Goal: Task Accomplishment & Management: Use online tool/utility

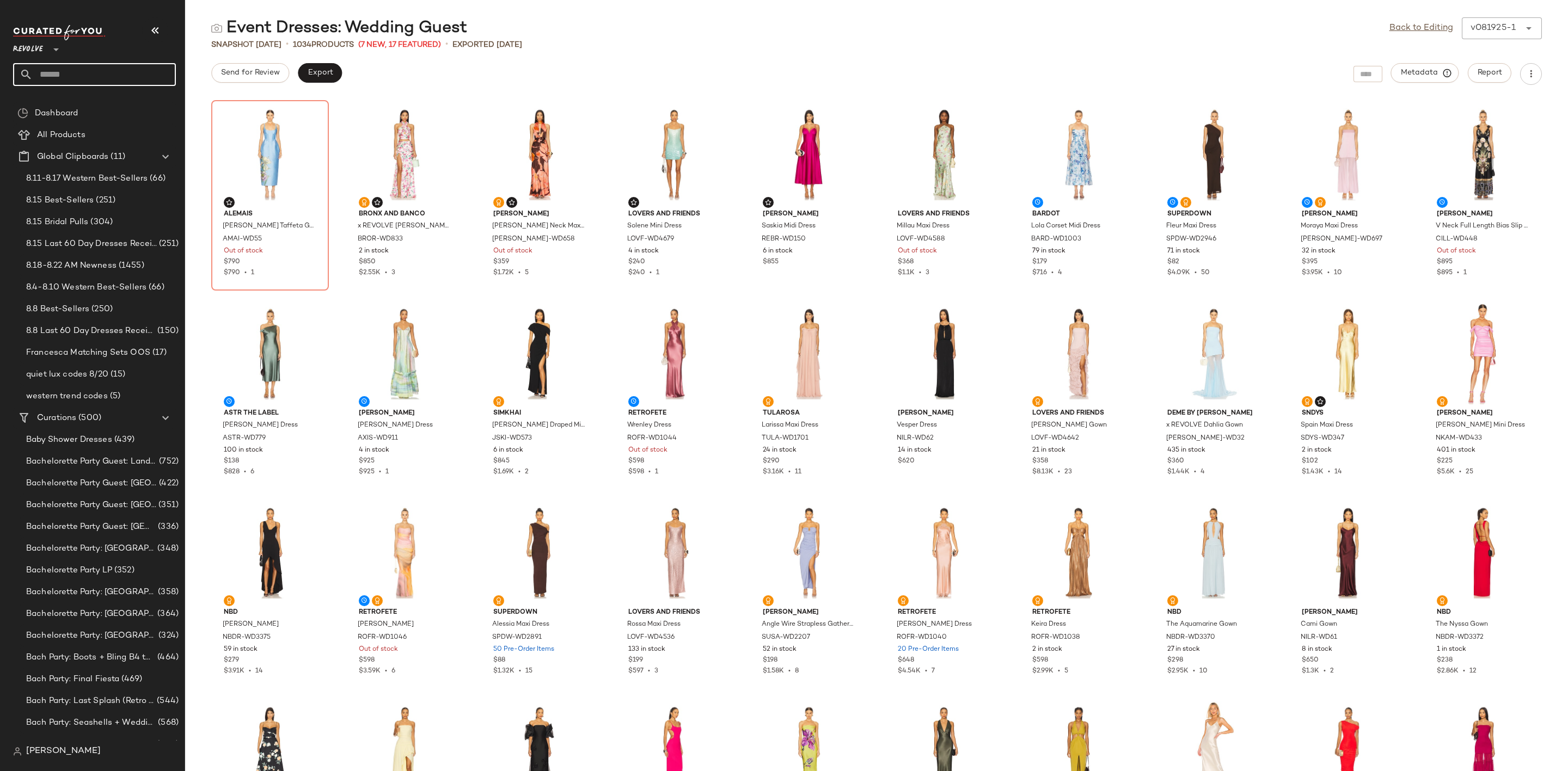
click at [76, 71] on input "text" at bounding box center [104, 75] width 143 height 23
type input "****"
click at [128, 108] on div "Influencer: [PERSON_NAME][GEOGRAPHIC_DATA]" at bounding box center [123, 106] width 204 height 12
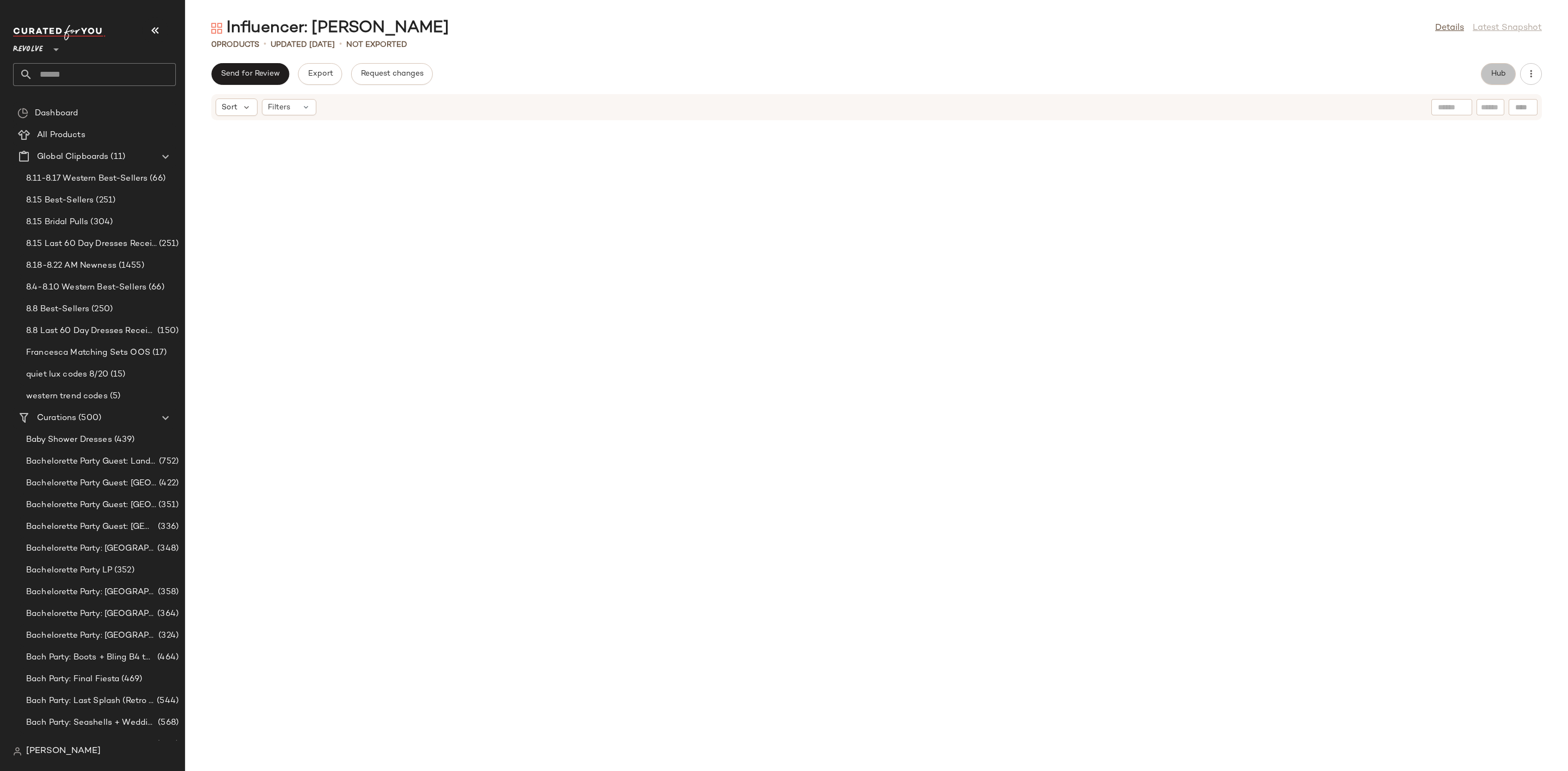
click at [1497, 72] on span "Hub" at bounding box center [1498, 74] width 15 height 9
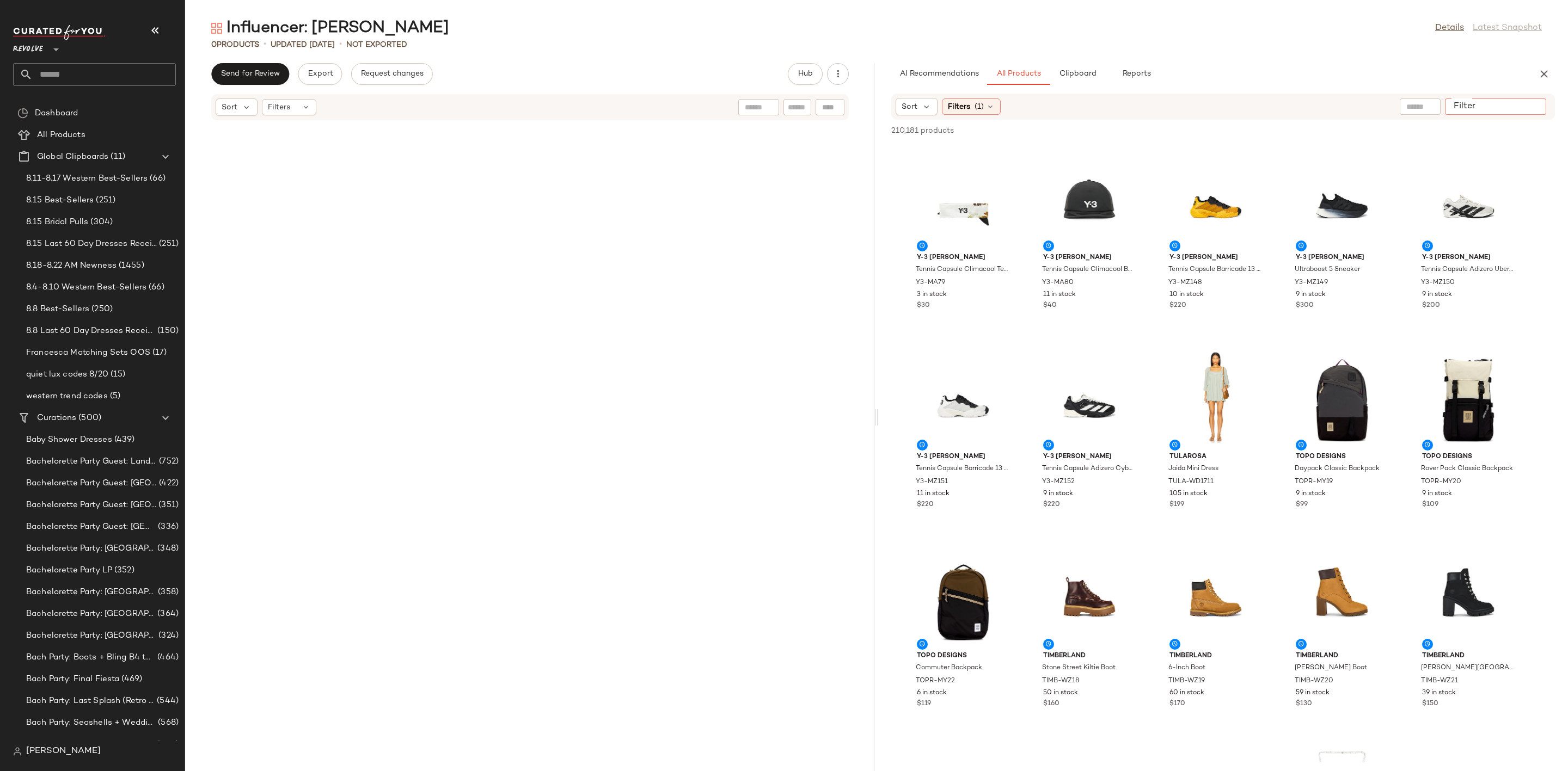
click at [1524, 102] on input "Filter" at bounding box center [1495, 106] width 92 height 12
paste input "**********"
type input "**********"
click at [1476, 58] on div "Influencer: Yhasmina Ferrara Details Latest Snapshot 0 Products • updated Aug 1…" at bounding box center [877, 395] width 1383 height 754
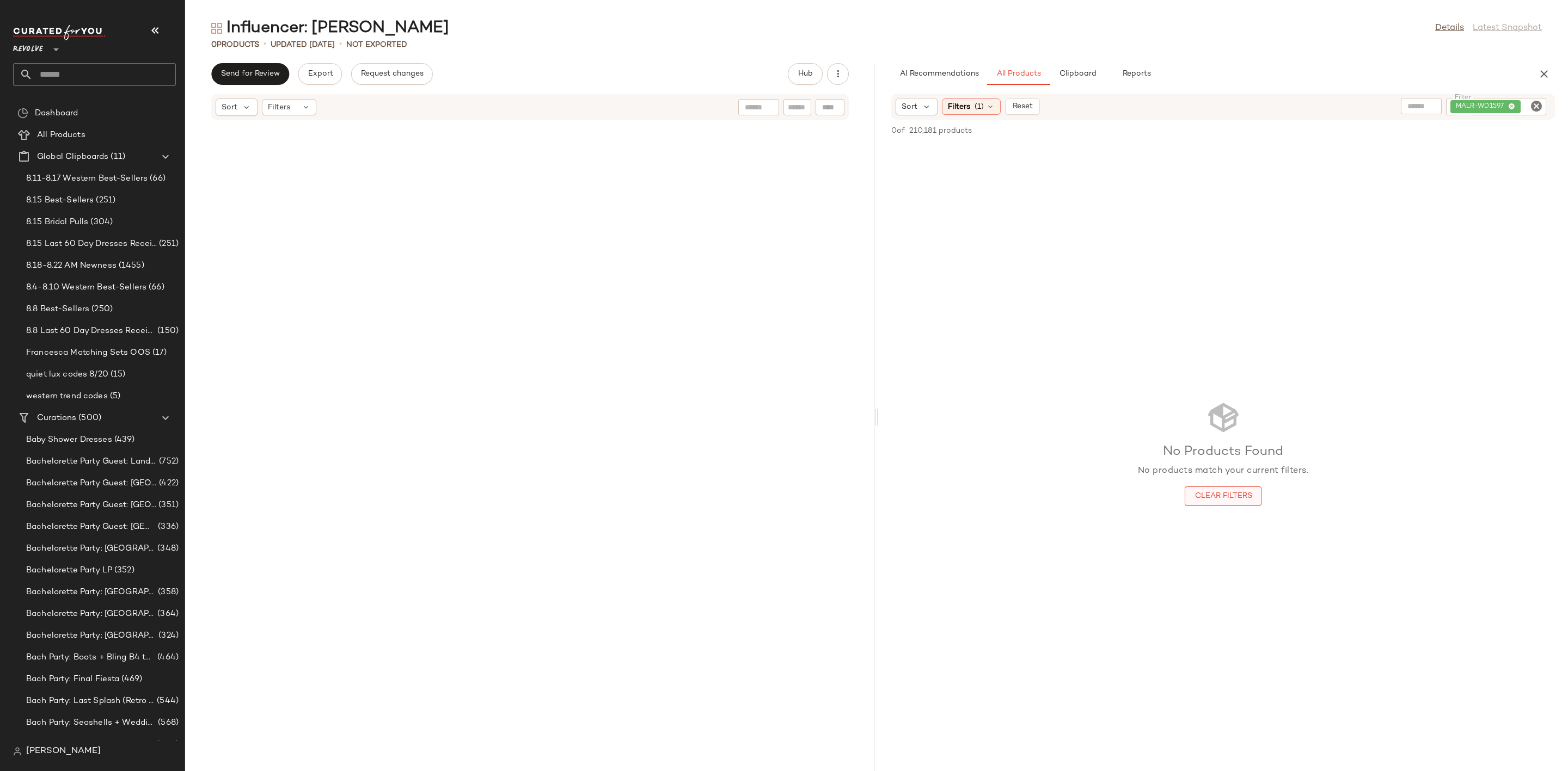
click at [1216, 490] on button "Clear Filters" at bounding box center [1223, 496] width 76 height 20
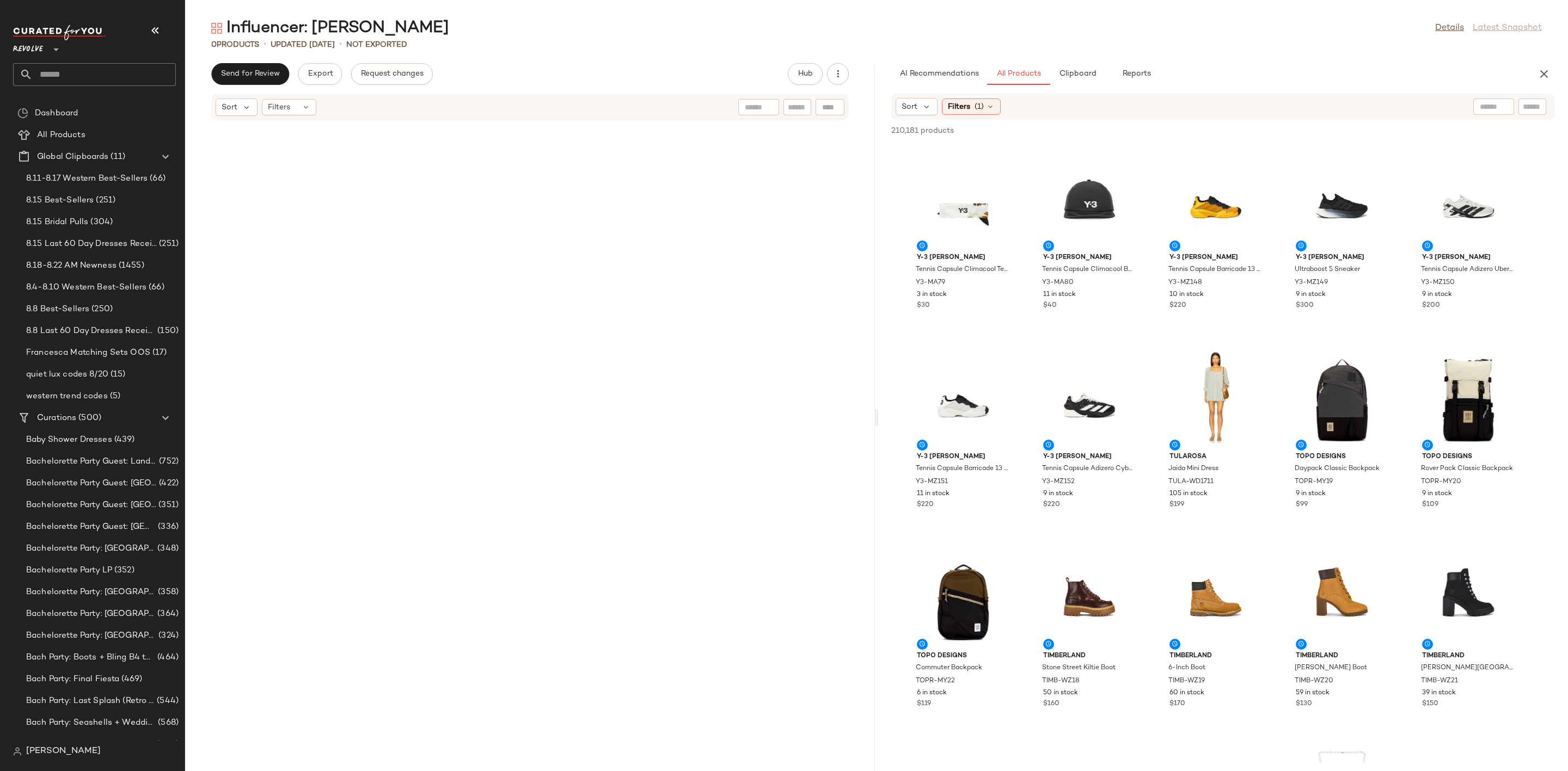
click at [104, 84] on input "text" at bounding box center [104, 75] width 143 height 23
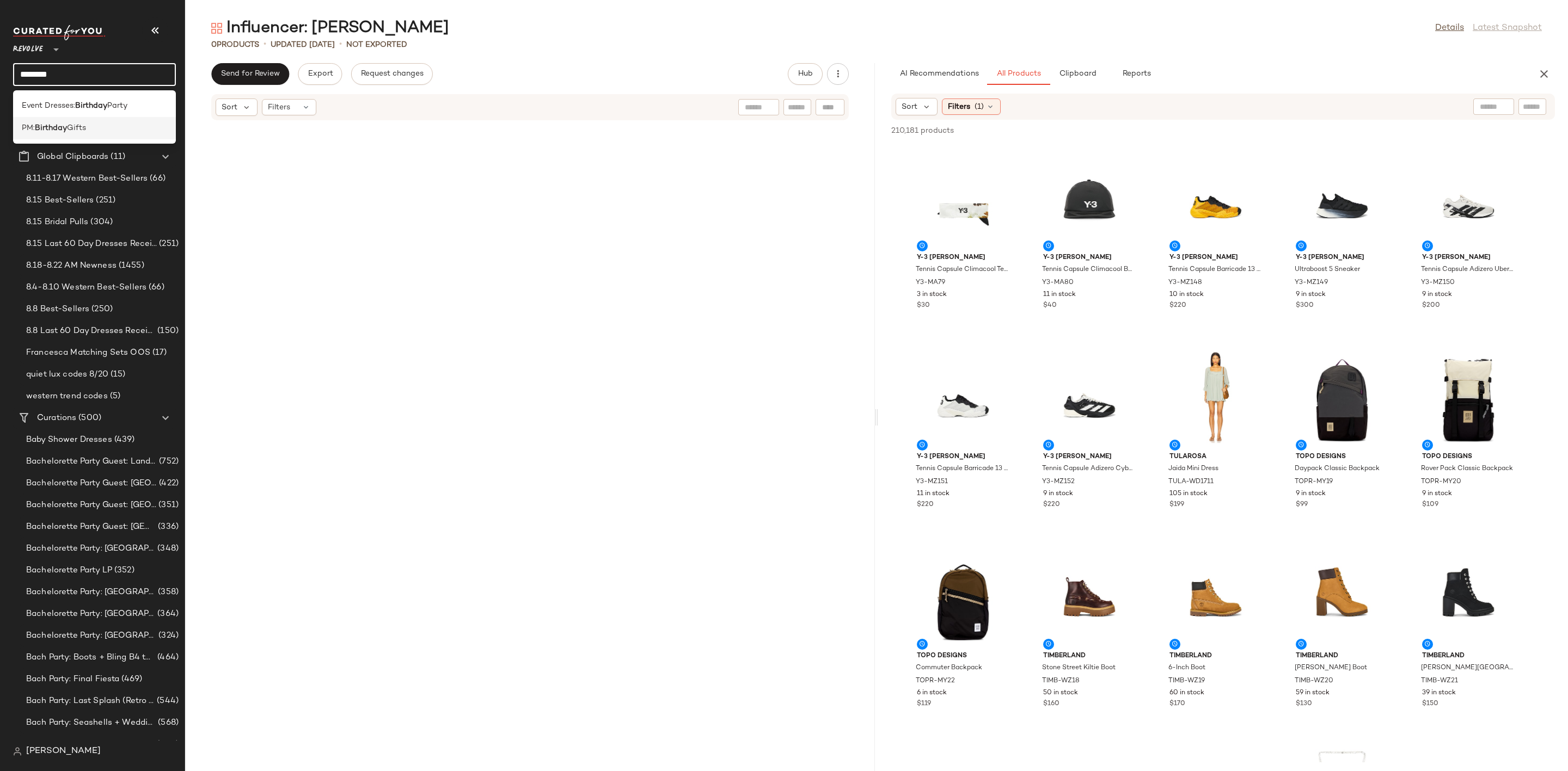
type input "********"
click at [48, 128] on b "Birthday" at bounding box center [50, 128] width 32 height 12
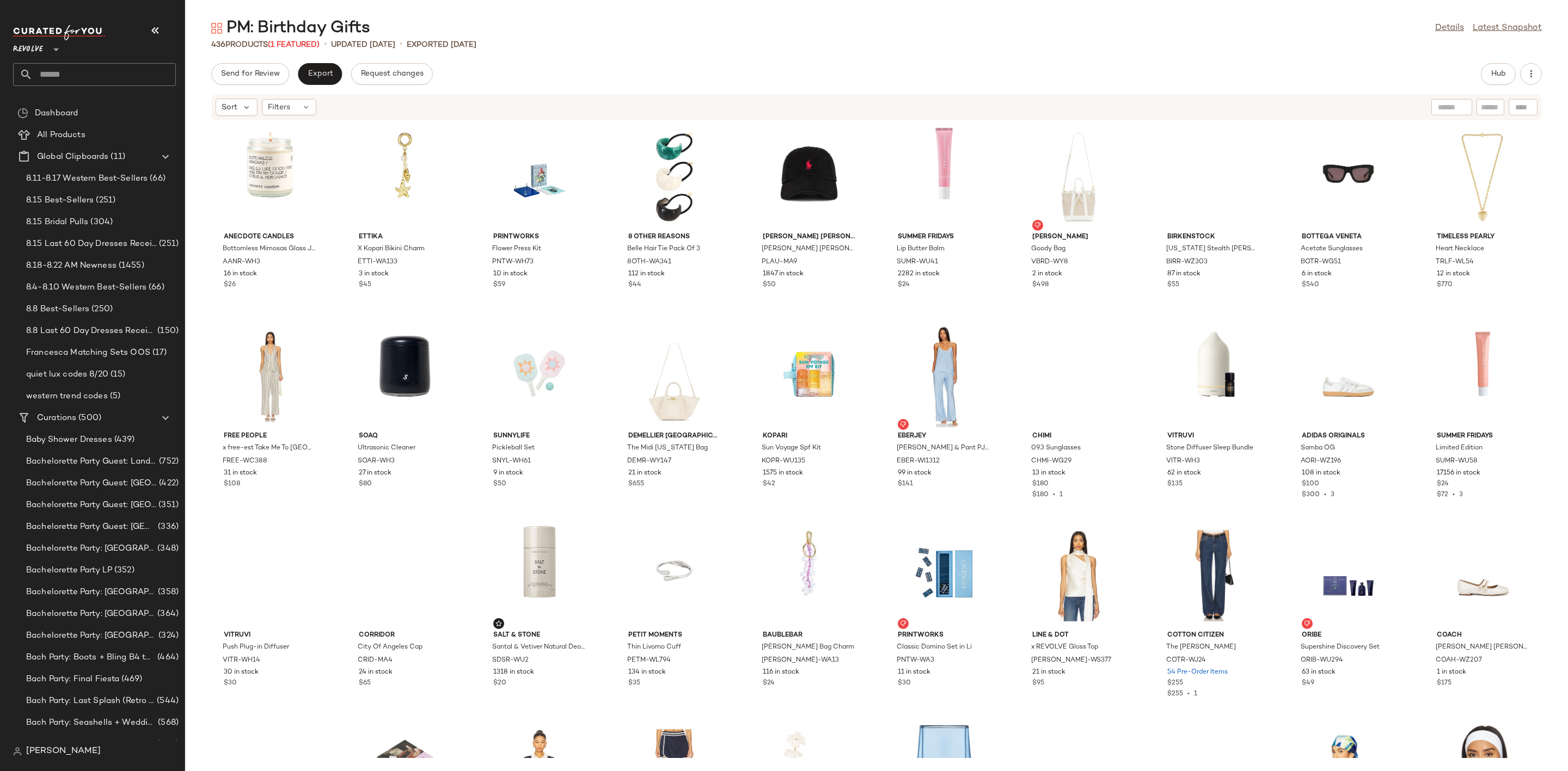
click at [71, 69] on input "text" at bounding box center [104, 75] width 143 height 23
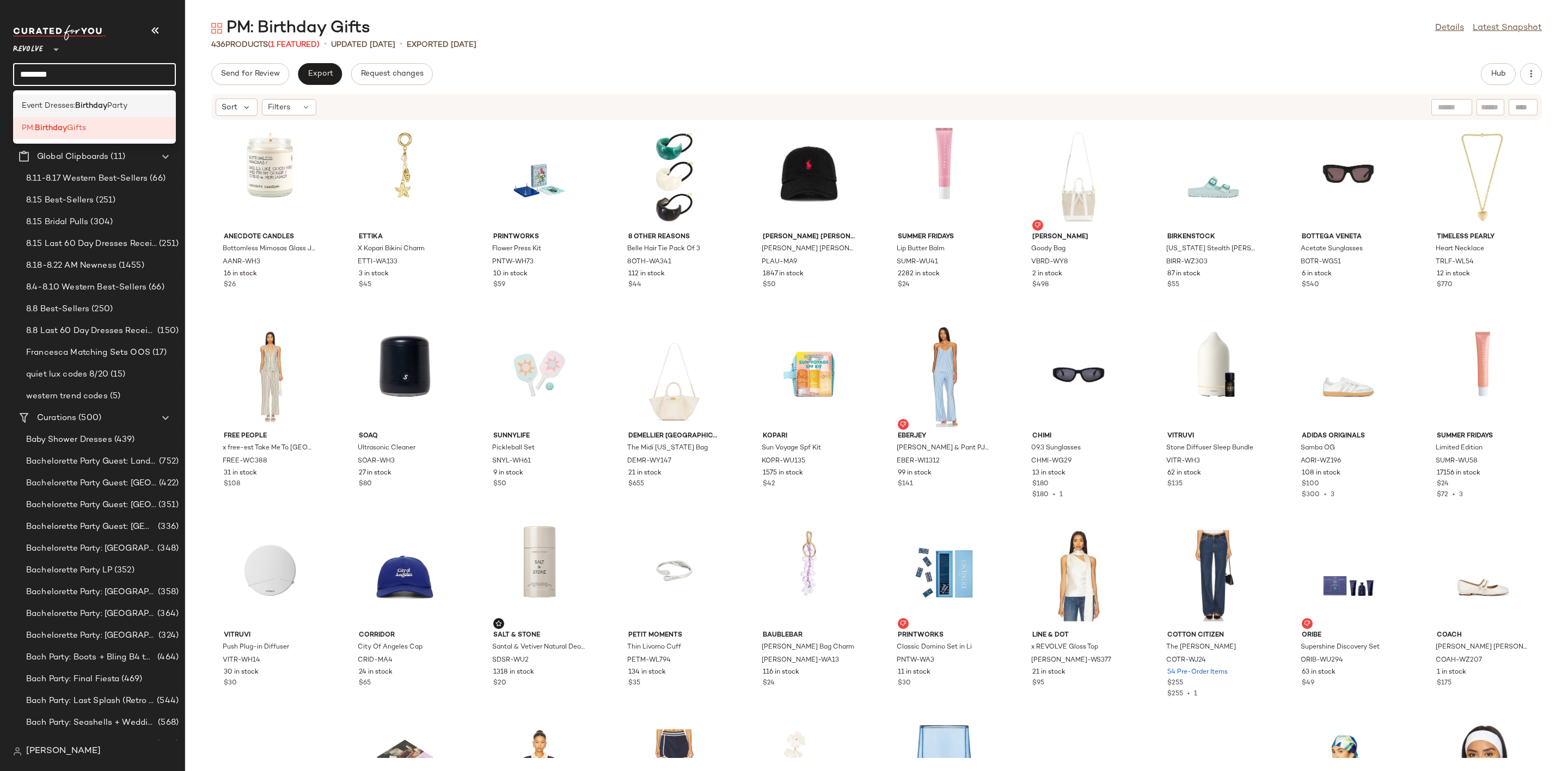
type input "********"
click at [52, 106] on span "Event Dresses:" at bounding box center [48, 106] width 54 height 12
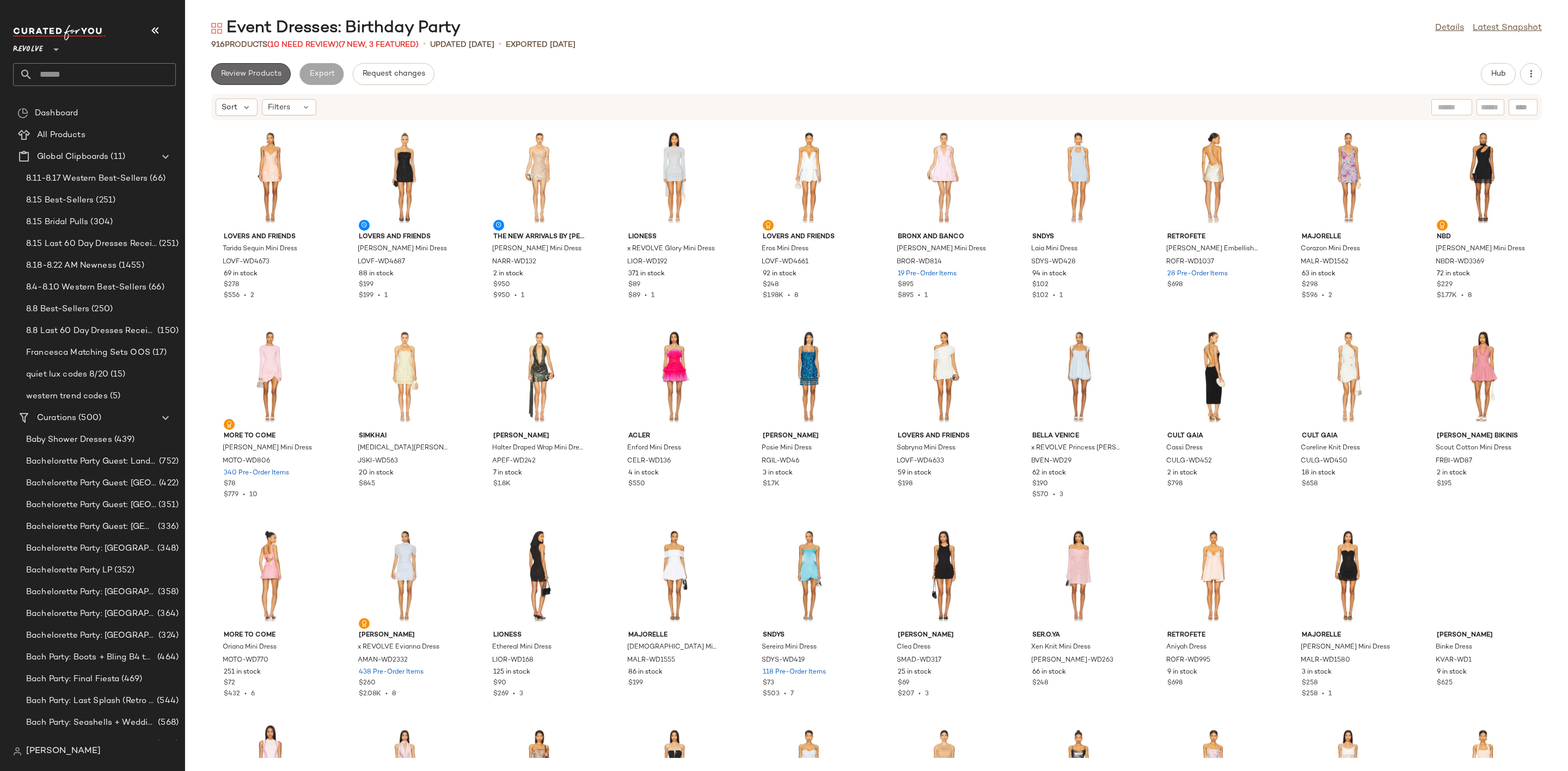
click at [249, 70] on span "Review Products" at bounding box center [251, 74] width 61 height 9
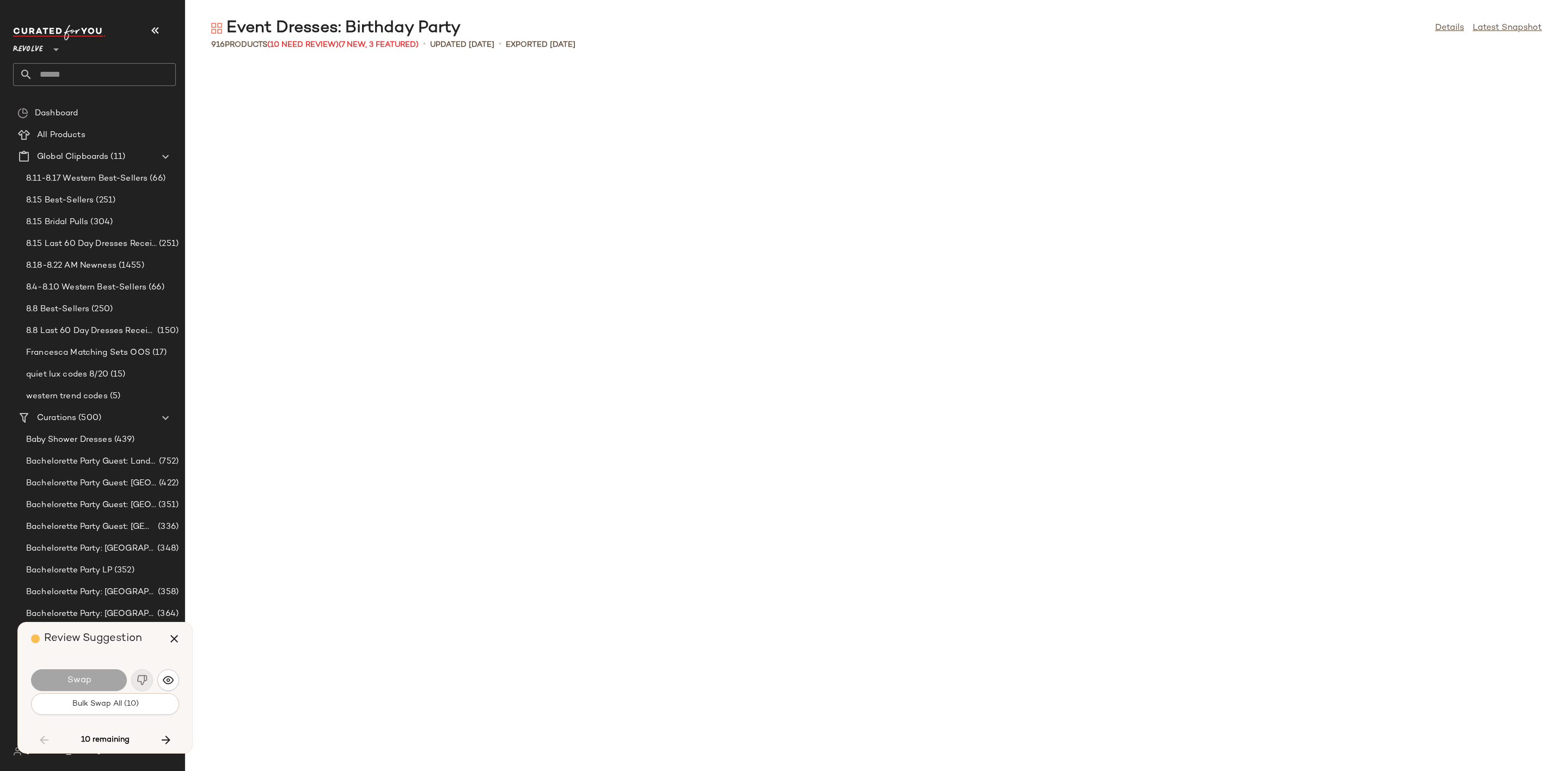
scroll to position [2788, 0]
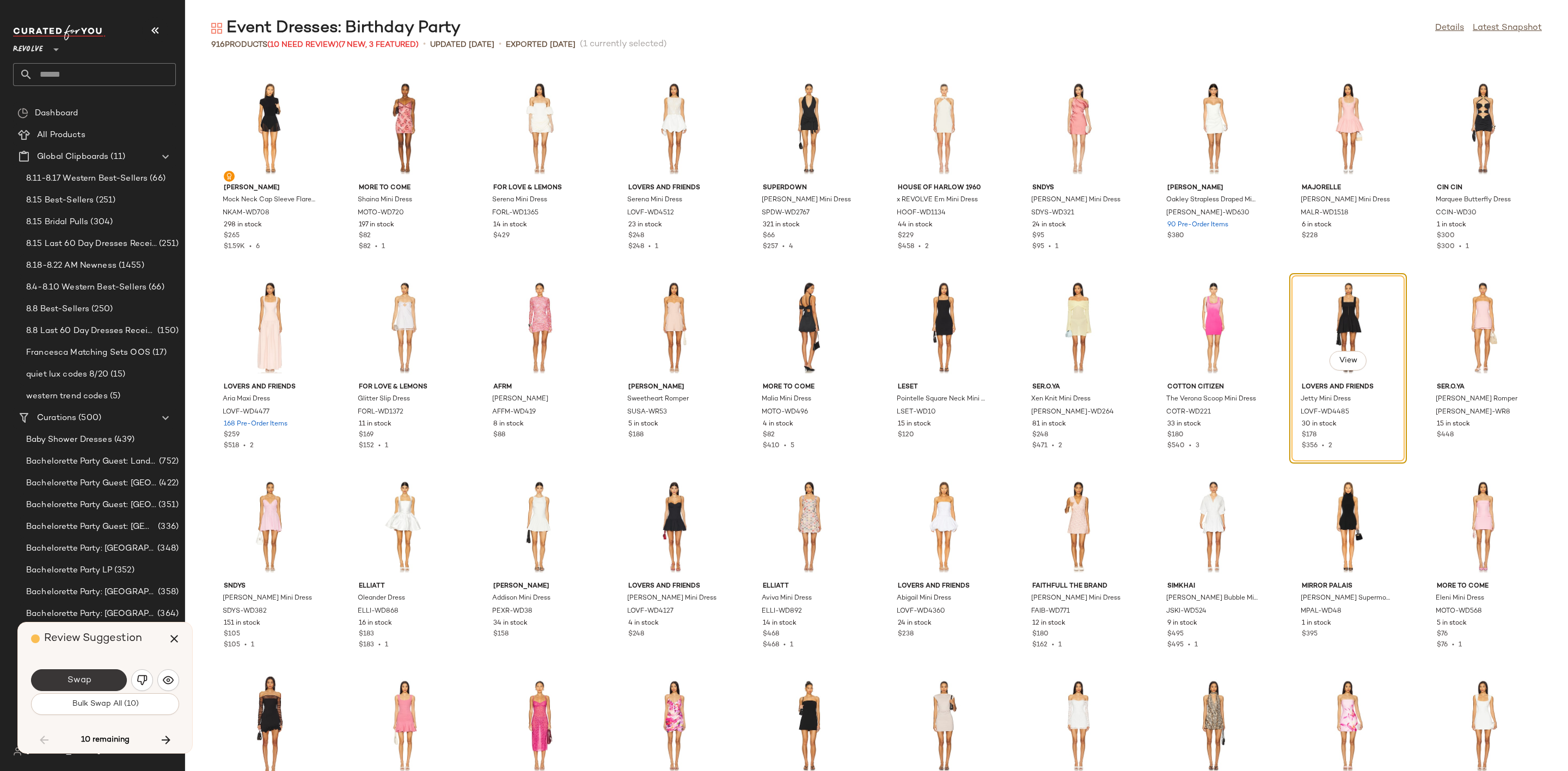
click at [79, 681] on span "Swap" at bounding box center [79, 680] width 24 height 10
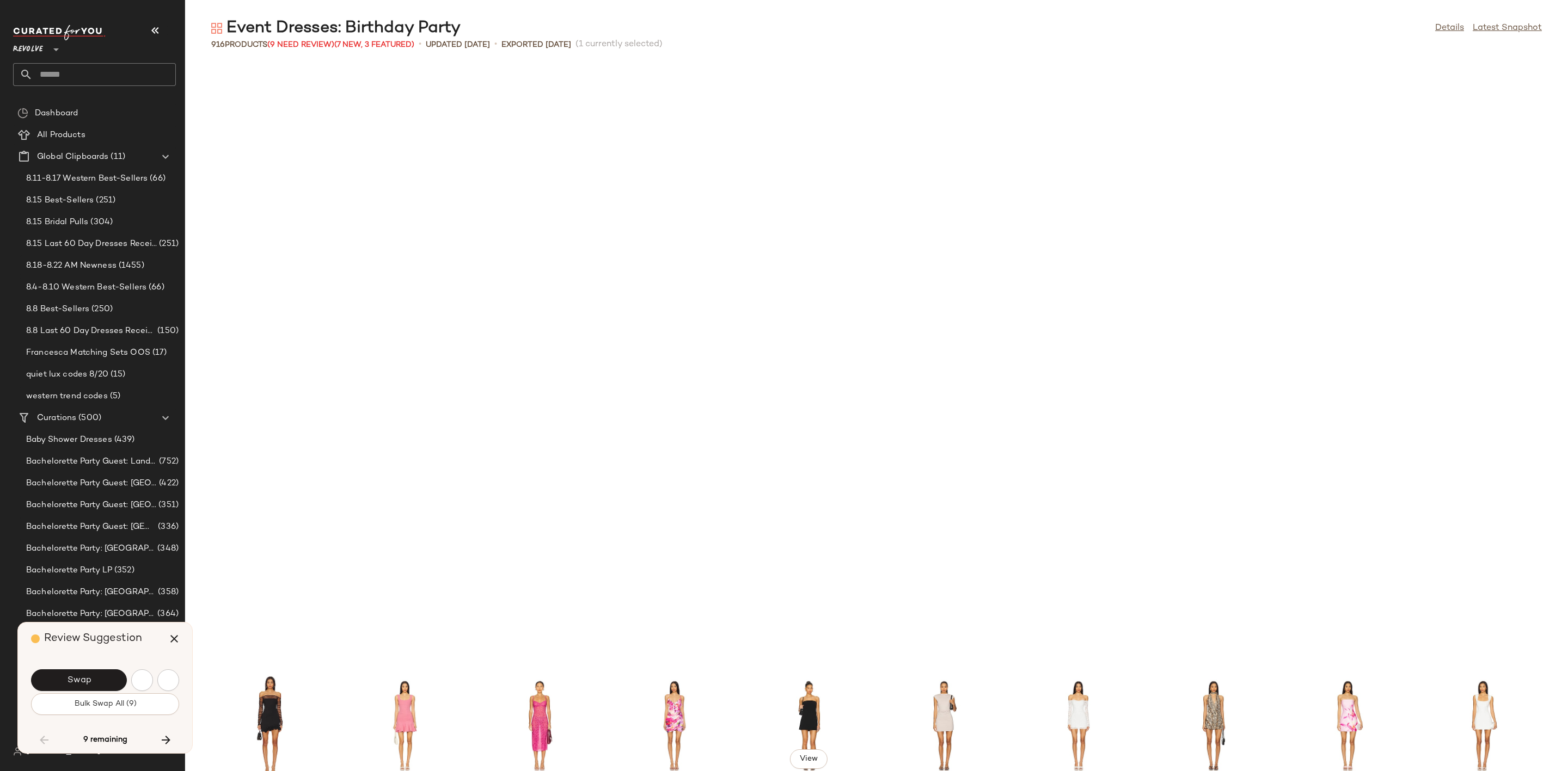
scroll to position [3386, 0]
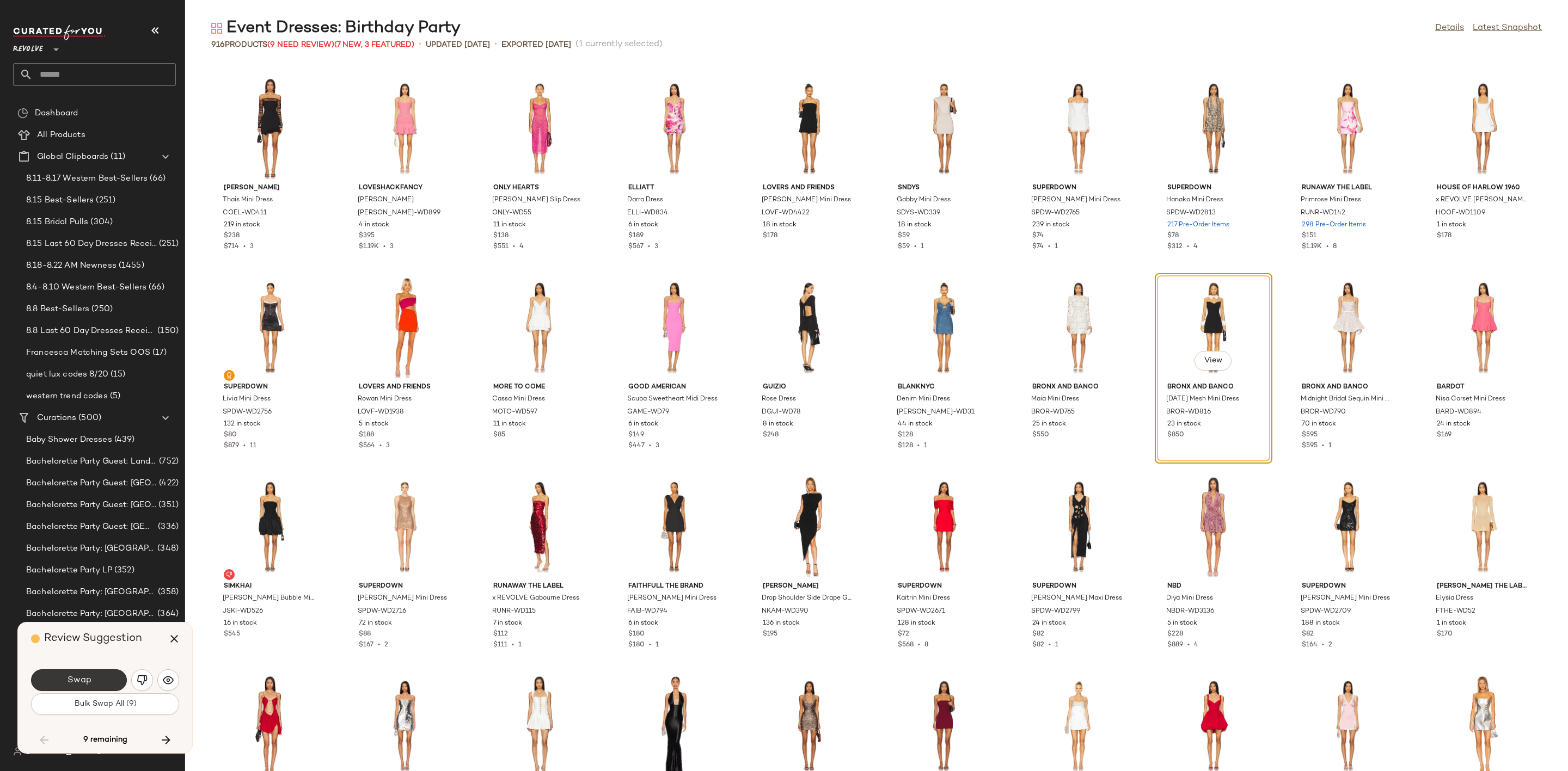
click at [98, 674] on button "Swap" at bounding box center [79, 680] width 96 height 22
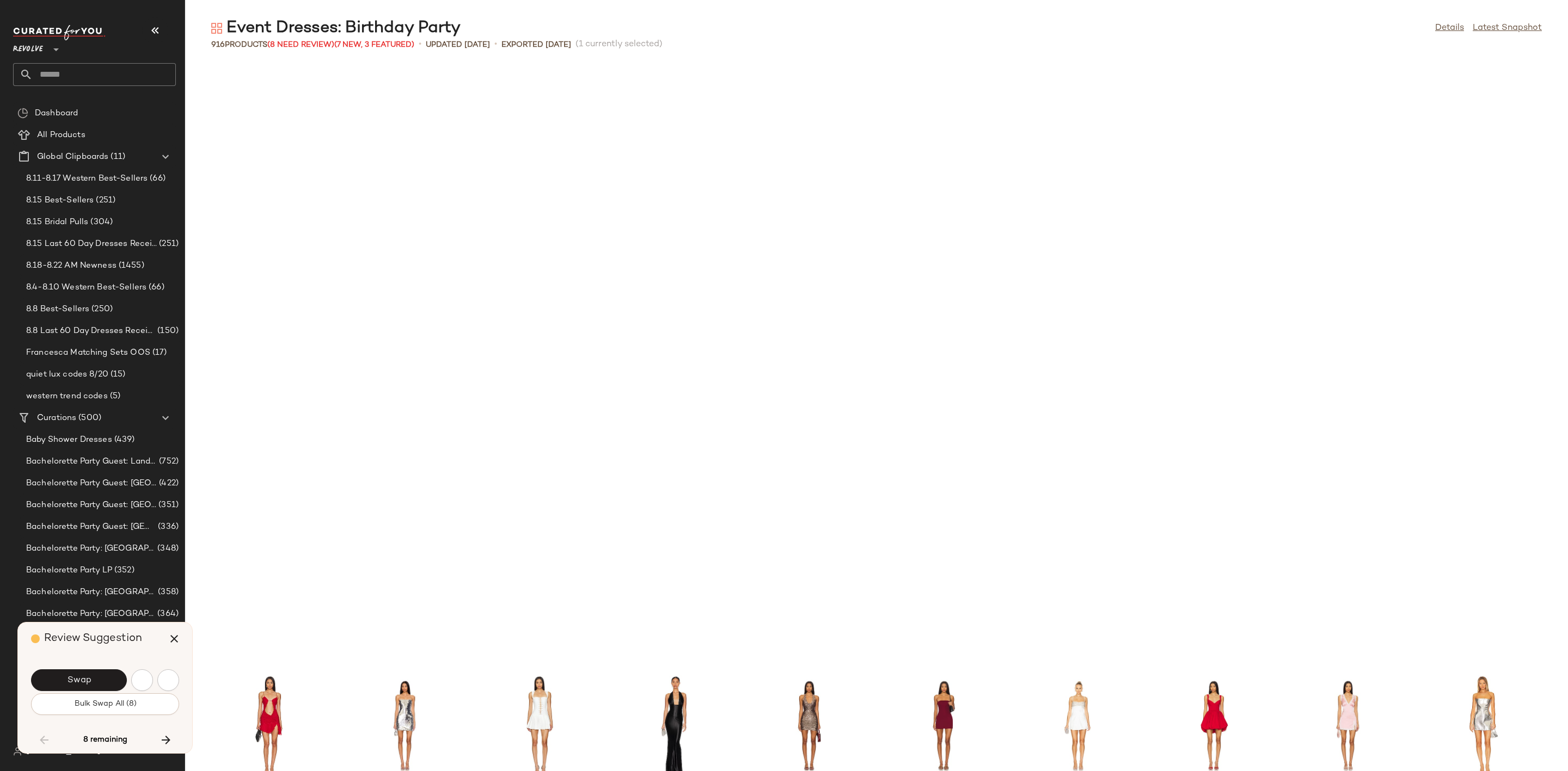
scroll to position [3984, 0]
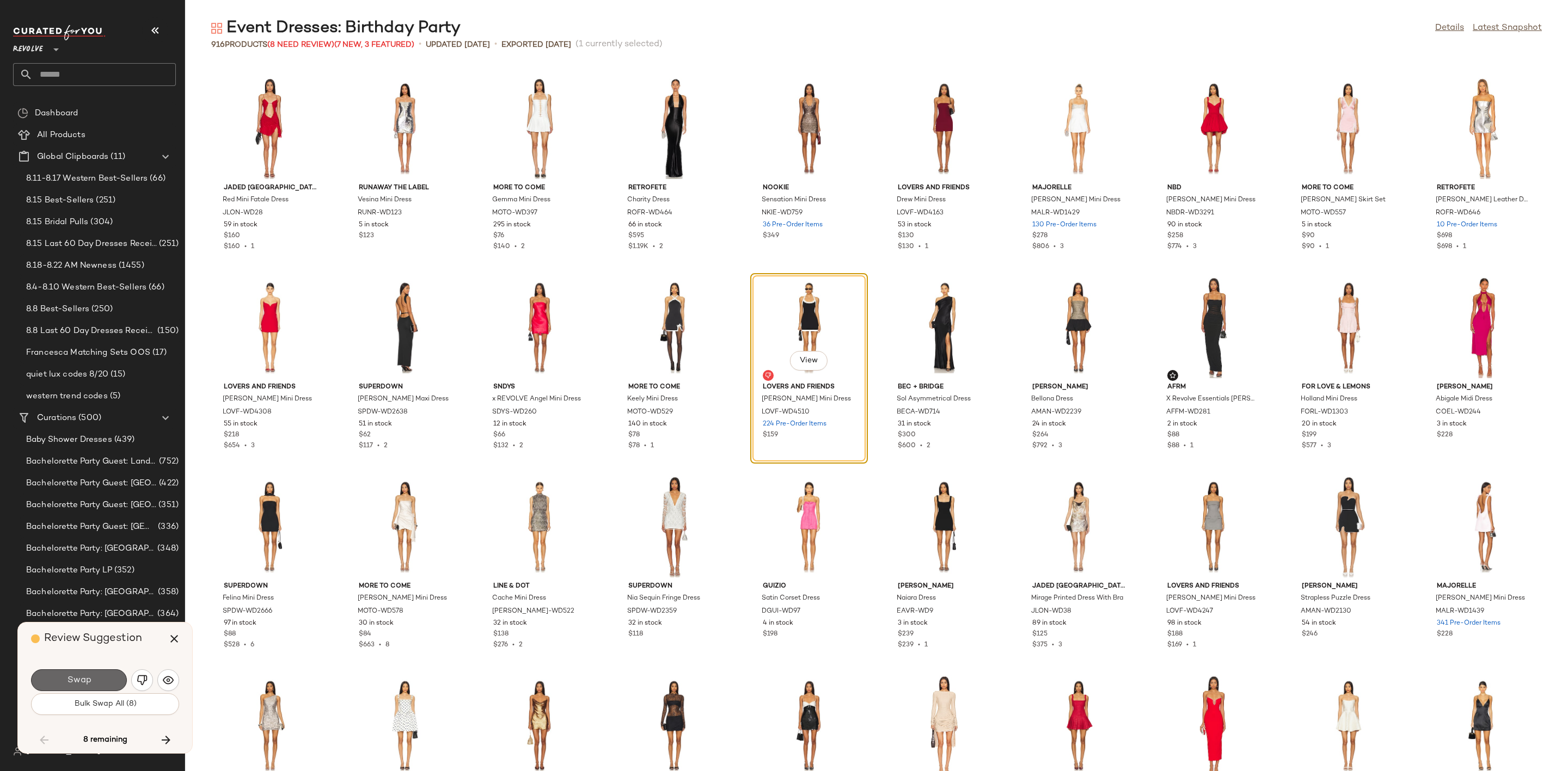
click at [90, 679] on span "Swap" at bounding box center [79, 680] width 24 height 10
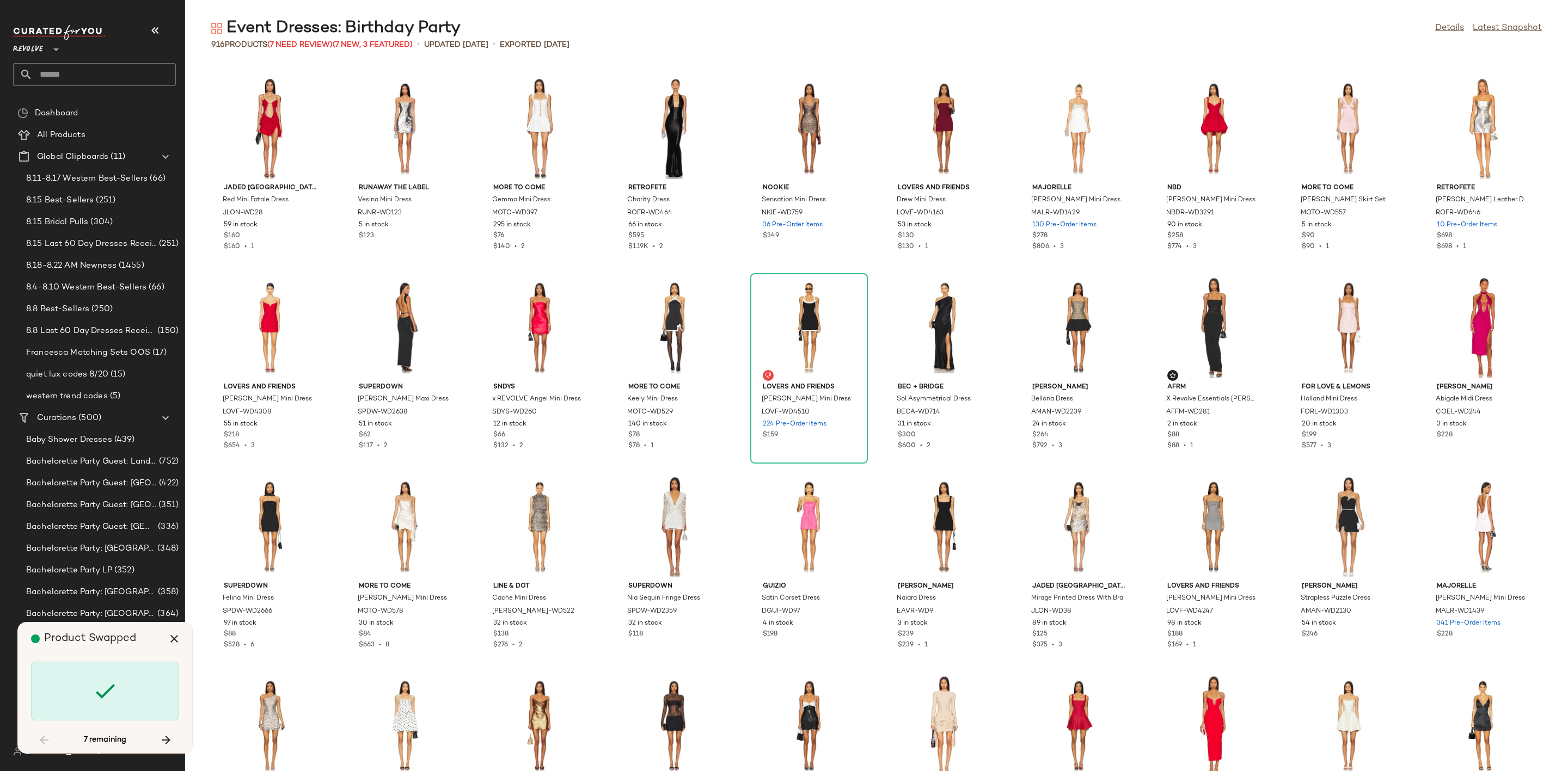
scroll to position [5776, 0]
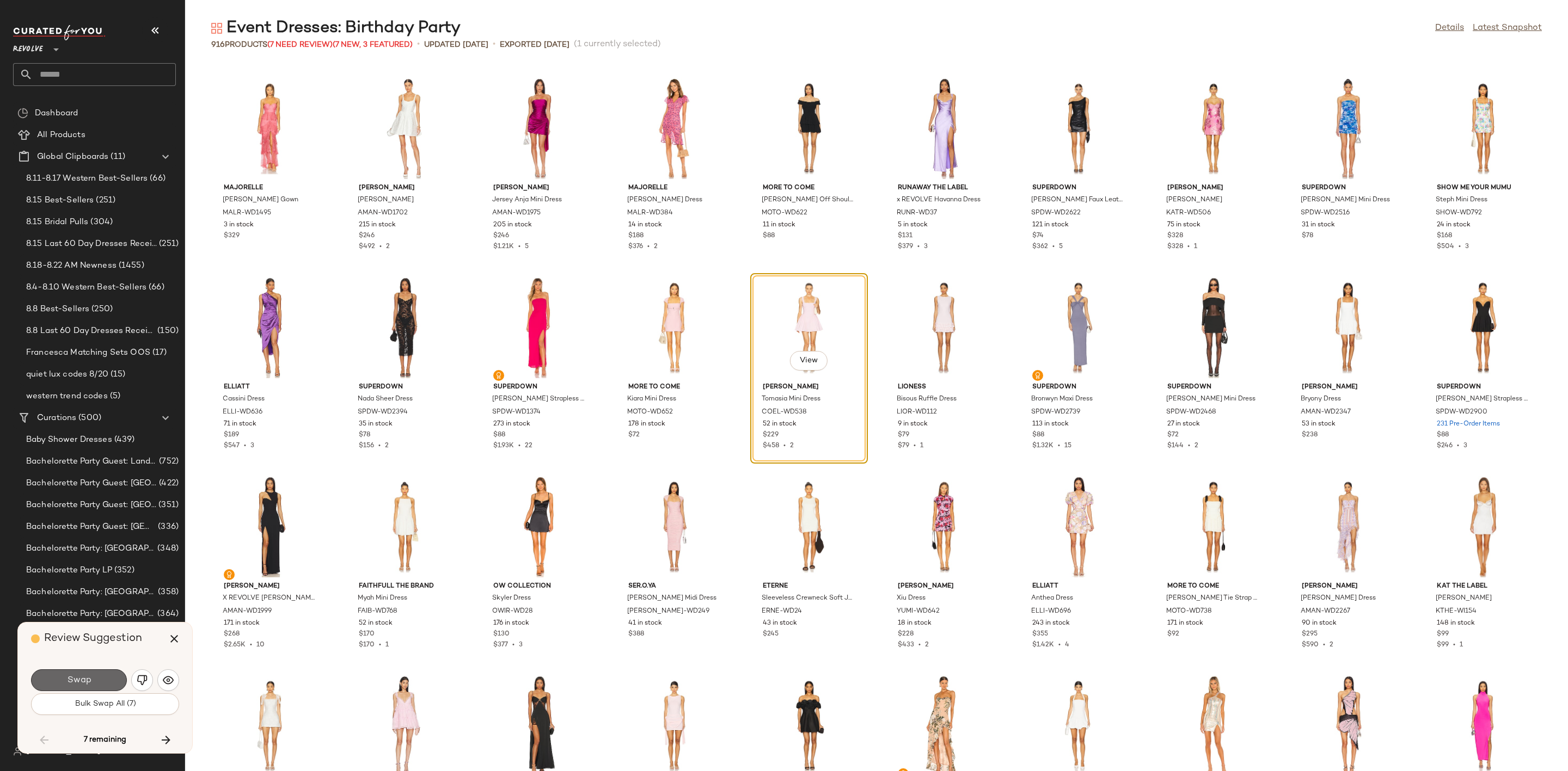
click at [77, 677] on span "Swap" at bounding box center [79, 680] width 24 height 10
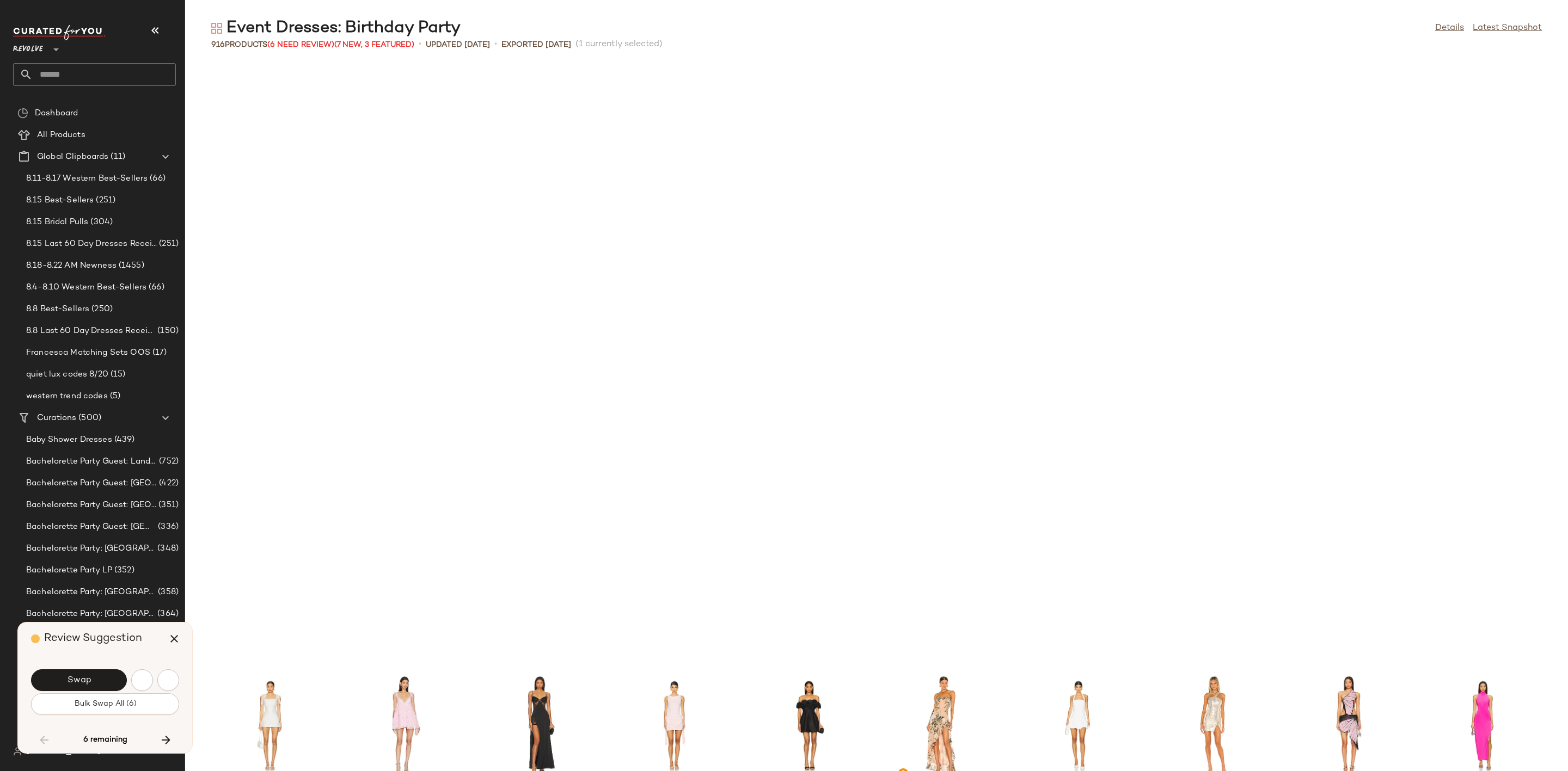
scroll to position [6374, 0]
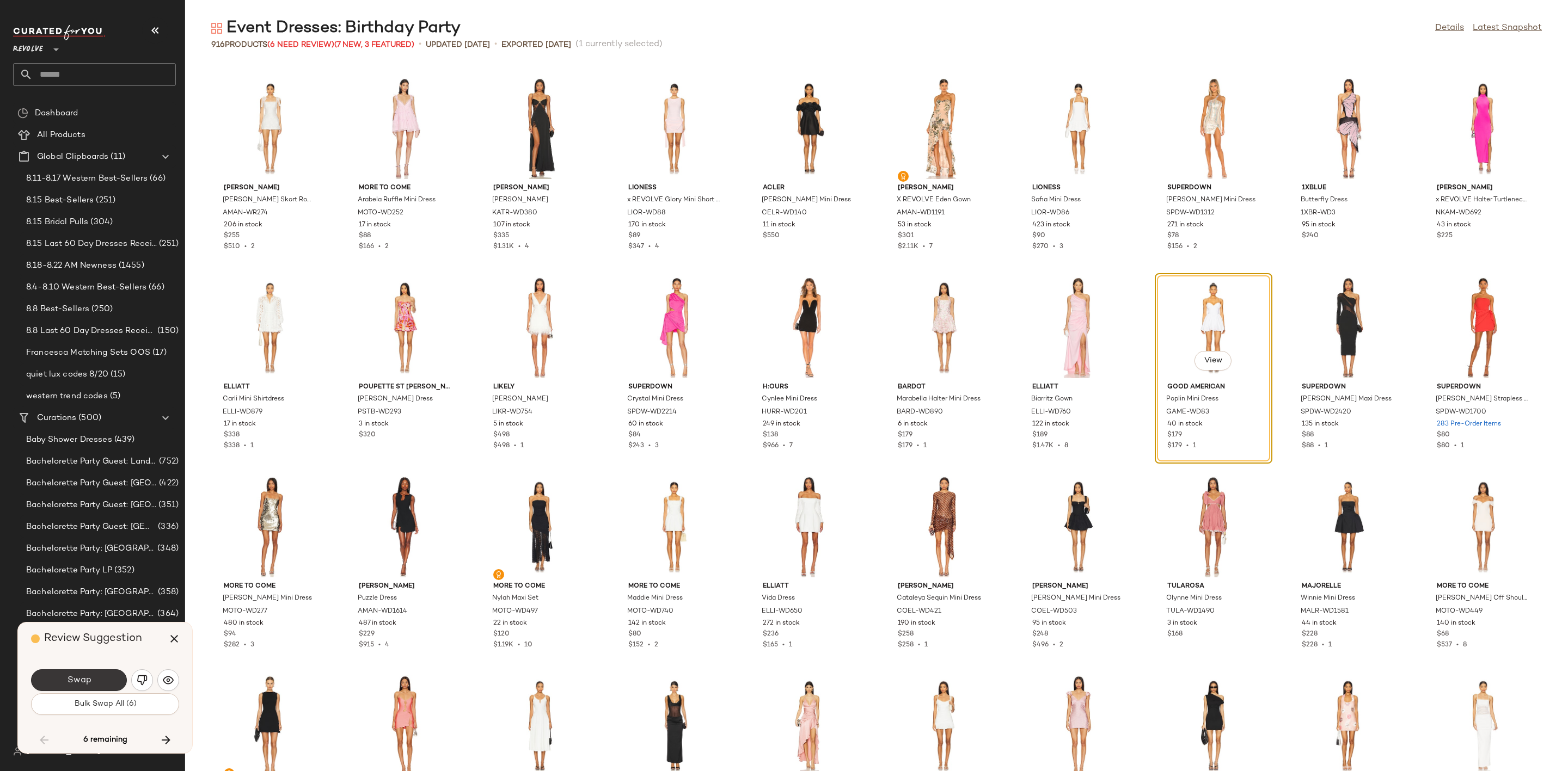
click at [67, 686] on button "Swap" at bounding box center [79, 680] width 96 height 22
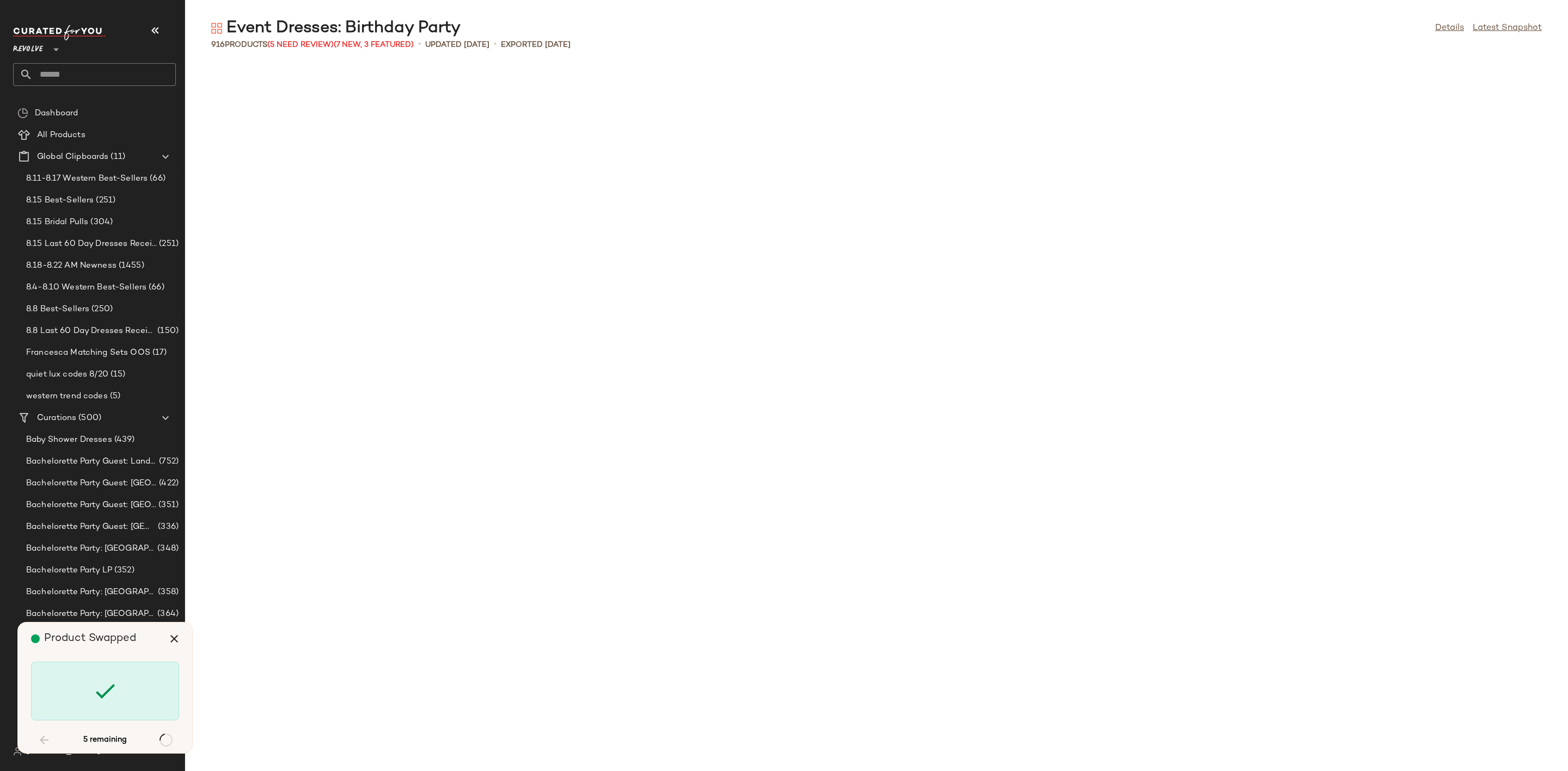
scroll to position [12150, 0]
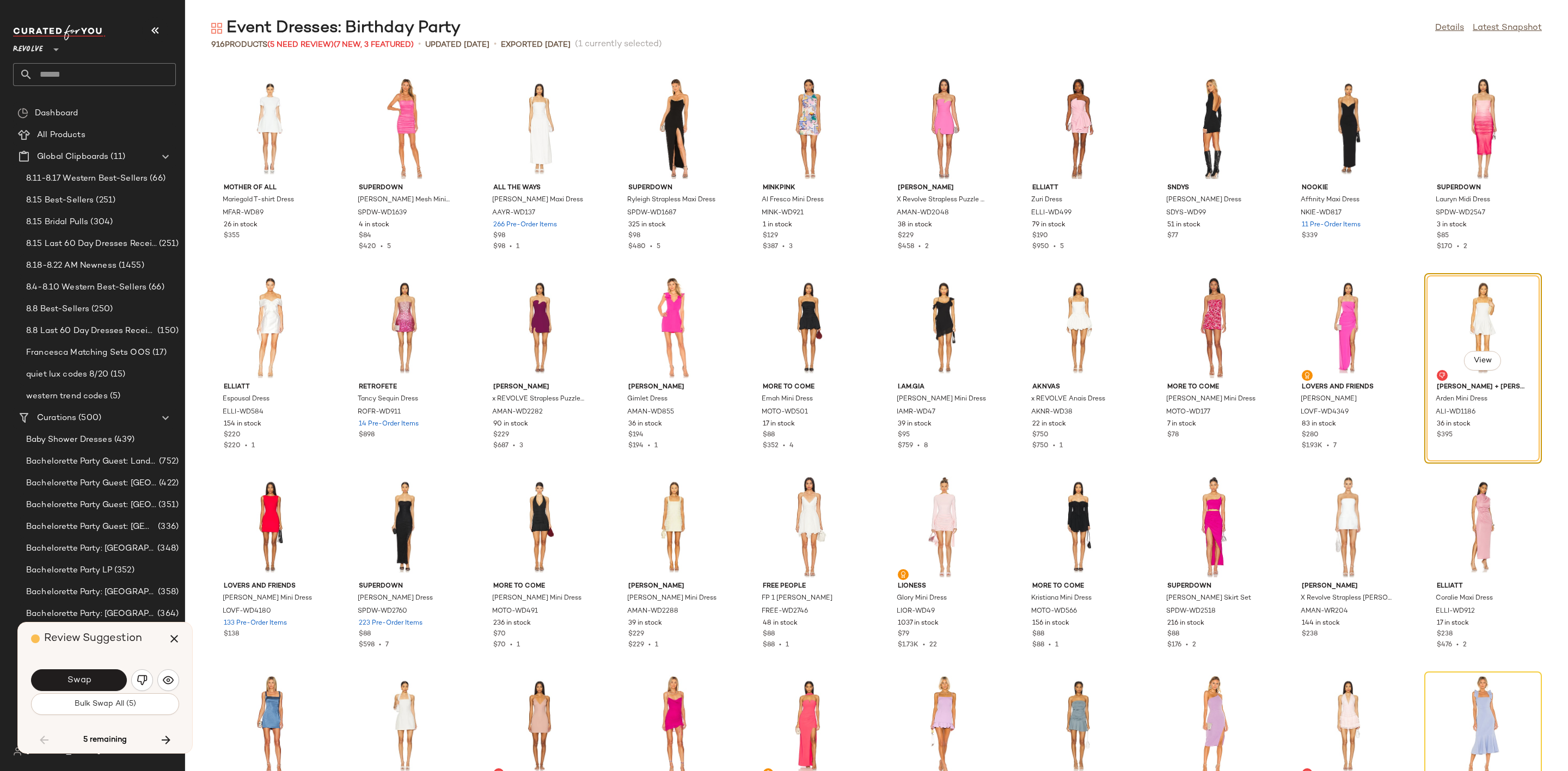
click at [95, 686] on button "Swap" at bounding box center [79, 680] width 96 height 22
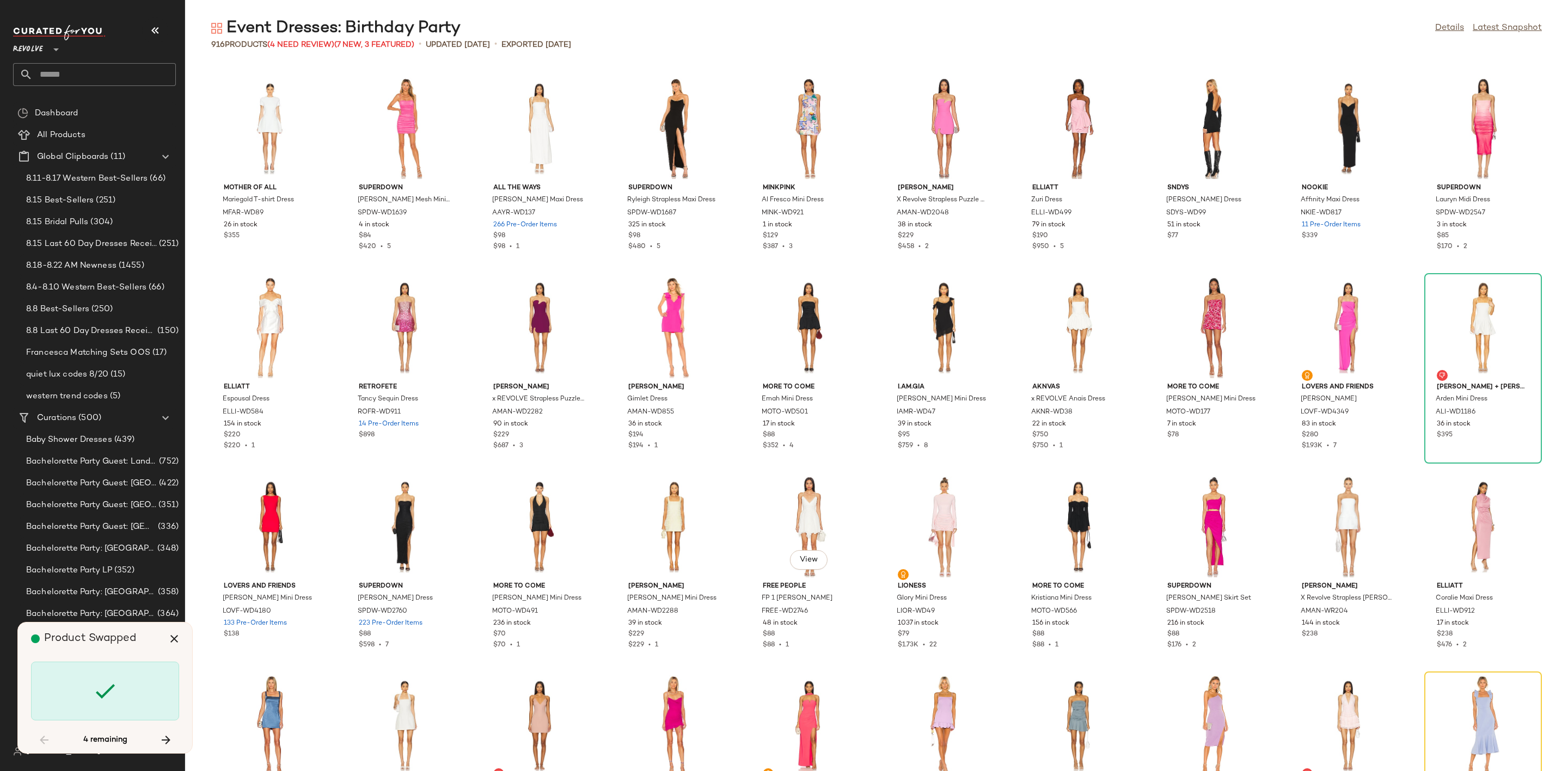
scroll to position [12549, 0]
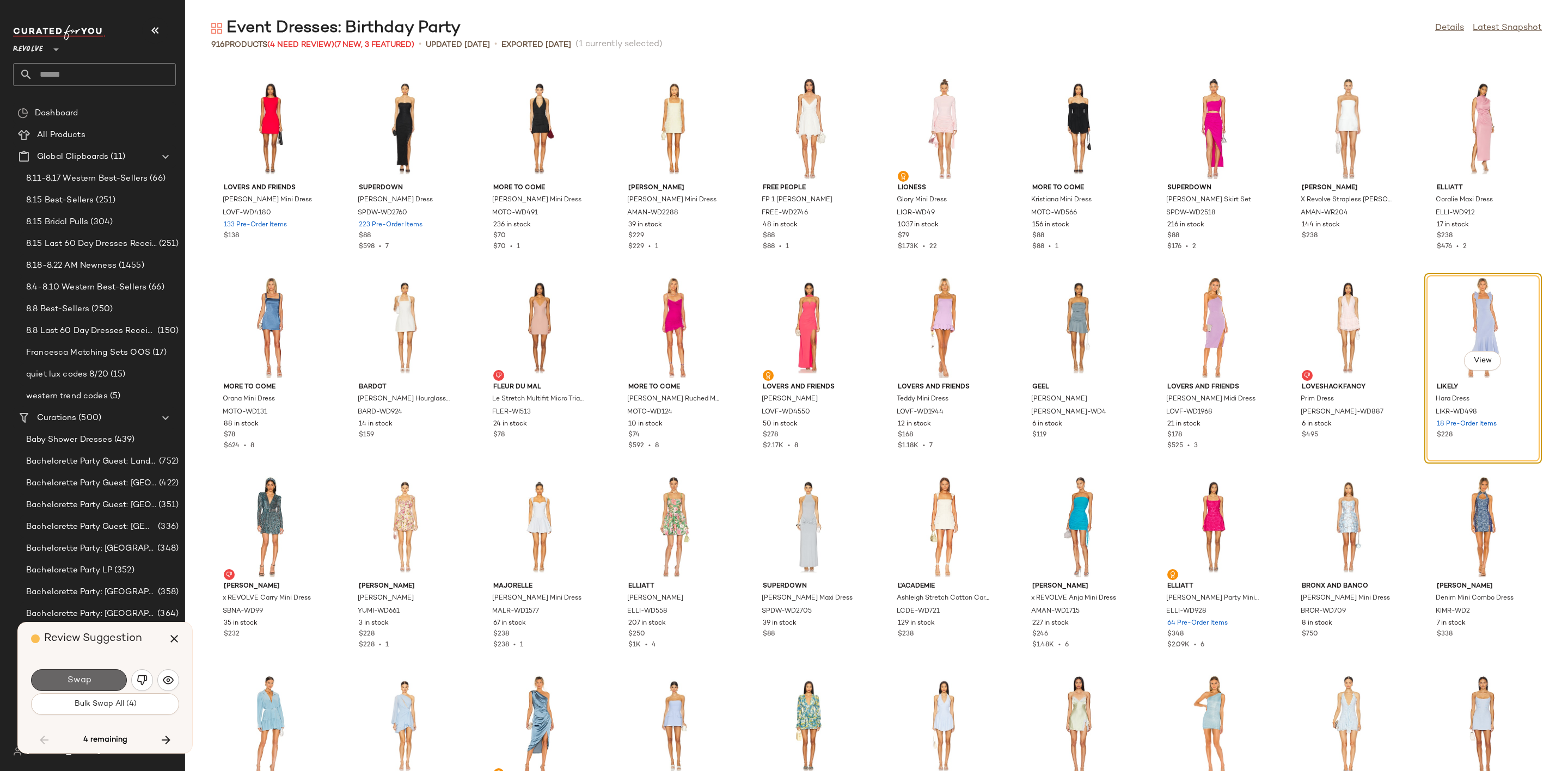
click at [81, 679] on span "Swap" at bounding box center [79, 680] width 24 height 10
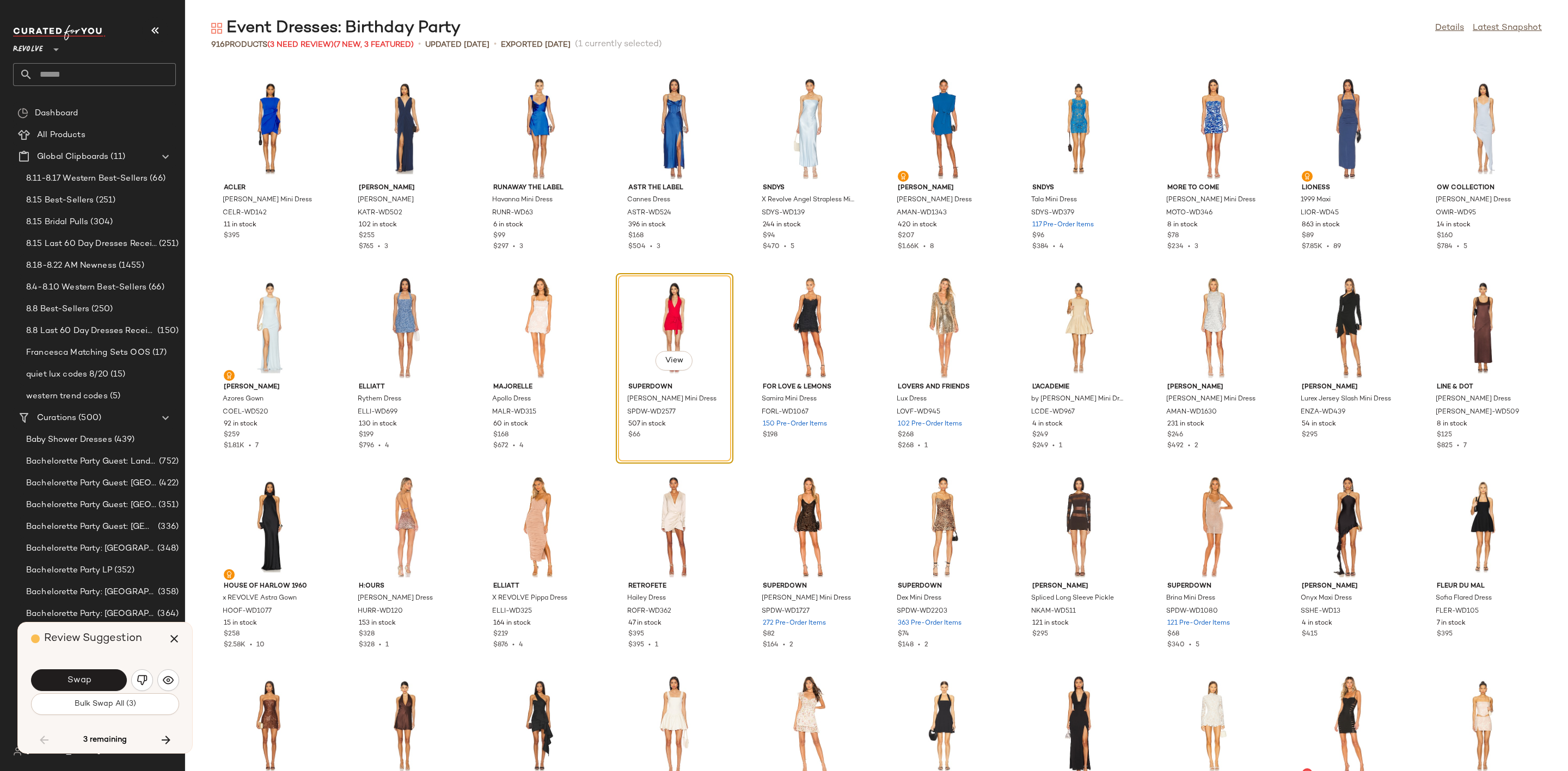
click at [69, 676] on span "Swap" at bounding box center [79, 680] width 24 height 10
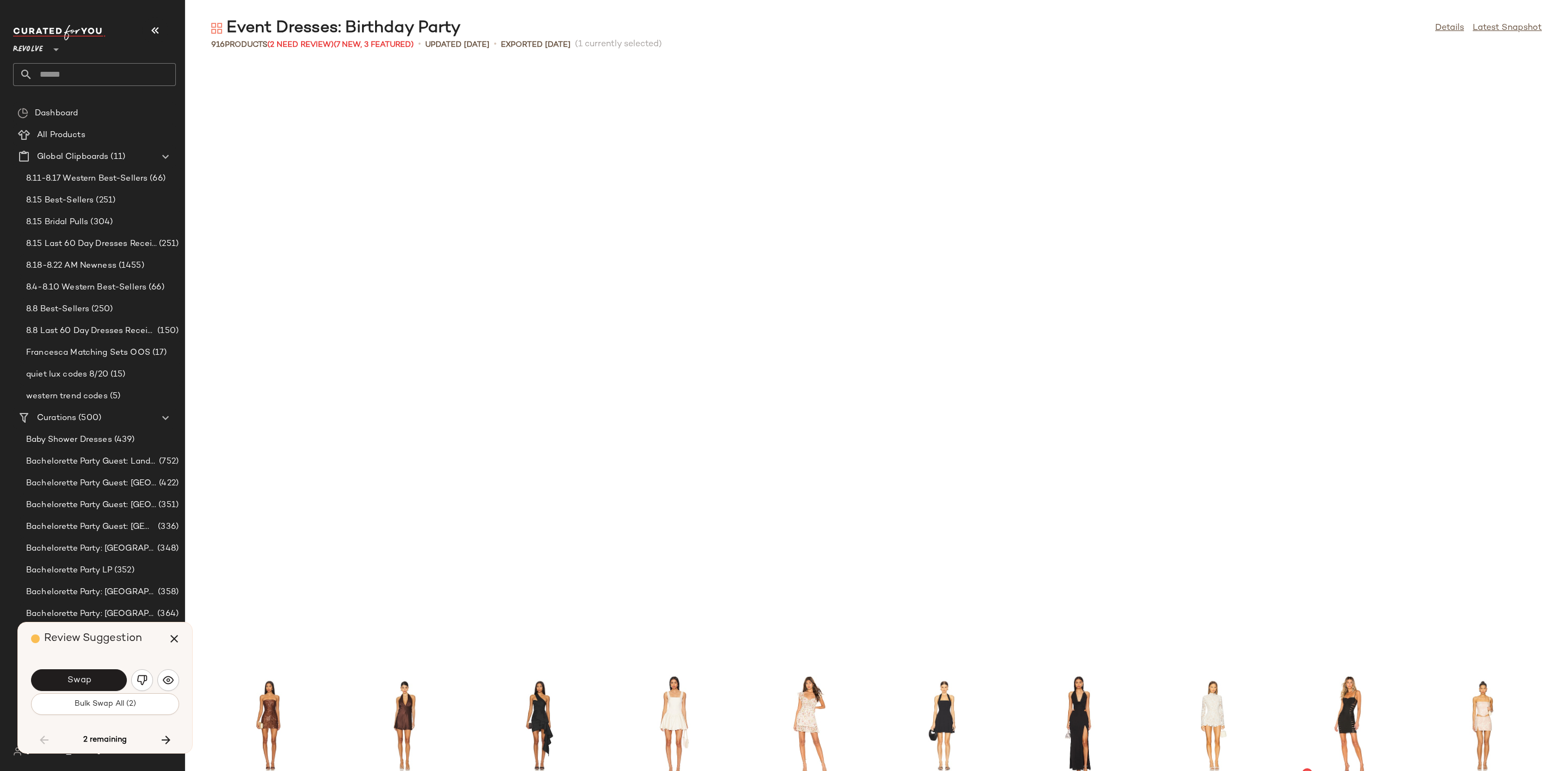
scroll to position [13943, 0]
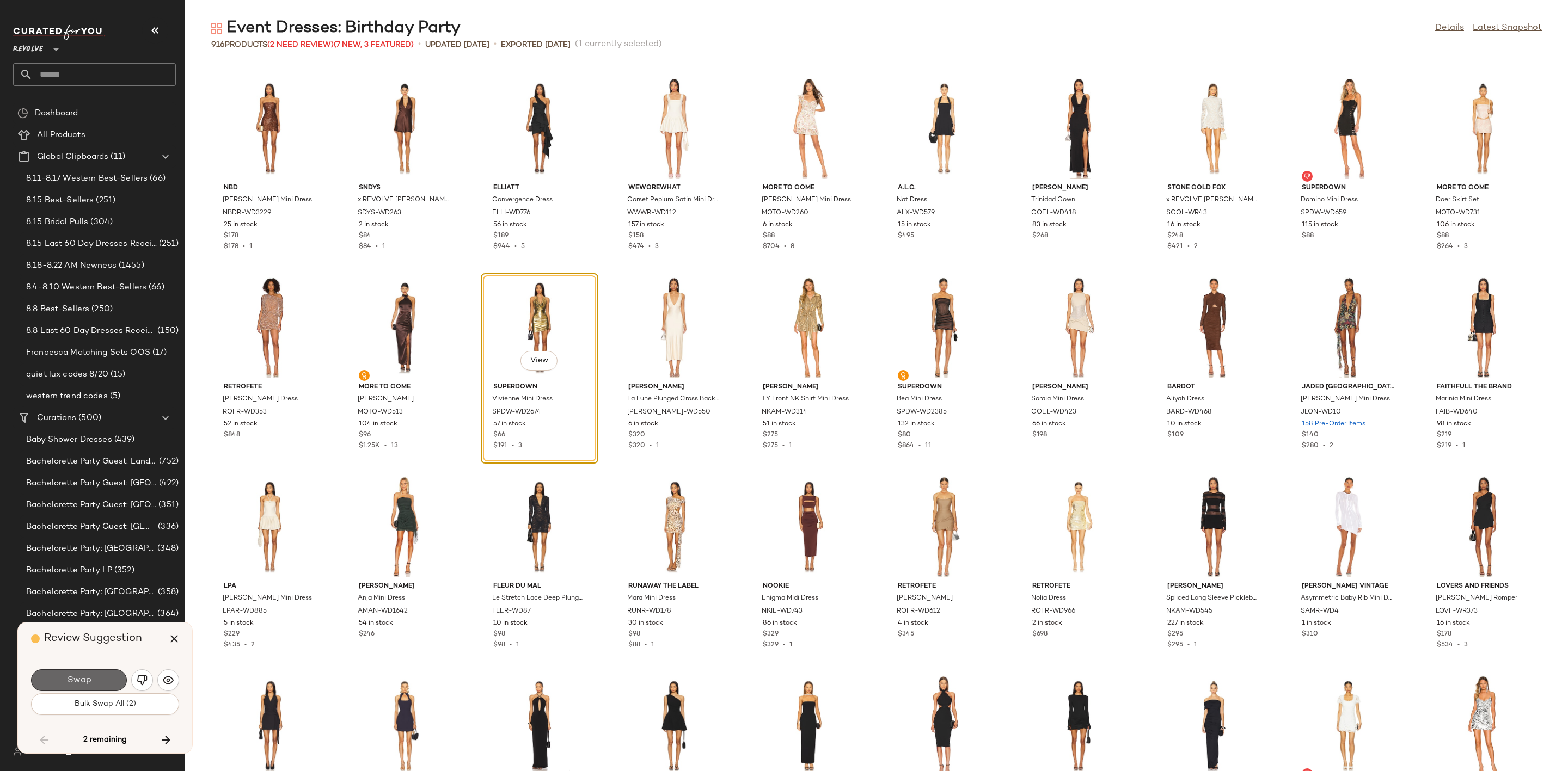
click at [71, 677] on span "Swap" at bounding box center [79, 680] width 24 height 10
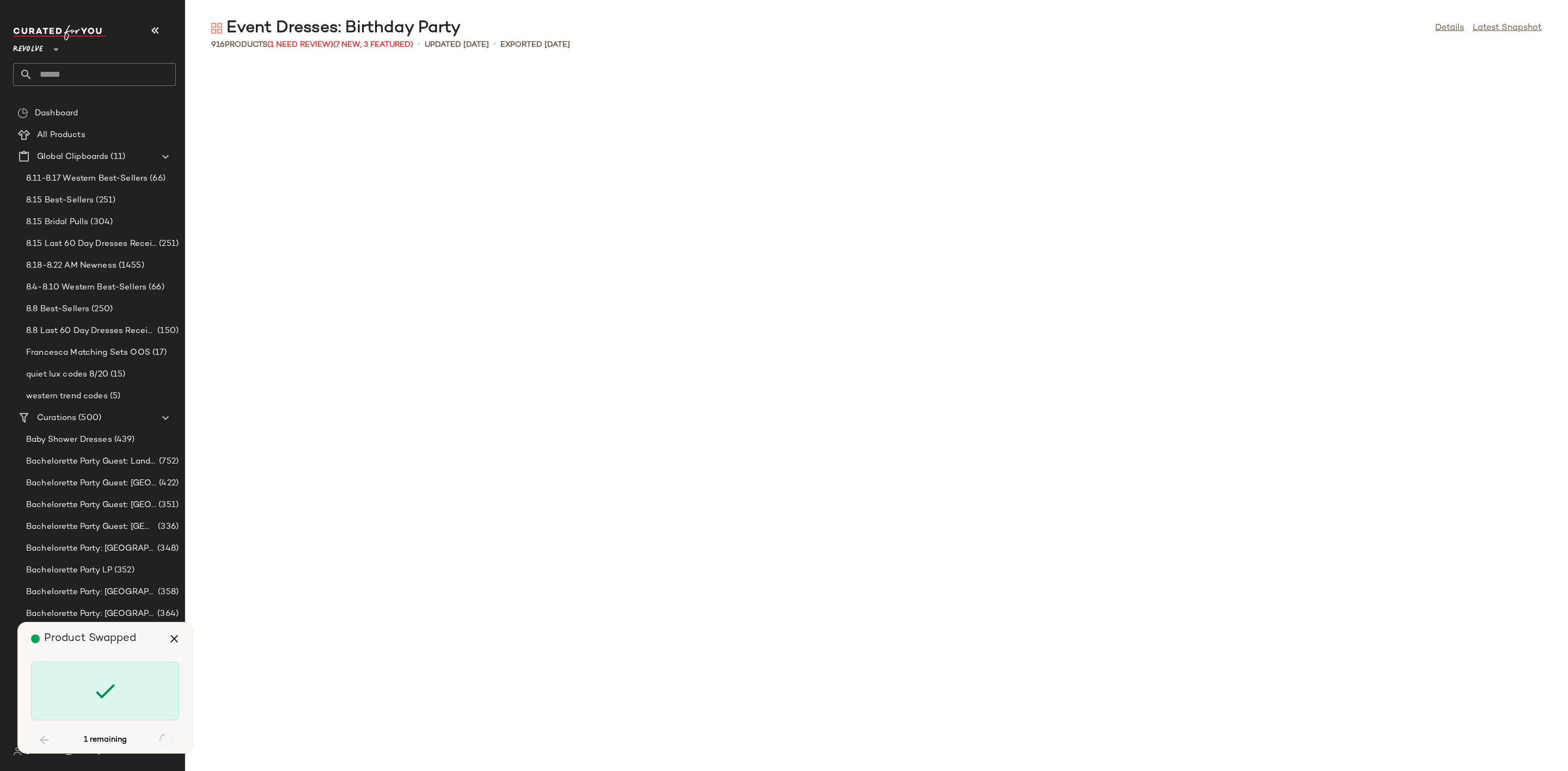
scroll to position [15735, 0]
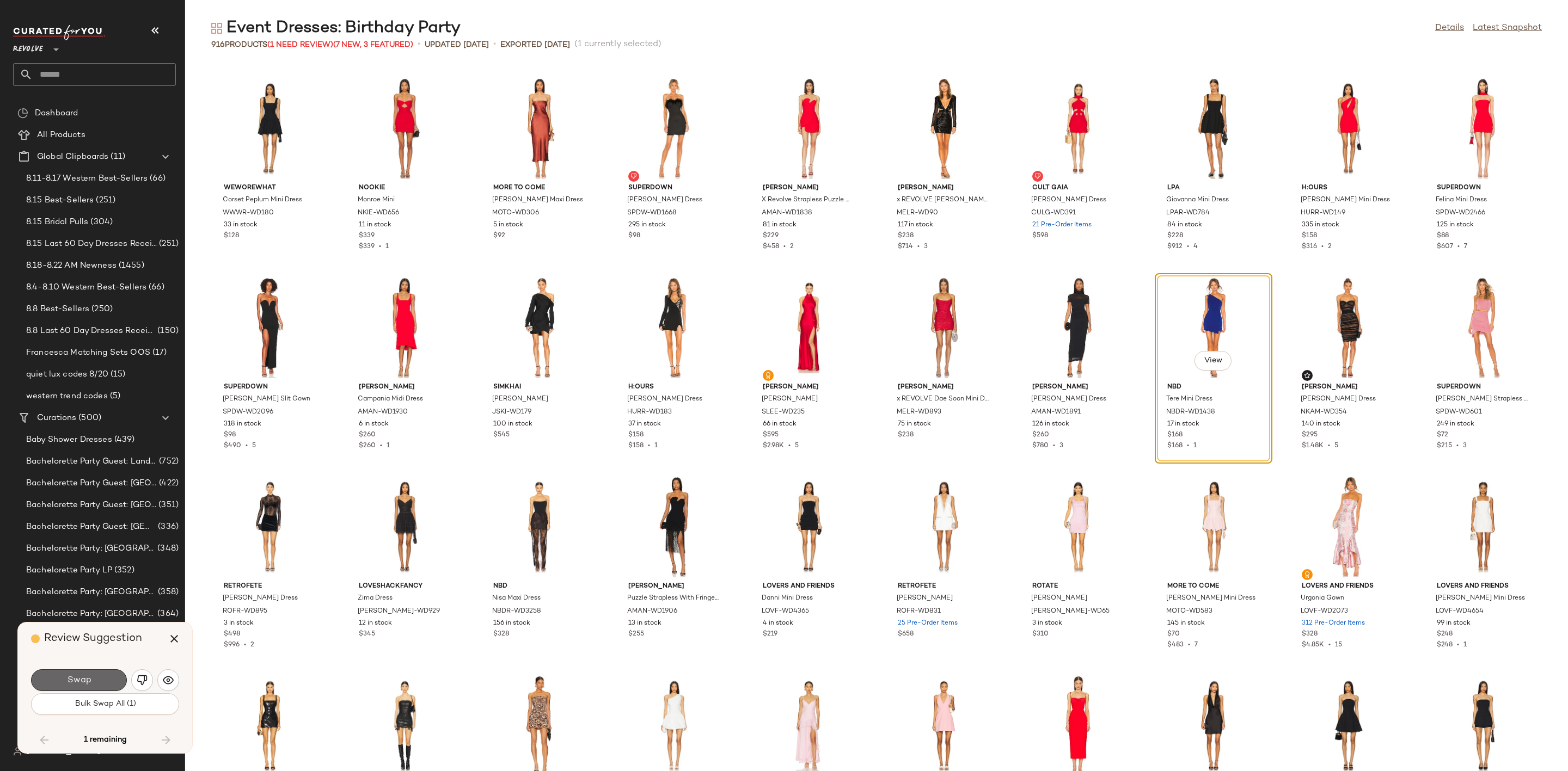
click at [107, 674] on button "Swap" at bounding box center [79, 680] width 96 height 22
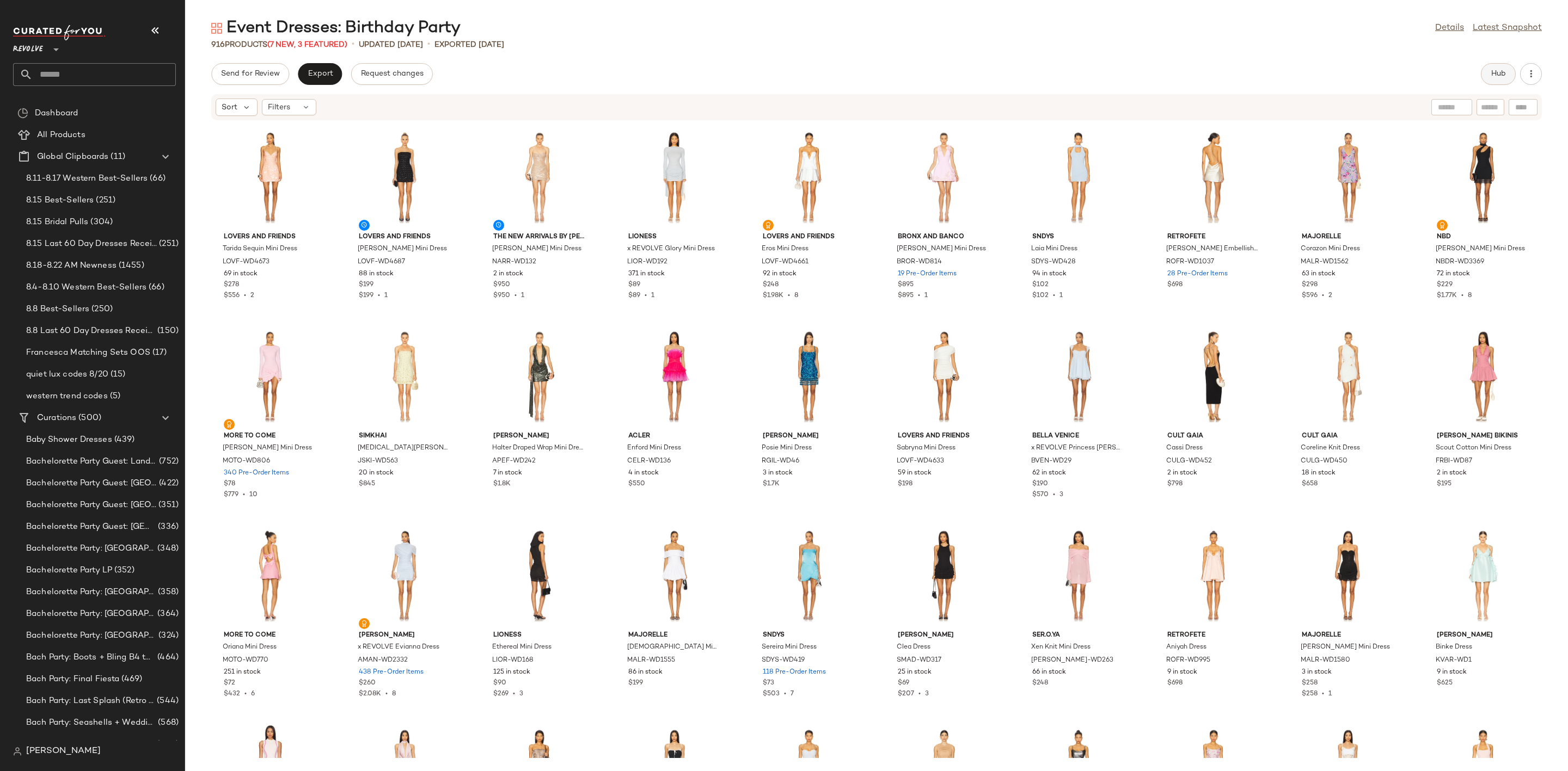
click at [1481, 71] on button "Hub" at bounding box center [1498, 74] width 35 height 22
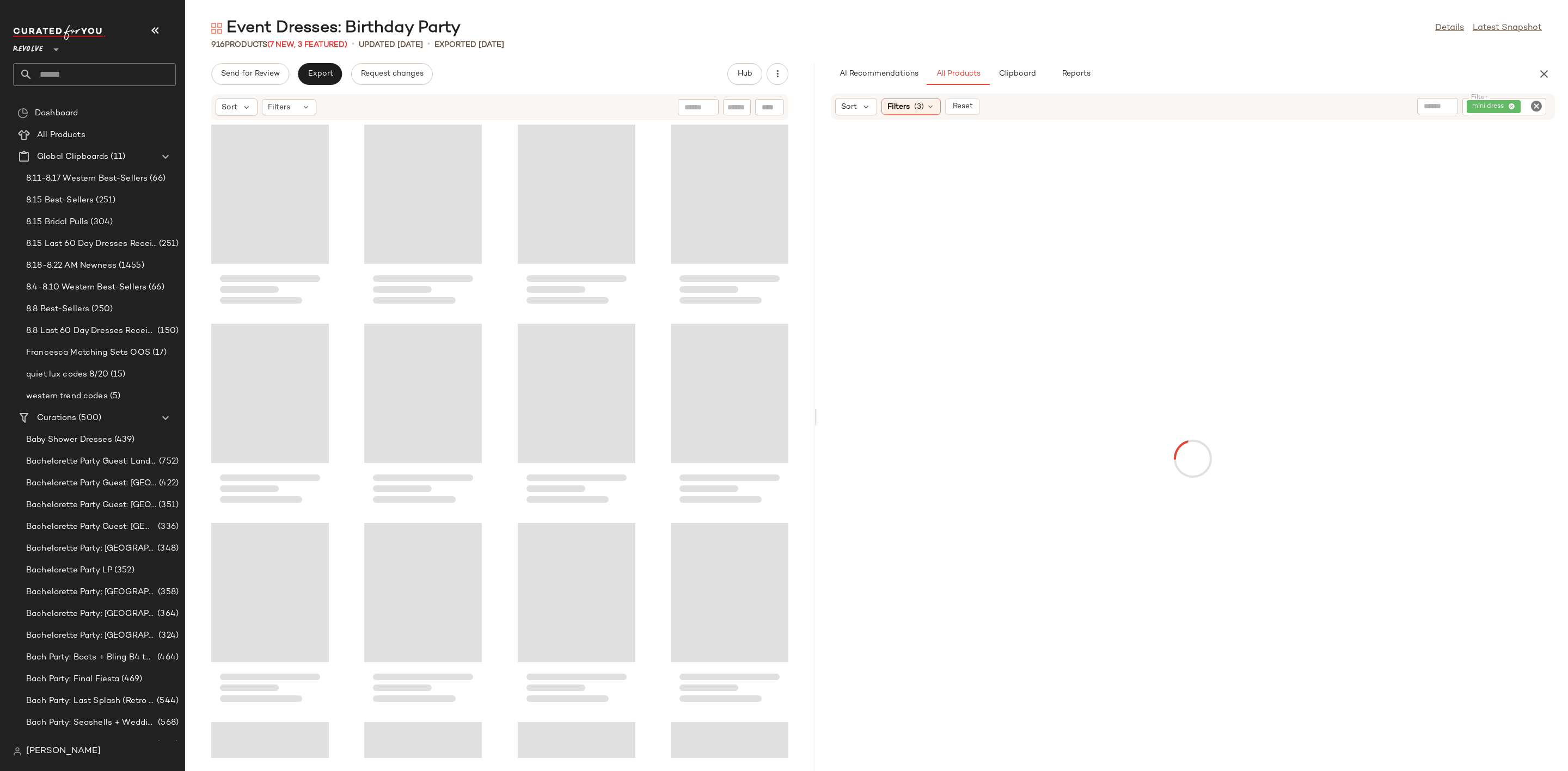
drag, startPoint x: 876, startPoint y: 428, endPoint x: 818, endPoint y: 439, distance: 59.0
click at [818, 439] on div "Event Dresses: Birthday Party Details Latest Snapshot 916 Products (7 New, 3 Fe…" at bounding box center [877, 395] width 1383 height 754
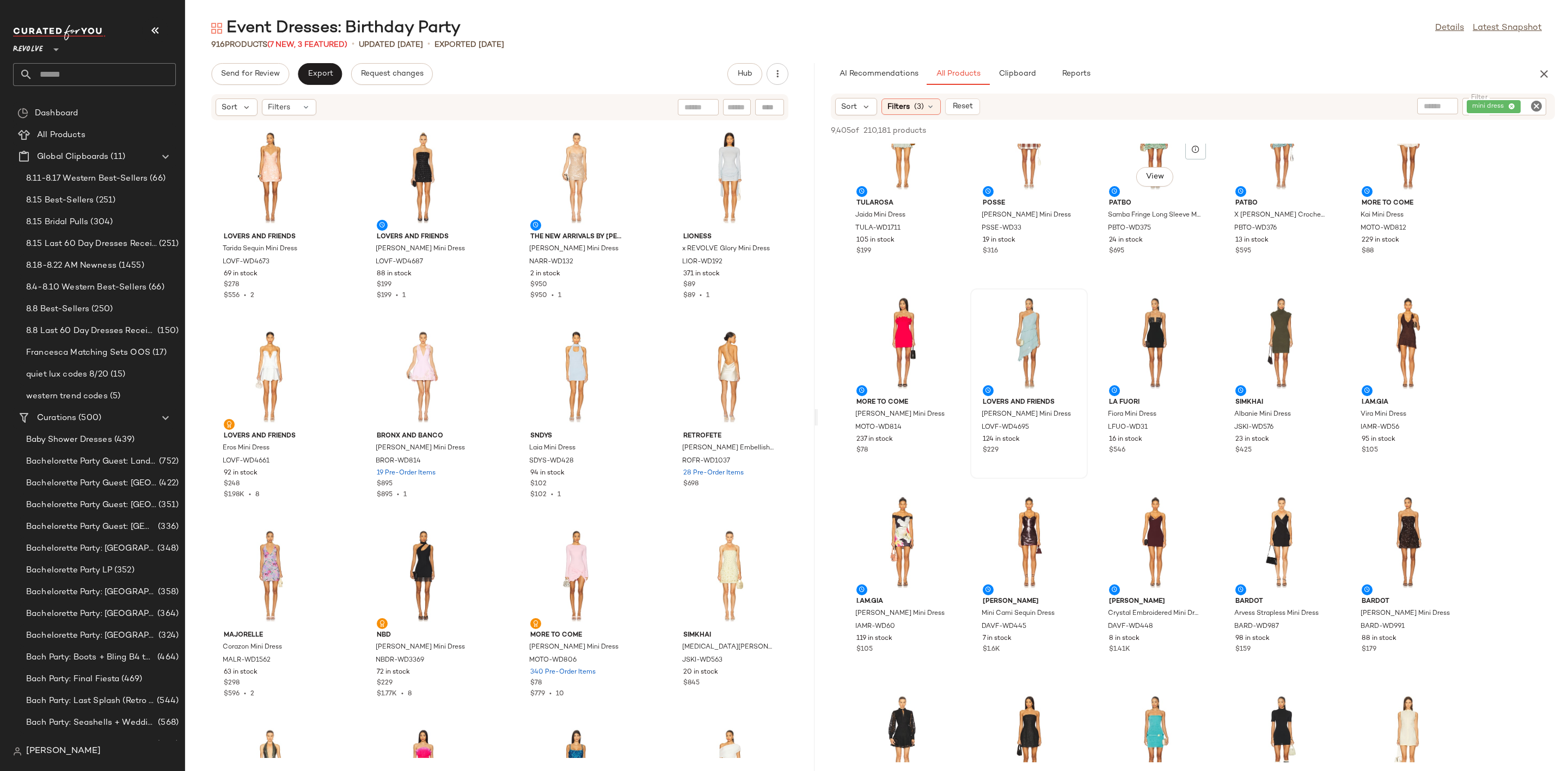
scroll to position [81, 0]
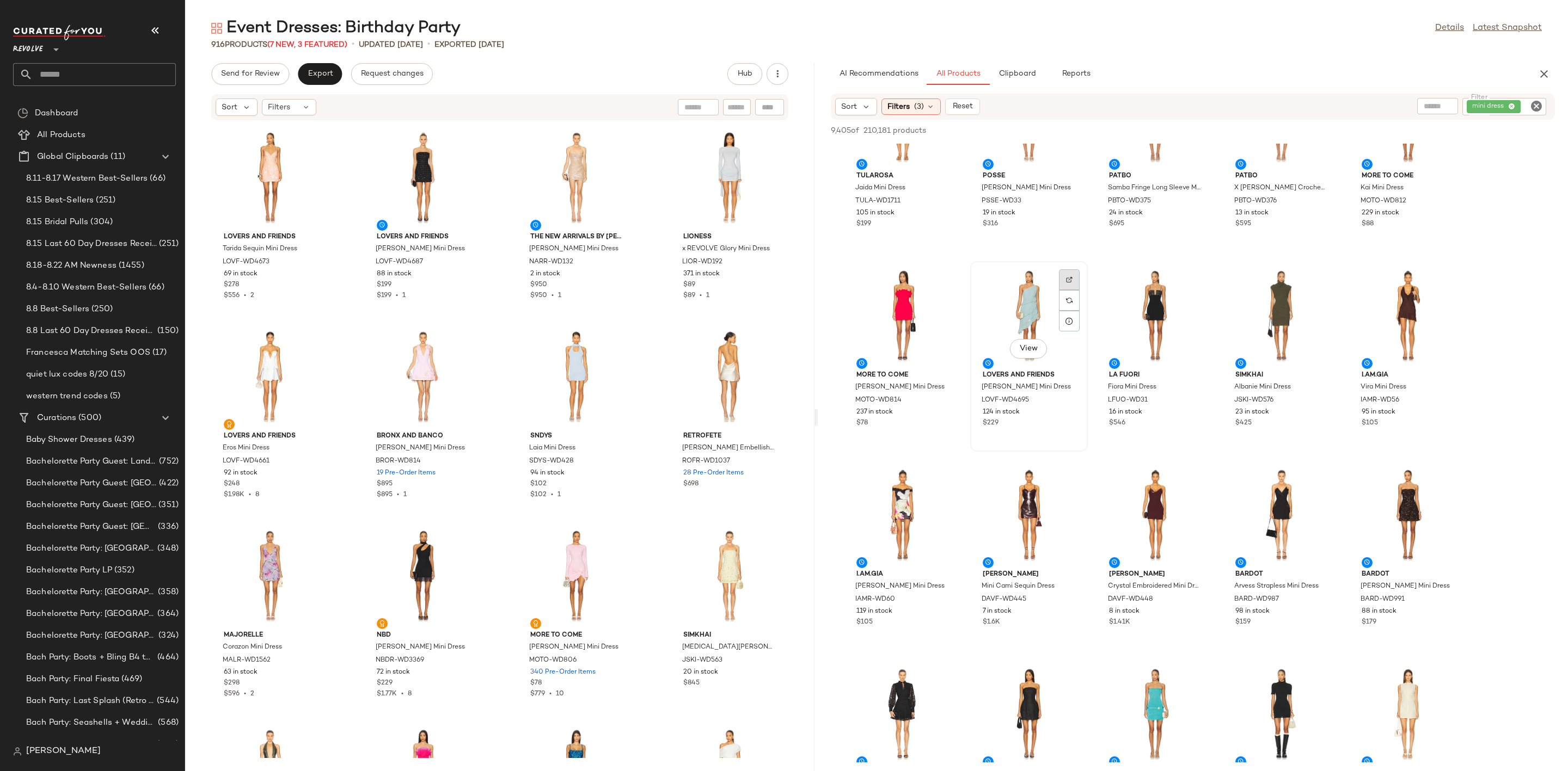
click at [1070, 277] on img at bounding box center [1069, 280] width 7 height 7
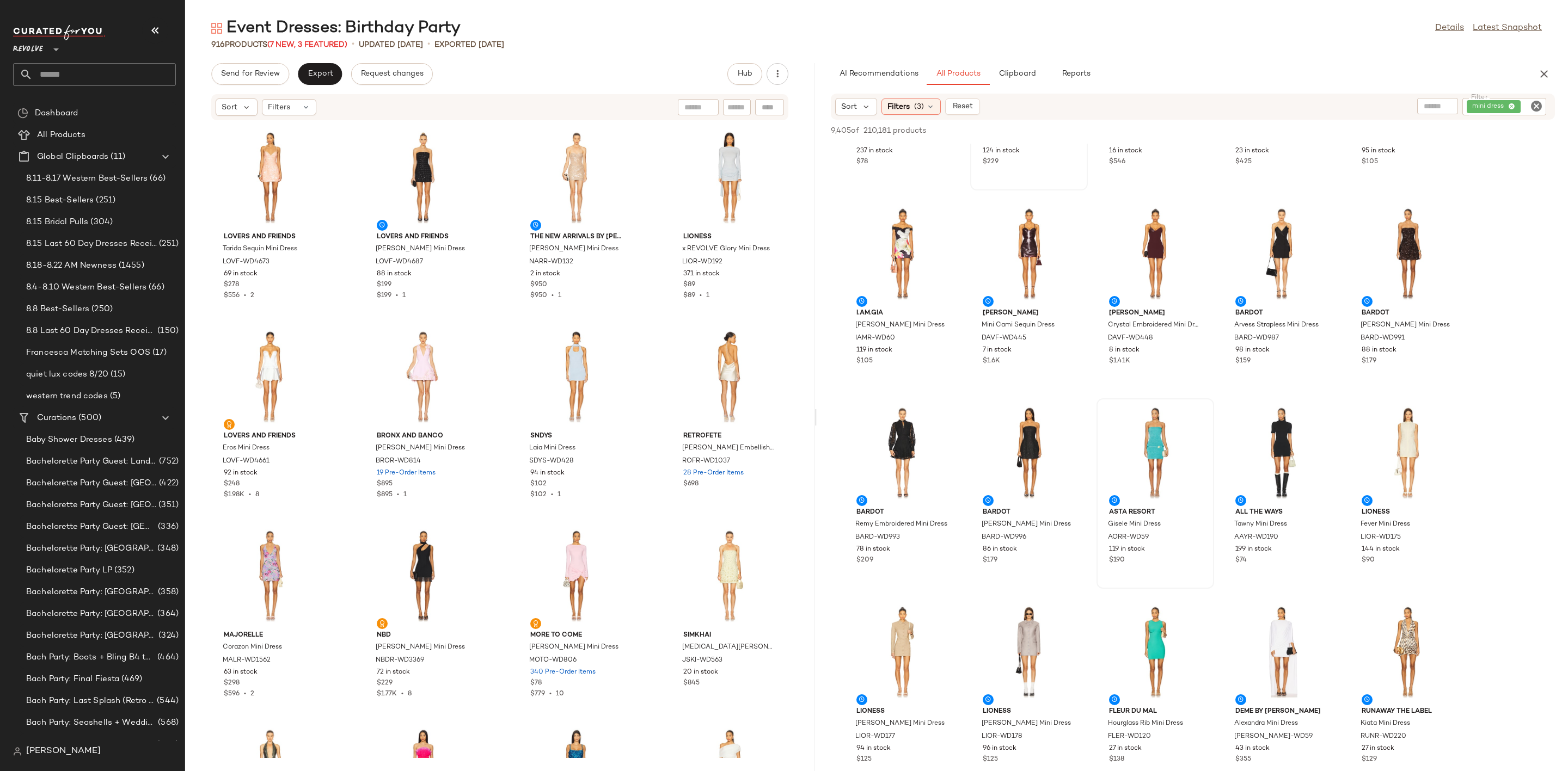
scroll to position [408, 0]
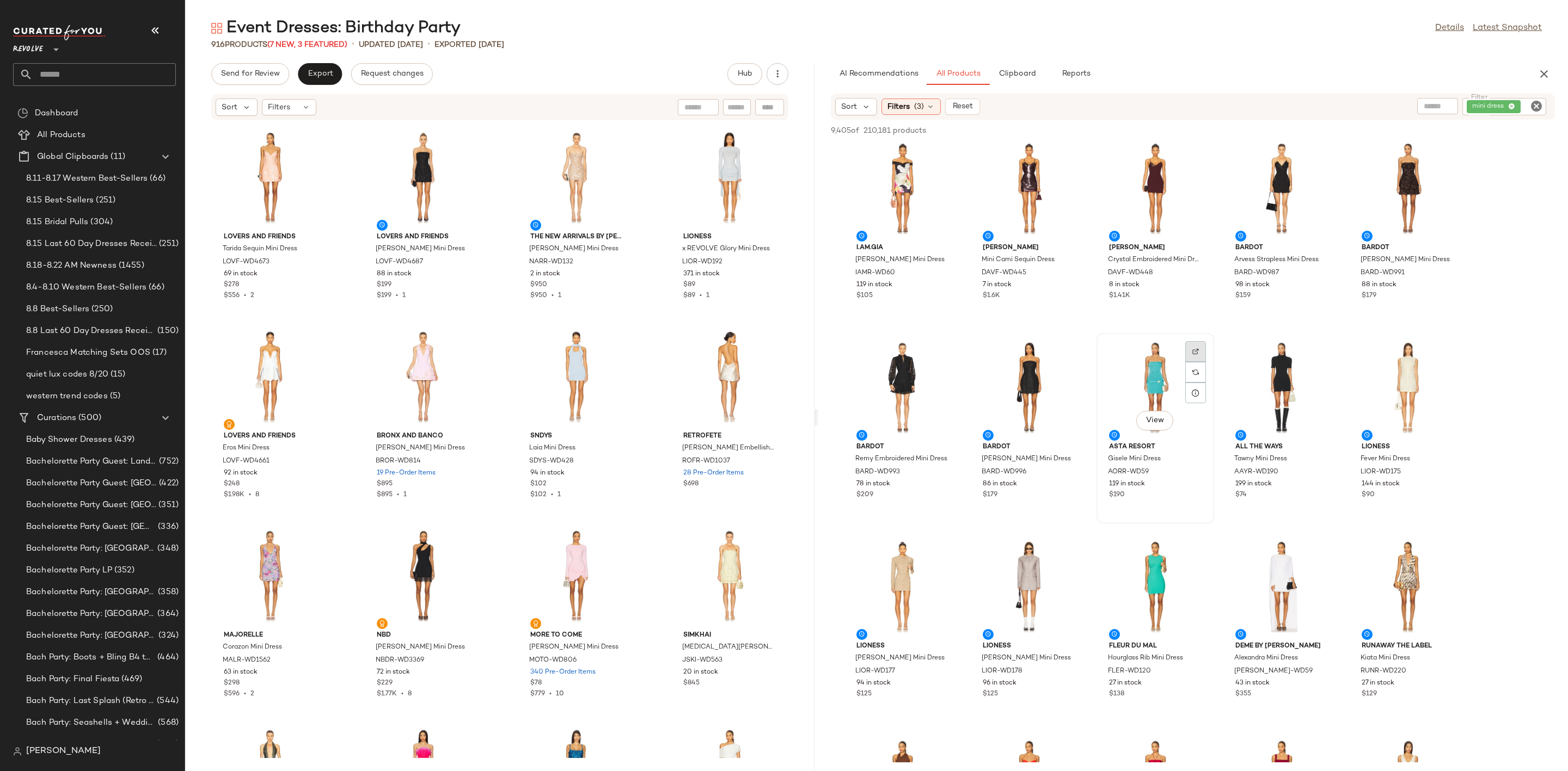
click at [1194, 351] on img at bounding box center [1196, 352] width 7 height 7
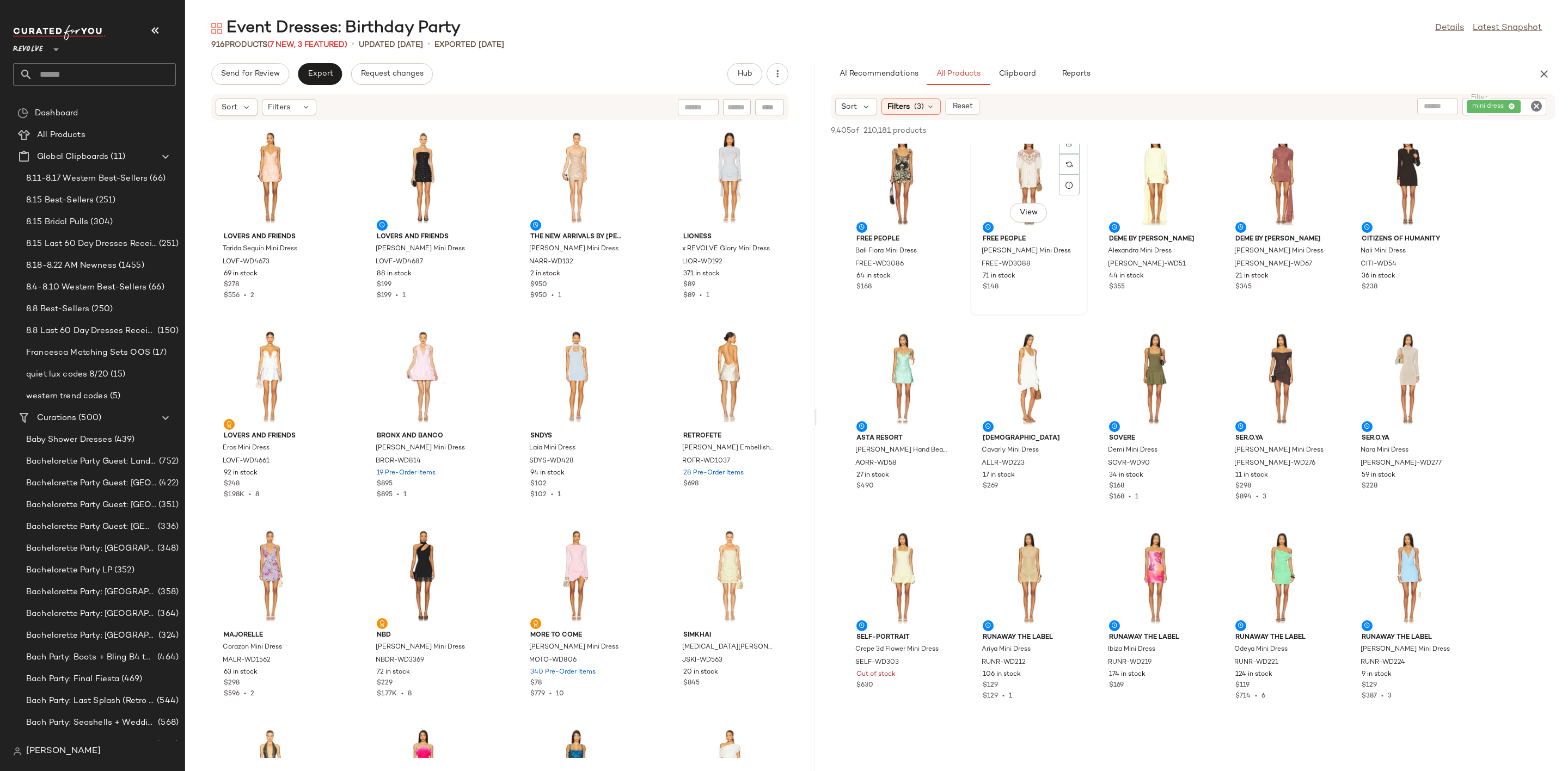
scroll to position [1388, 0]
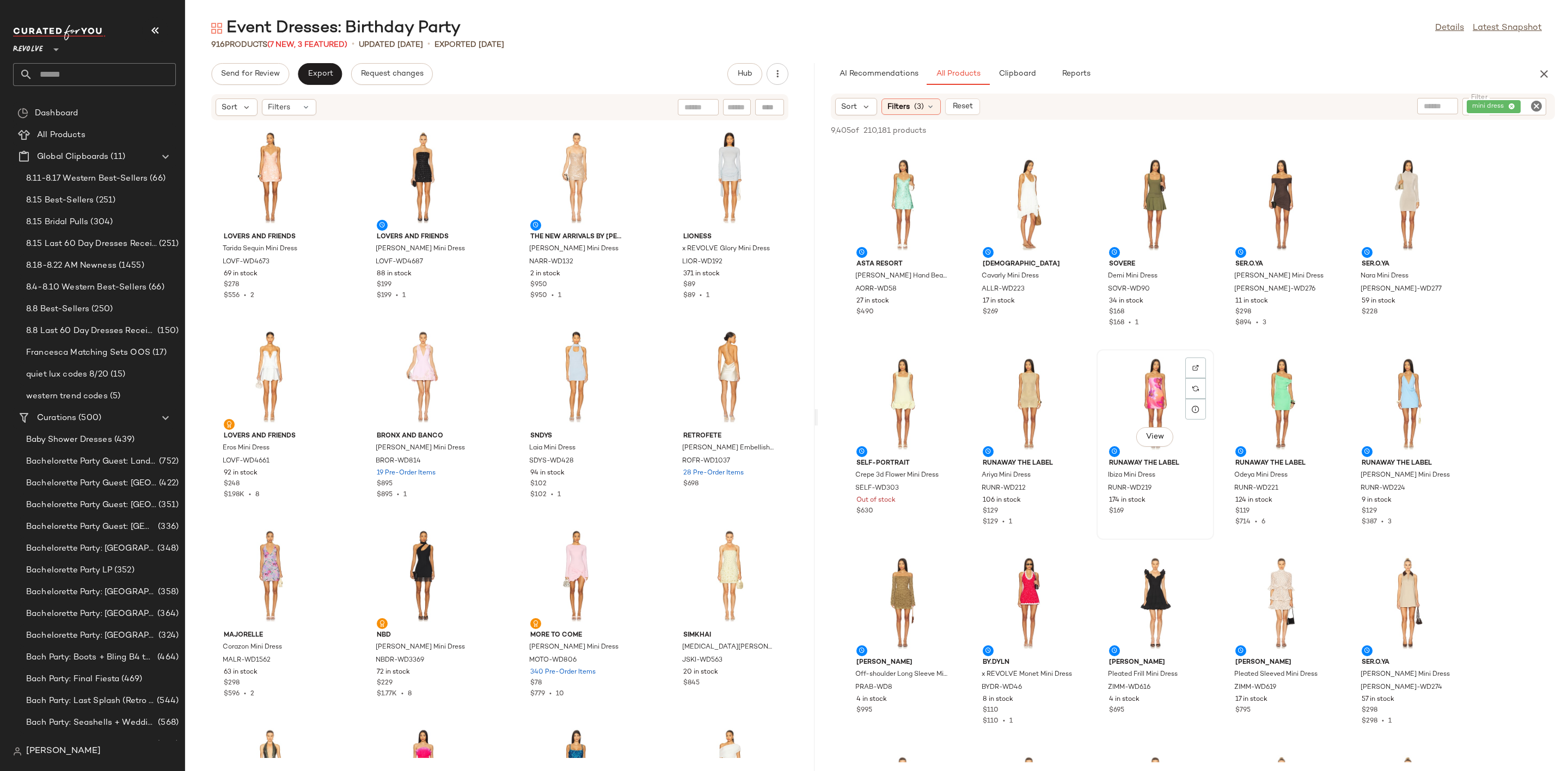
click at [1147, 377] on div "View" at bounding box center [1155, 403] width 110 height 101
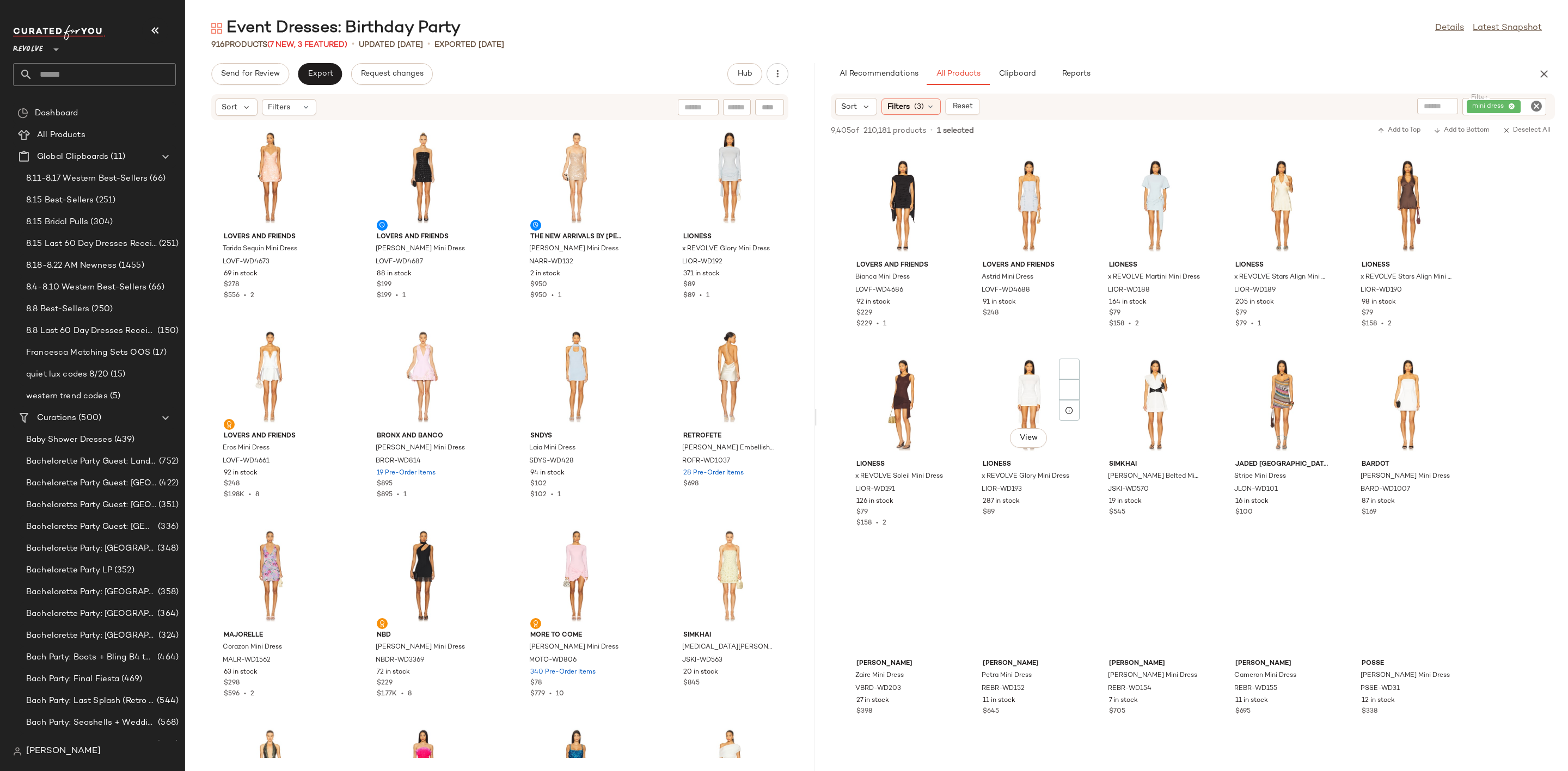
scroll to position [3837, 0]
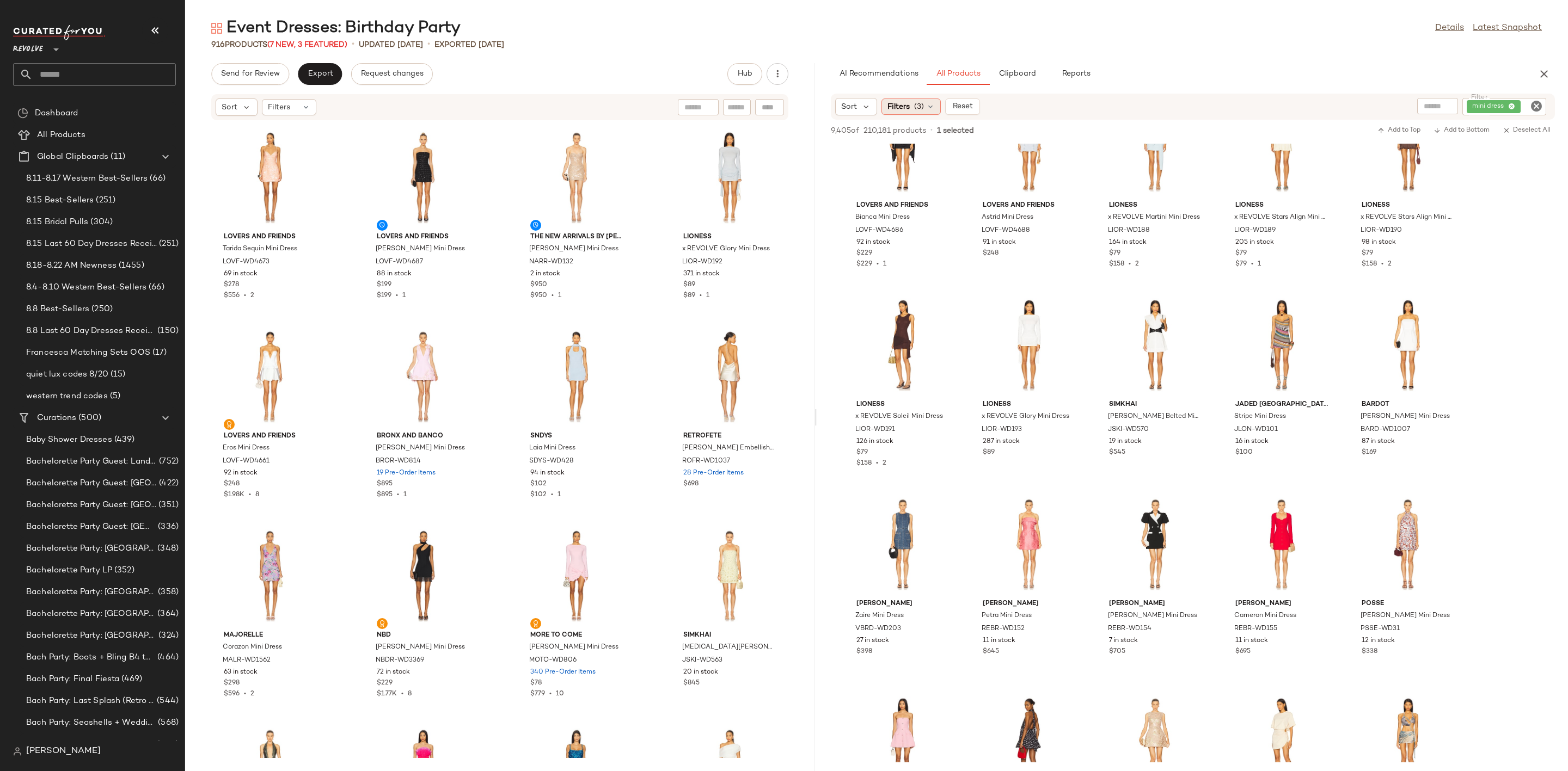
click at [904, 102] on span "Filters" at bounding box center [898, 106] width 22 height 12
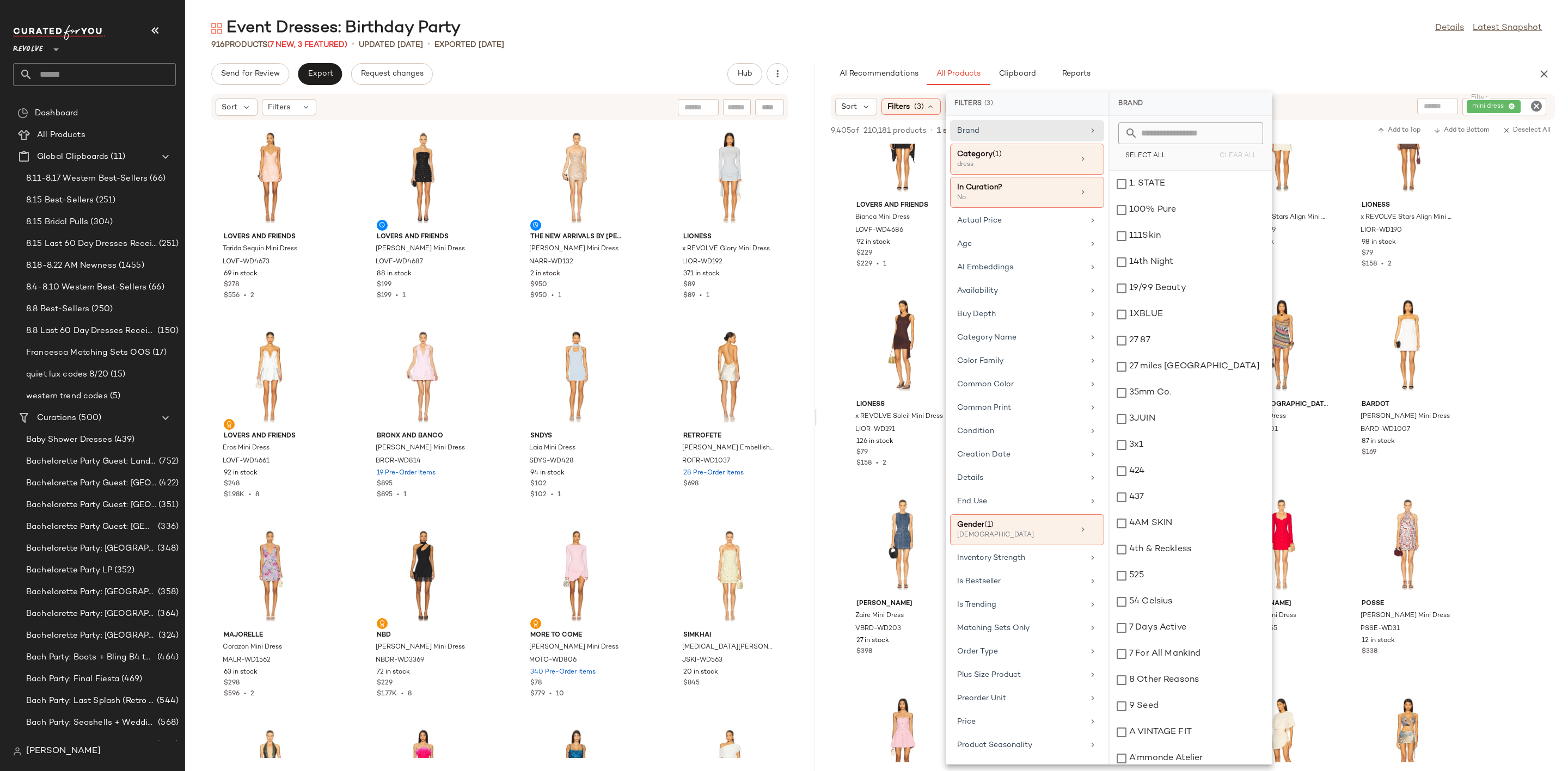
click at [1295, 62] on div "Event Dresses: Birthday Party Details Latest Snapshot 916 Products (7 New, 3 Fe…" at bounding box center [877, 395] width 1383 height 754
click at [1226, 60] on div "Event Dresses: Birthday Party Details Latest Snapshot 916 Products (7 New, 3 Fe…" at bounding box center [877, 395] width 1383 height 754
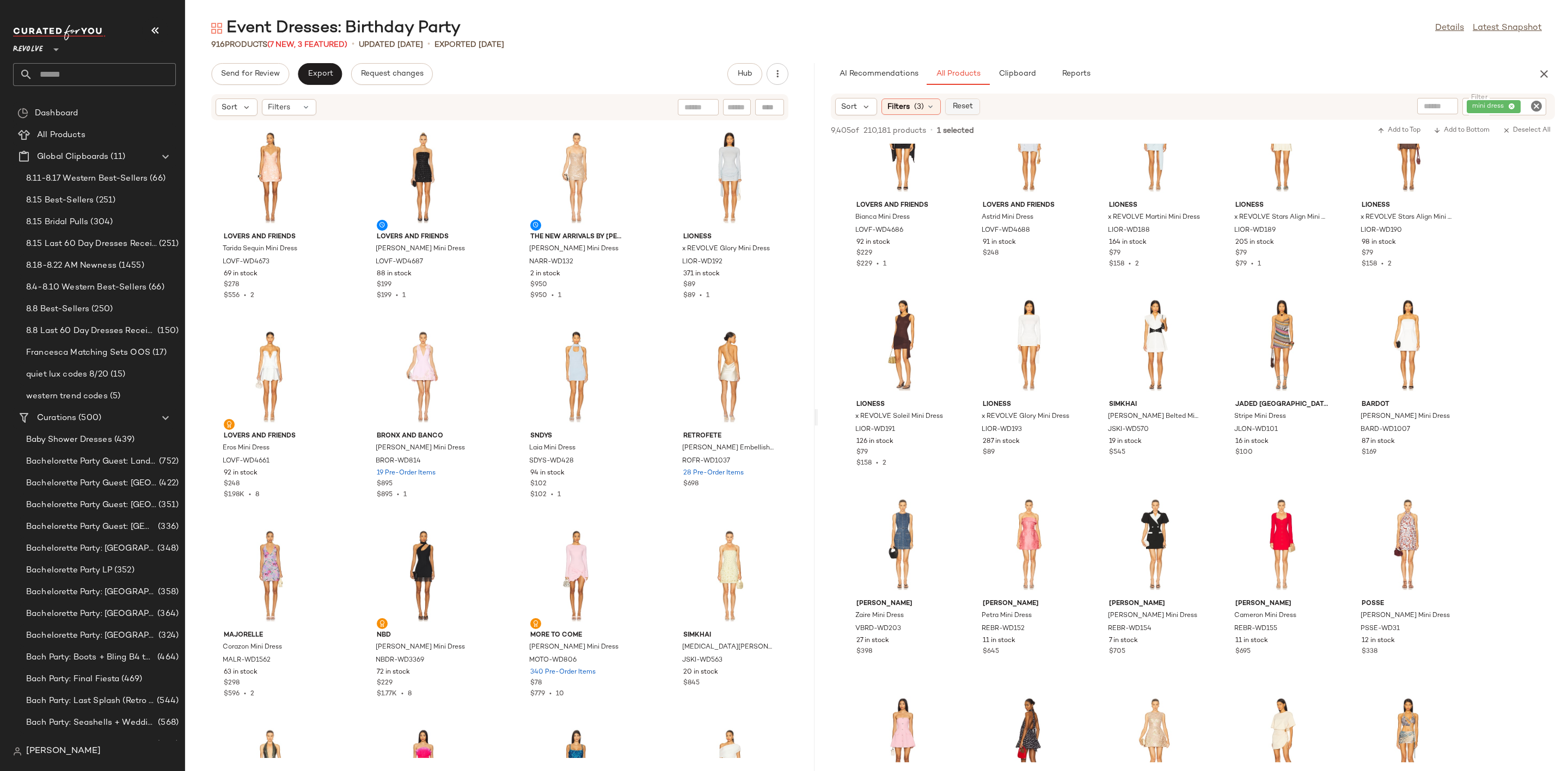
click at [957, 105] on span "Reset" at bounding box center [963, 106] width 20 height 9
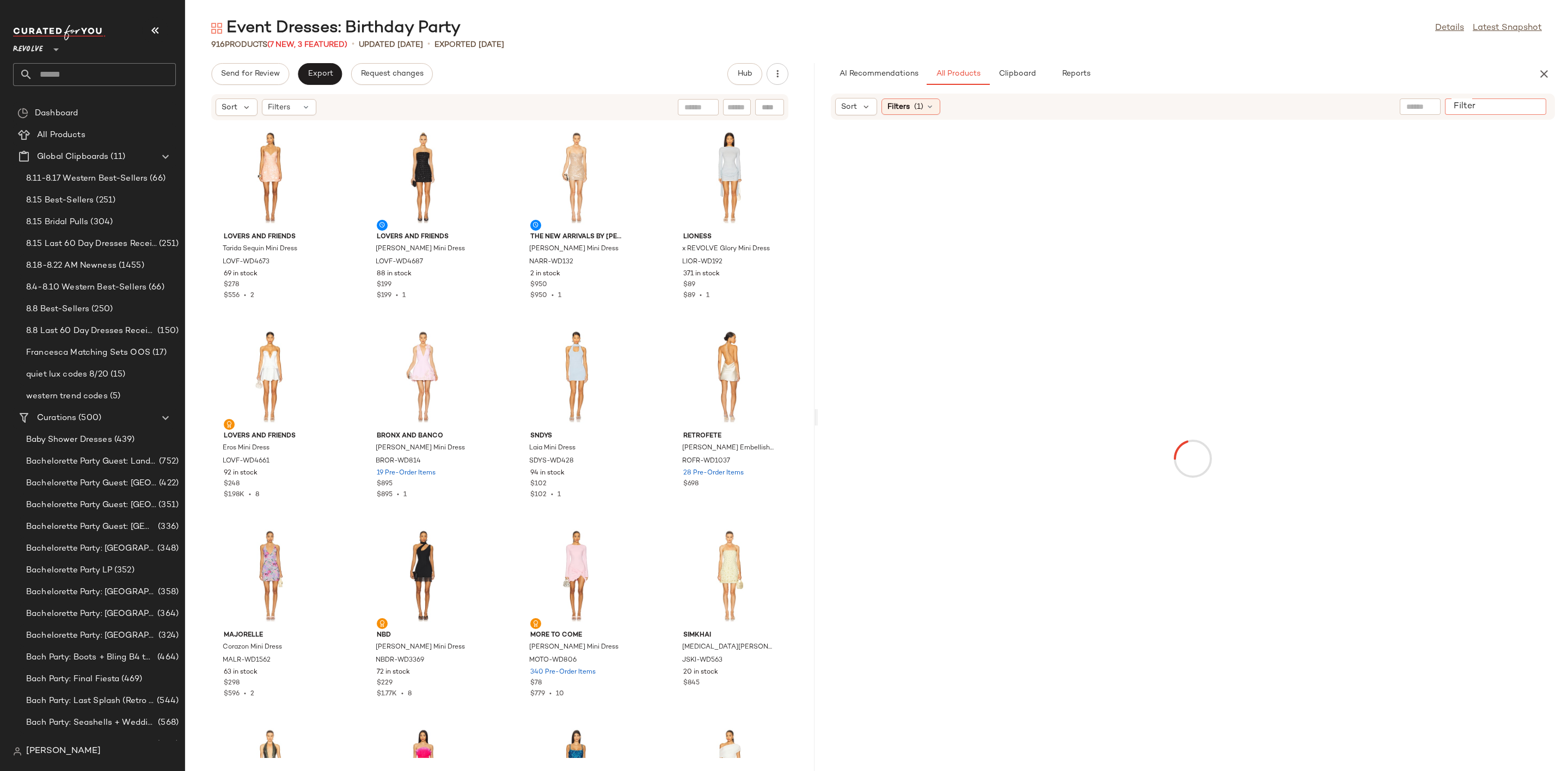
click at [1536, 102] on input "Filter" at bounding box center [1495, 106] width 92 height 12
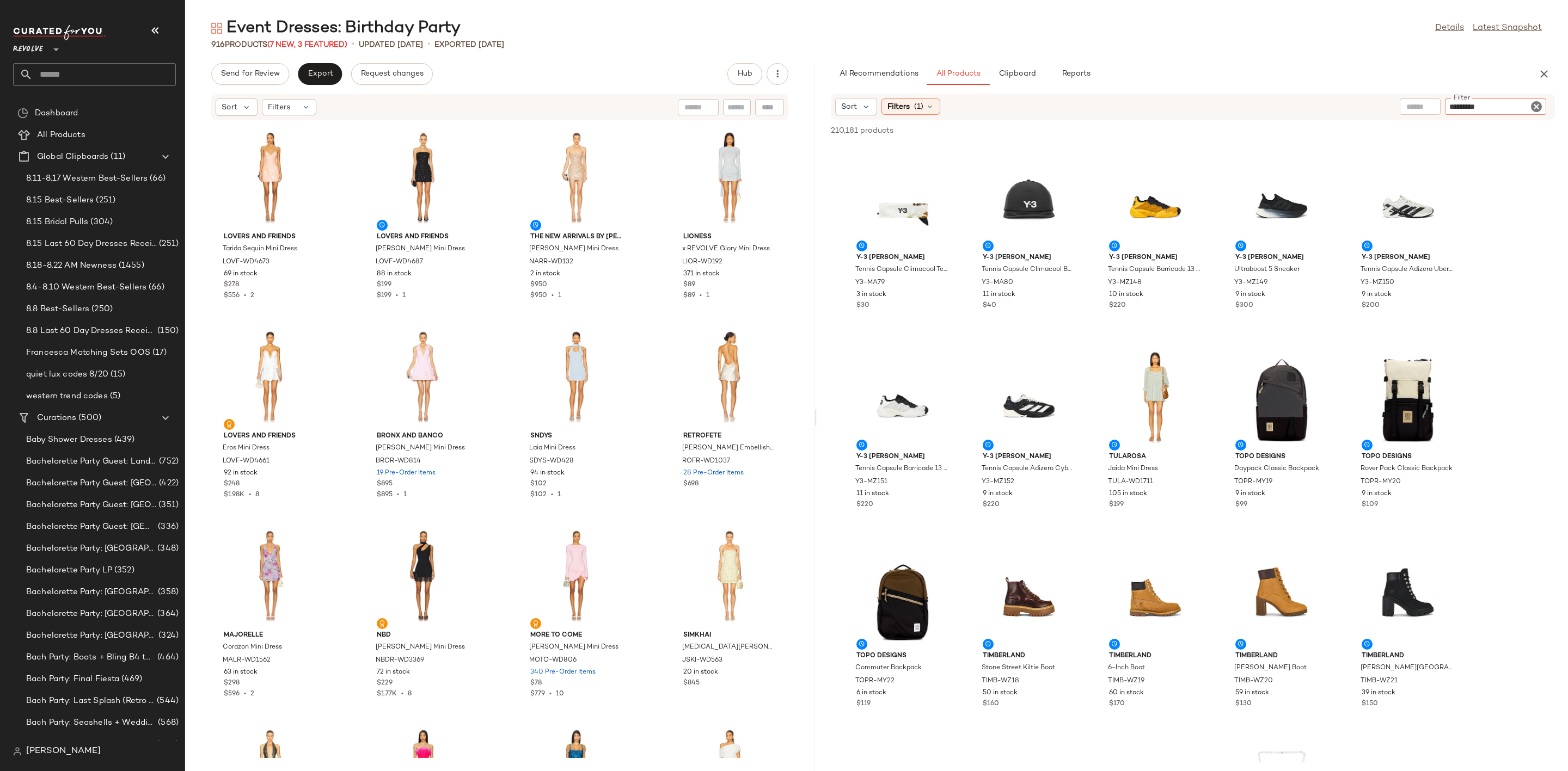
type input "**********"
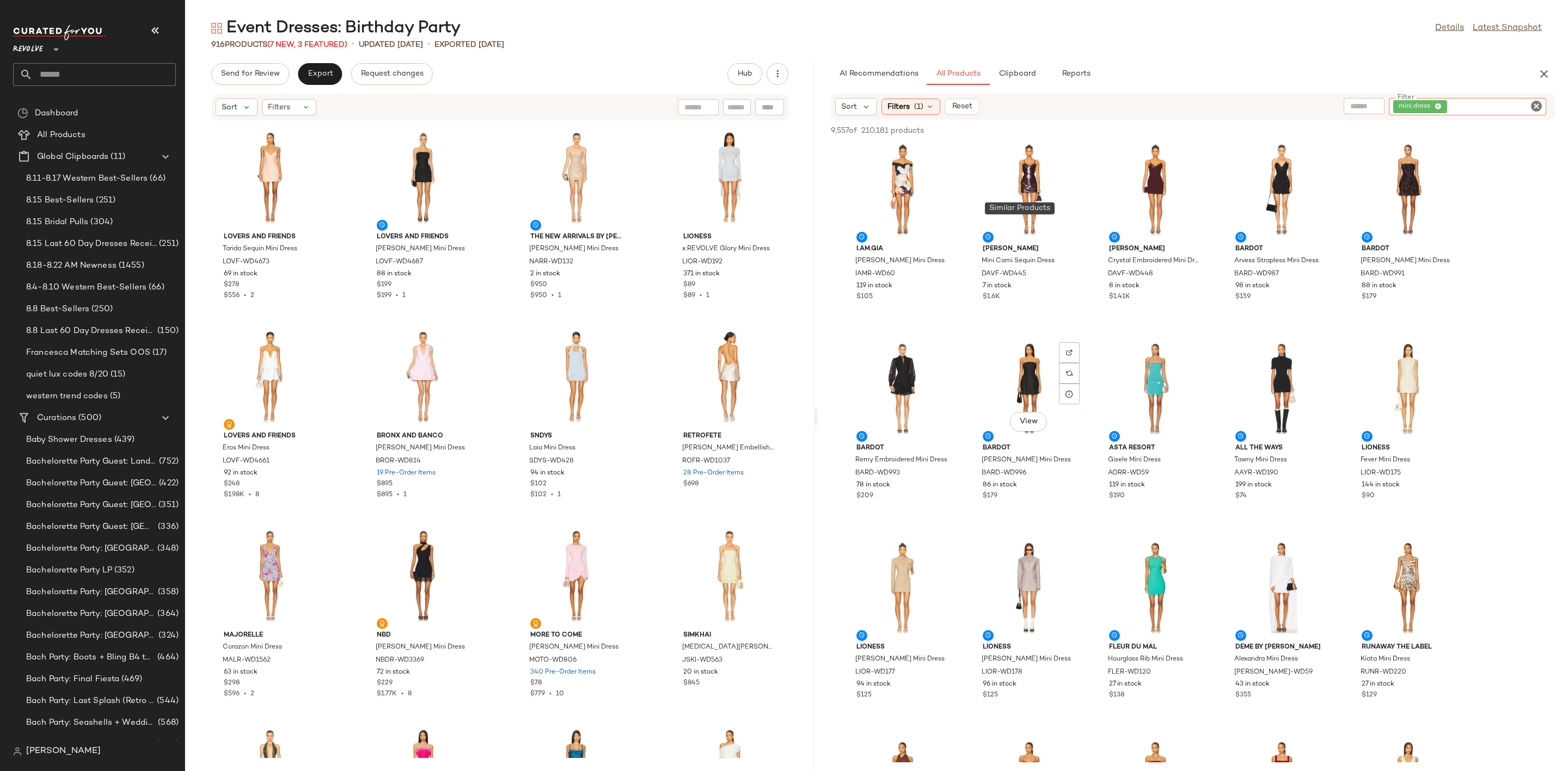
scroll to position [572, 0]
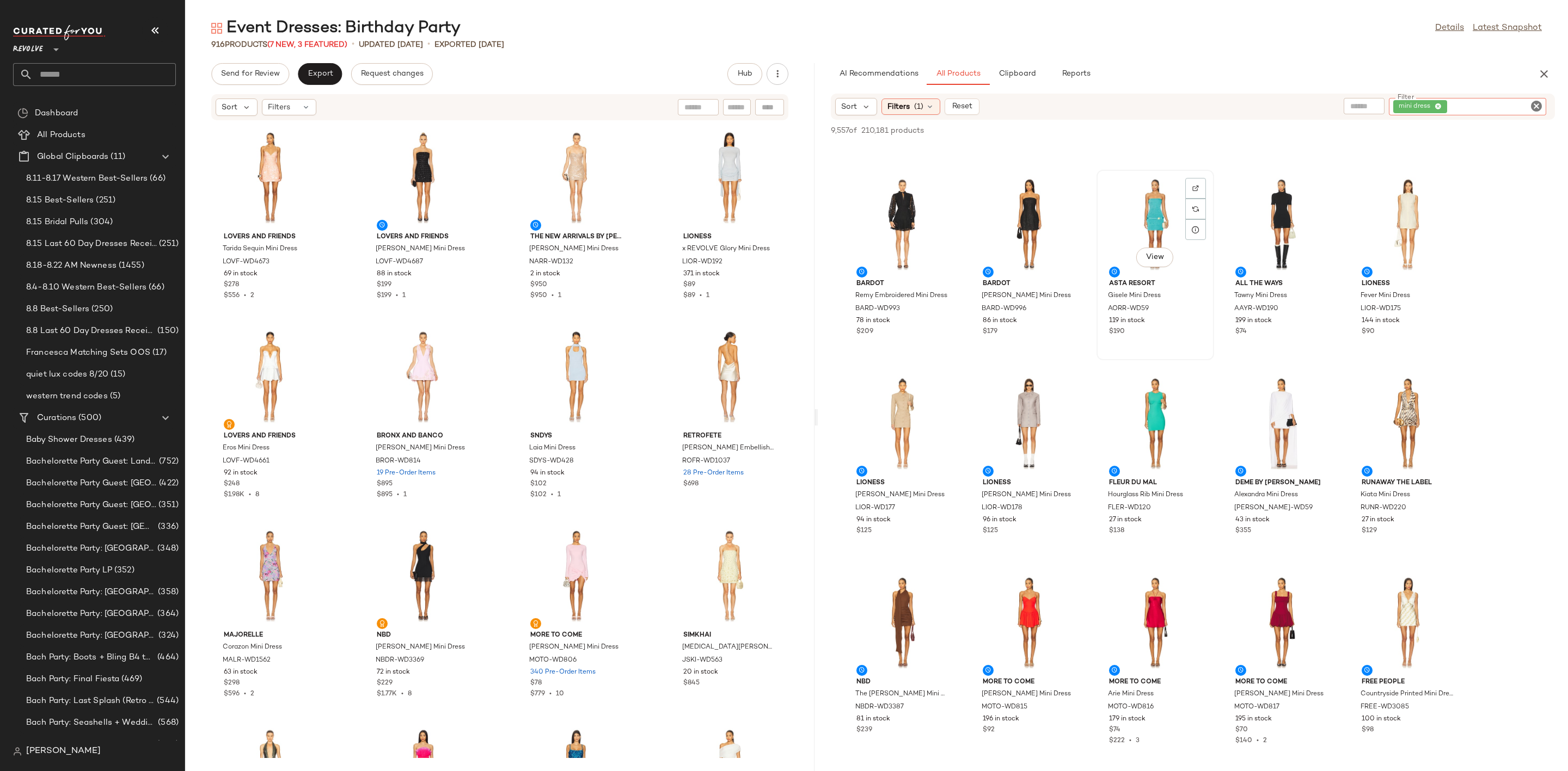
click at [1149, 207] on div "View" at bounding box center [1155, 224] width 110 height 101
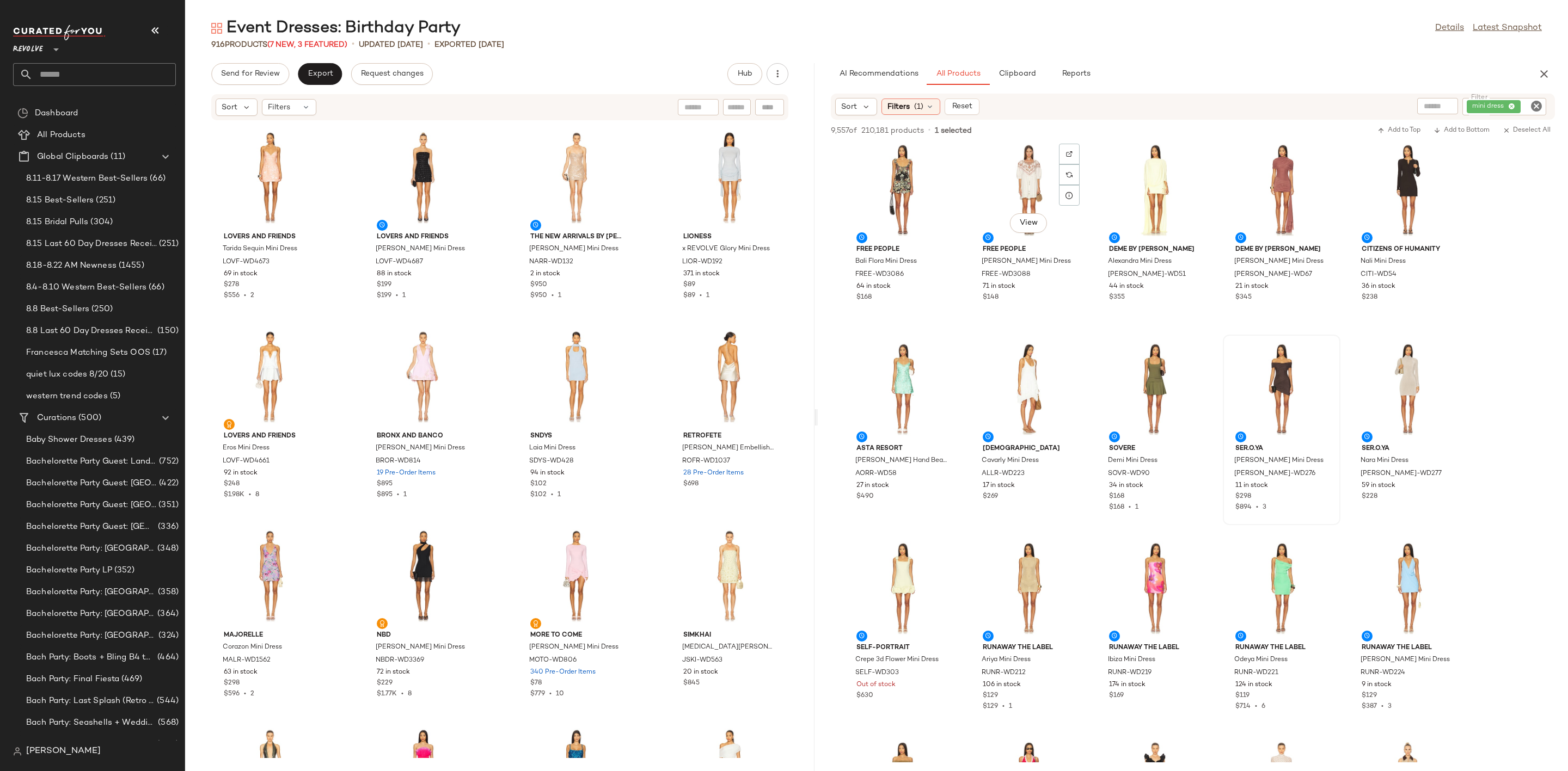
scroll to position [1225, 0]
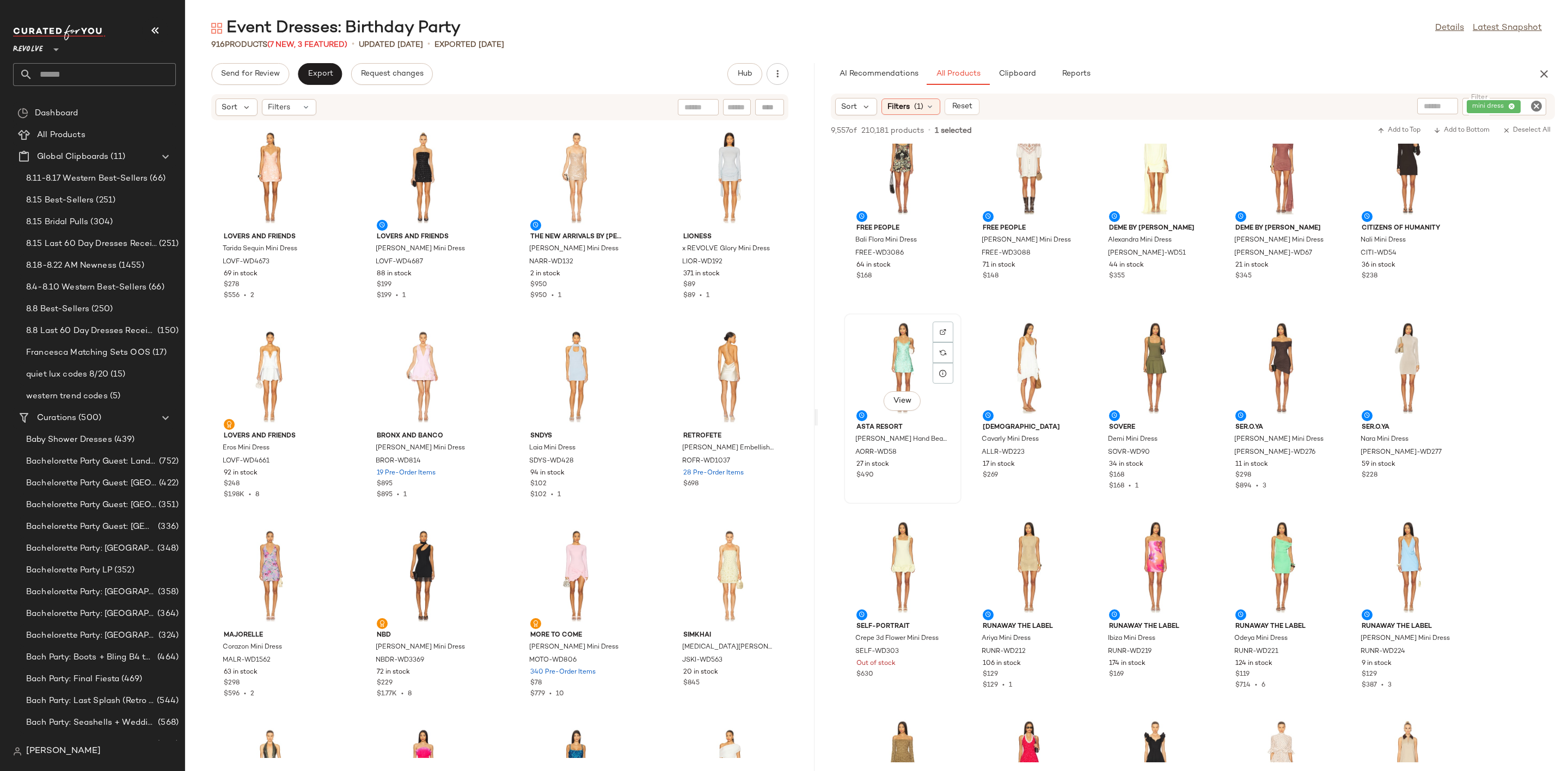
click at [890, 372] on div "View" at bounding box center [903, 368] width 110 height 101
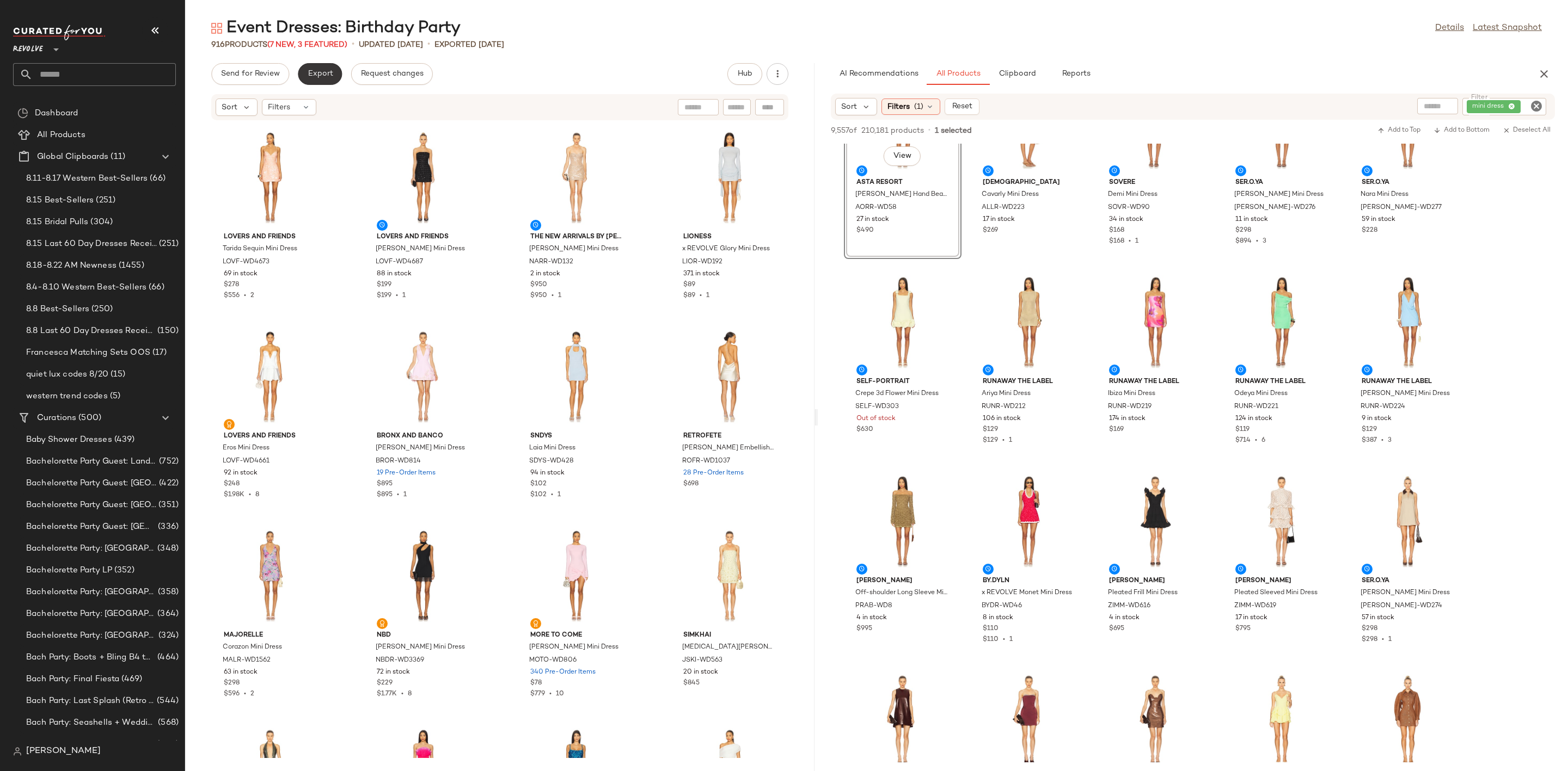
scroll to position [1714, 0]
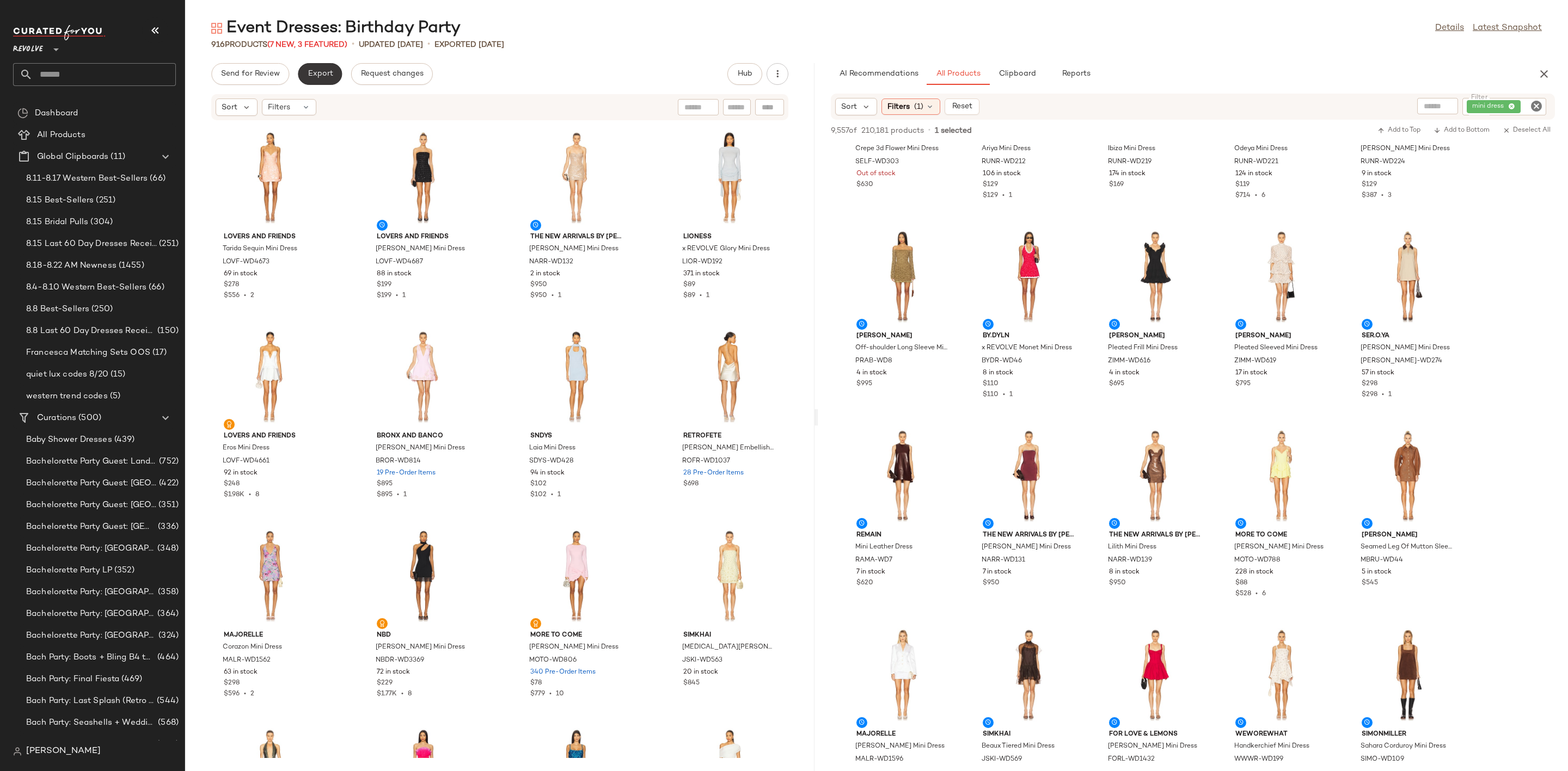
click at [315, 80] on button "Export" at bounding box center [320, 74] width 44 height 22
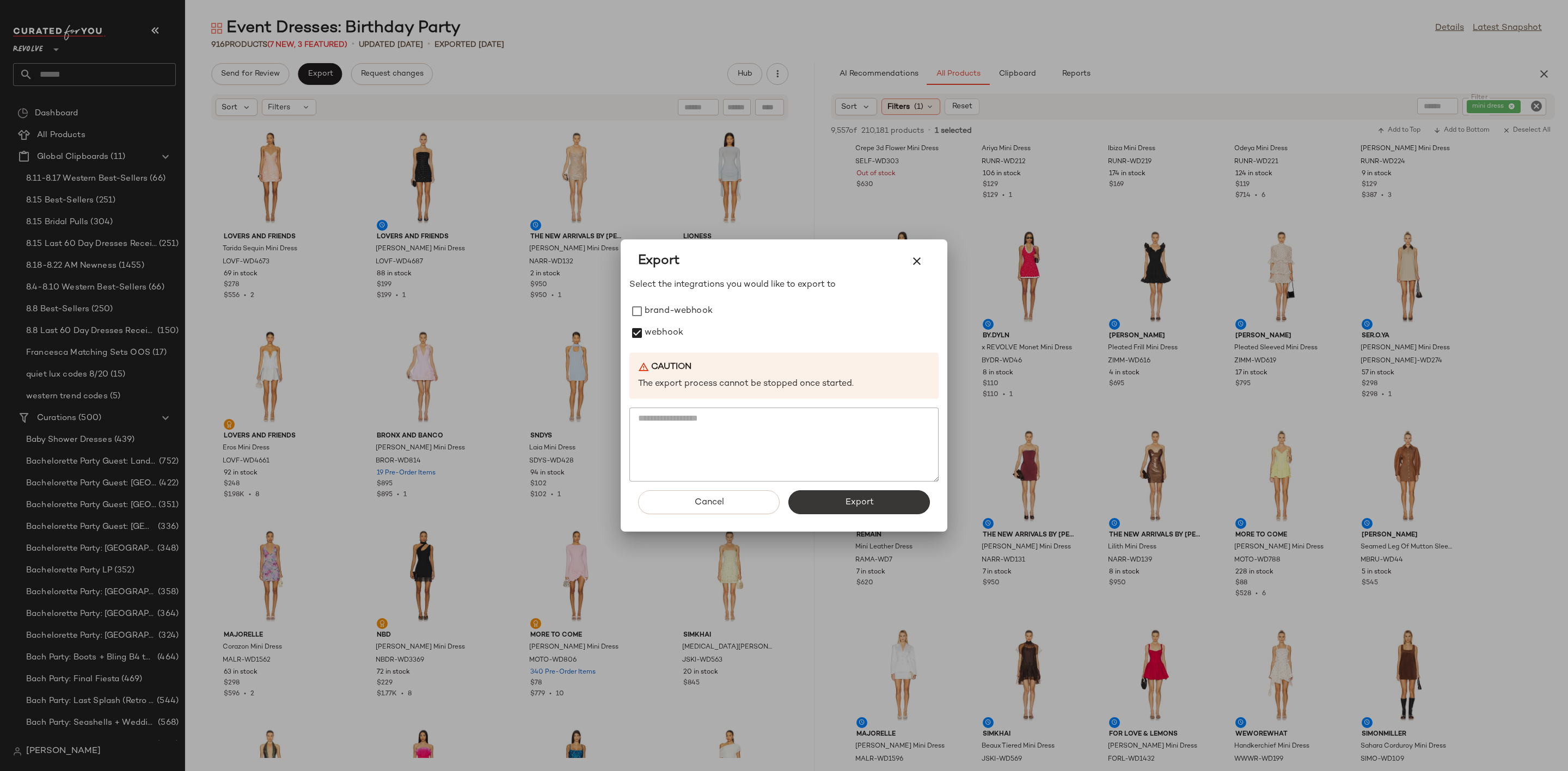
click at [835, 503] on button "Export" at bounding box center [859, 502] width 142 height 24
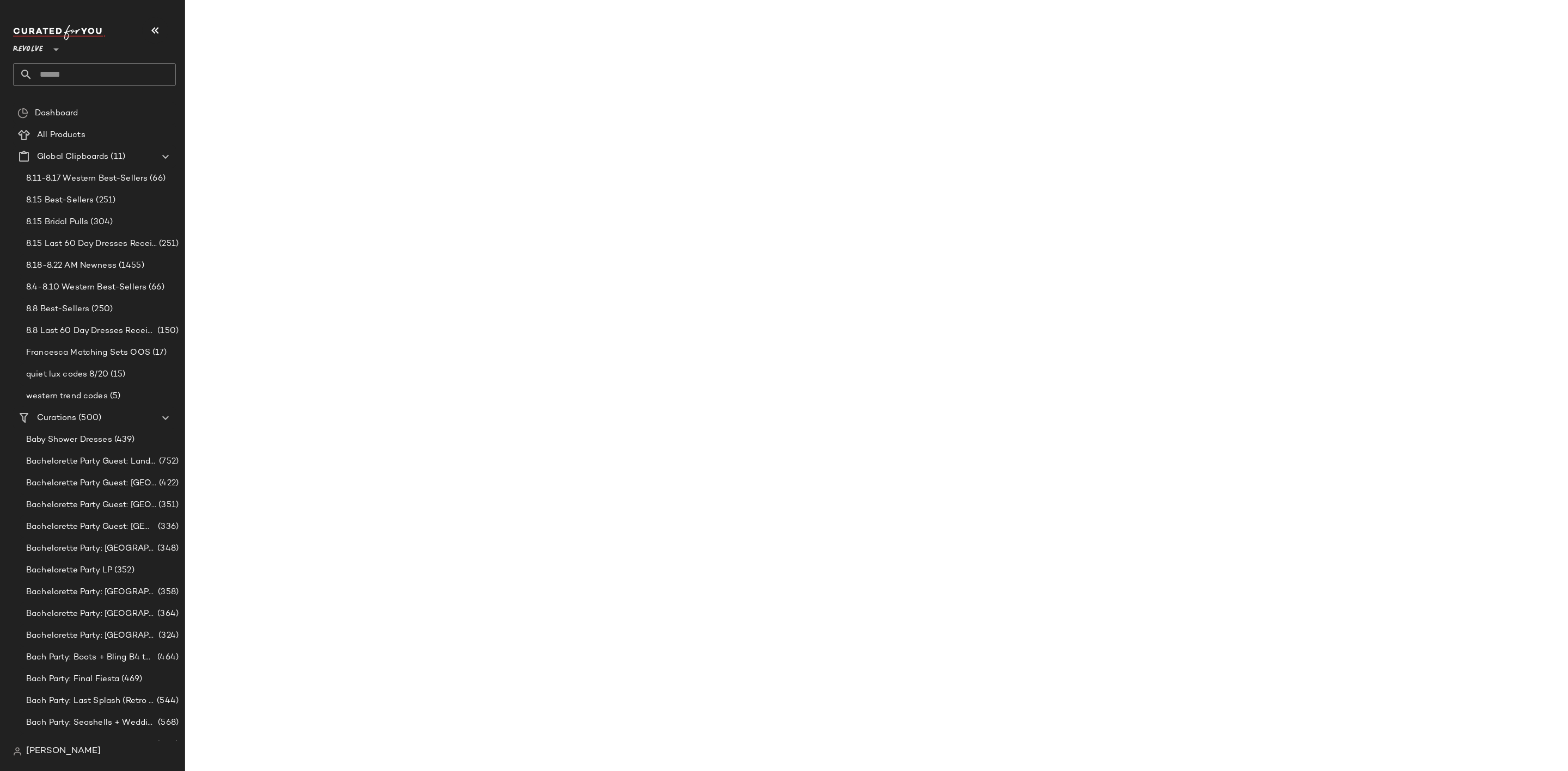
scroll to position [2113, 0]
click at [47, 76] on input "text" at bounding box center [104, 75] width 143 height 23
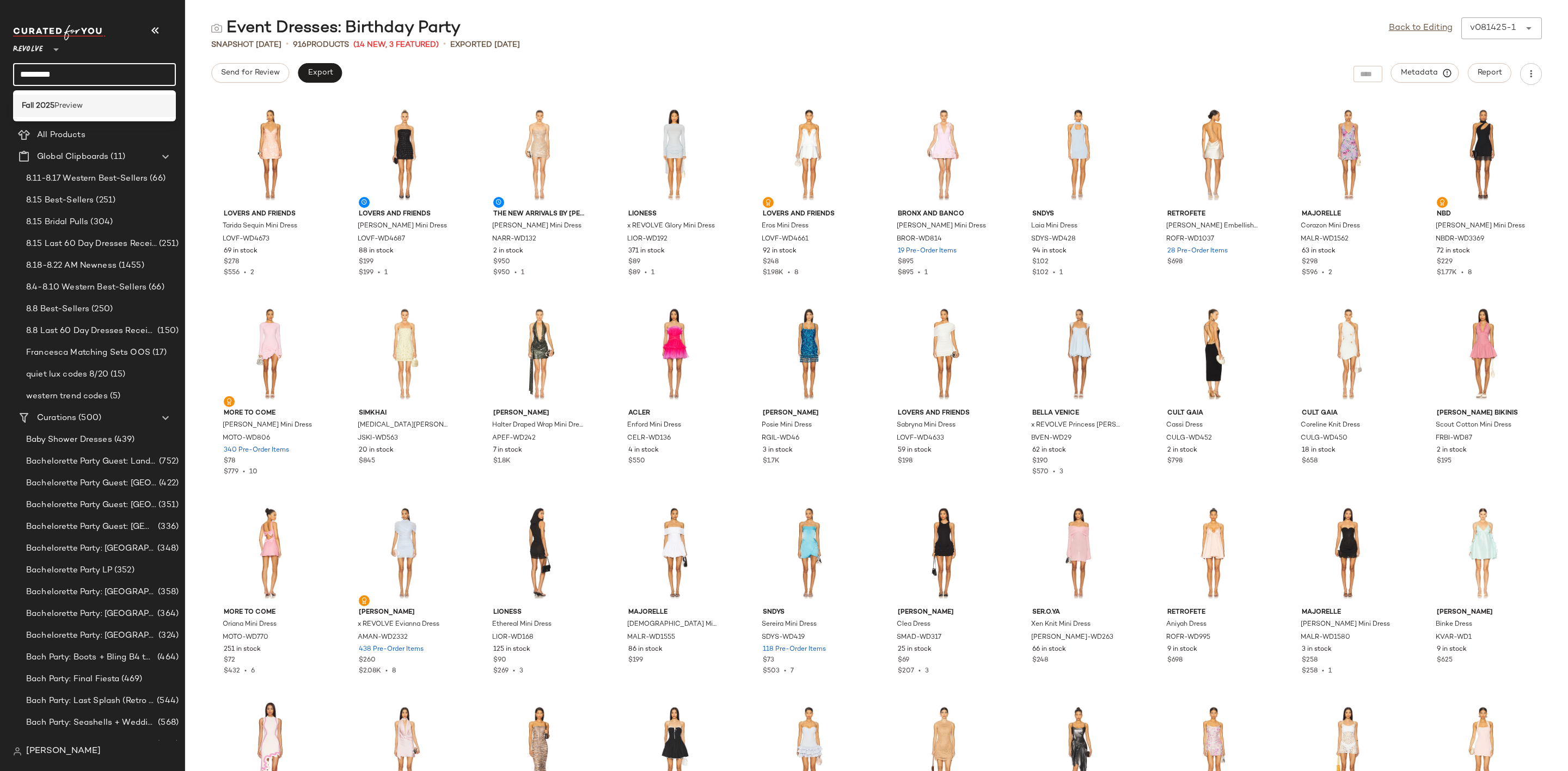
type input "*********"
click at [71, 106] on span "Preview" at bounding box center [69, 106] width 28 height 12
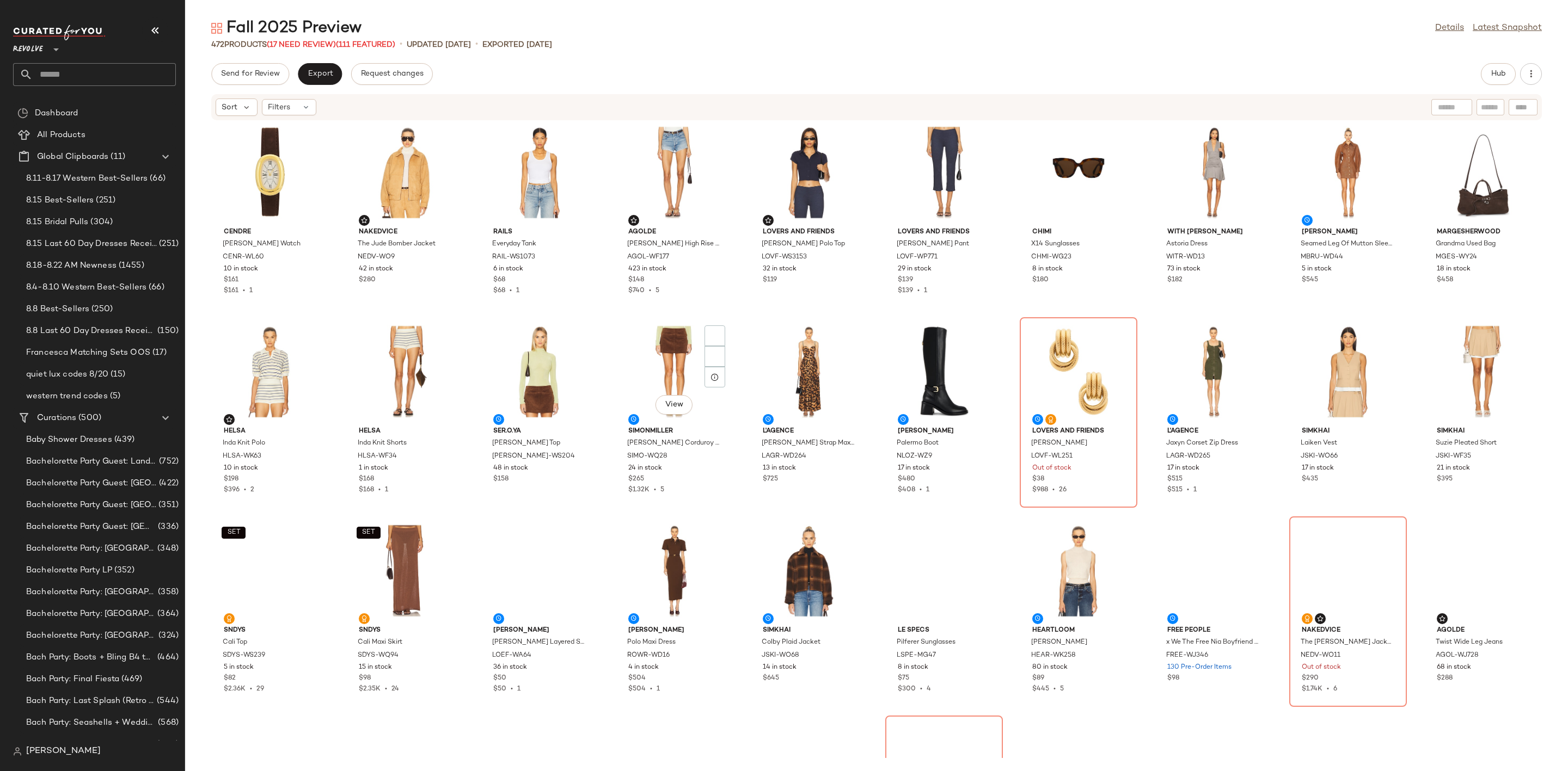
scroll to position [907, 0]
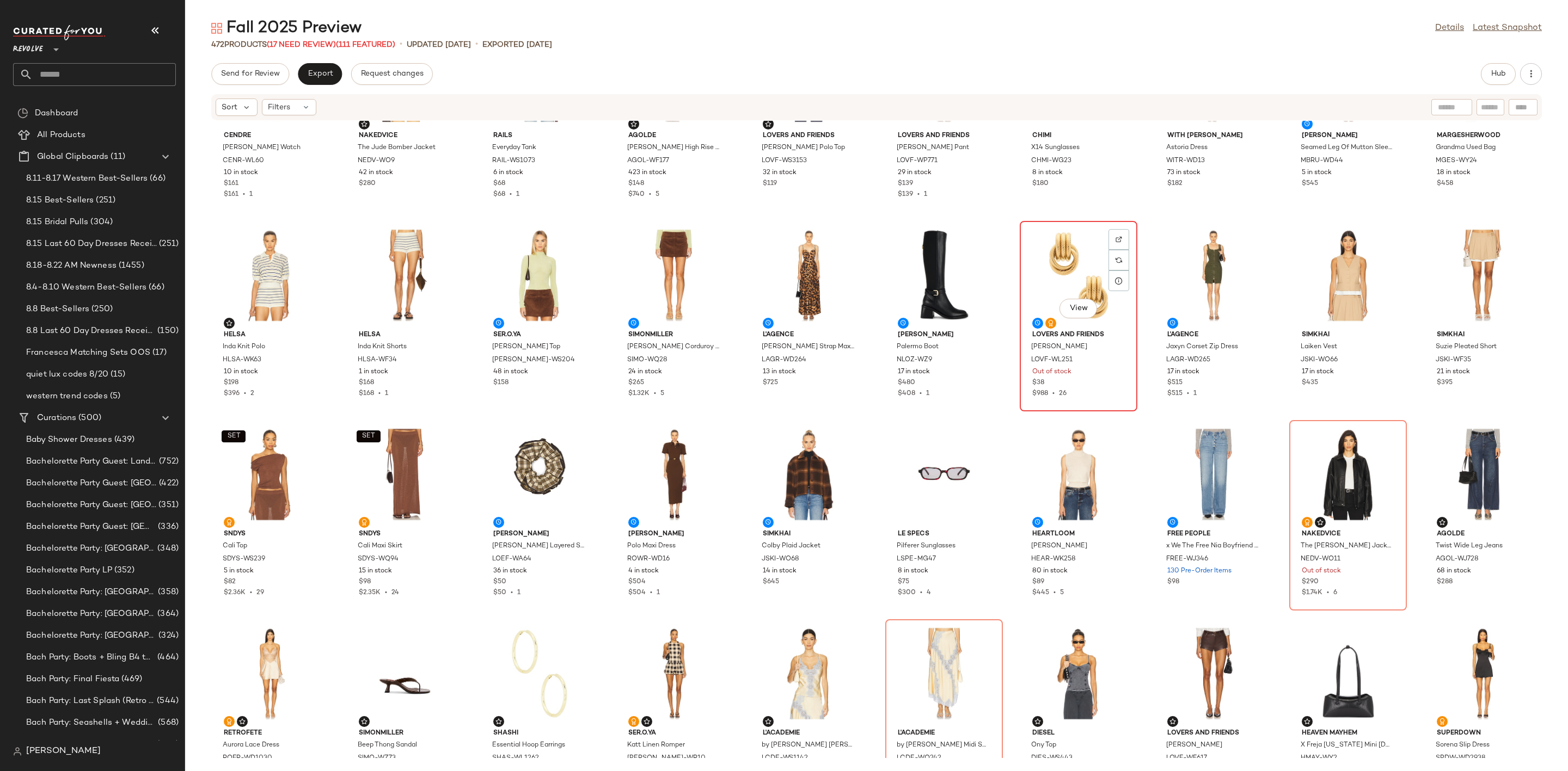
click at [1065, 260] on div "View" at bounding box center [1079, 275] width 110 height 101
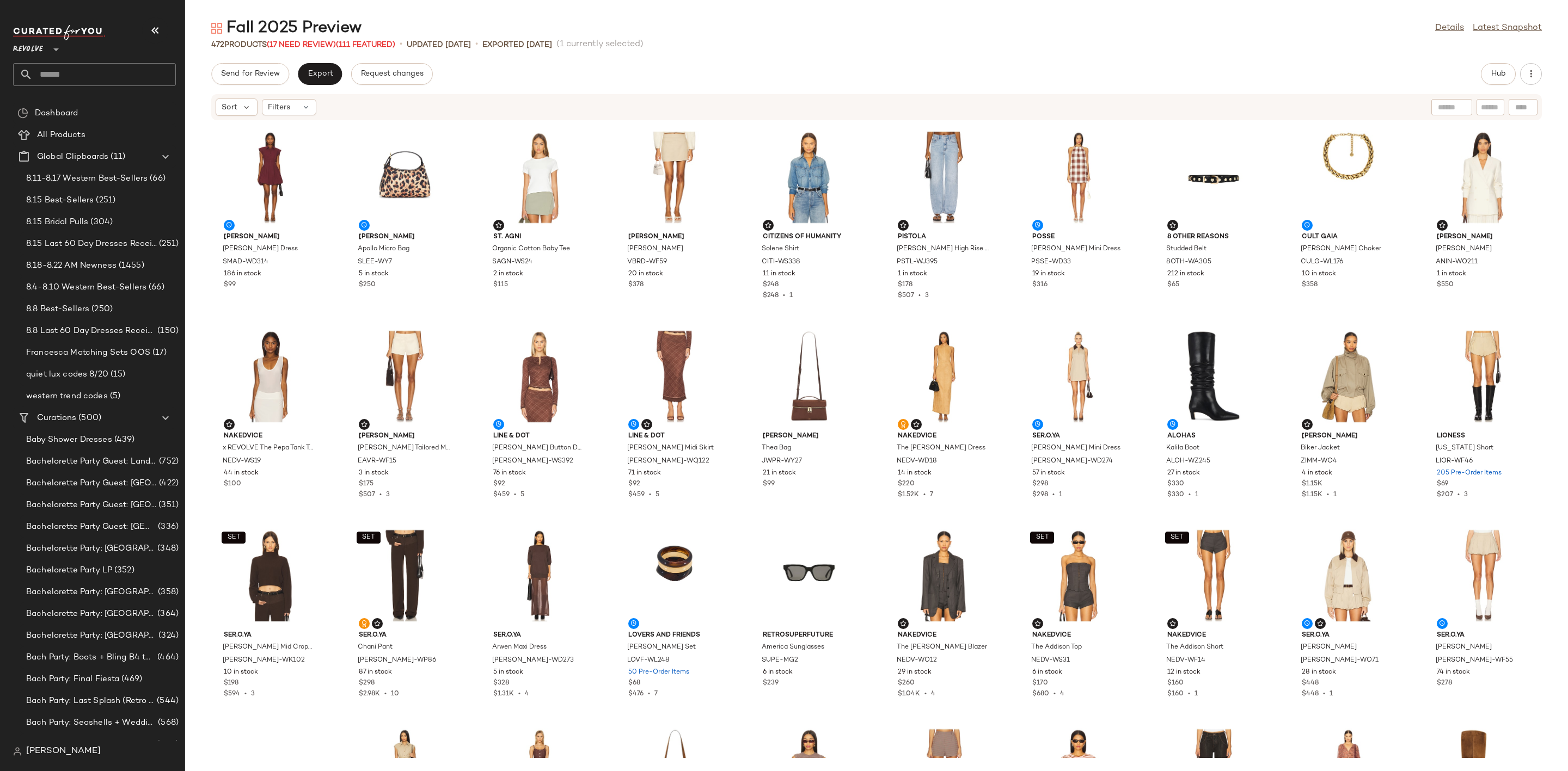
click at [641, 82] on div "Send for Review Export Request changes Hub" at bounding box center [876, 74] width 1331 height 22
click at [628, 82] on div "Send for Review Export Request changes Hub" at bounding box center [876, 74] width 1331 height 22
click at [1502, 73] on span "Hub" at bounding box center [1498, 74] width 15 height 9
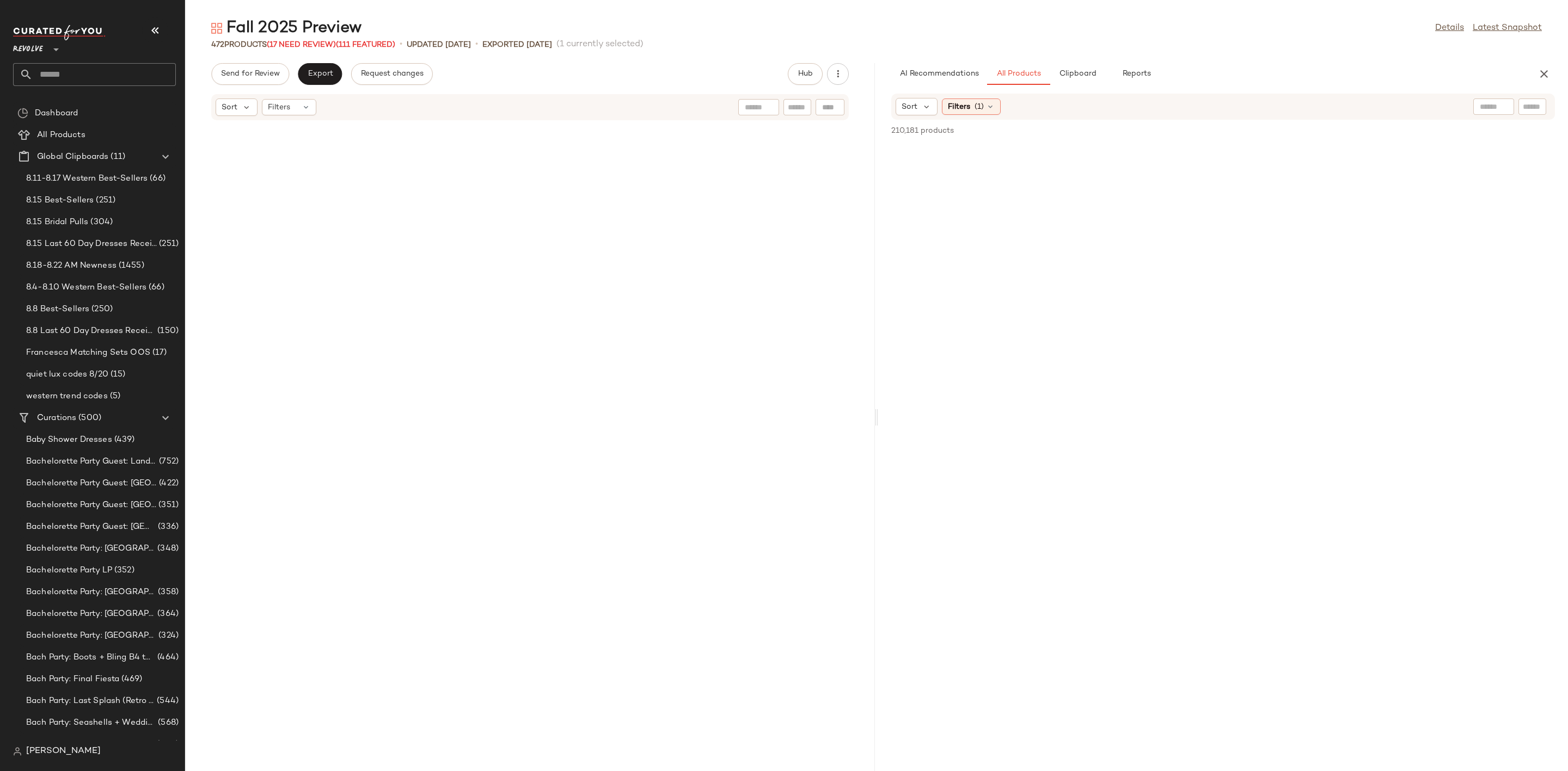
scroll to position [1992, 0]
drag, startPoint x: 876, startPoint y: 418, endPoint x: 307, endPoint y: 294, distance: 582.4
click at [812, 429] on div "Fall 2025 Preview Details Latest Snapshot 472 Products (17 Need Review) (111 Fe…" at bounding box center [877, 395] width 1383 height 754
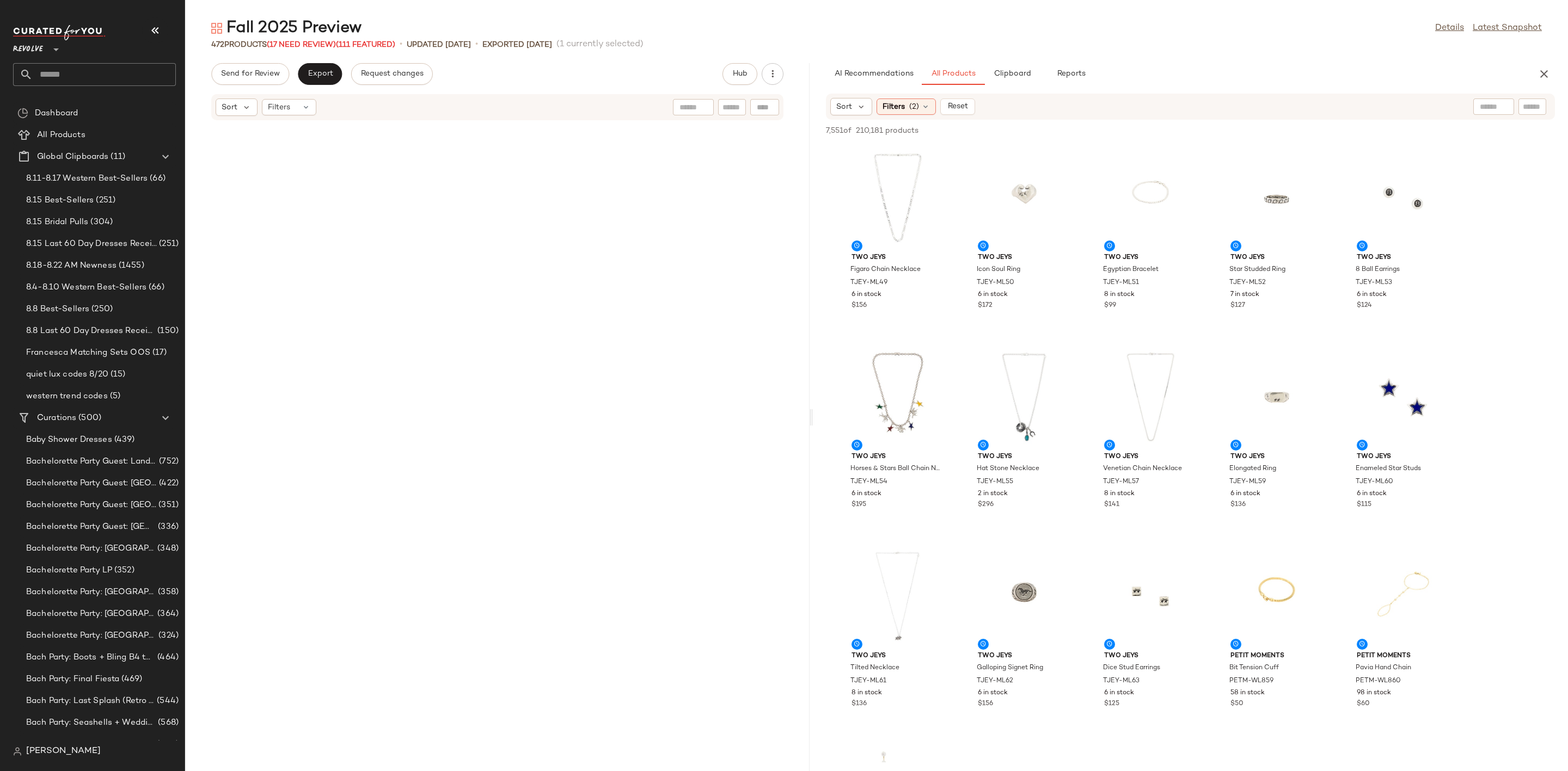
scroll to position [0, 0]
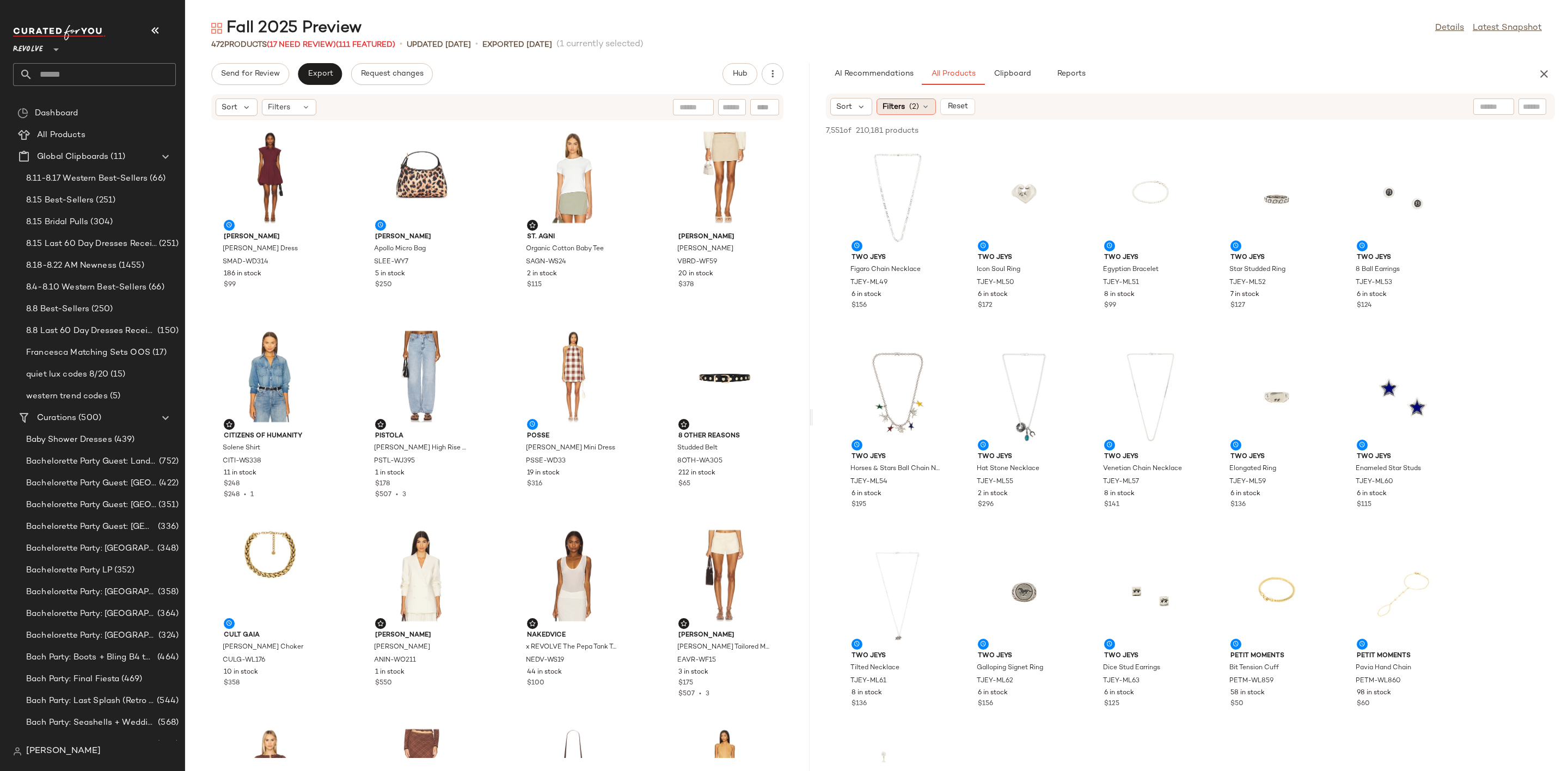
click at [912, 108] on span "(2)" at bounding box center [914, 106] width 9 height 12
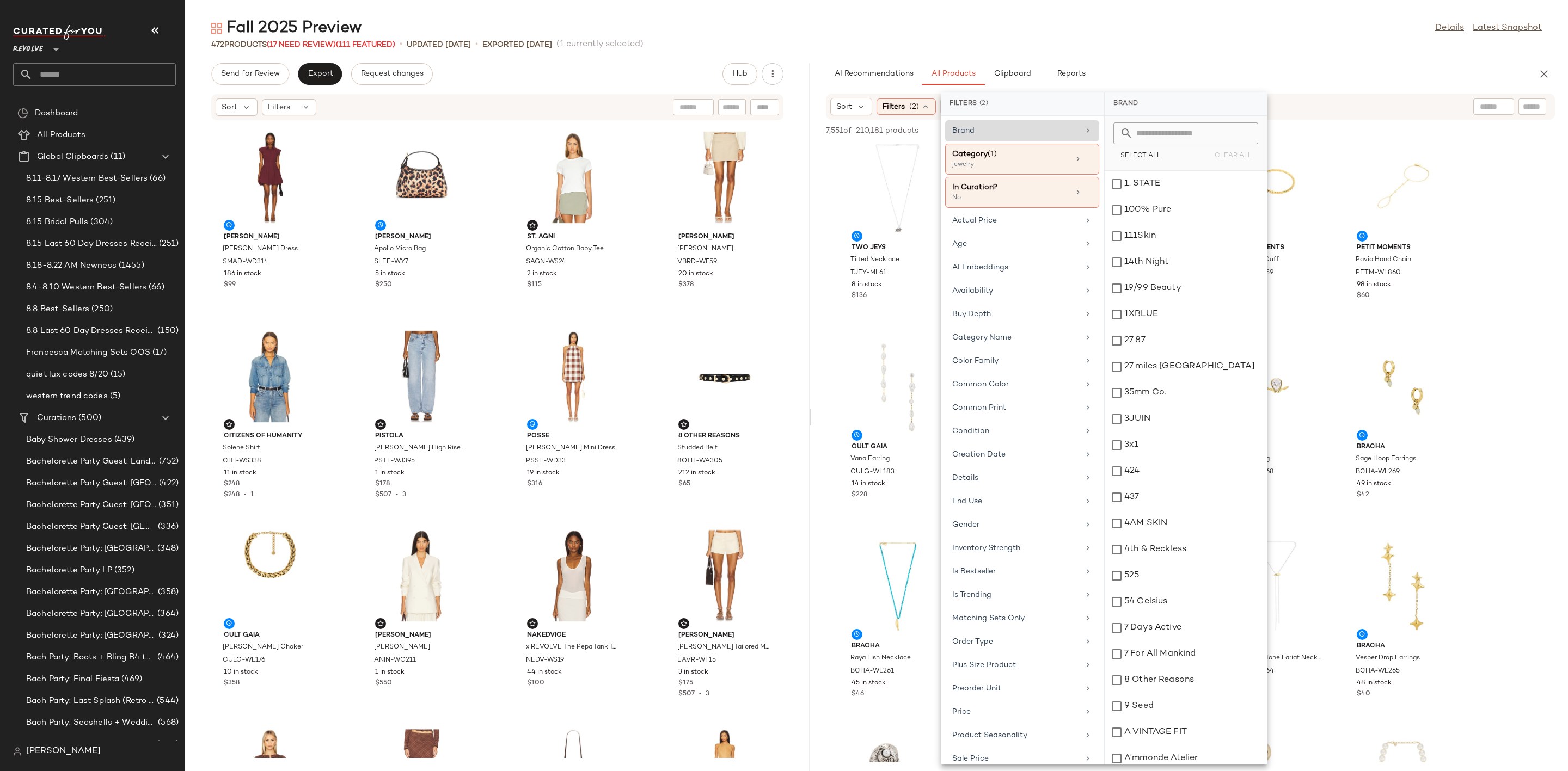
scroll to position [163, 0]
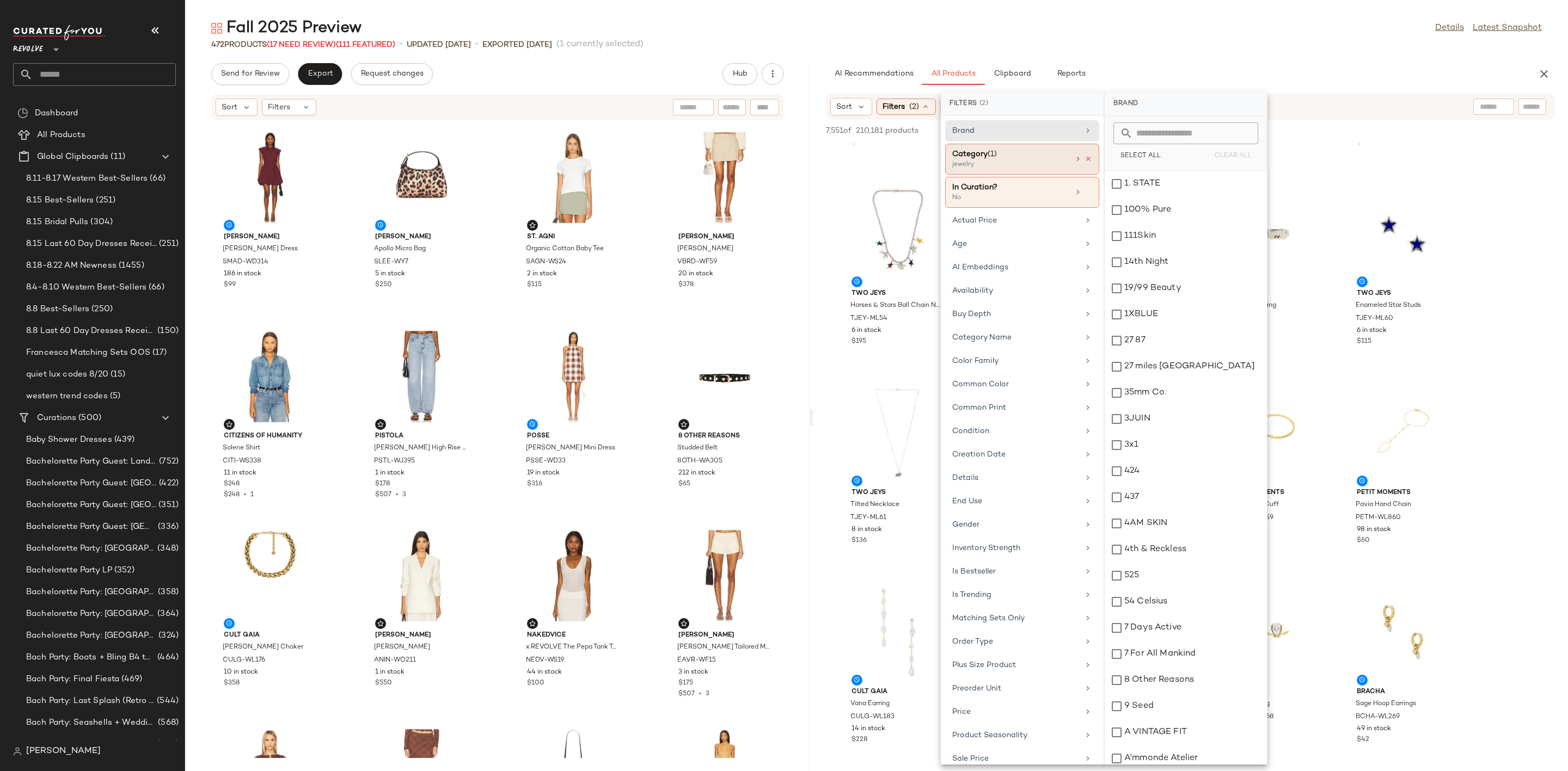
click at [1086, 160] on icon at bounding box center [1088, 159] width 7 height 7
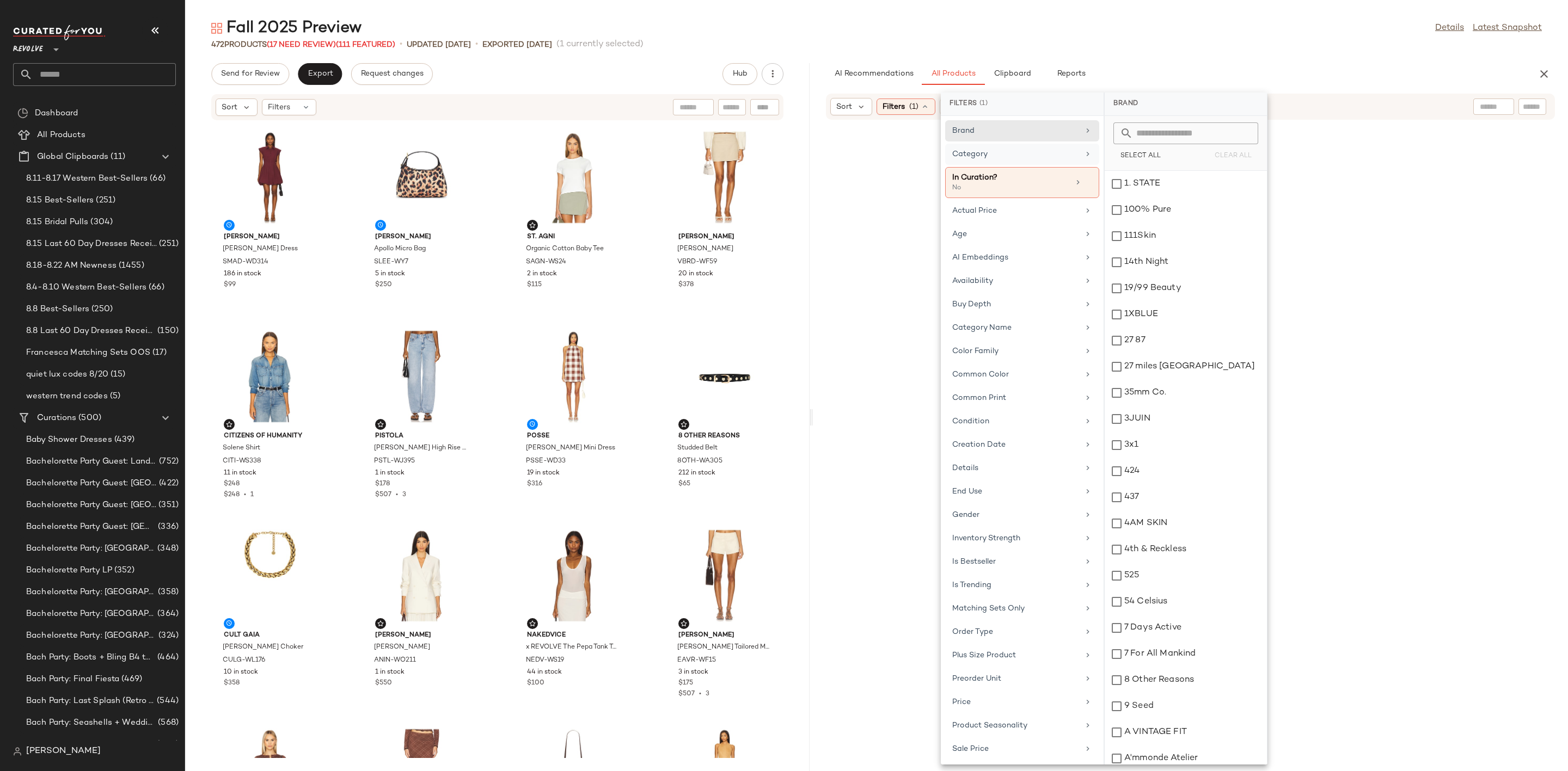
click at [1254, 29] on div "Fall 2025 Preview Details Latest Snapshot" at bounding box center [877, 28] width 1383 height 22
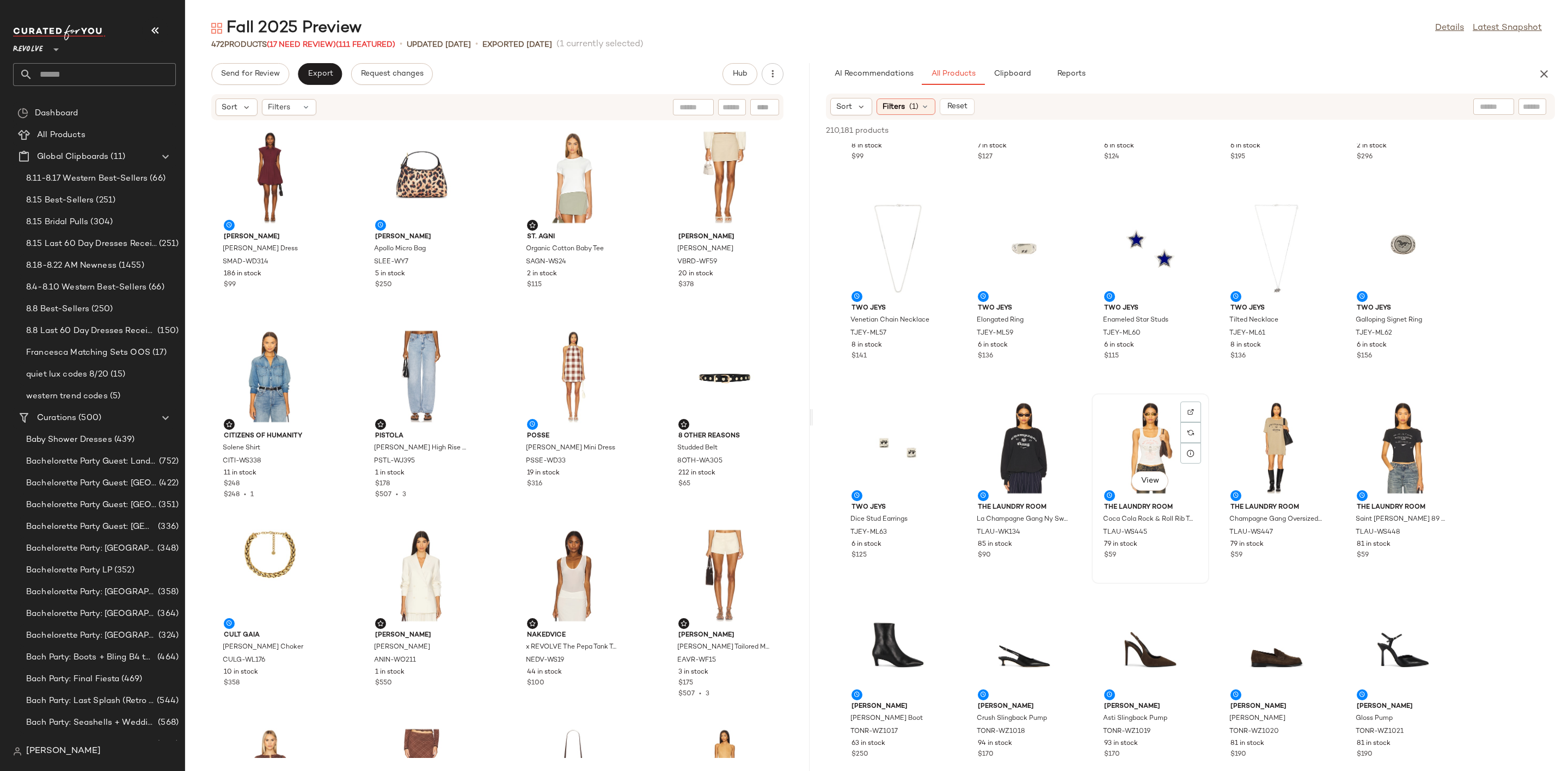
scroll to position [736, 0]
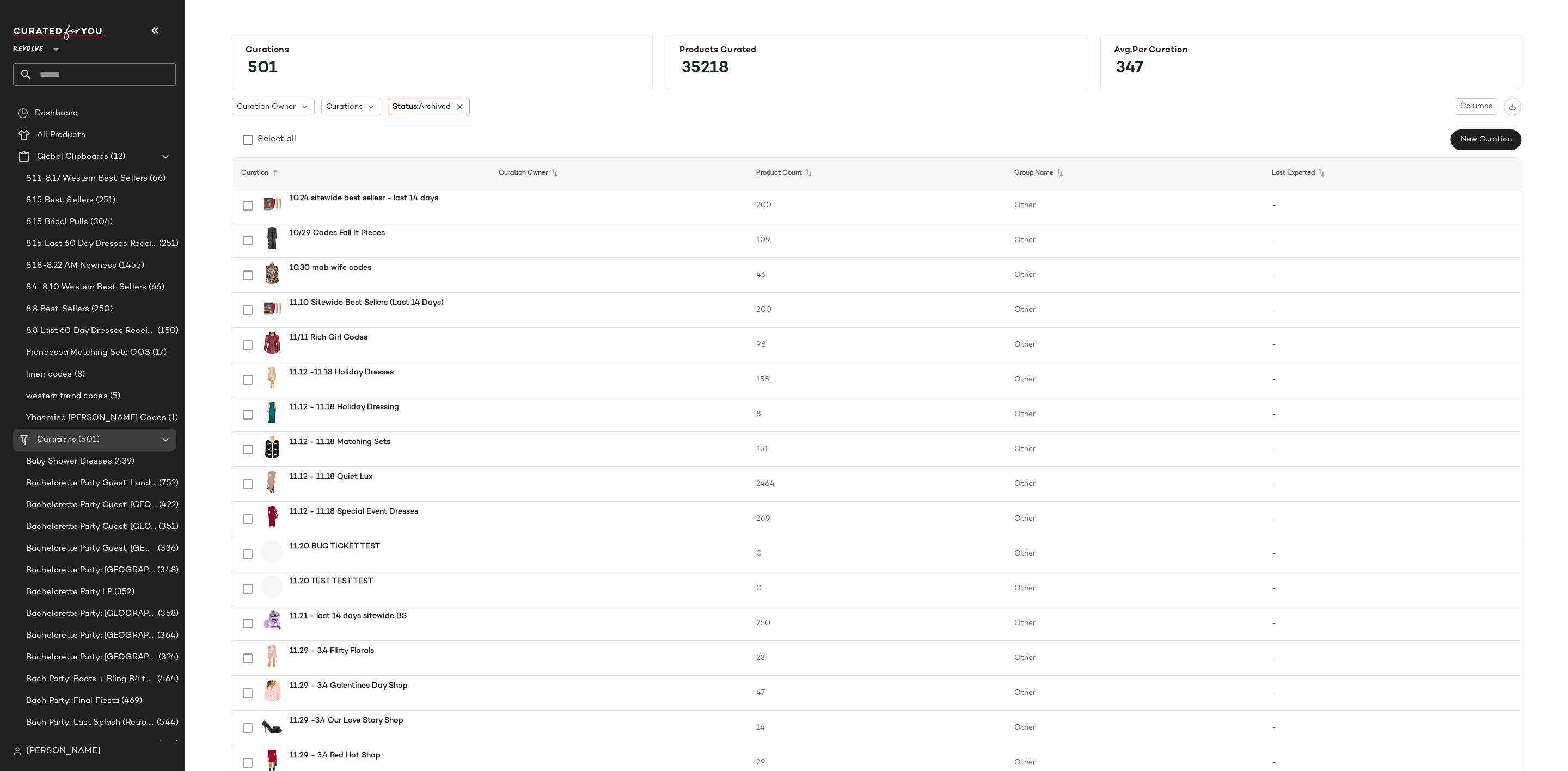
click at [73, 69] on input "text" at bounding box center [104, 75] width 143 height 23
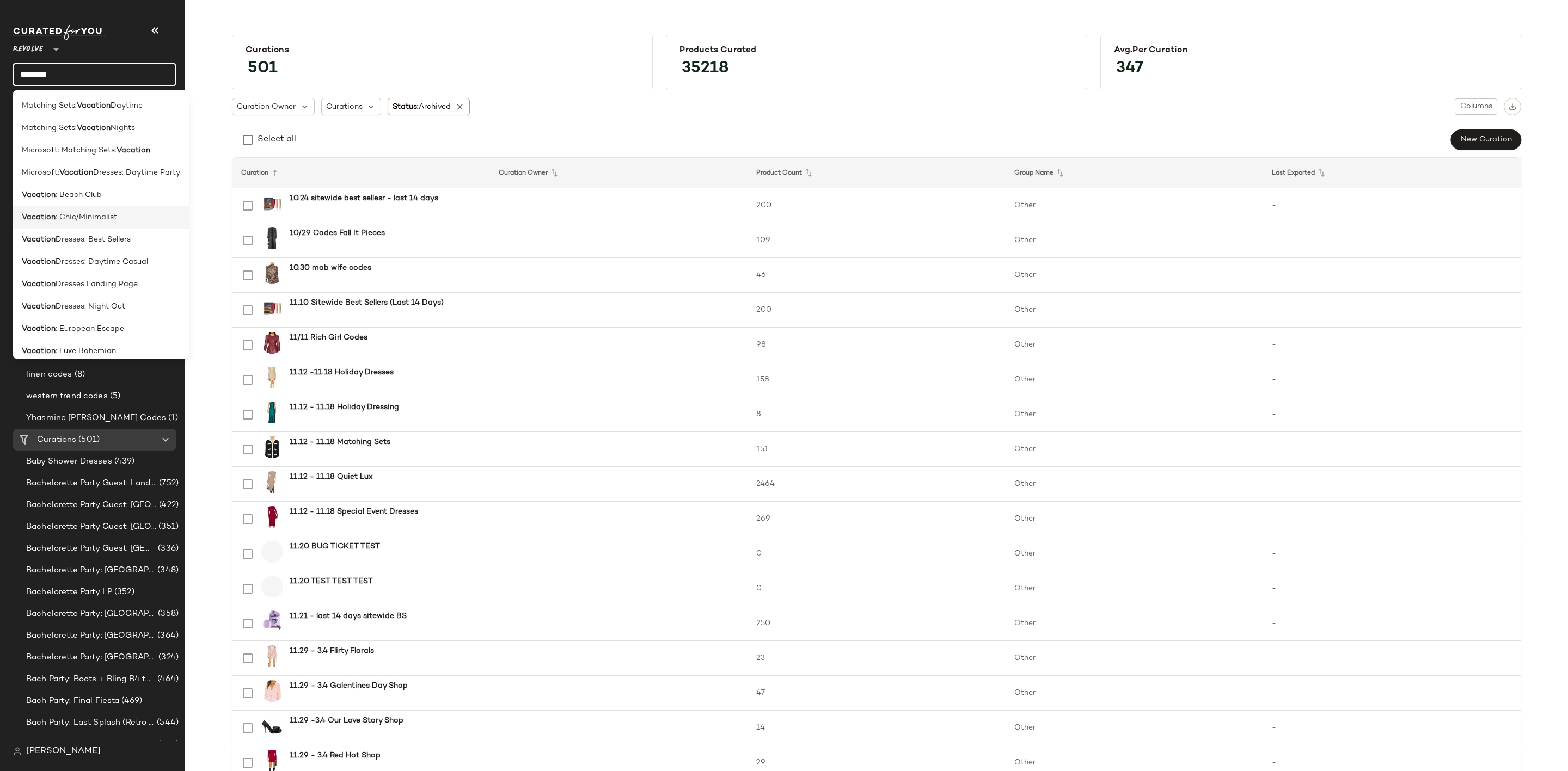
type input "********"
click at [131, 217] on div "Vacation : Chic/Minimalist" at bounding box center [101, 217] width 159 height 12
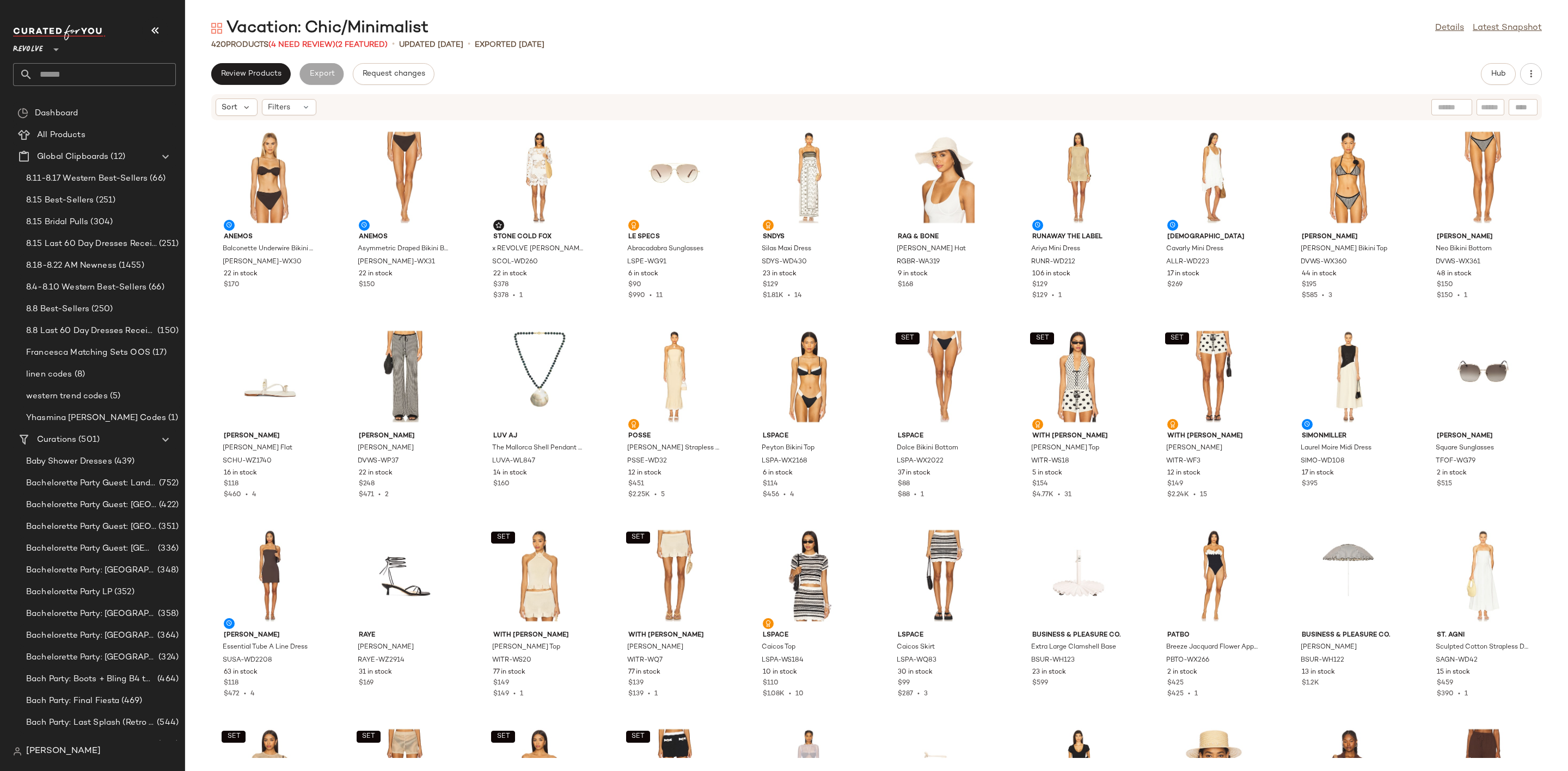
click at [699, 96] on div "Sort Filters" at bounding box center [876, 107] width 1331 height 26
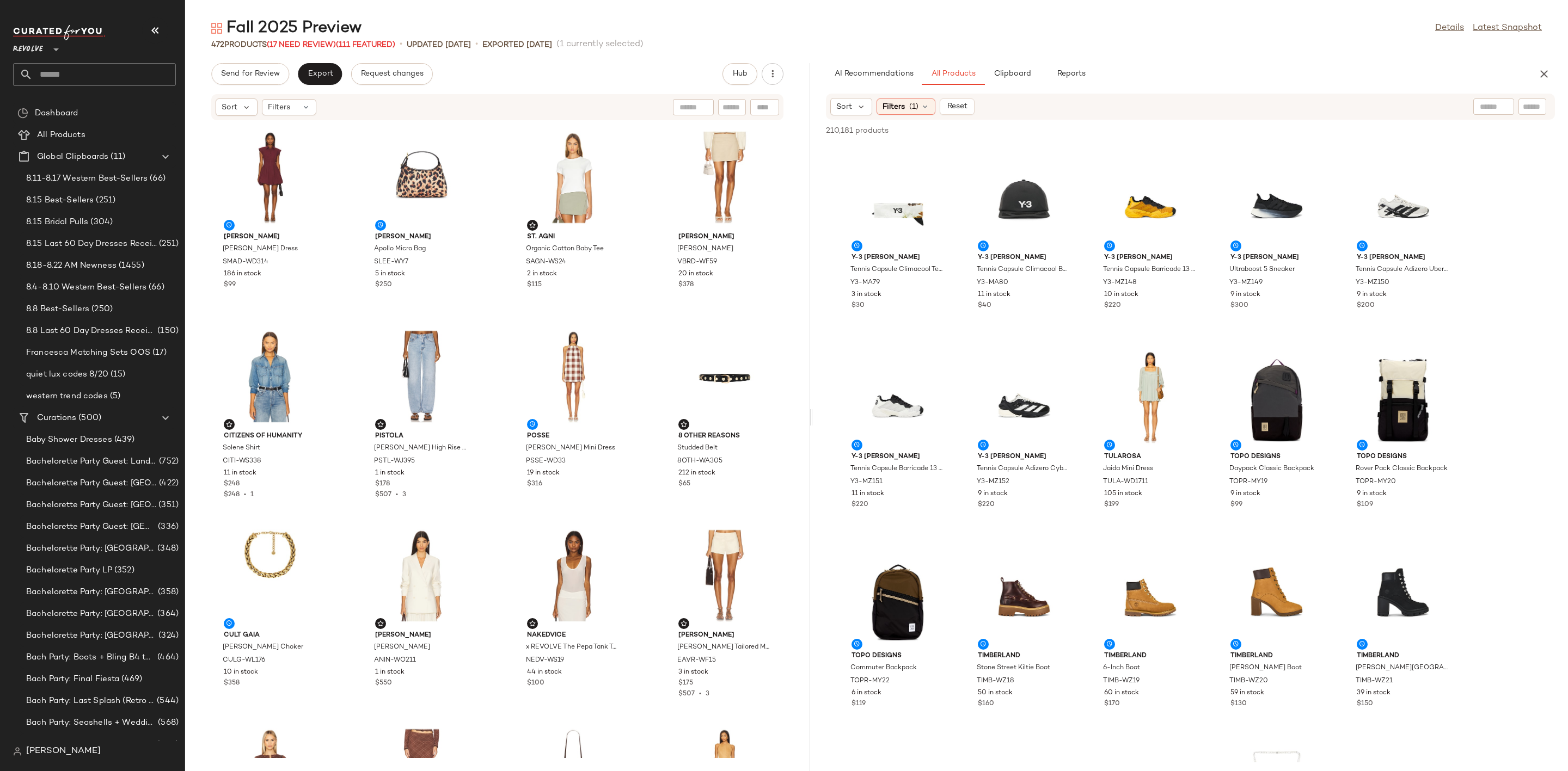
scroll to position [734, 0]
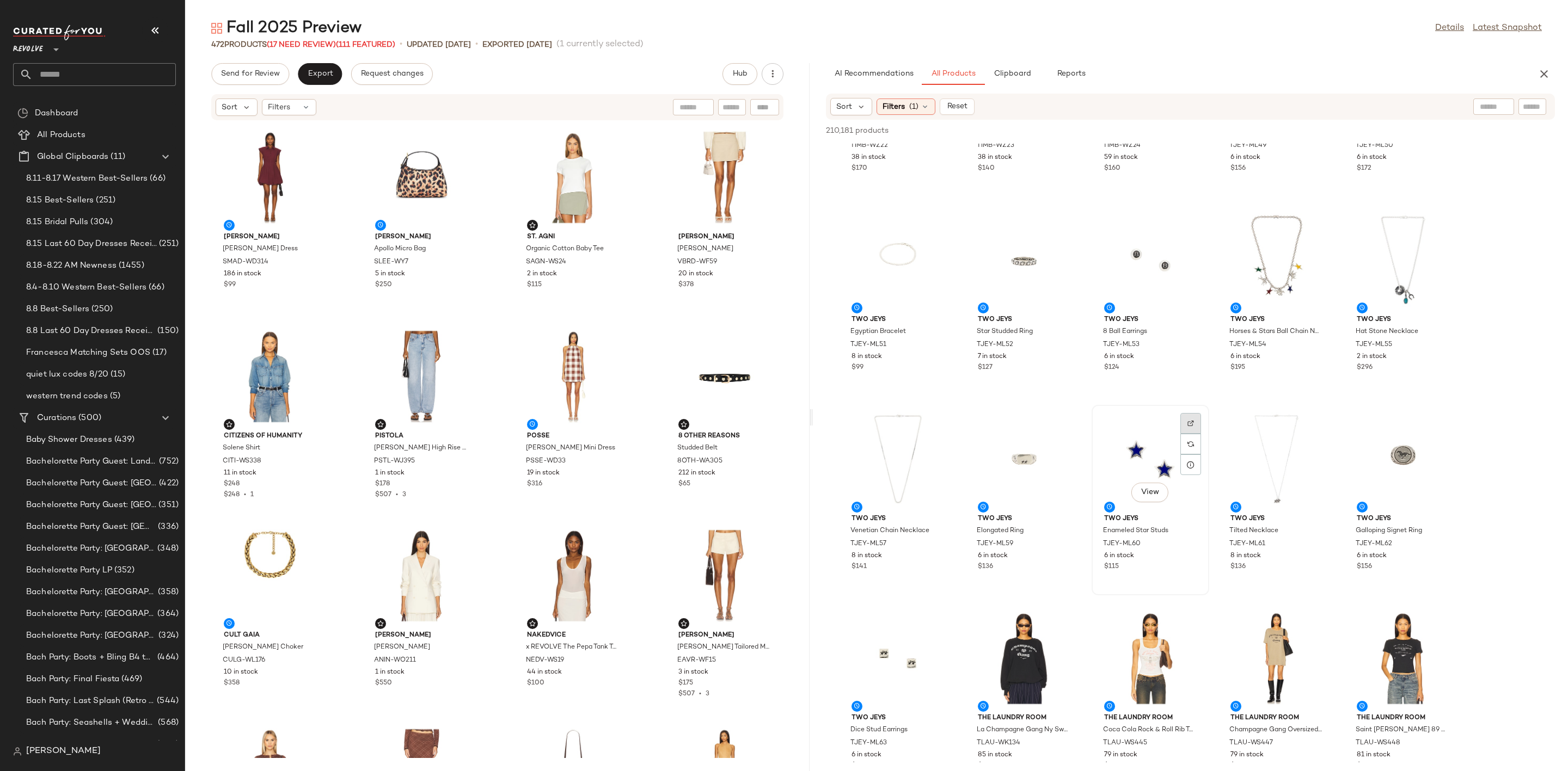
click at [1183, 434] on div at bounding box center [1191, 444] width 20 height 20
click at [1130, 458] on div "View" at bounding box center [1151, 459] width 110 height 101
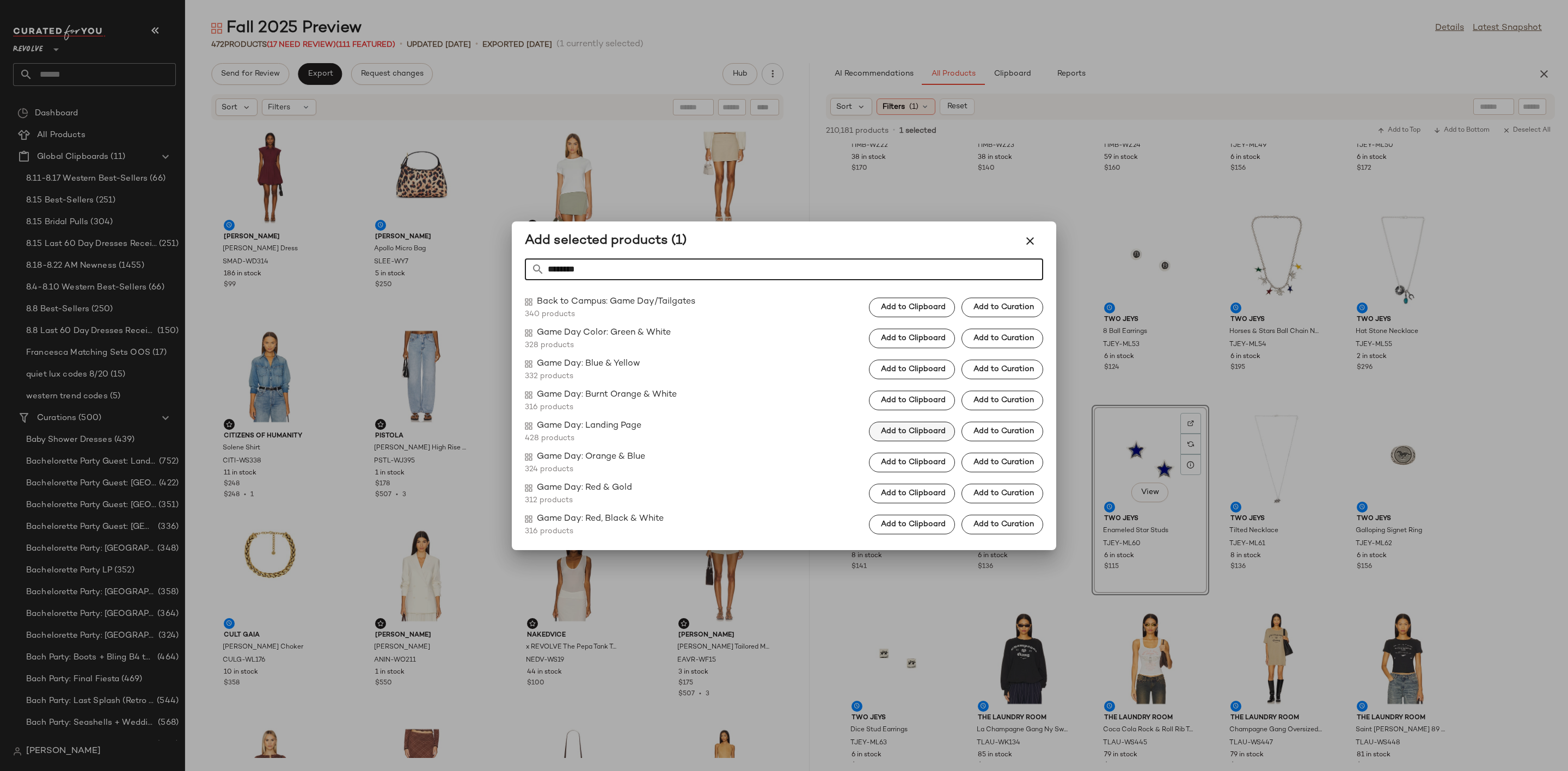
type input "********"
click at [923, 431] on span "Add to Clipboard" at bounding box center [913, 431] width 65 height 9
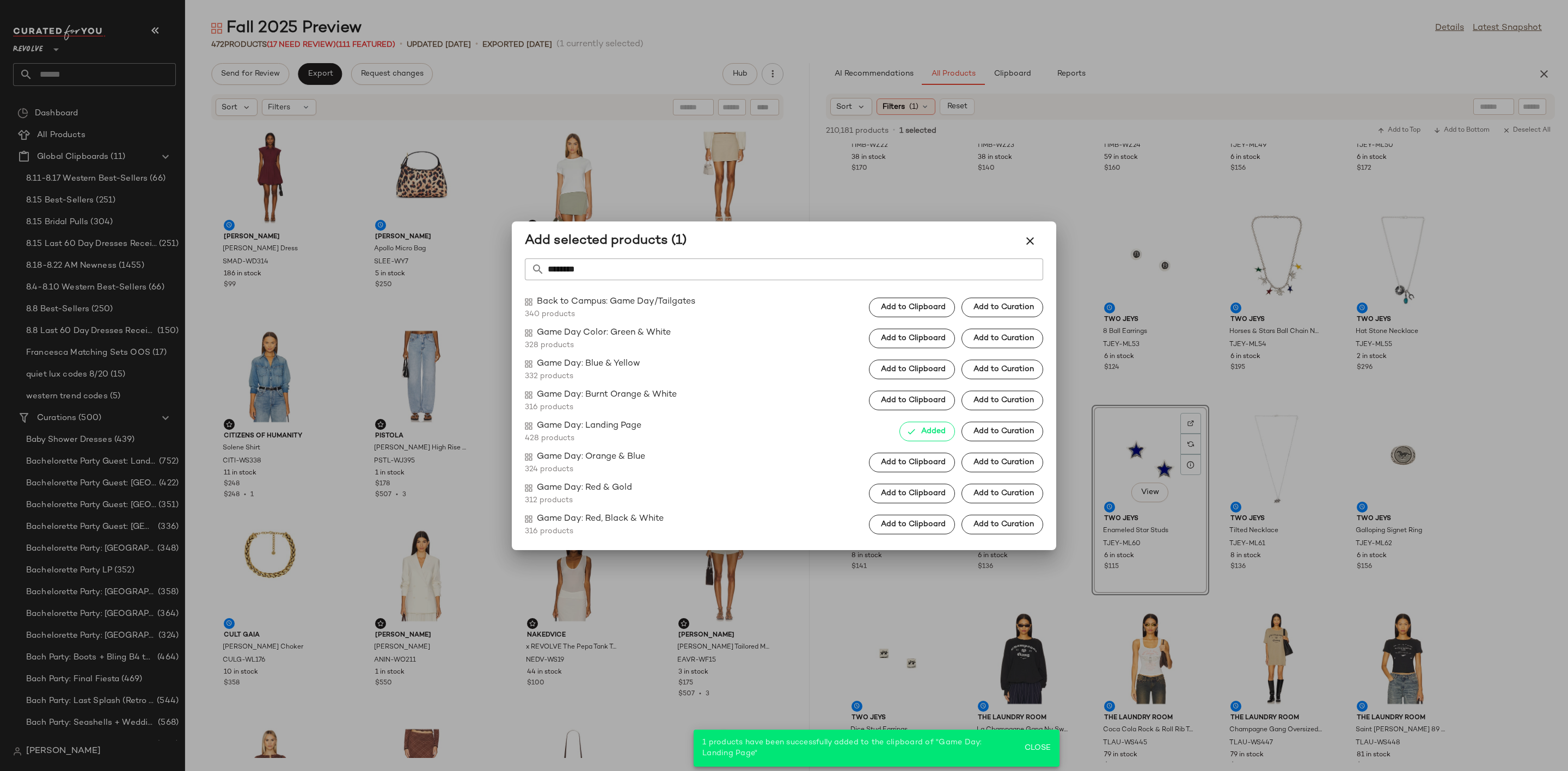
click at [1238, 599] on div at bounding box center [784, 385] width 1568 height 771
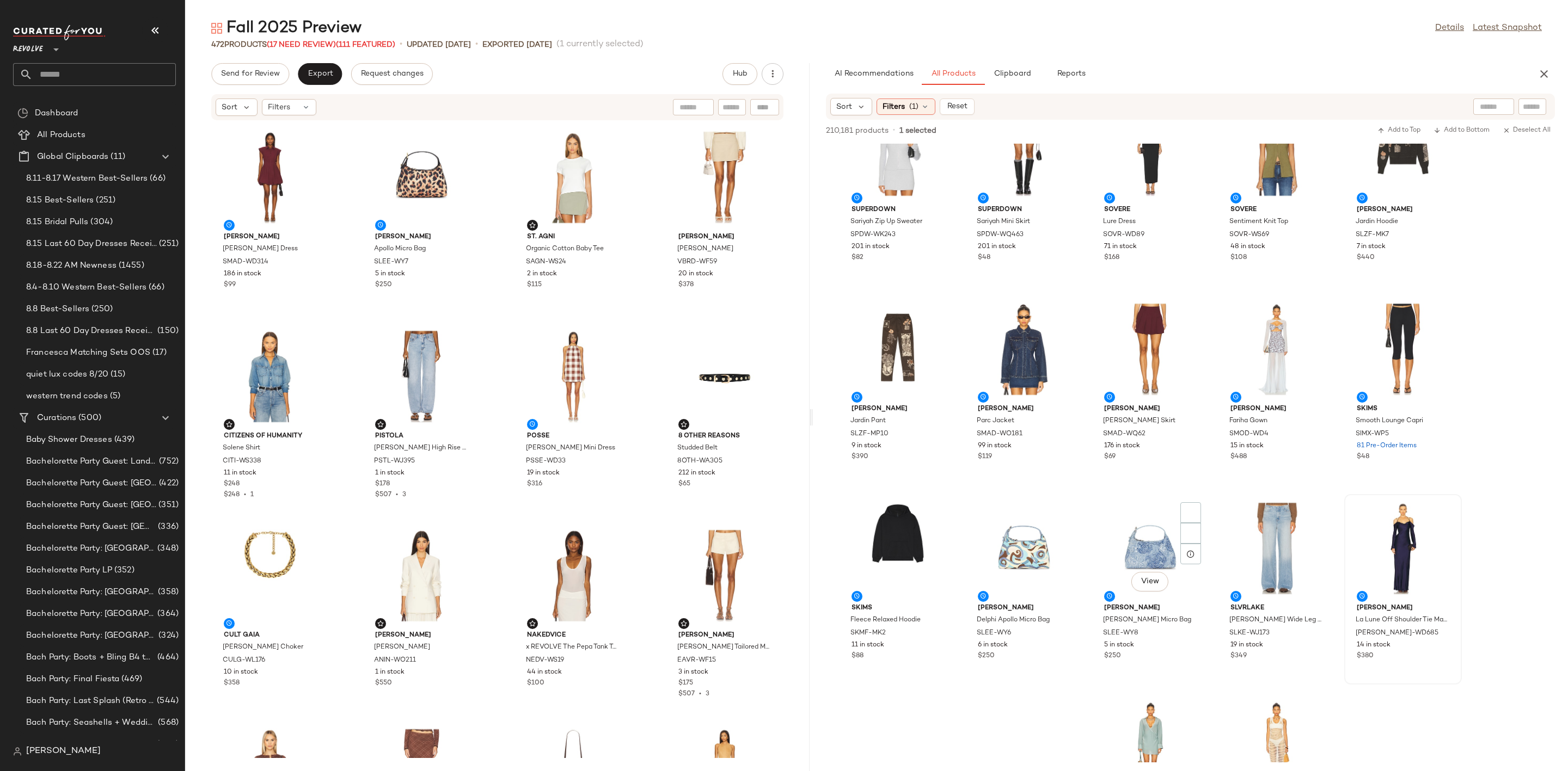
scroll to position [2204, 0]
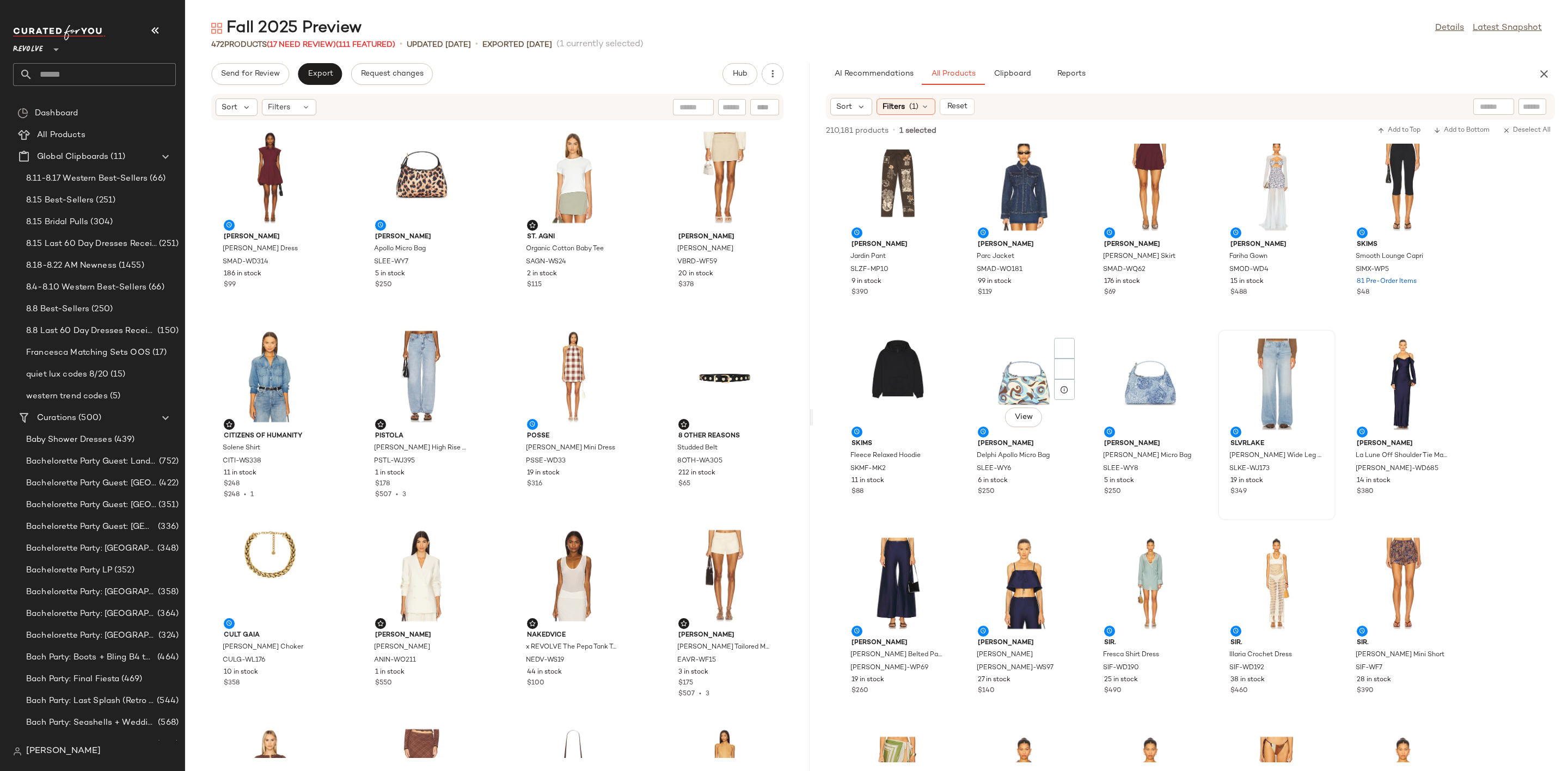
click at [998, 389] on div "View" at bounding box center [1025, 384] width 110 height 101
click at [1063, 345] on img at bounding box center [1065, 349] width 7 height 7
click at [1159, 354] on div "View" at bounding box center [1151, 384] width 110 height 101
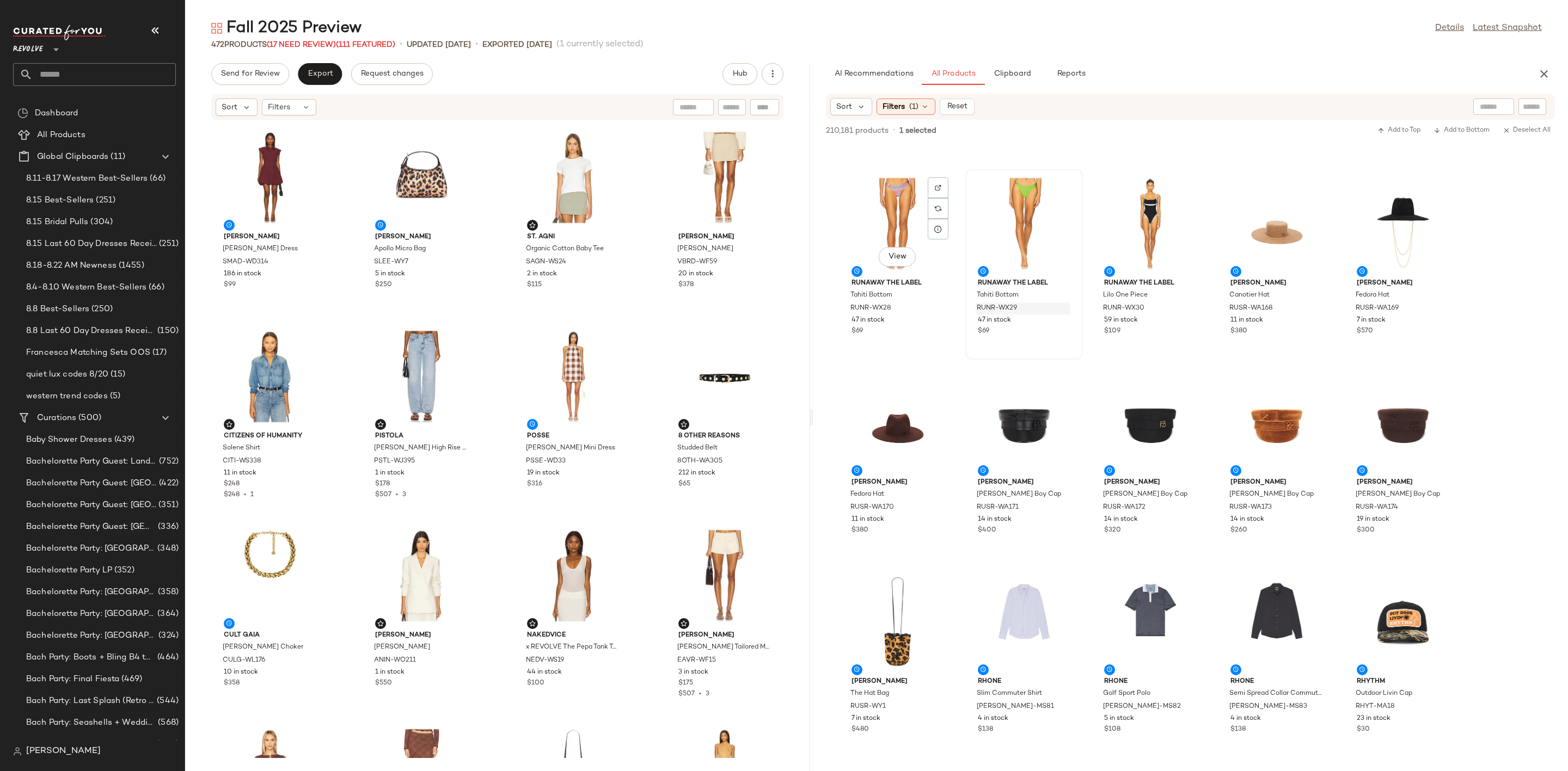
scroll to position [3755, 0]
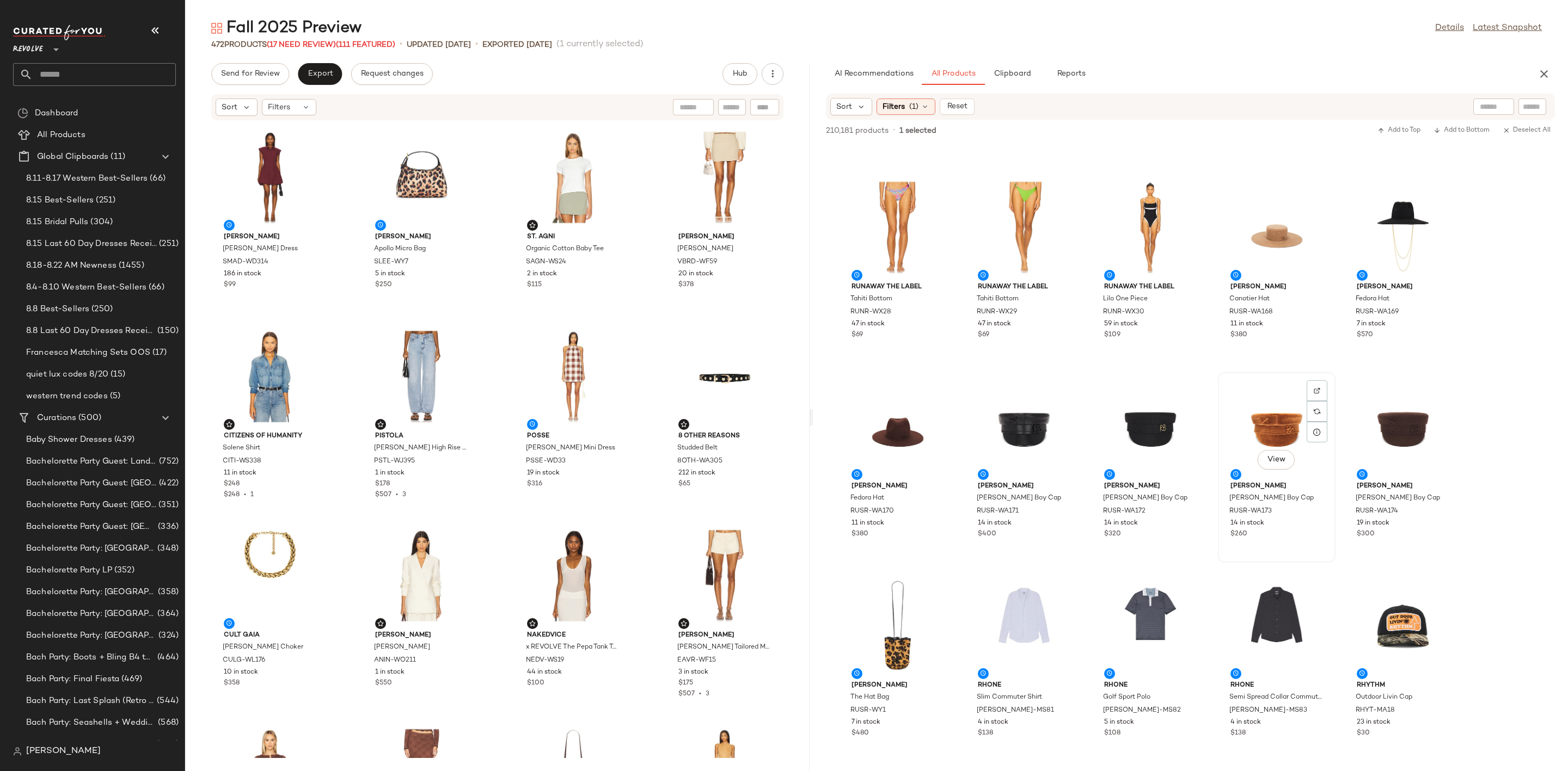
click at [1271, 389] on div "View" at bounding box center [1277, 427] width 110 height 101
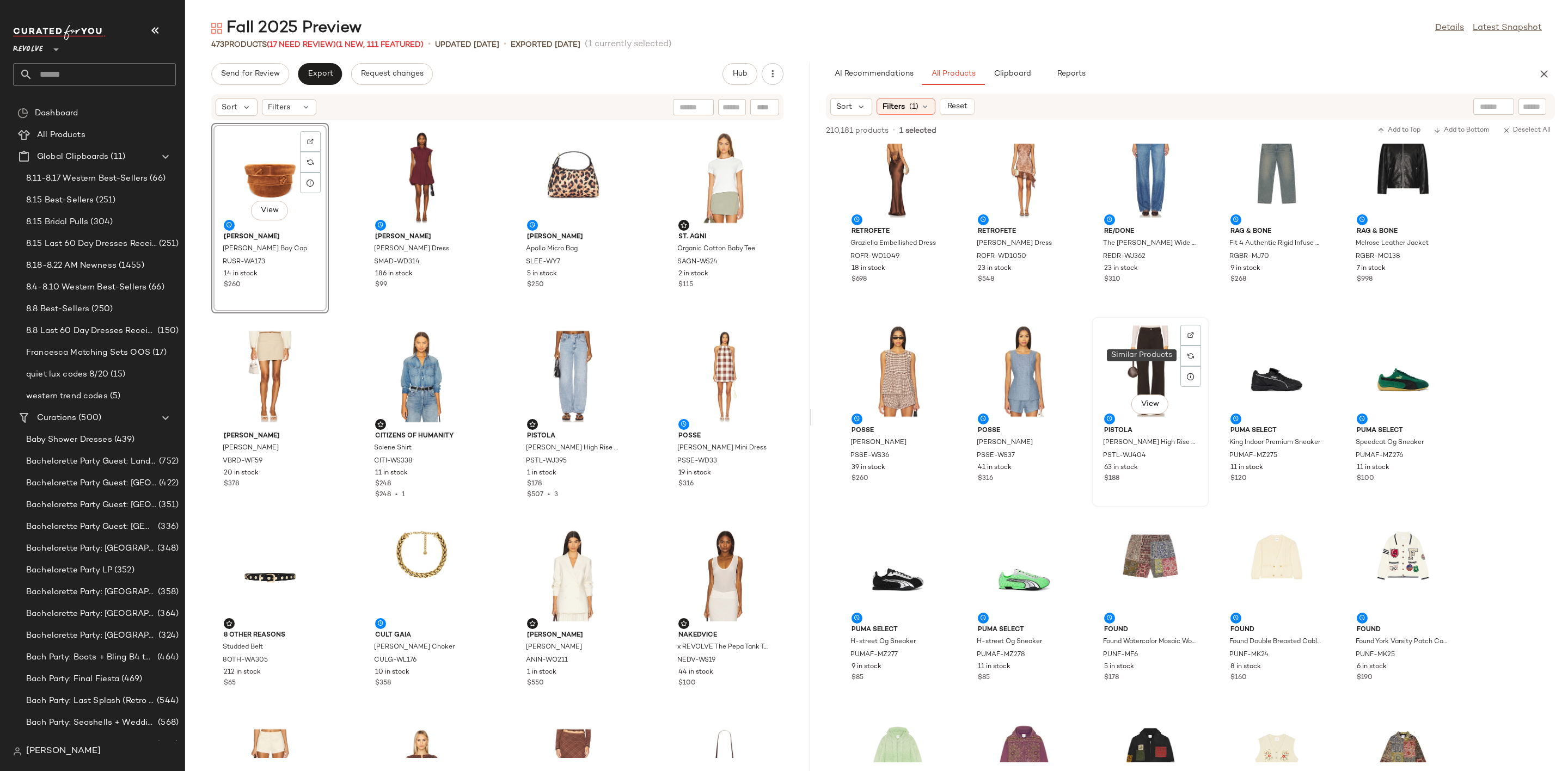
scroll to position [4245, 0]
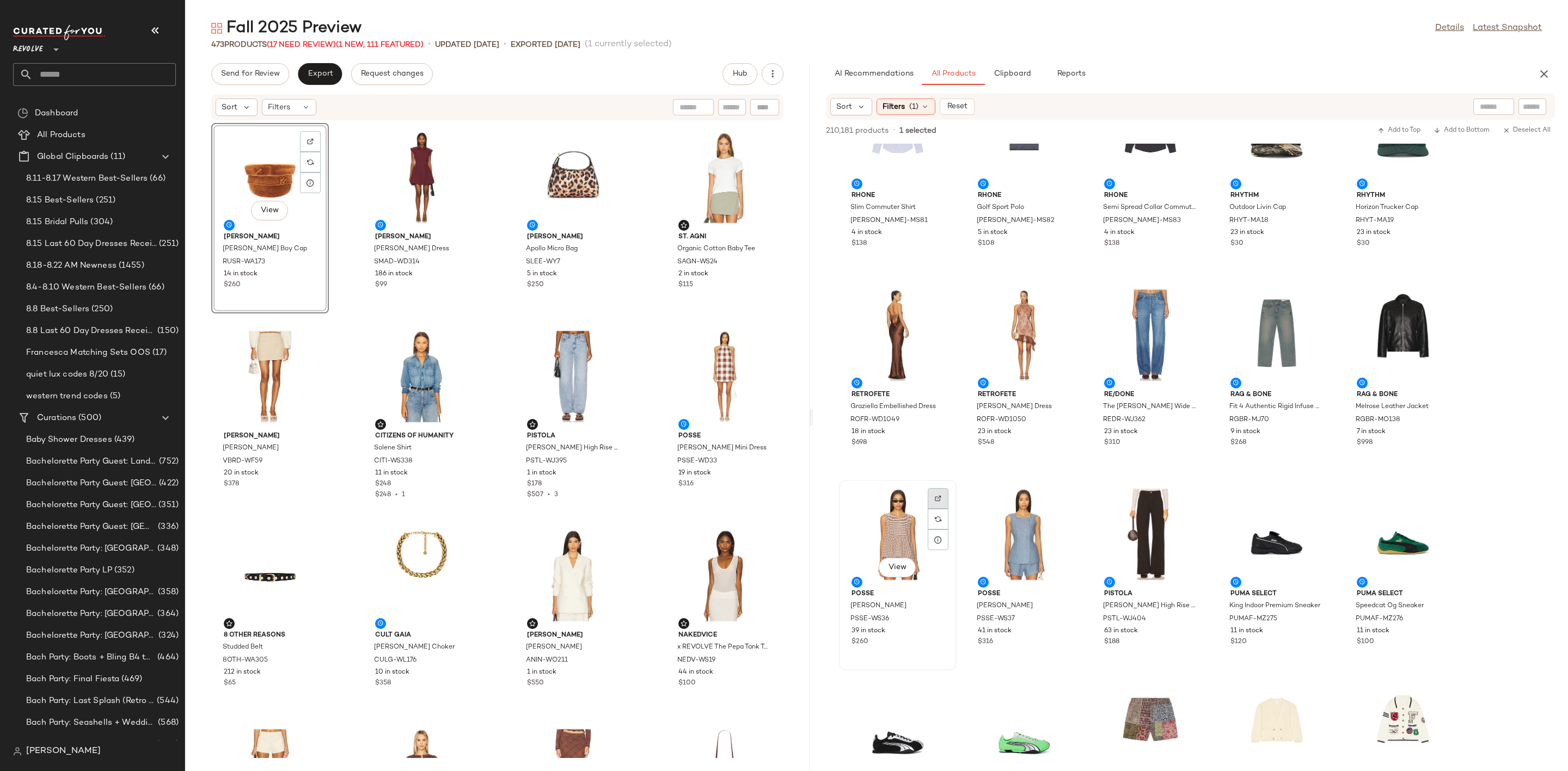
click at [936, 497] on img at bounding box center [938, 498] width 7 height 7
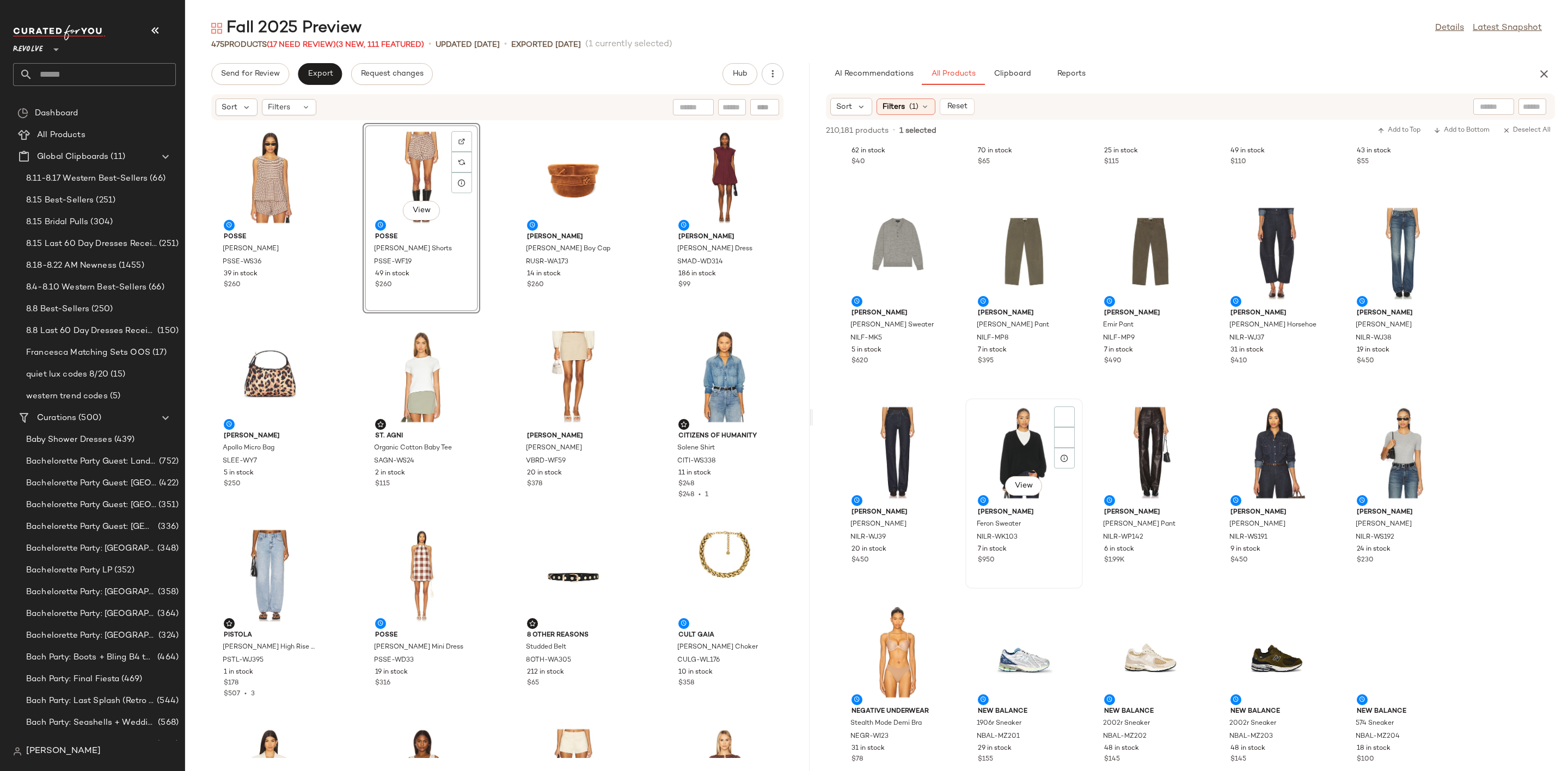
scroll to position [7510, 0]
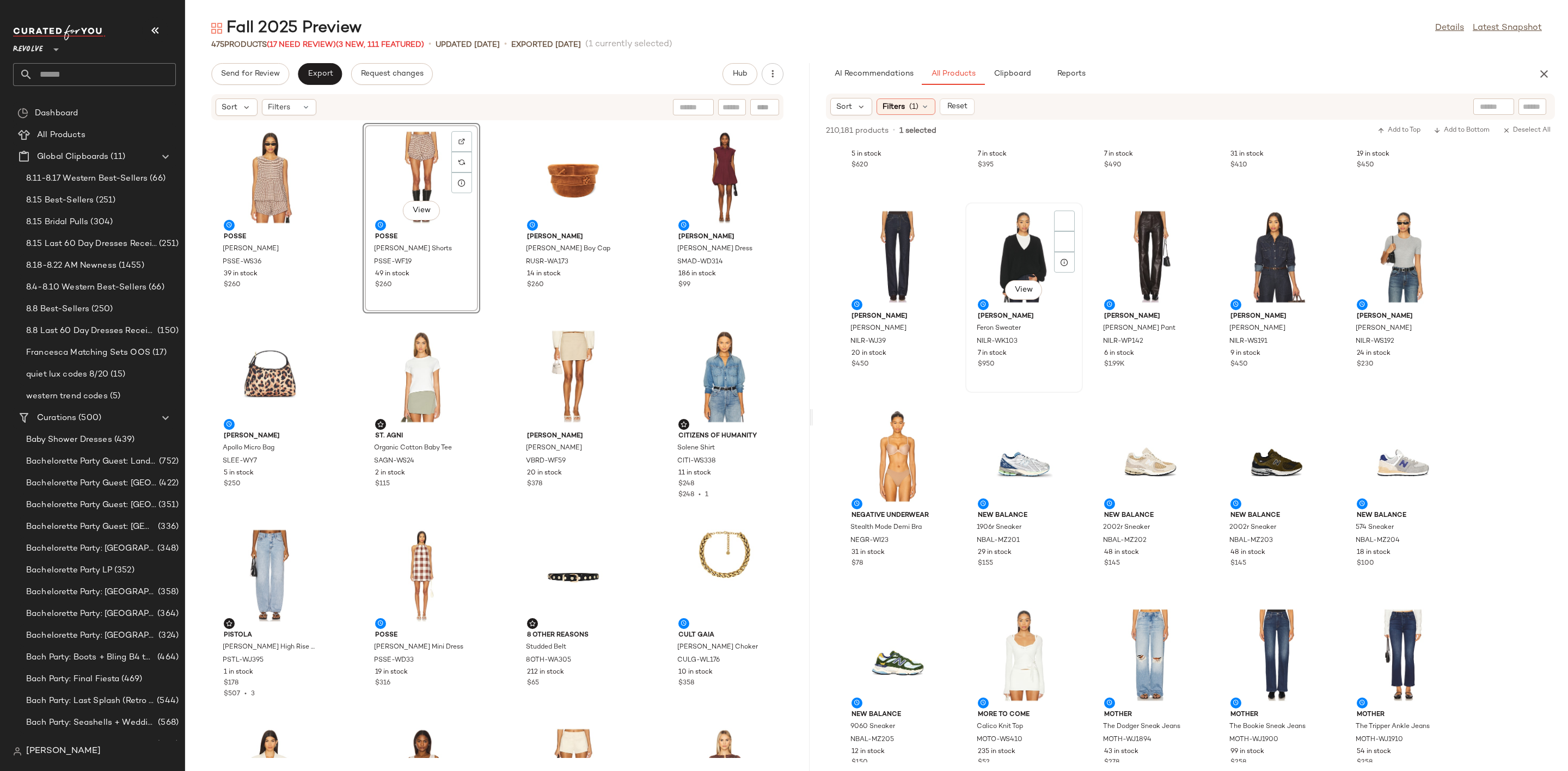
click at [1022, 258] on div "View" at bounding box center [1025, 256] width 110 height 101
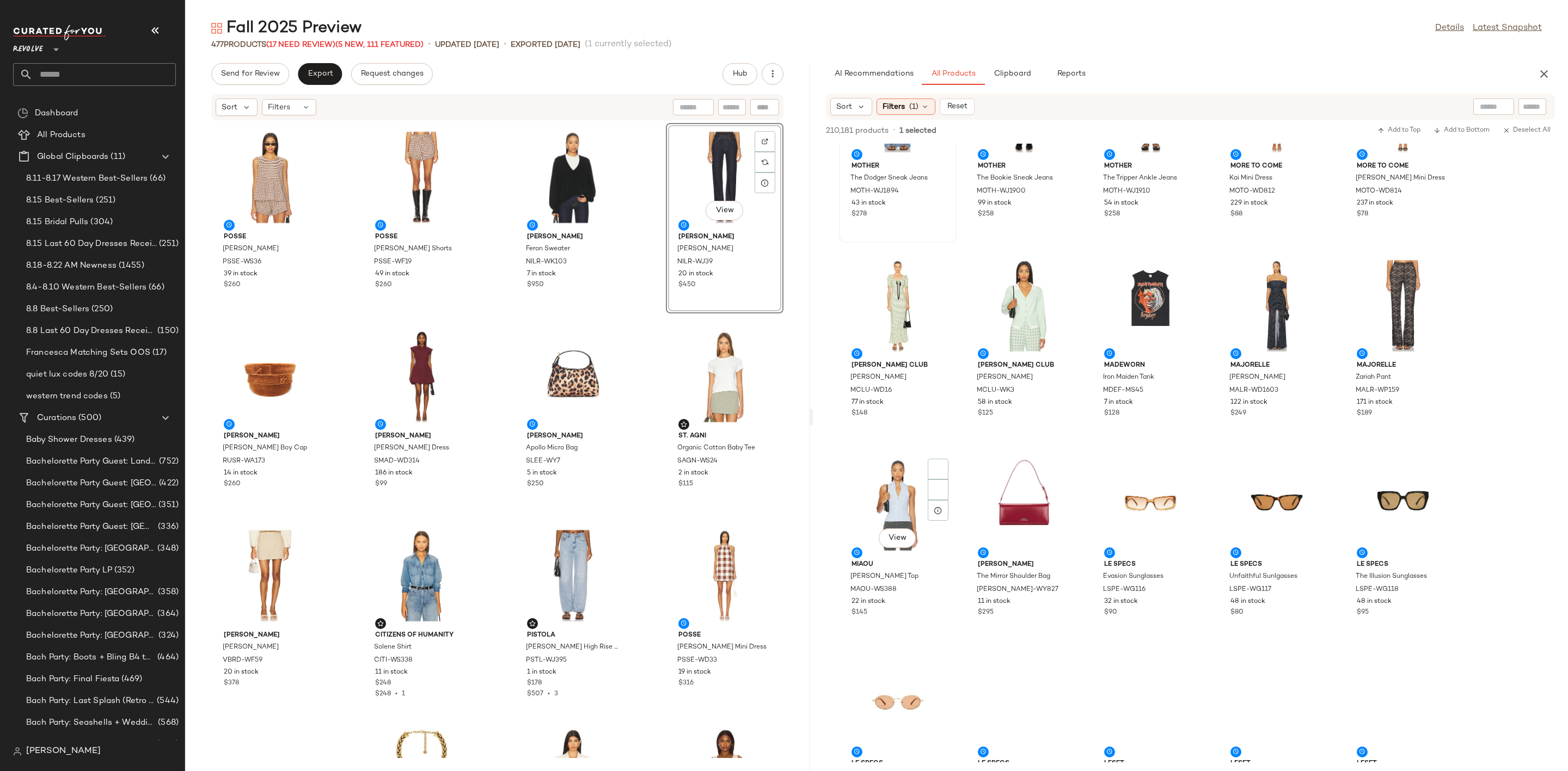
scroll to position [8082, 0]
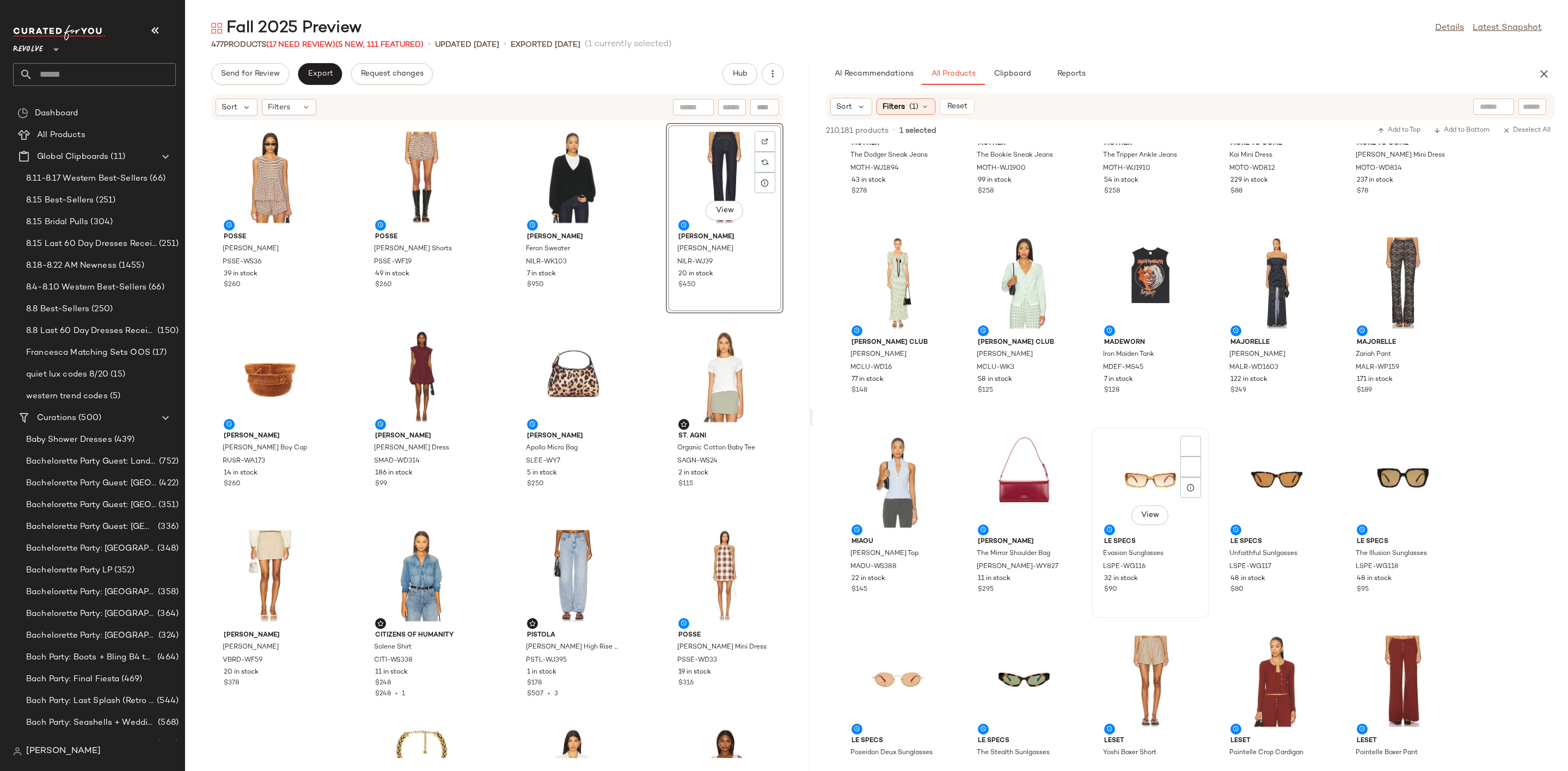
click at [1163, 467] on div "View" at bounding box center [1151, 481] width 110 height 101
click at [1278, 460] on div "View" at bounding box center [1277, 481] width 110 height 101
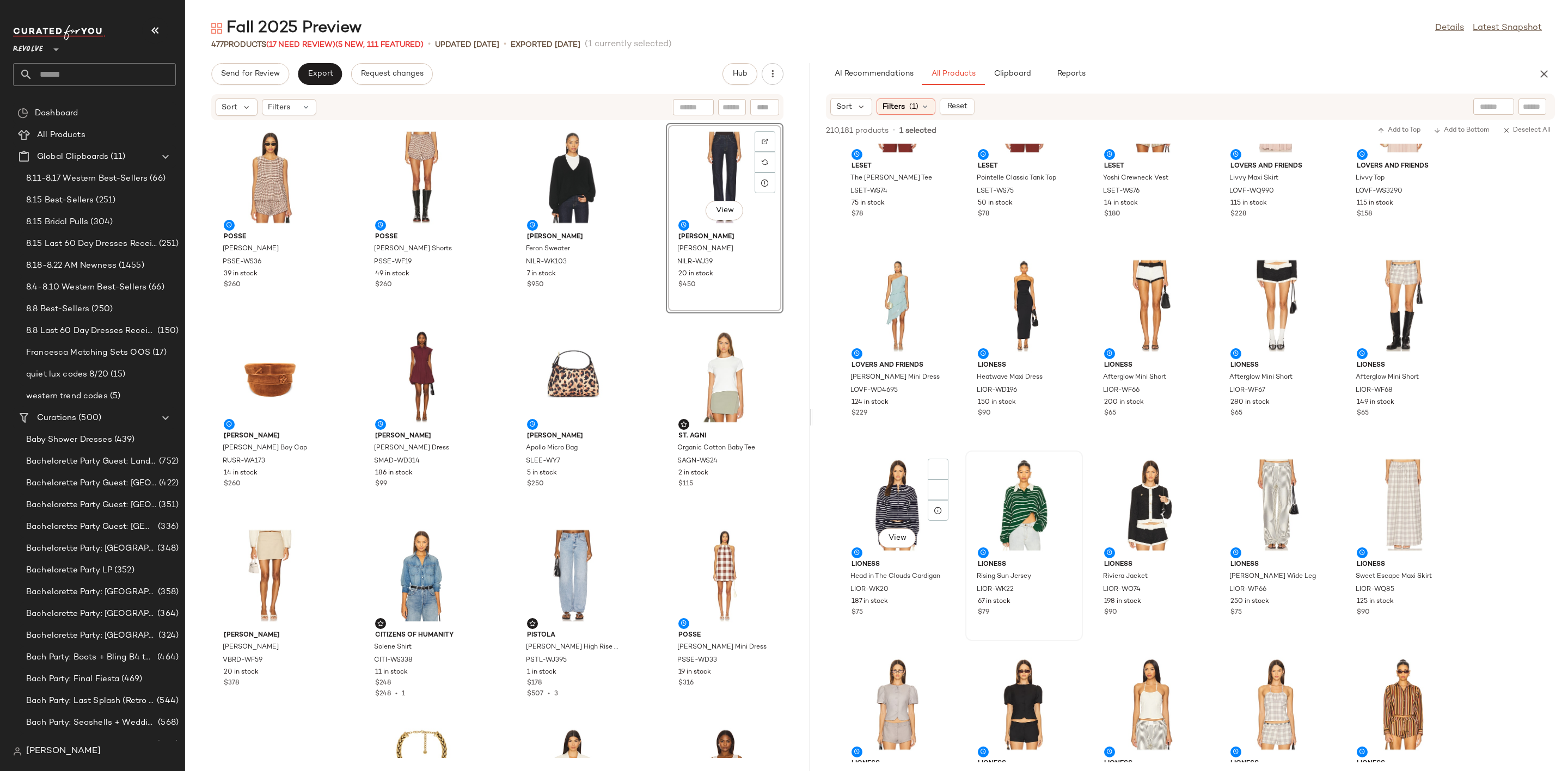
scroll to position [8817, 0]
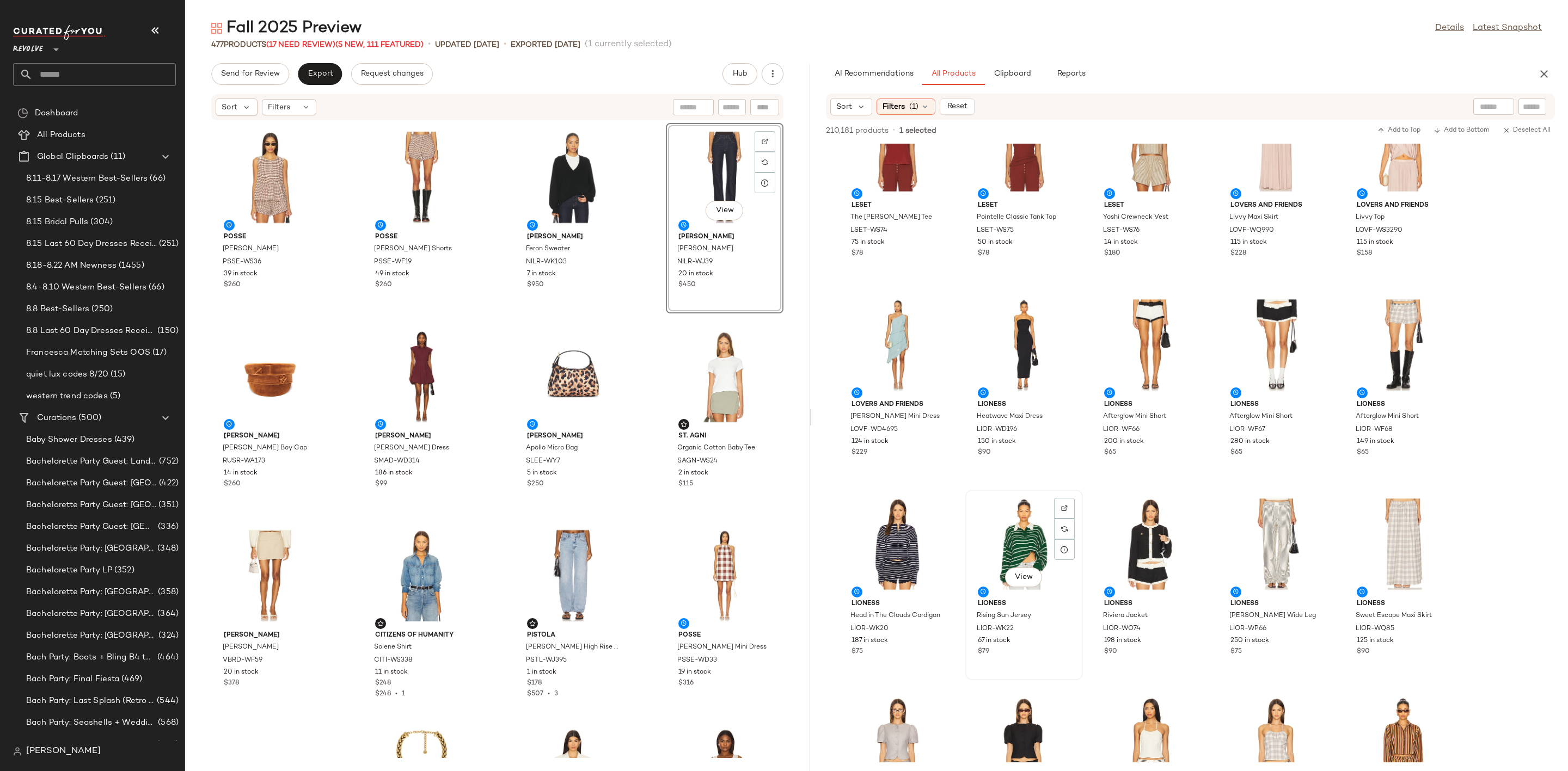
click at [1020, 531] on div "View" at bounding box center [1025, 544] width 110 height 101
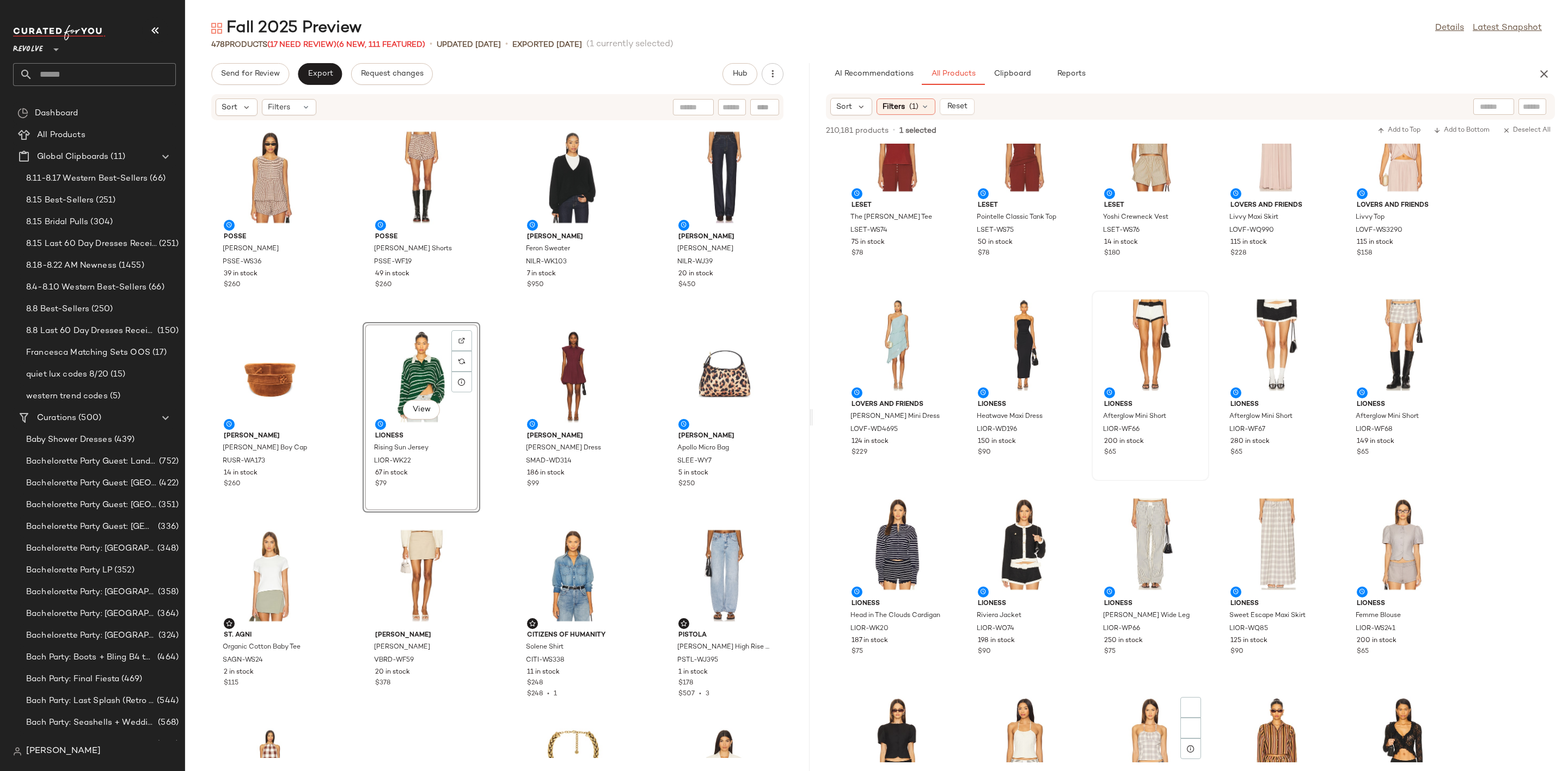
scroll to position [9061, 0]
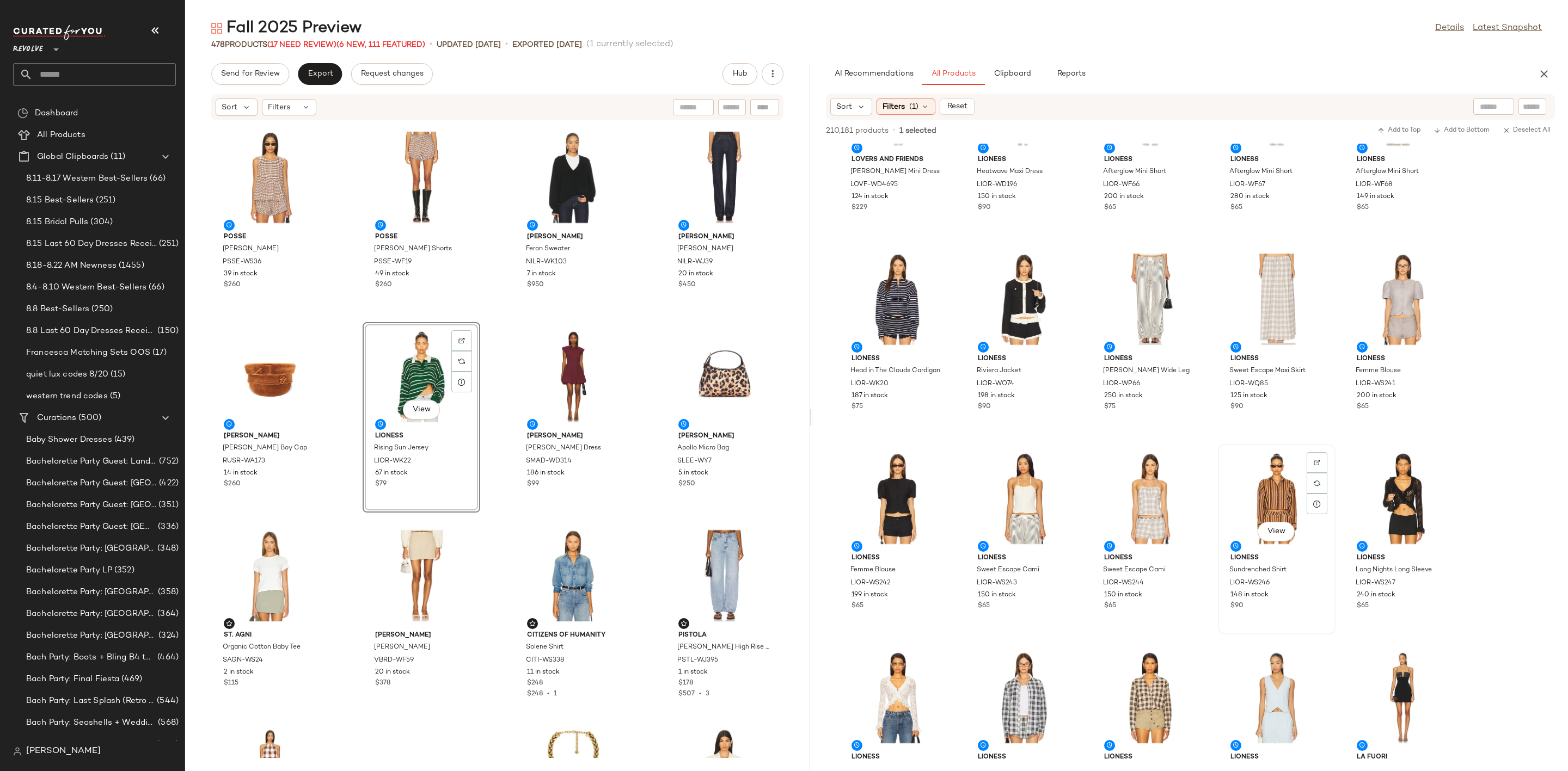
click at [1248, 485] on div "View" at bounding box center [1277, 498] width 110 height 101
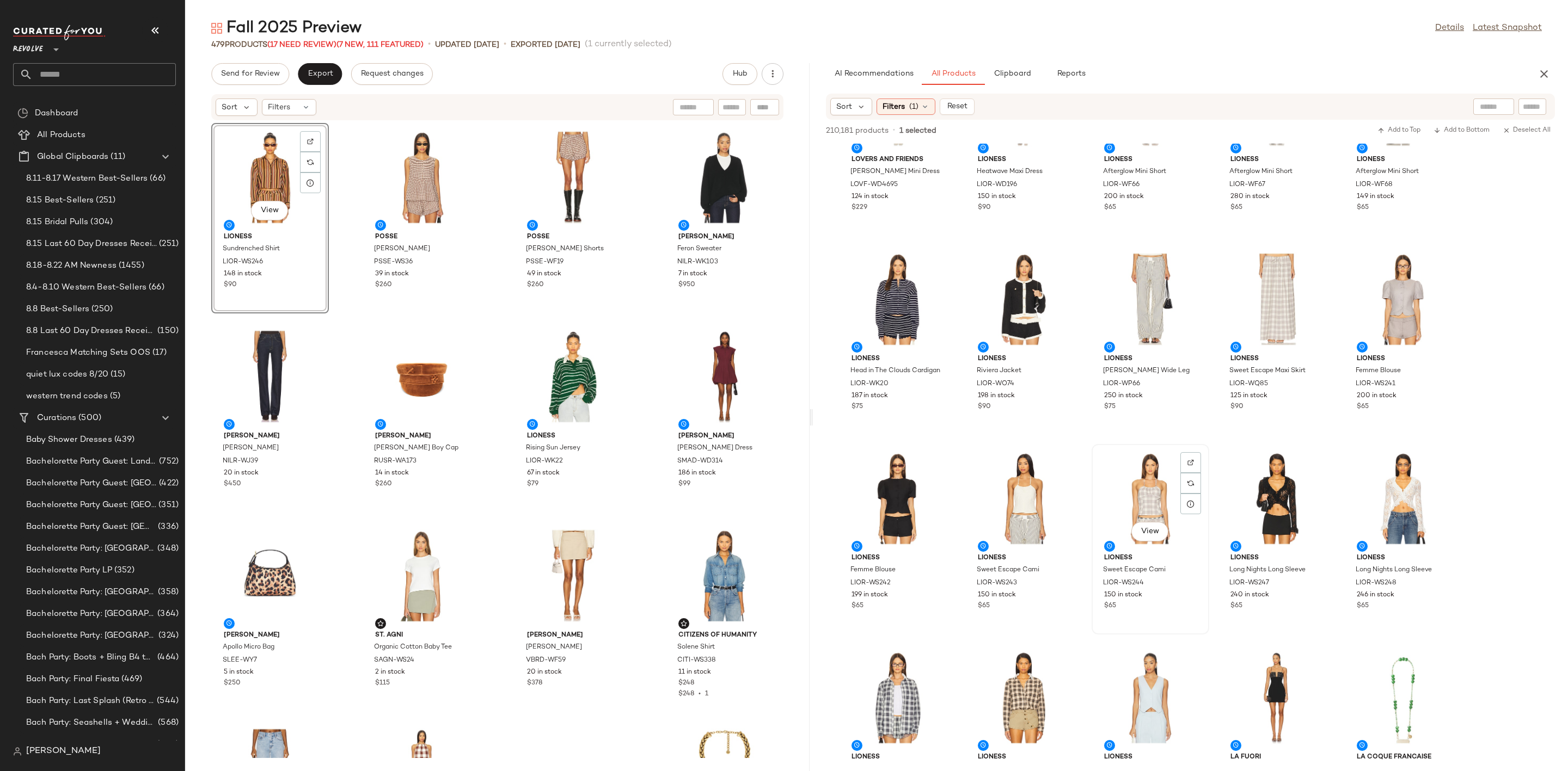
scroll to position [9224, 0]
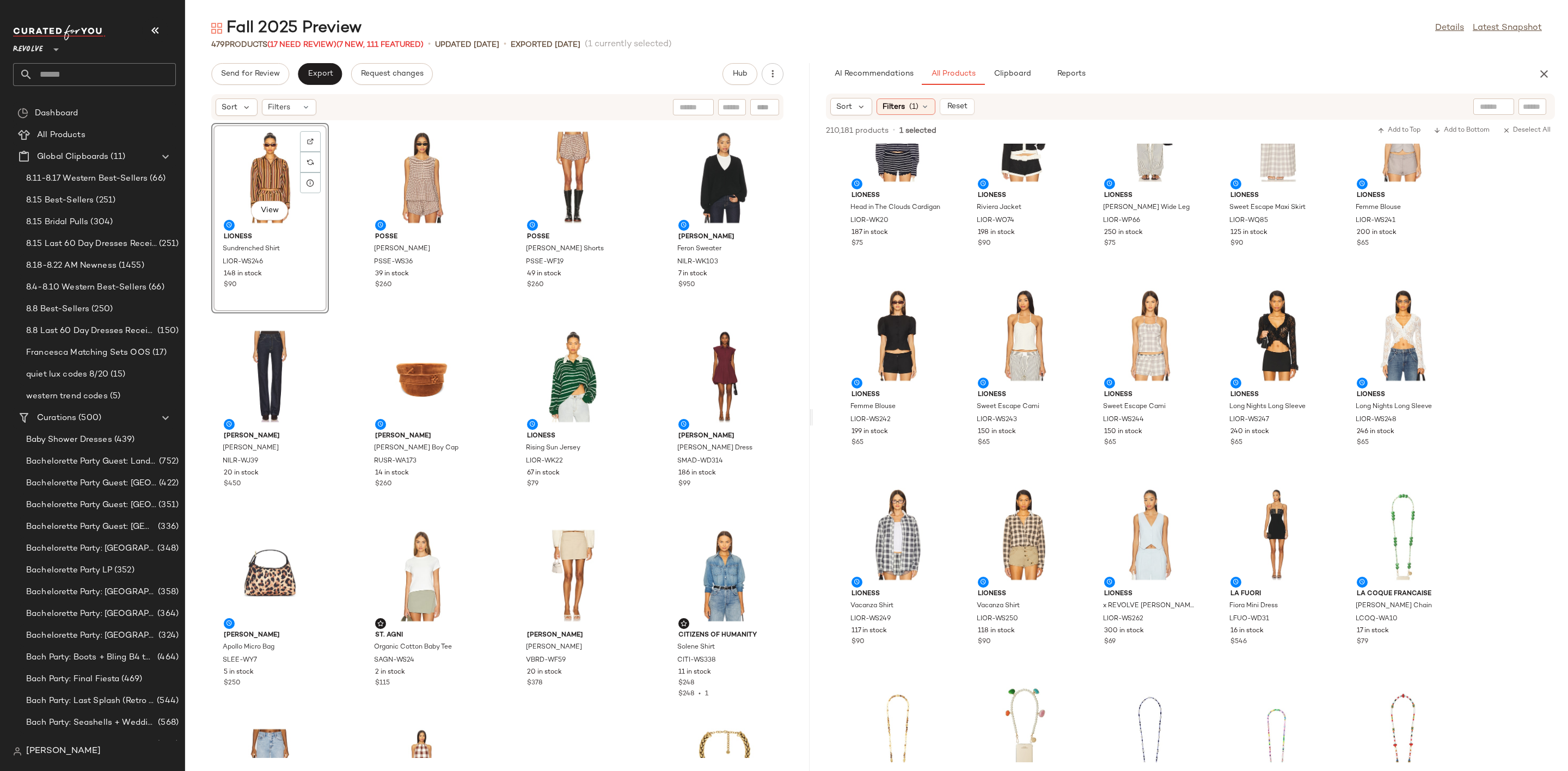
click at [297, 131] on div "View" at bounding box center [270, 177] width 110 height 101
click at [311, 141] on img at bounding box center [311, 142] width 7 height 7
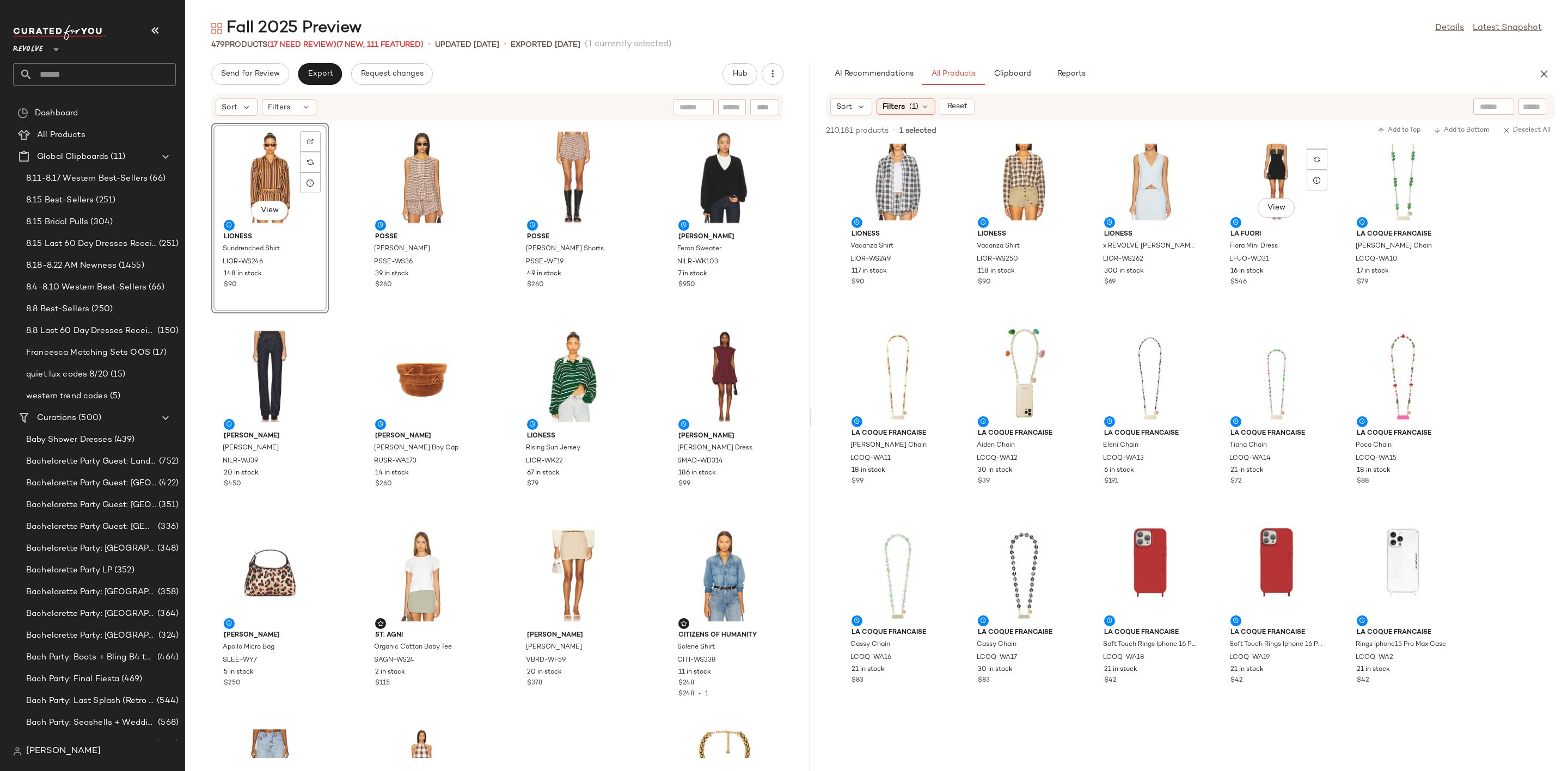
scroll to position [9714, 0]
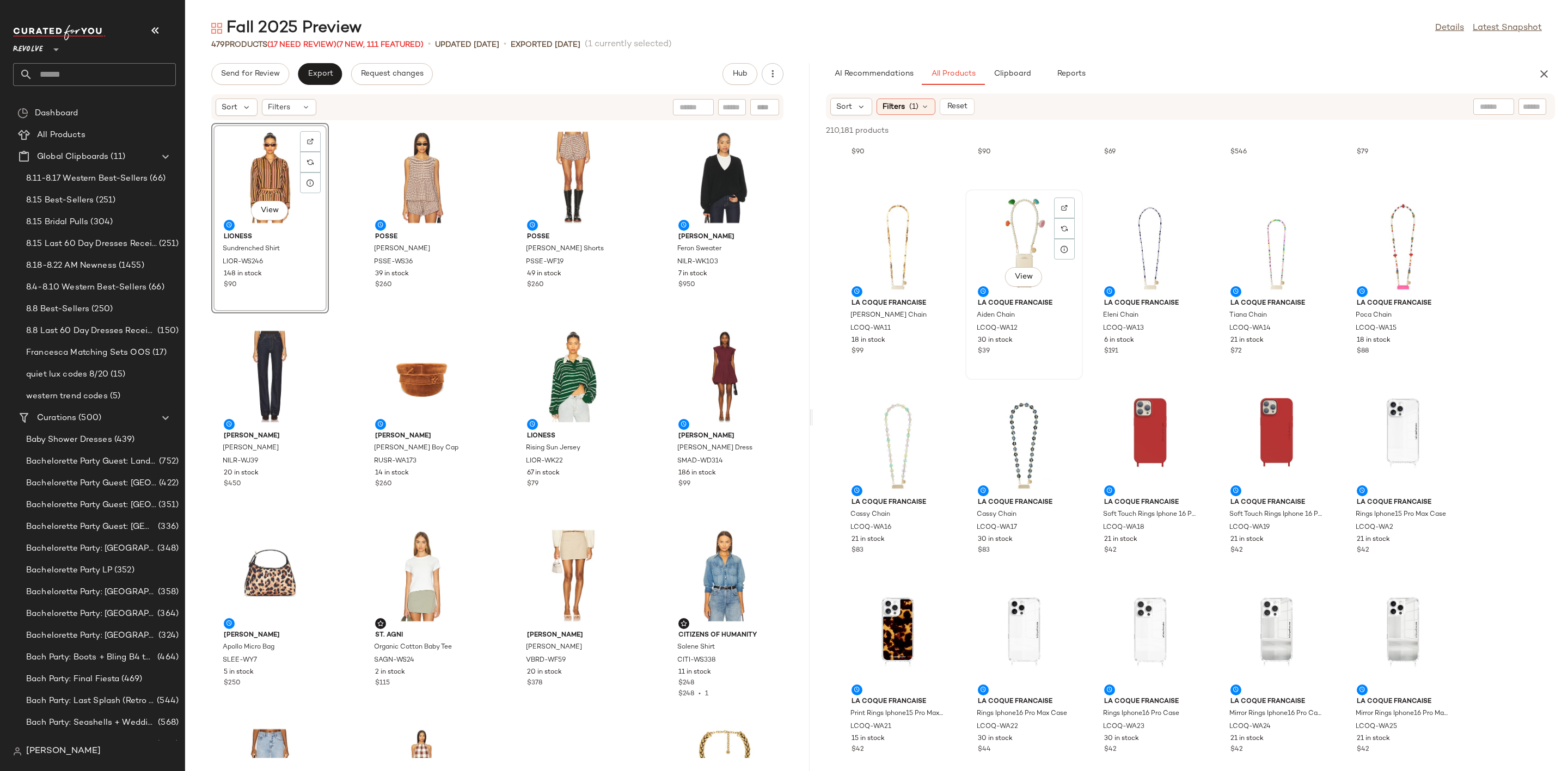
click at [991, 240] on div "View" at bounding box center [1025, 243] width 110 height 101
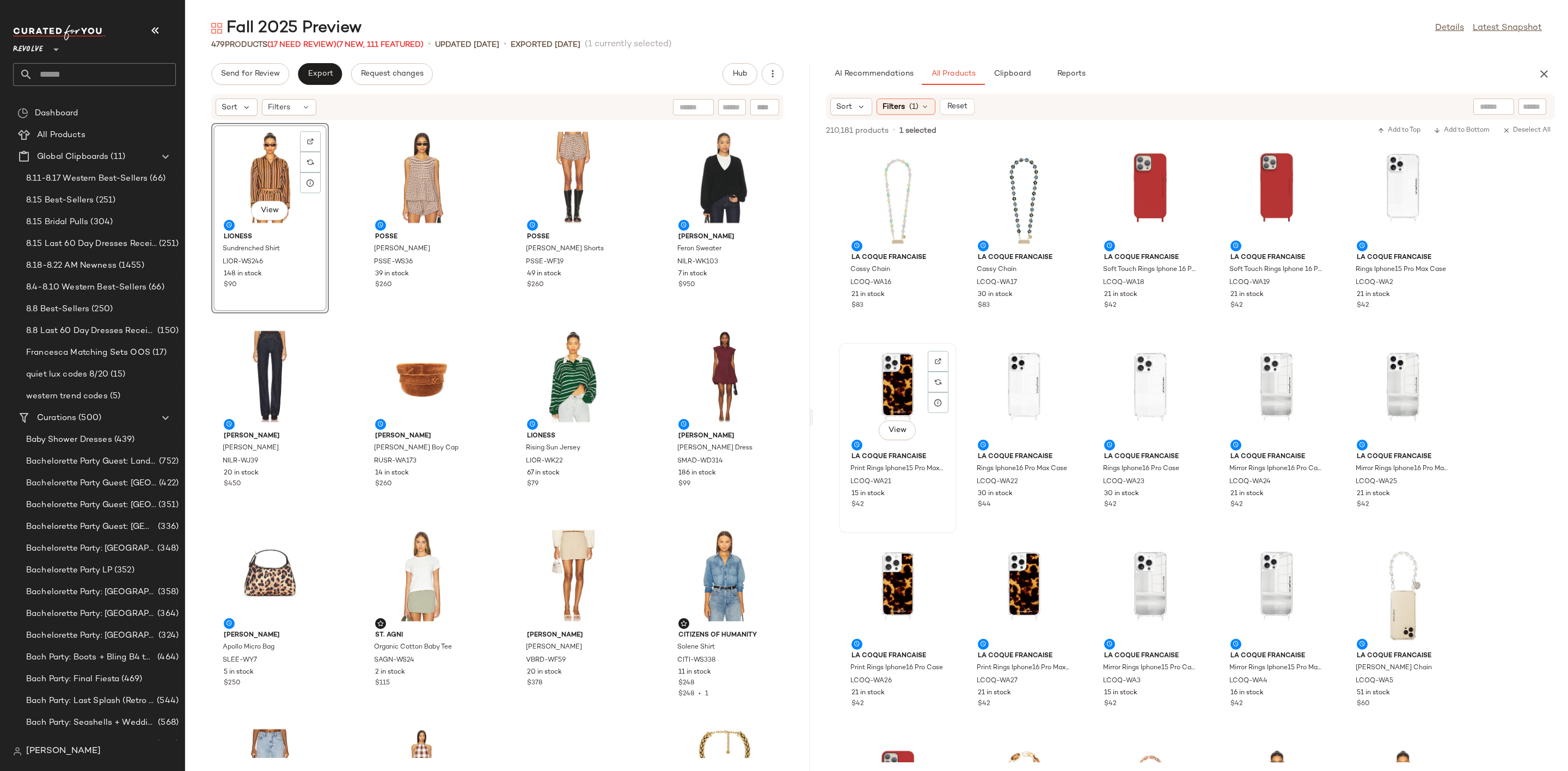
click at [875, 385] on div "View" at bounding box center [898, 397] width 110 height 101
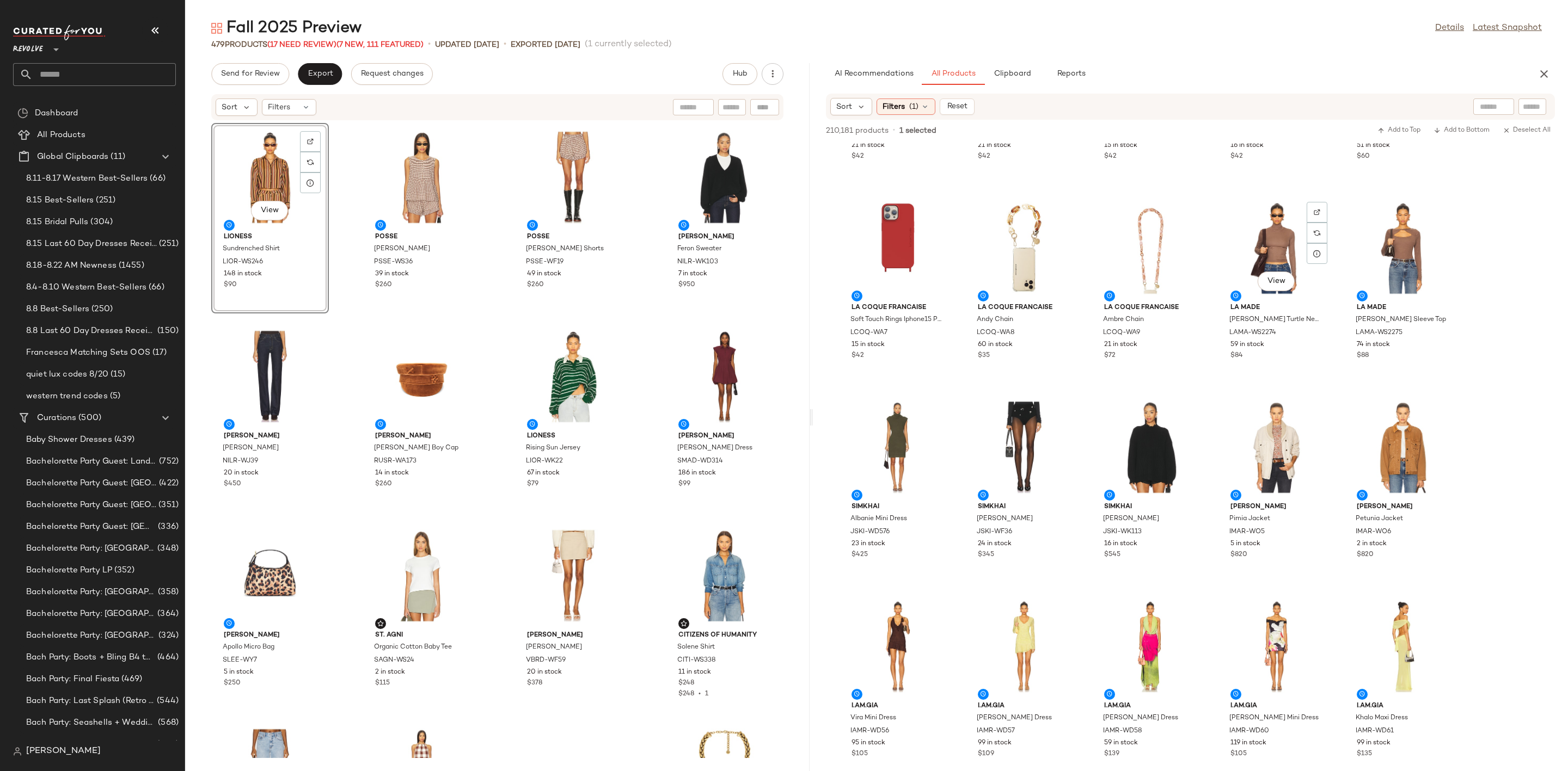
scroll to position [10531, 0]
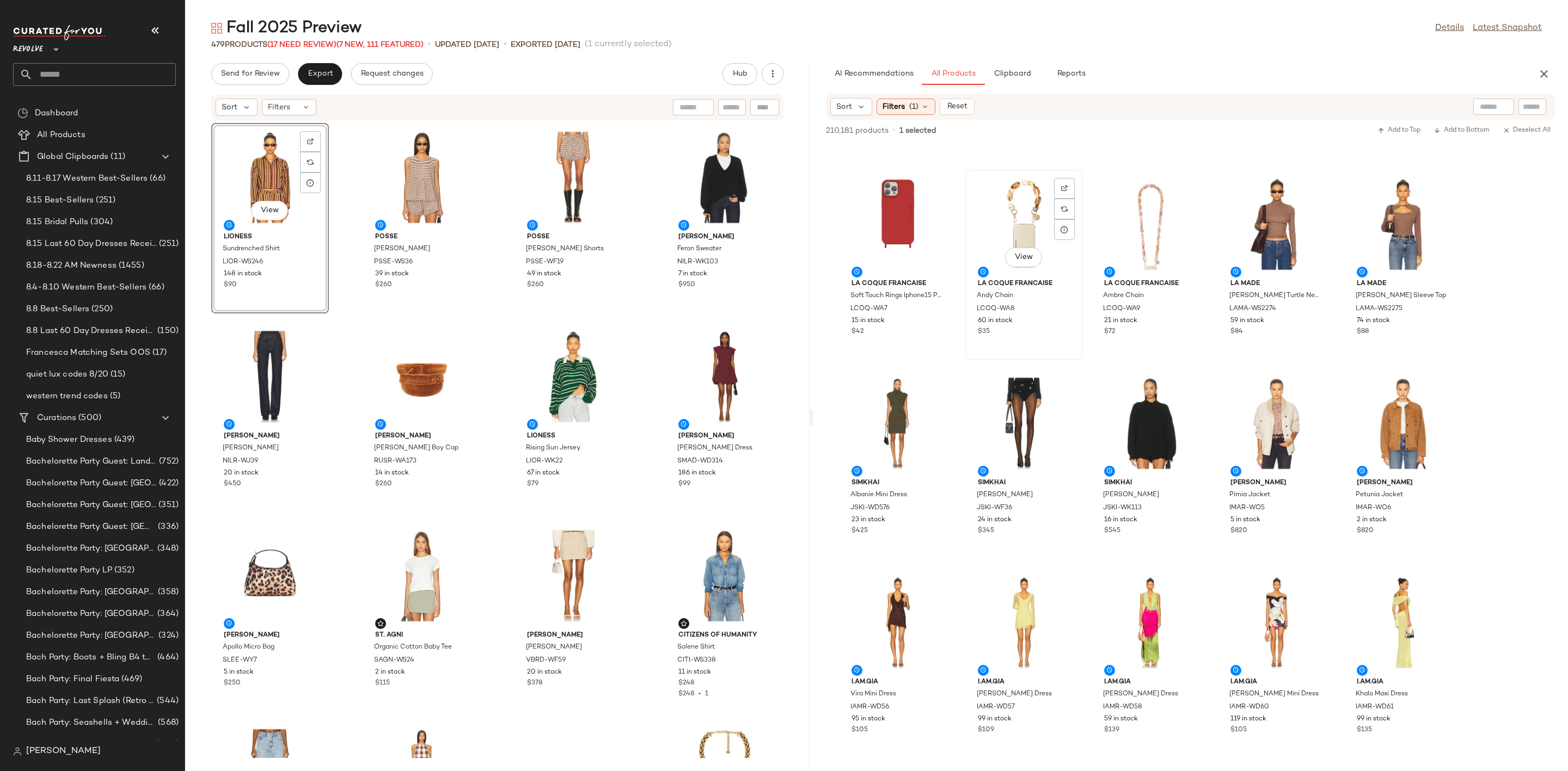
click at [1019, 201] on div "View" at bounding box center [1025, 224] width 110 height 101
click at [1257, 212] on div "View" at bounding box center [1277, 224] width 110 height 101
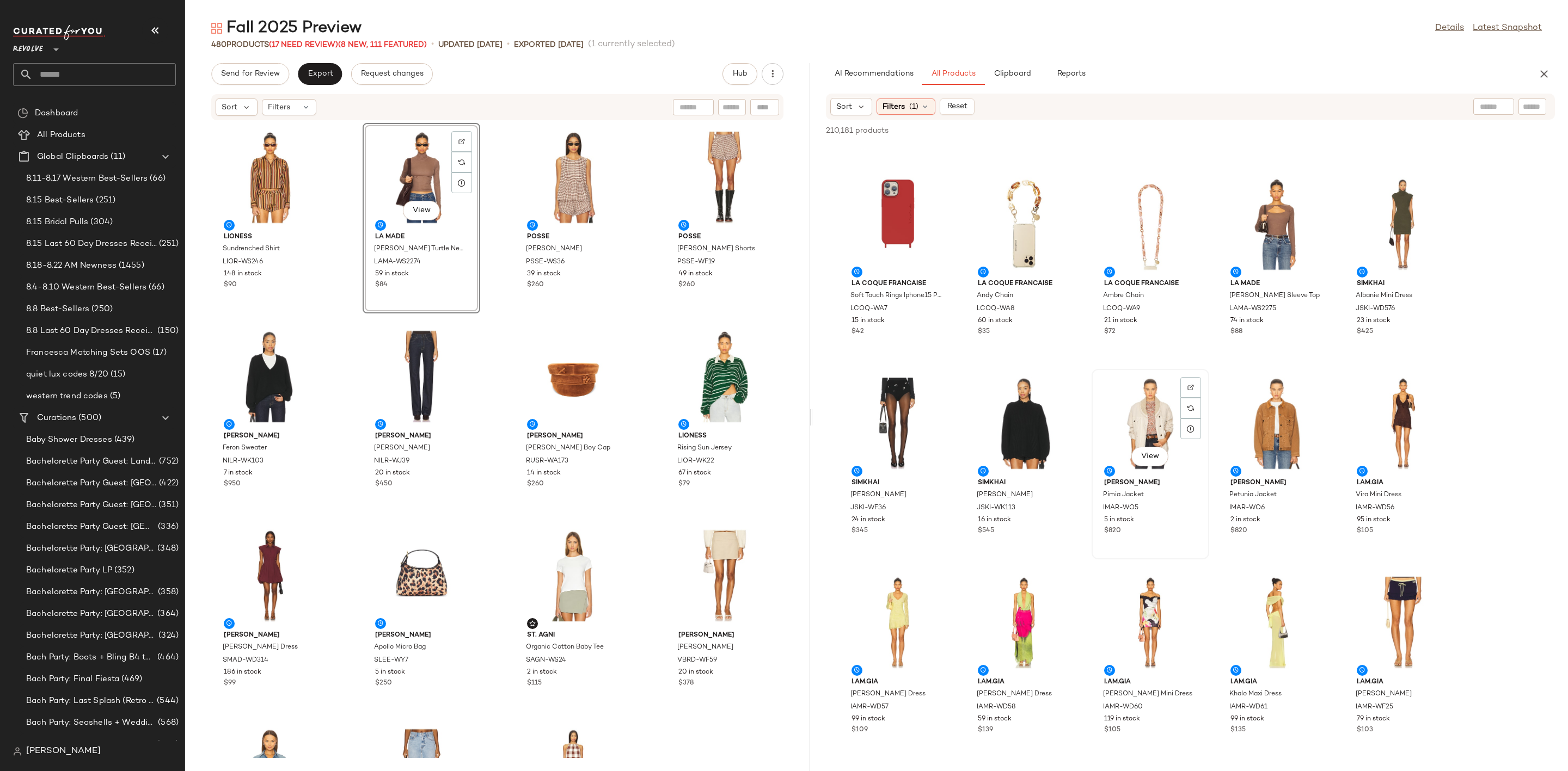
click at [1131, 418] on div "View" at bounding box center [1151, 423] width 110 height 101
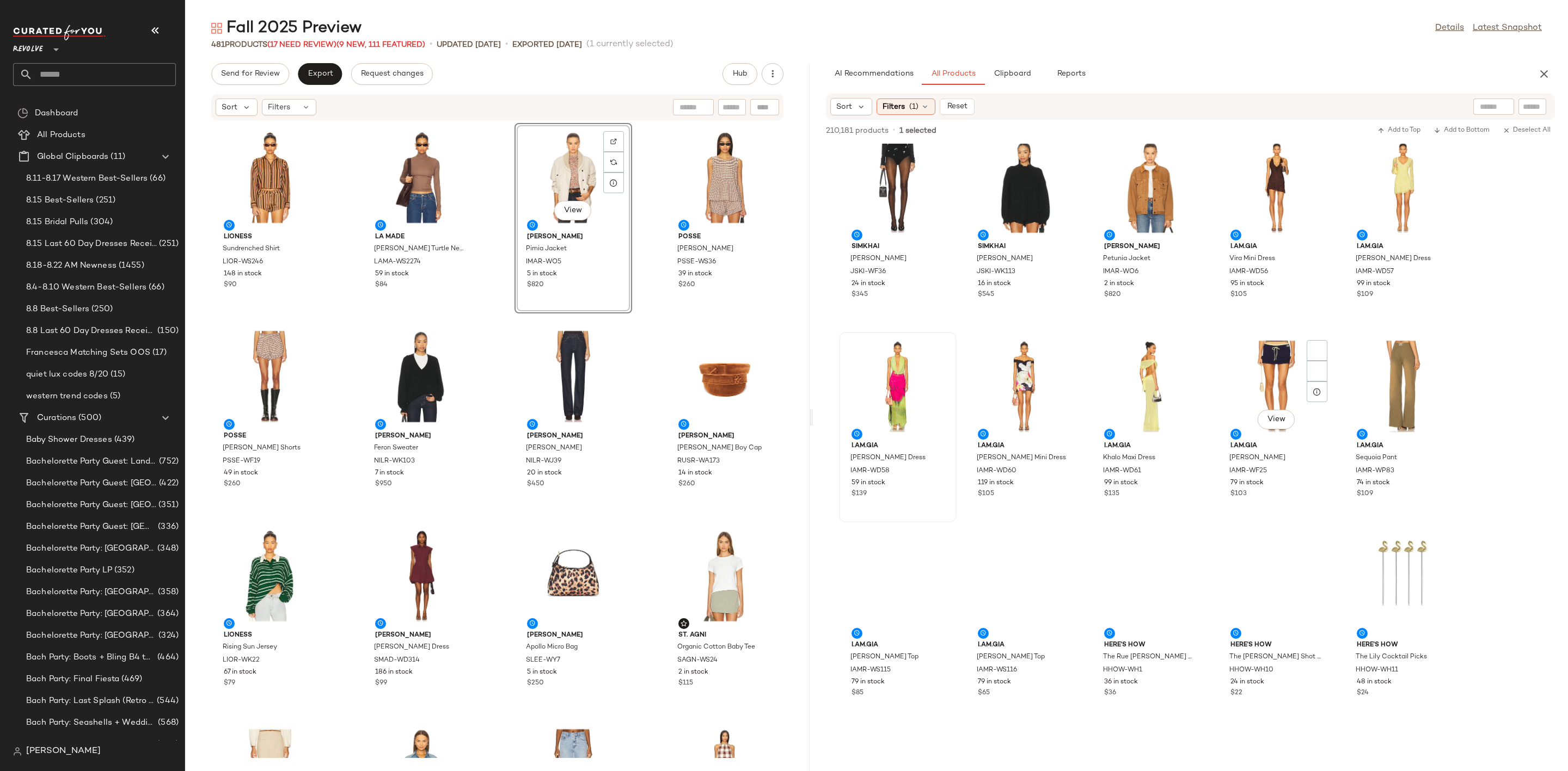
scroll to position [10785, 0]
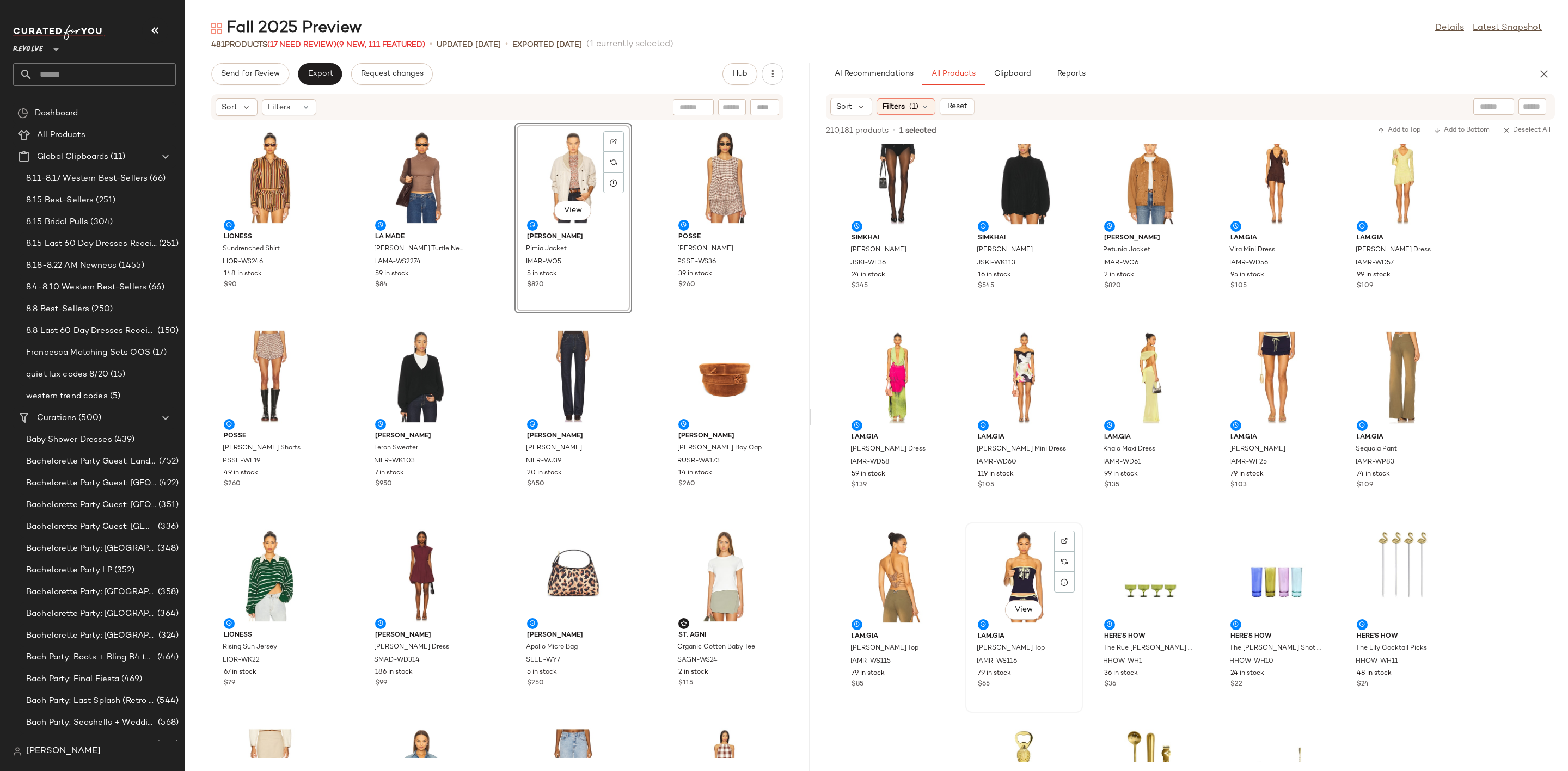
click at [997, 574] on div "View" at bounding box center [1025, 576] width 110 height 101
click at [1263, 371] on div "View" at bounding box center [1277, 377] width 110 height 101
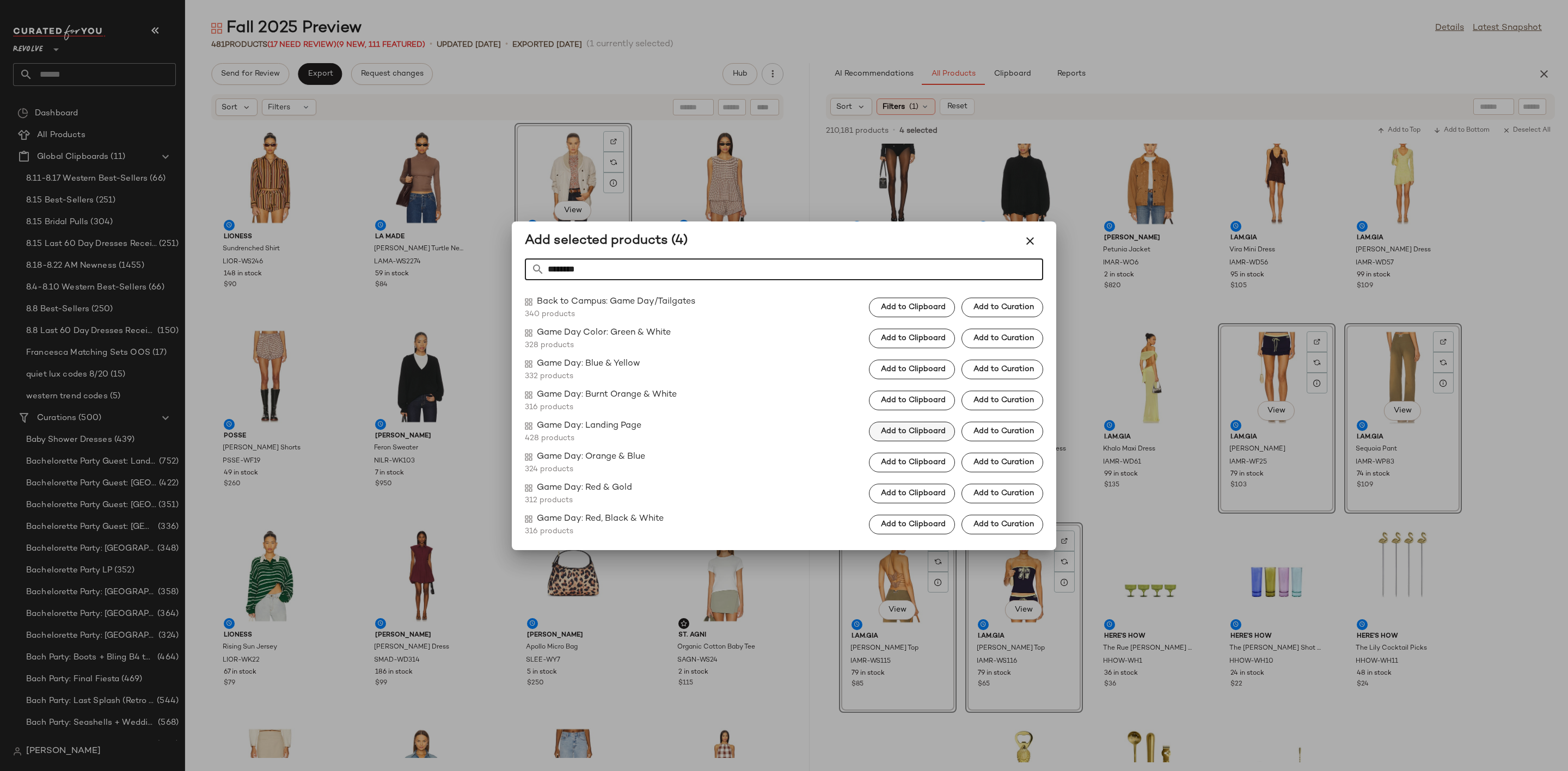
type input "********"
click at [895, 428] on span "Add to Clipboard" at bounding box center [913, 431] width 65 height 9
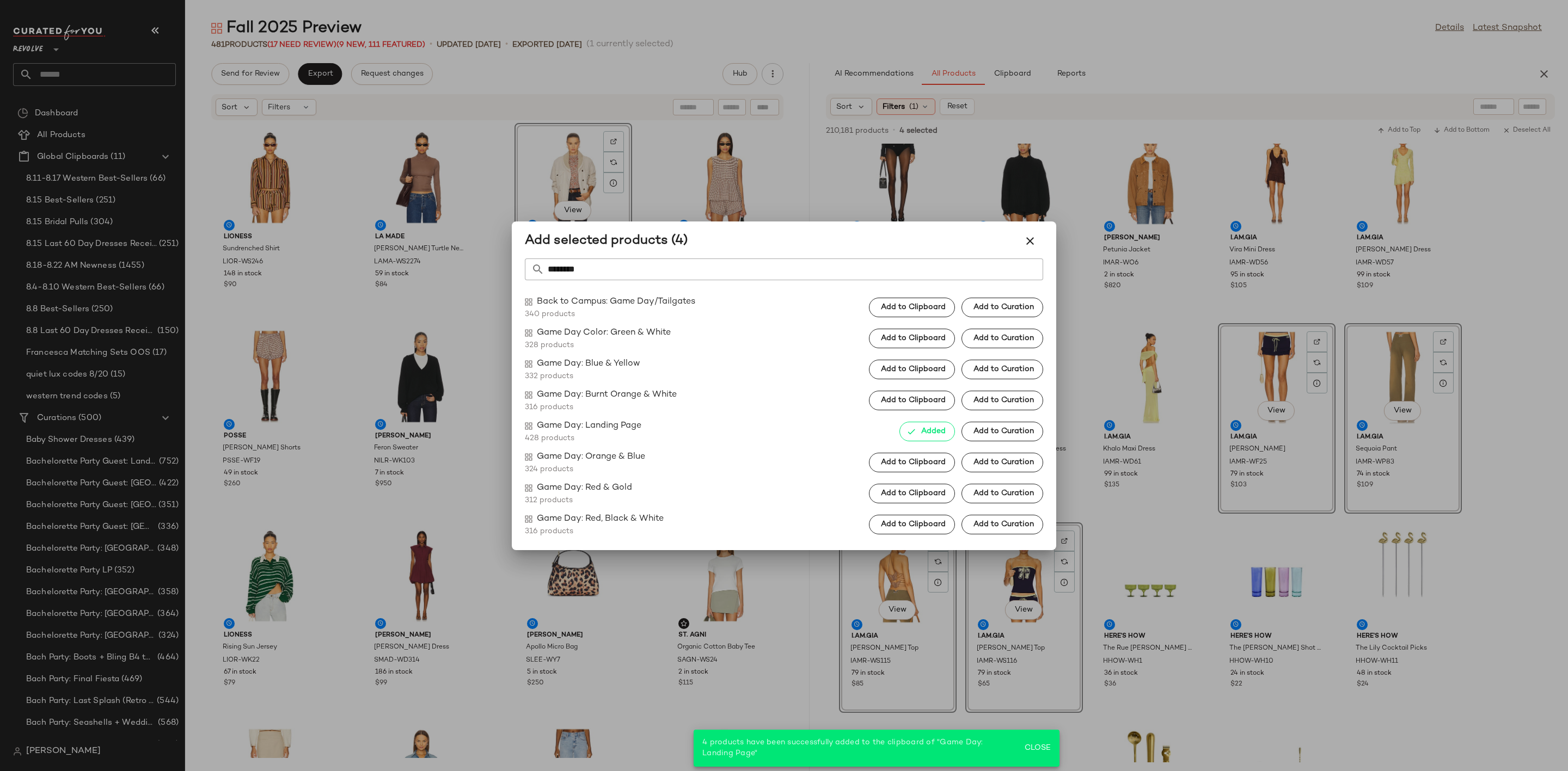
click at [1206, 534] on div at bounding box center [784, 385] width 1568 height 771
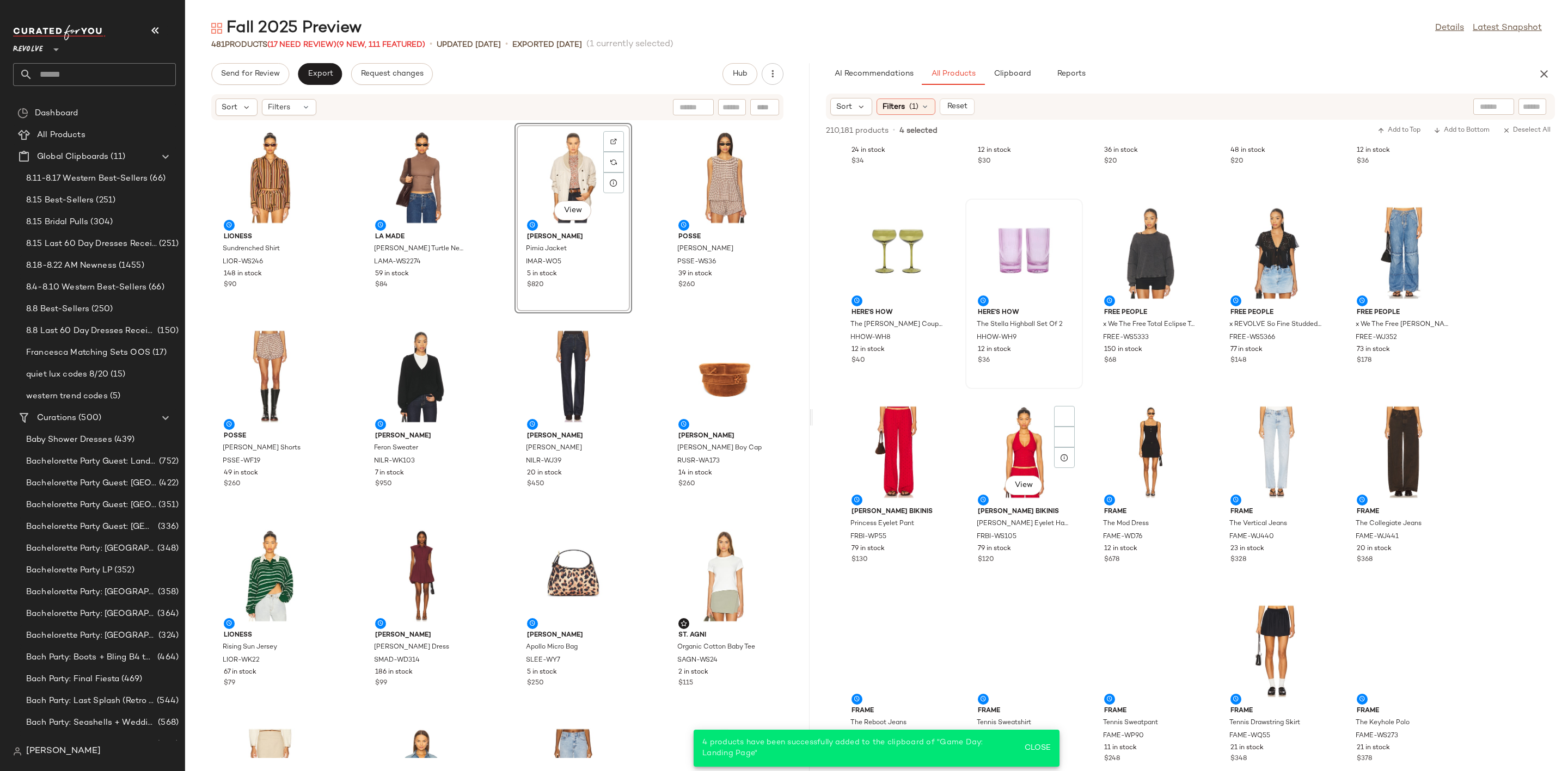
scroll to position [11809, 0]
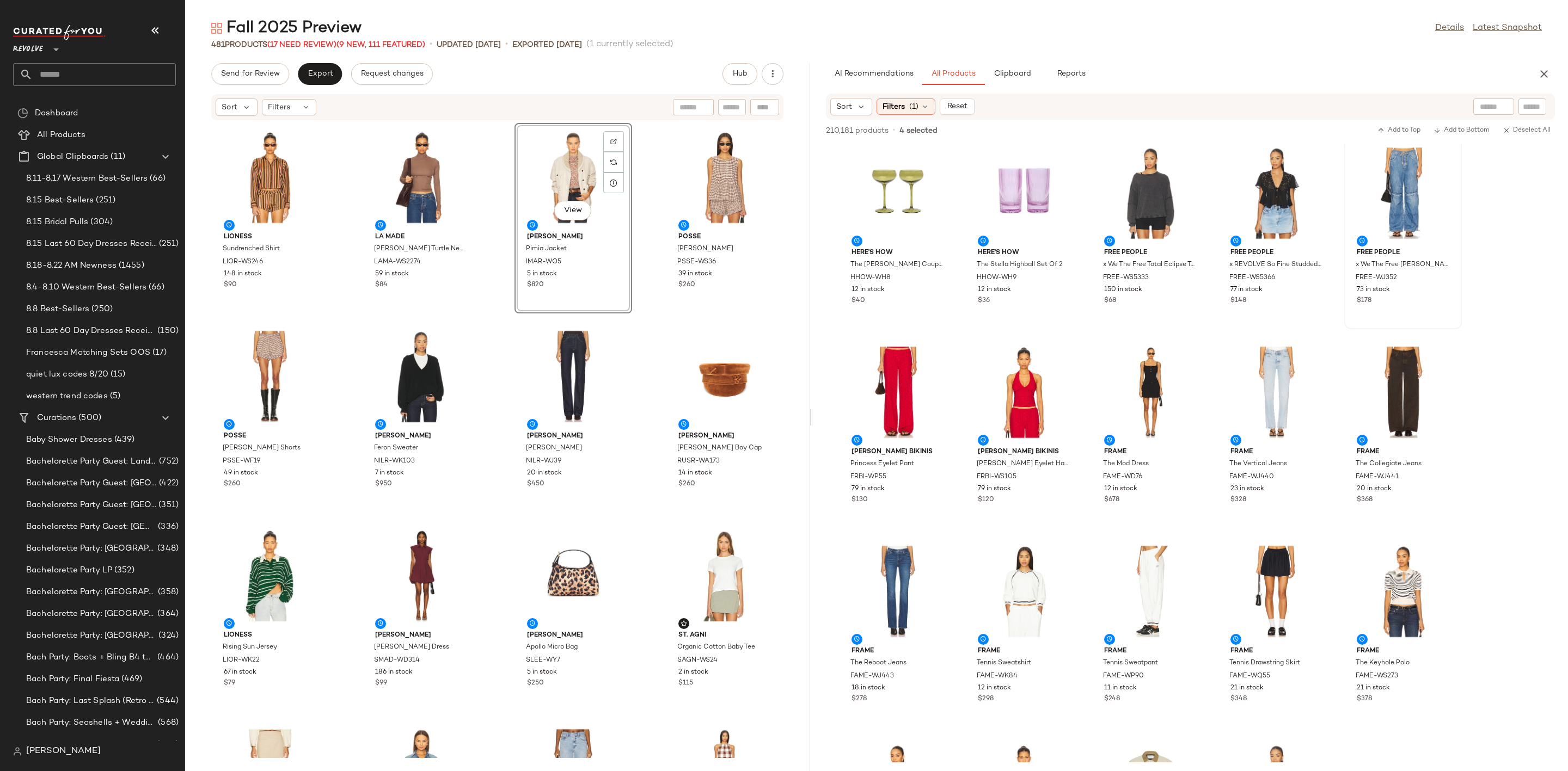
click at [1374, 190] on div at bounding box center [1403, 193] width 110 height 101
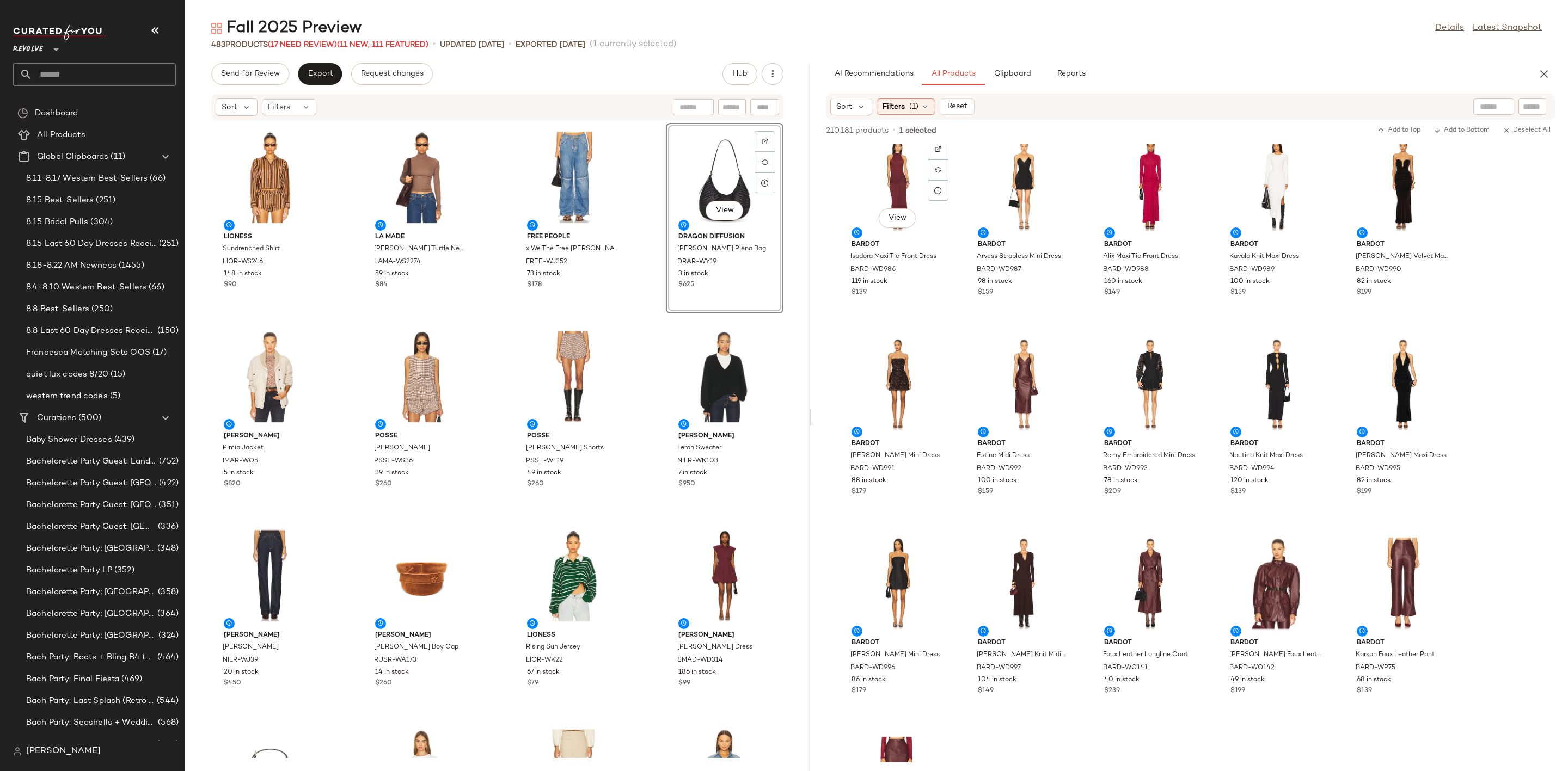
scroll to position [15733, 0]
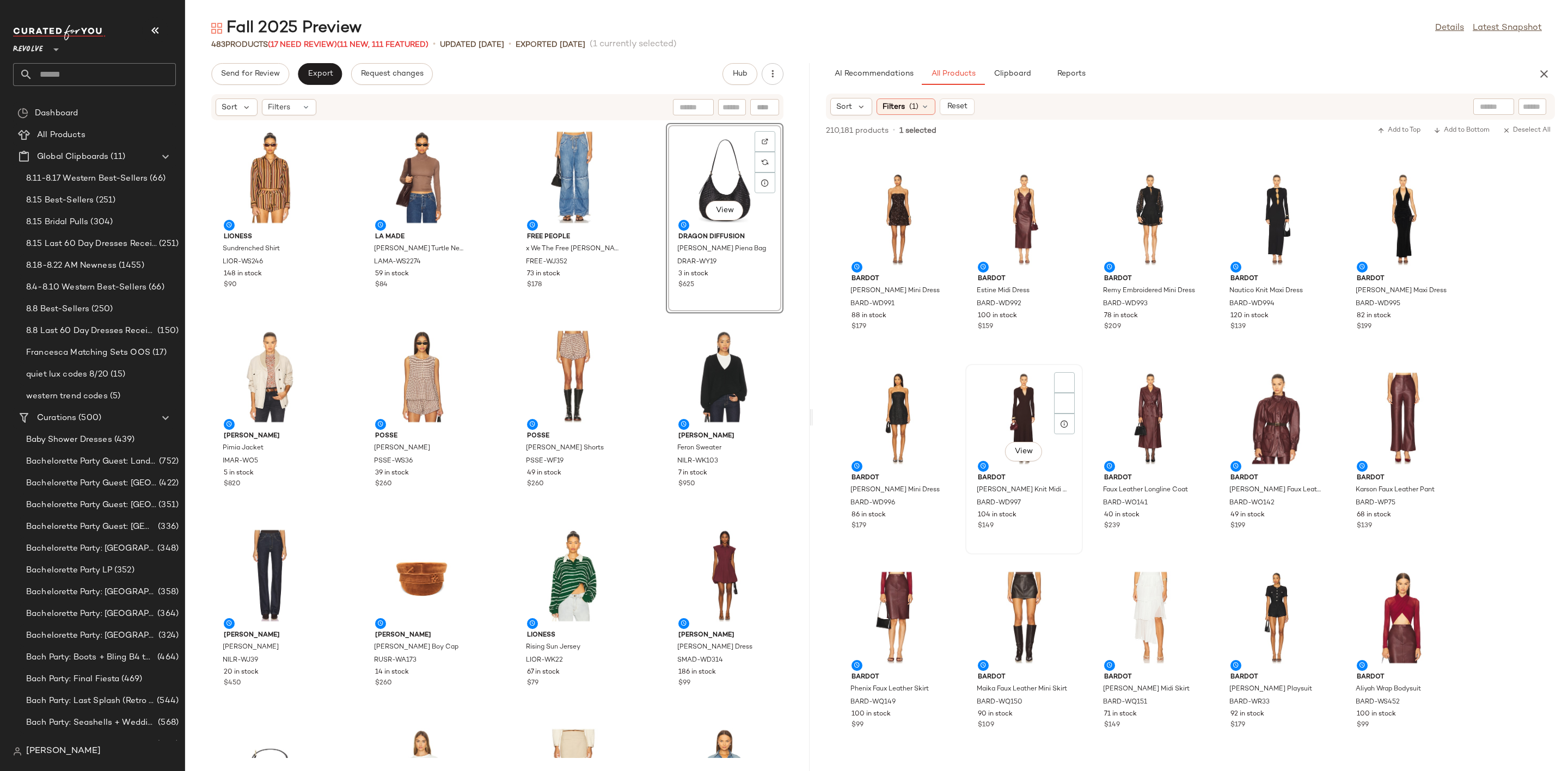
click at [1021, 410] on div "View" at bounding box center [1025, 418] width 110 height 101
click at [1067, 379] on img at bounding box center [1065, 382] width 7 height 7
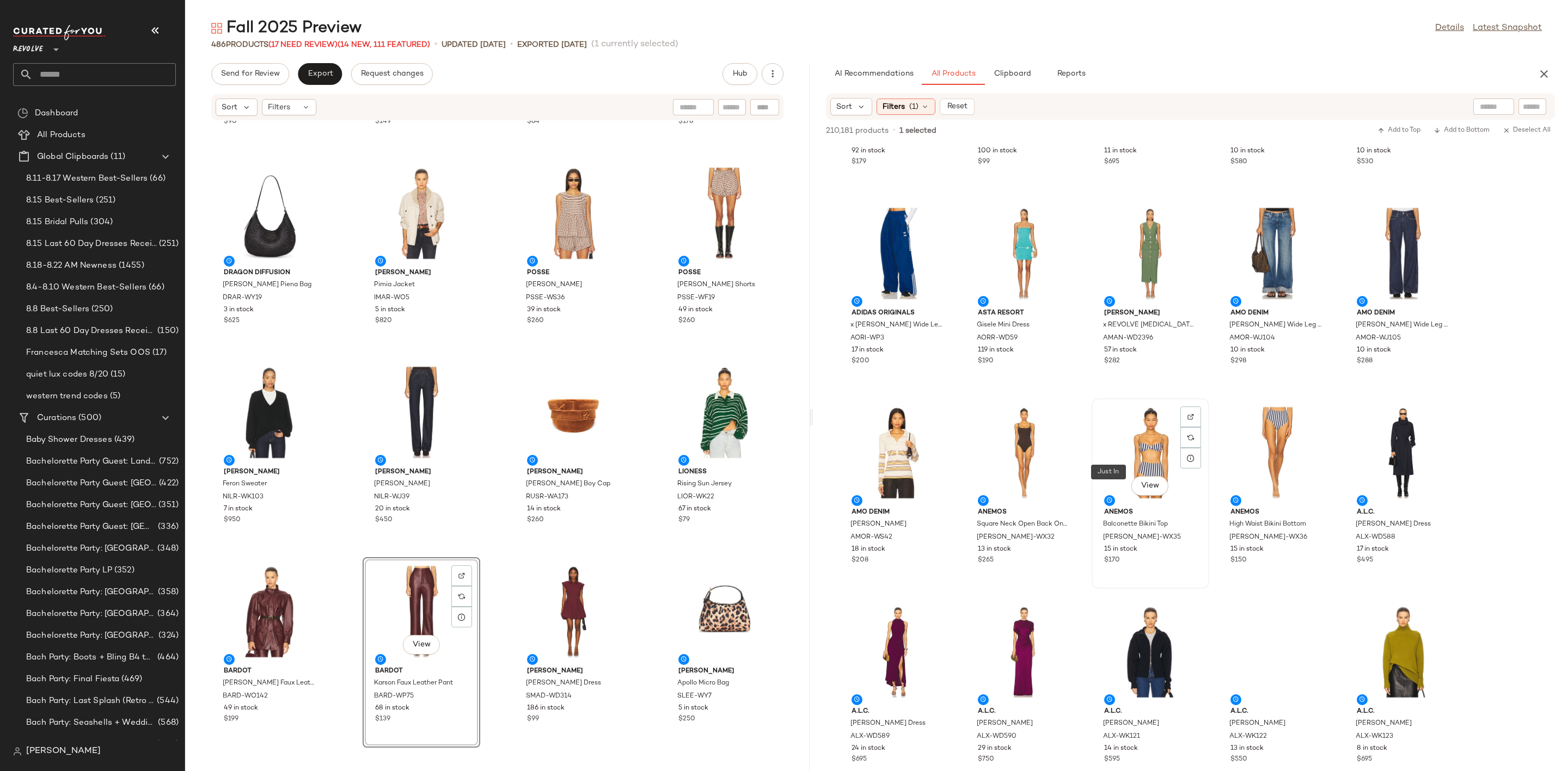
scroll to position [16331, 0]
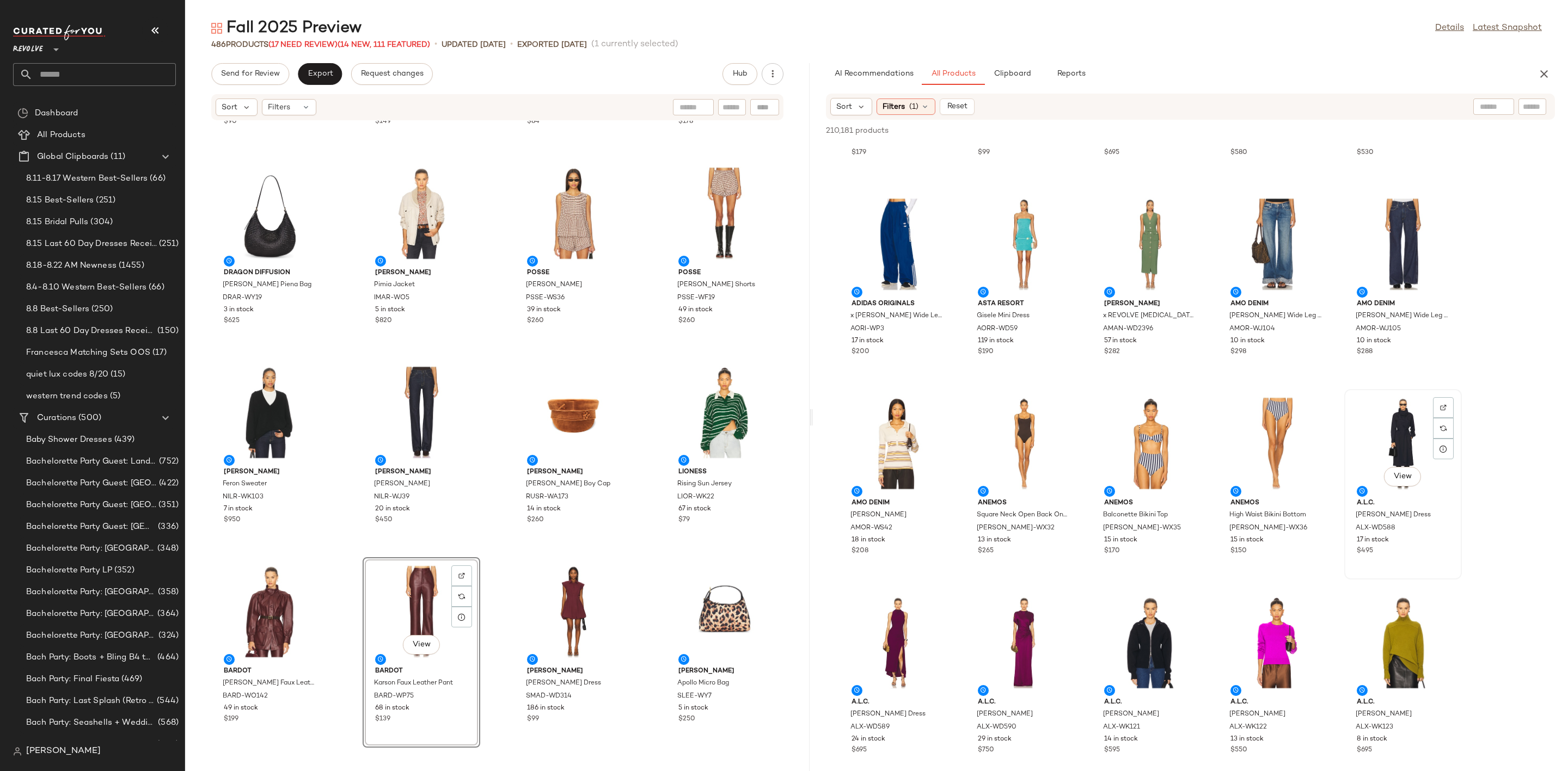
click at [1389, 438] on div "View" at bounding box center [1403, 443] width 110 height 101
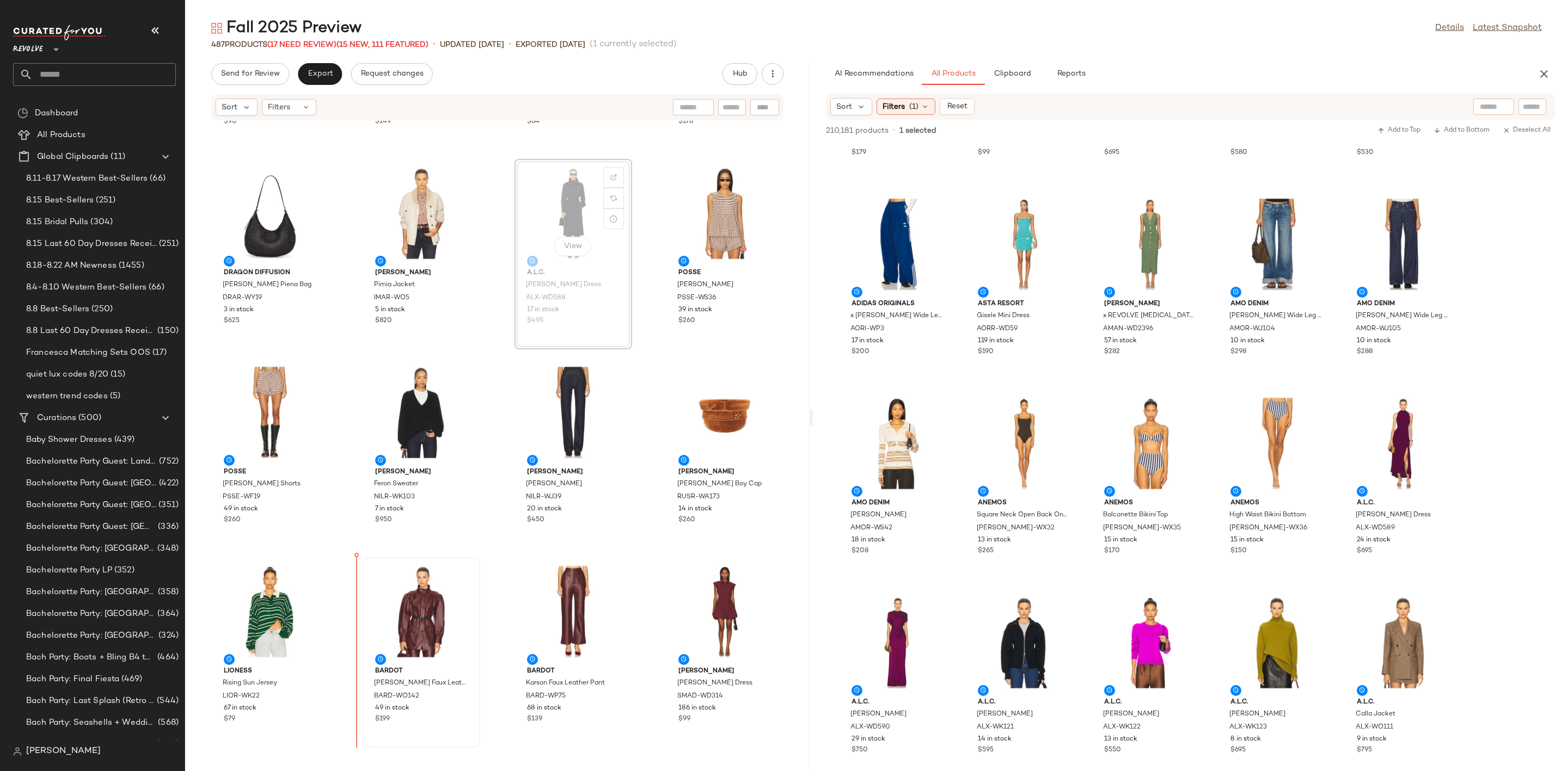
click at [387, 646] on div at bounding box center [421, 611] width 110 height 101
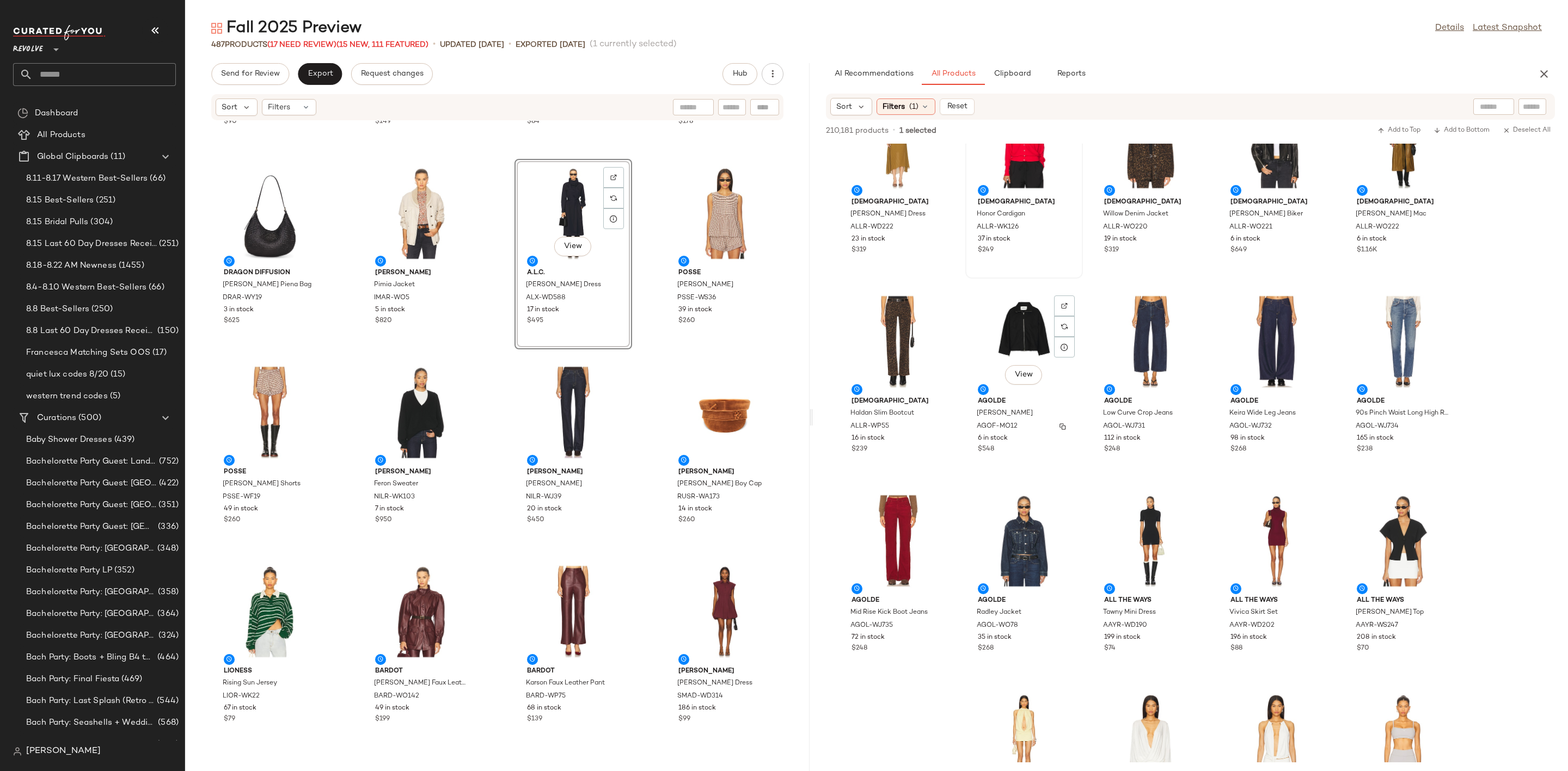
scroll to position [17273, 0]
click at [1295, 519] on div "View" at bounding box center [1277, 540] width 110 height 101
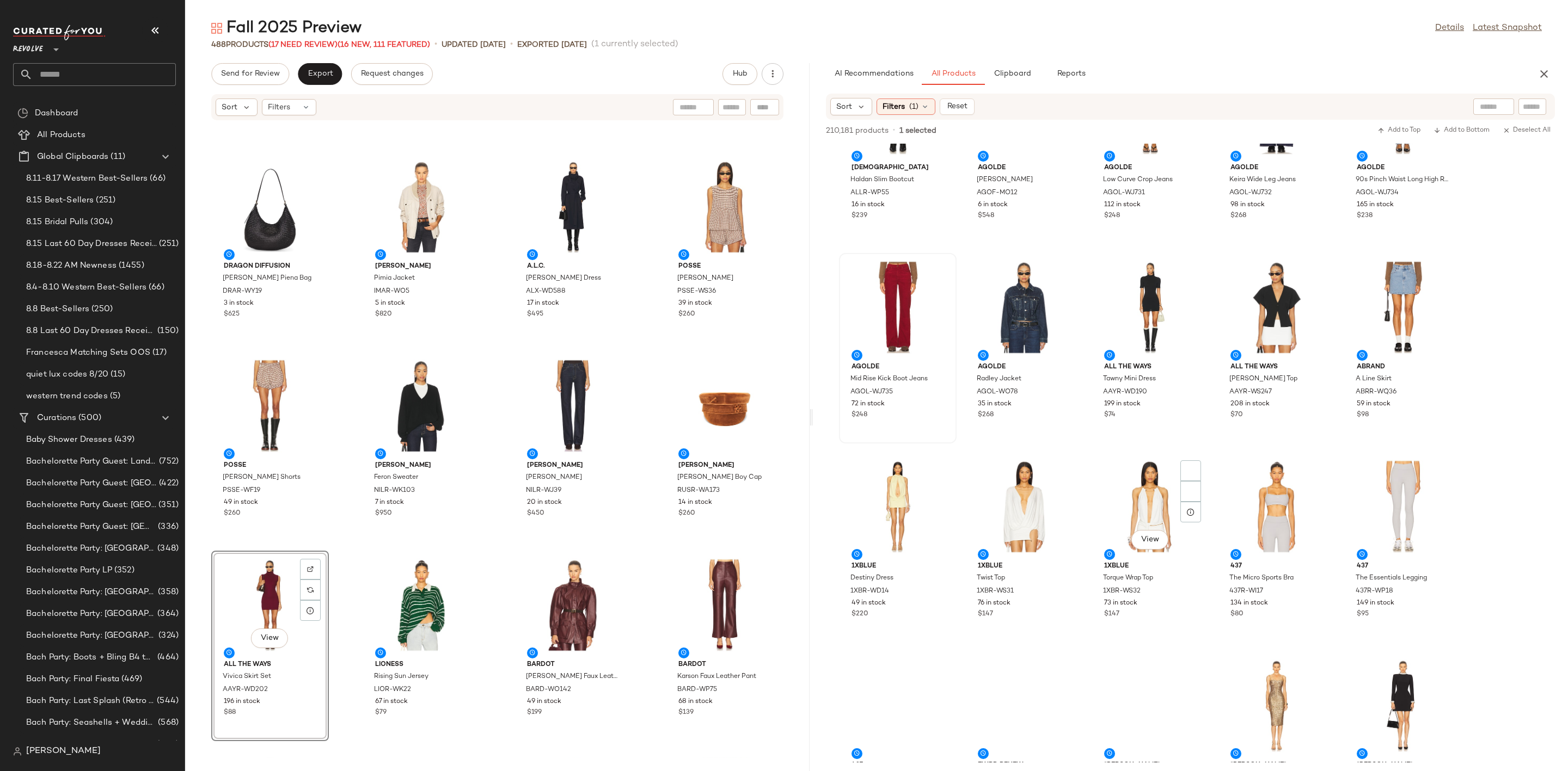
scroll to position [17527, 0]
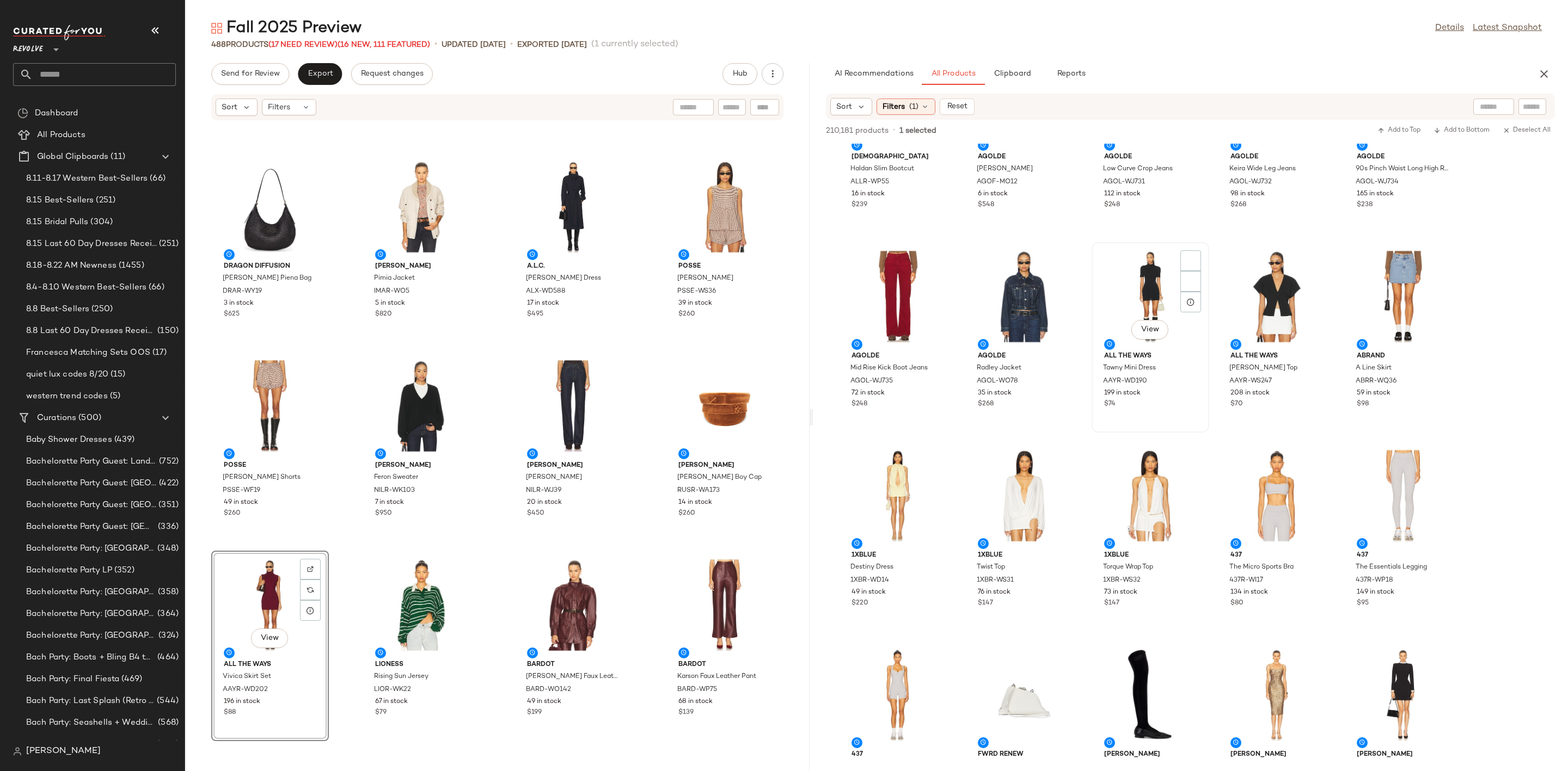
click at [1141, 283] on div "View" at bounding box center [1151, 296] width 110 height 101
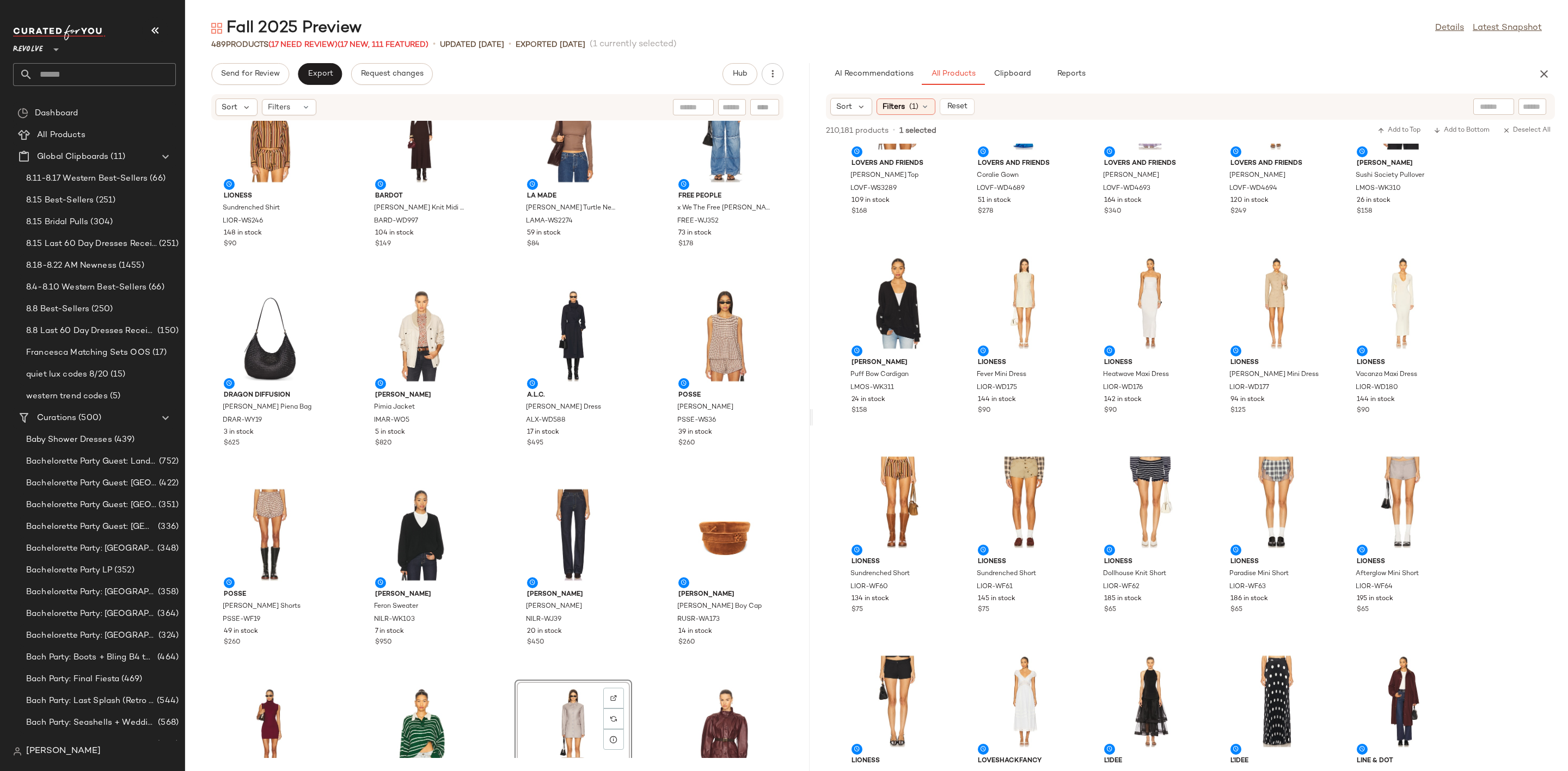
scroll to position [0, 0]
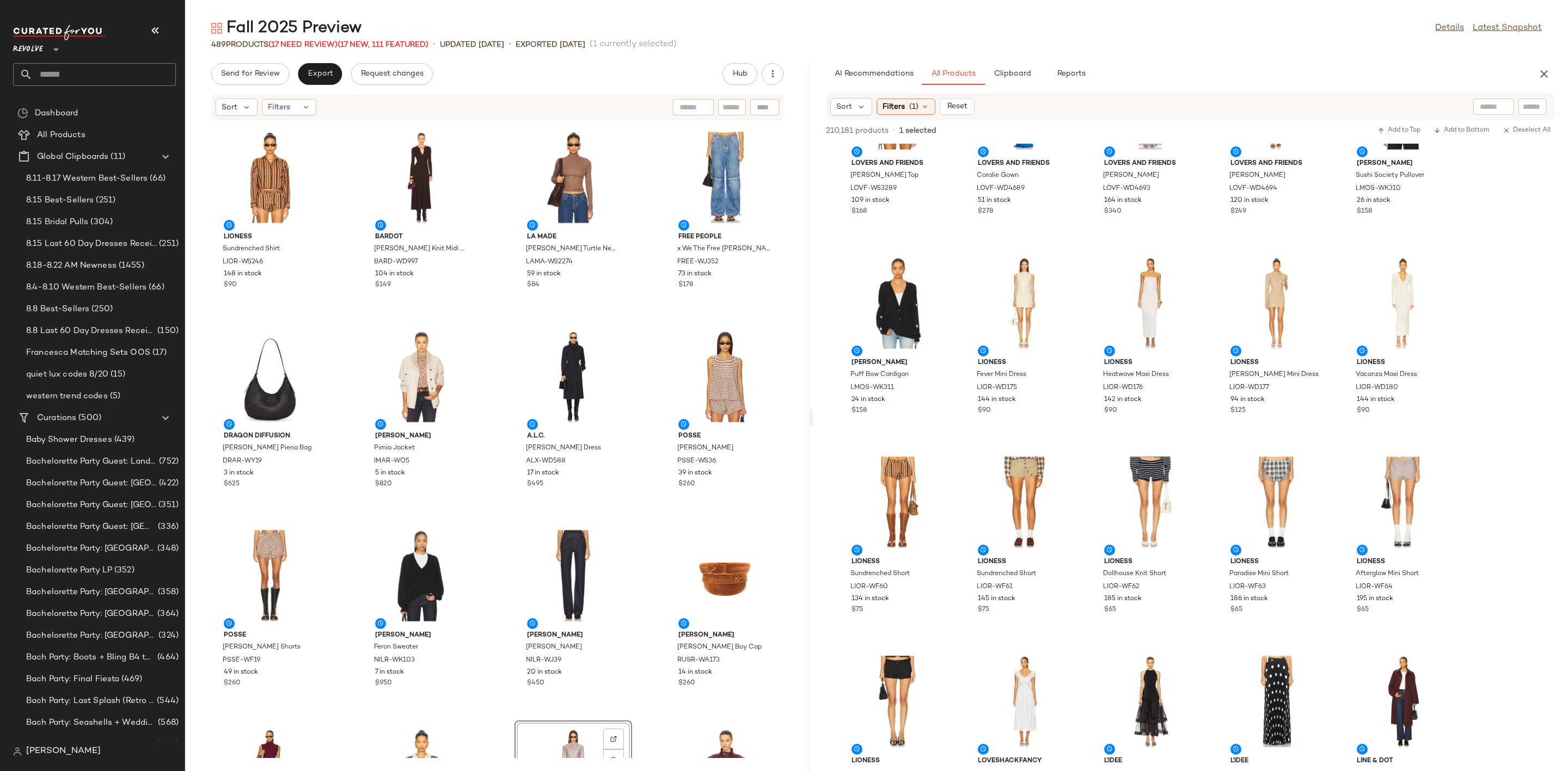
click at [1527, 108] on input "text" at bounding box center [1533, 106] width 19 height 12
type input "*******"
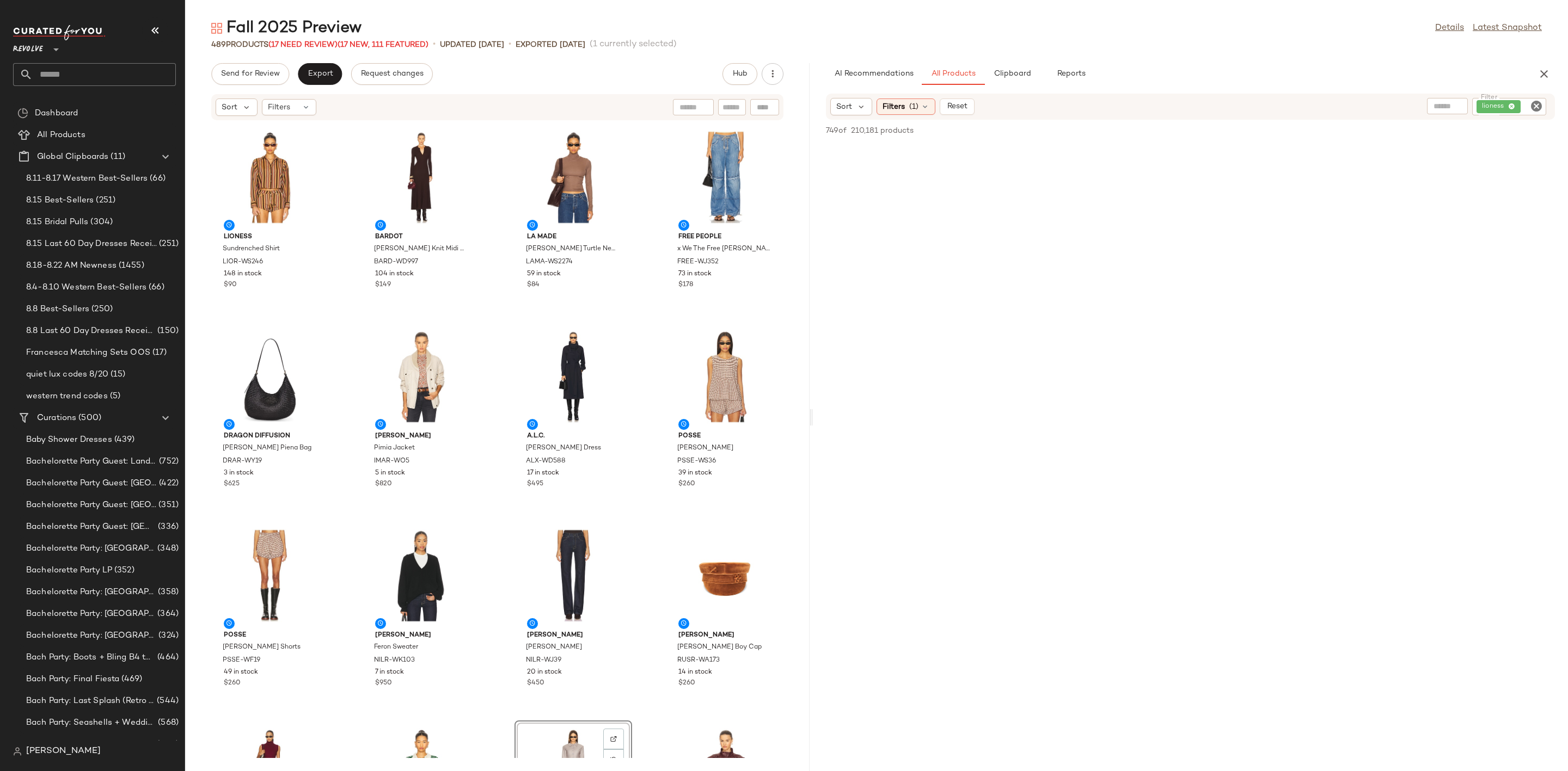
click at [1240, 90] on div "AI Recommendations All Products Clipboard Reports Sort Filters (1) Reset Filter…" at bounding box center [1190, 417] width 755 height 708
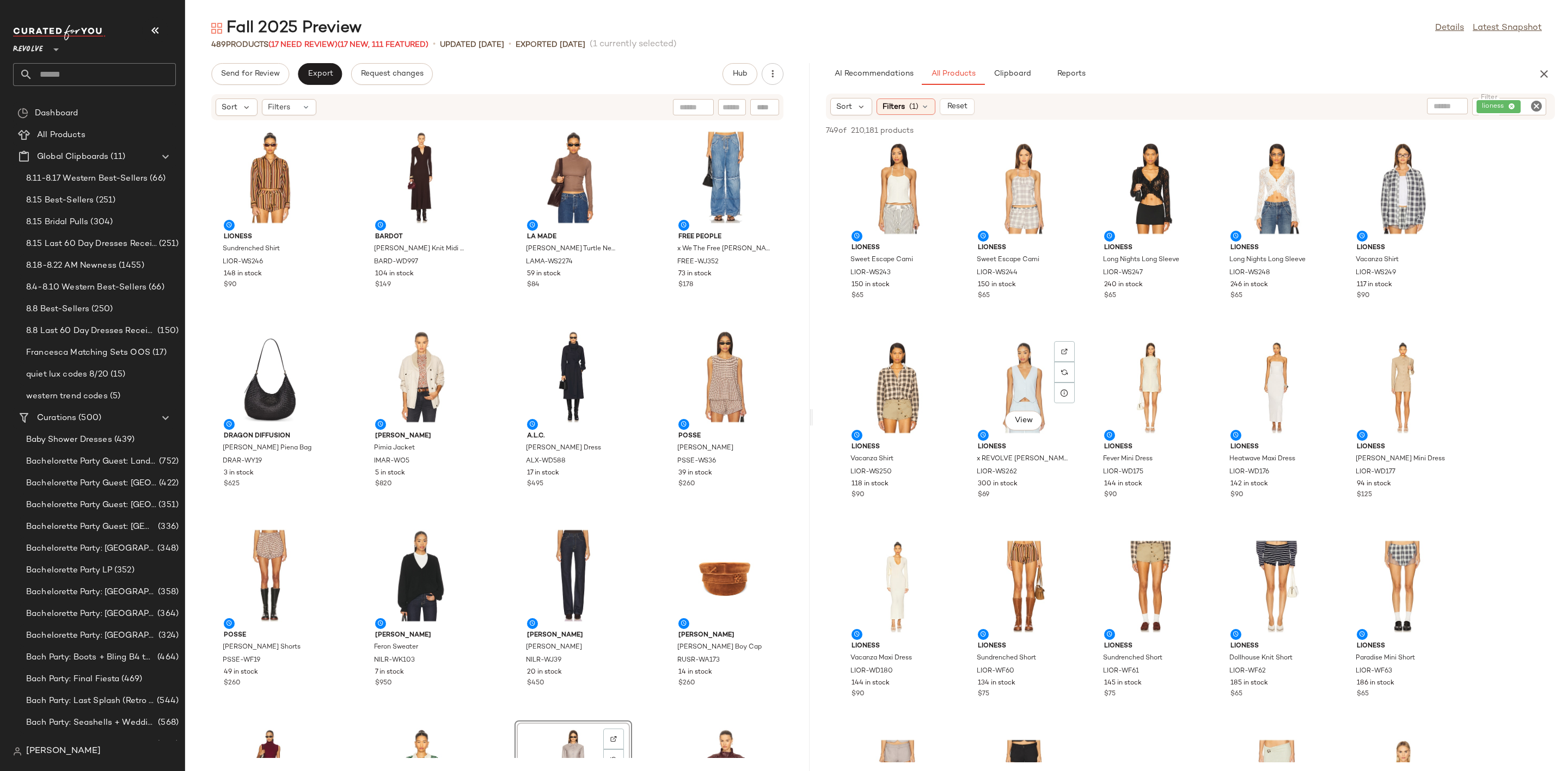
scroll to position [653, 0]
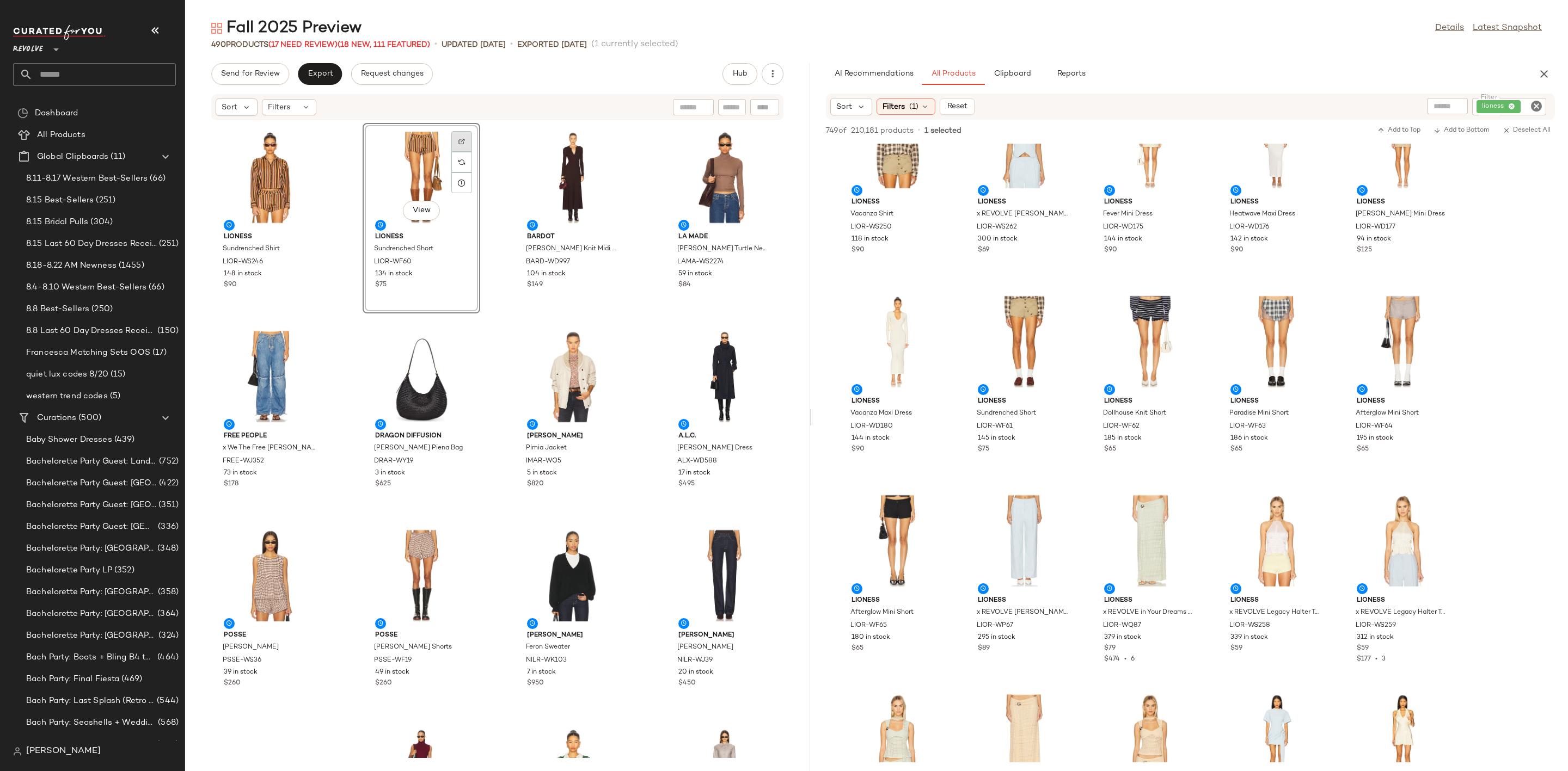
click at [464, 152] on div at bounding box center [461, 162] width 20 height 20
click at [1539, 108] on icon "Clear Filter" at bounding box center [1536, 106] width 13 height 13
paste input "**********"
type input "**********"
click at [1376, 59] on div "Fall 2025 Preview Details Latest Snapshot 490 Products (17 Need Review) (18 New…" at bounding box center [877, 395] width 1383 height 754
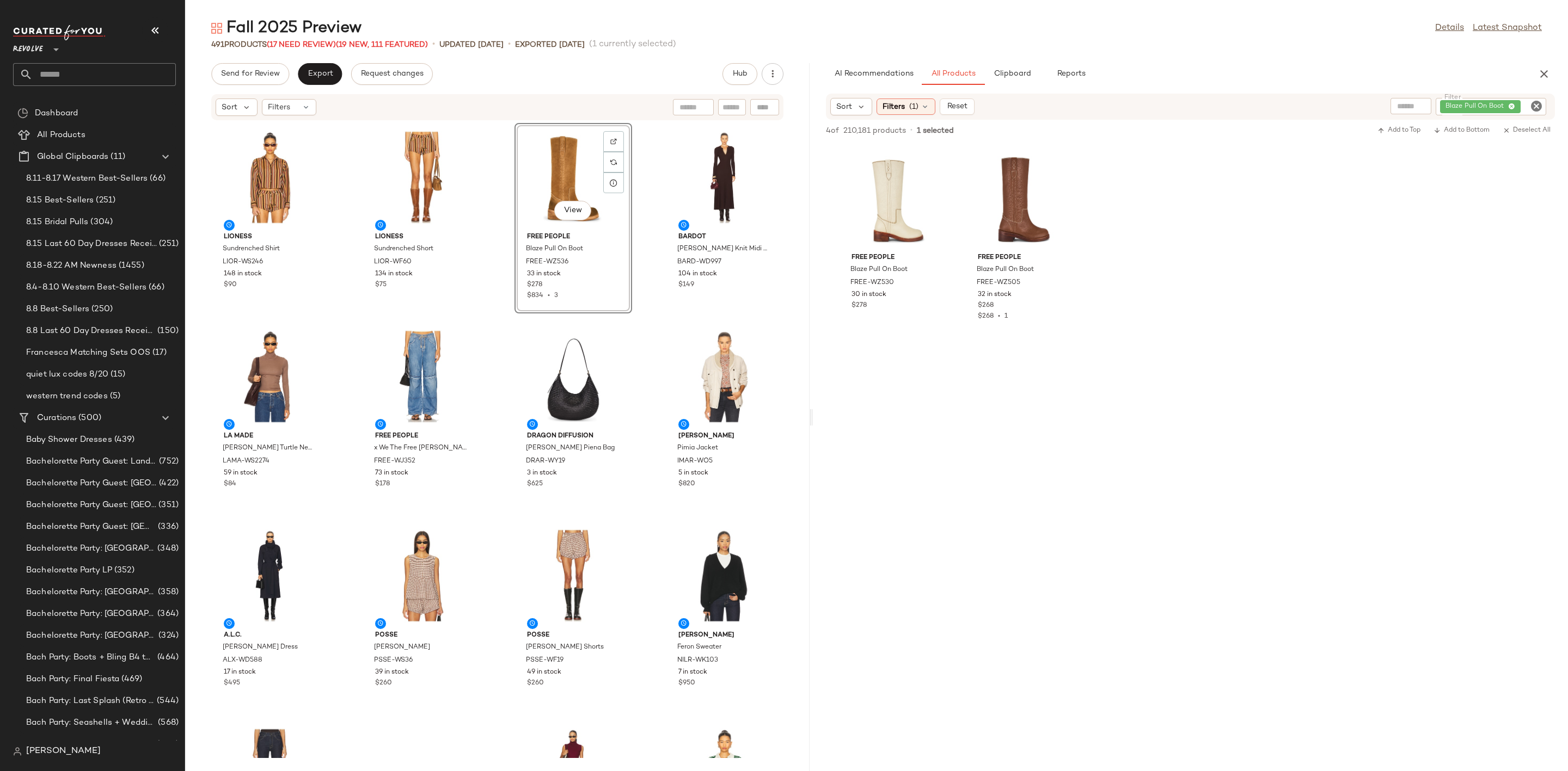
click at [1026, 441] on div at bounding box center [1190, 438] width 755 height 208
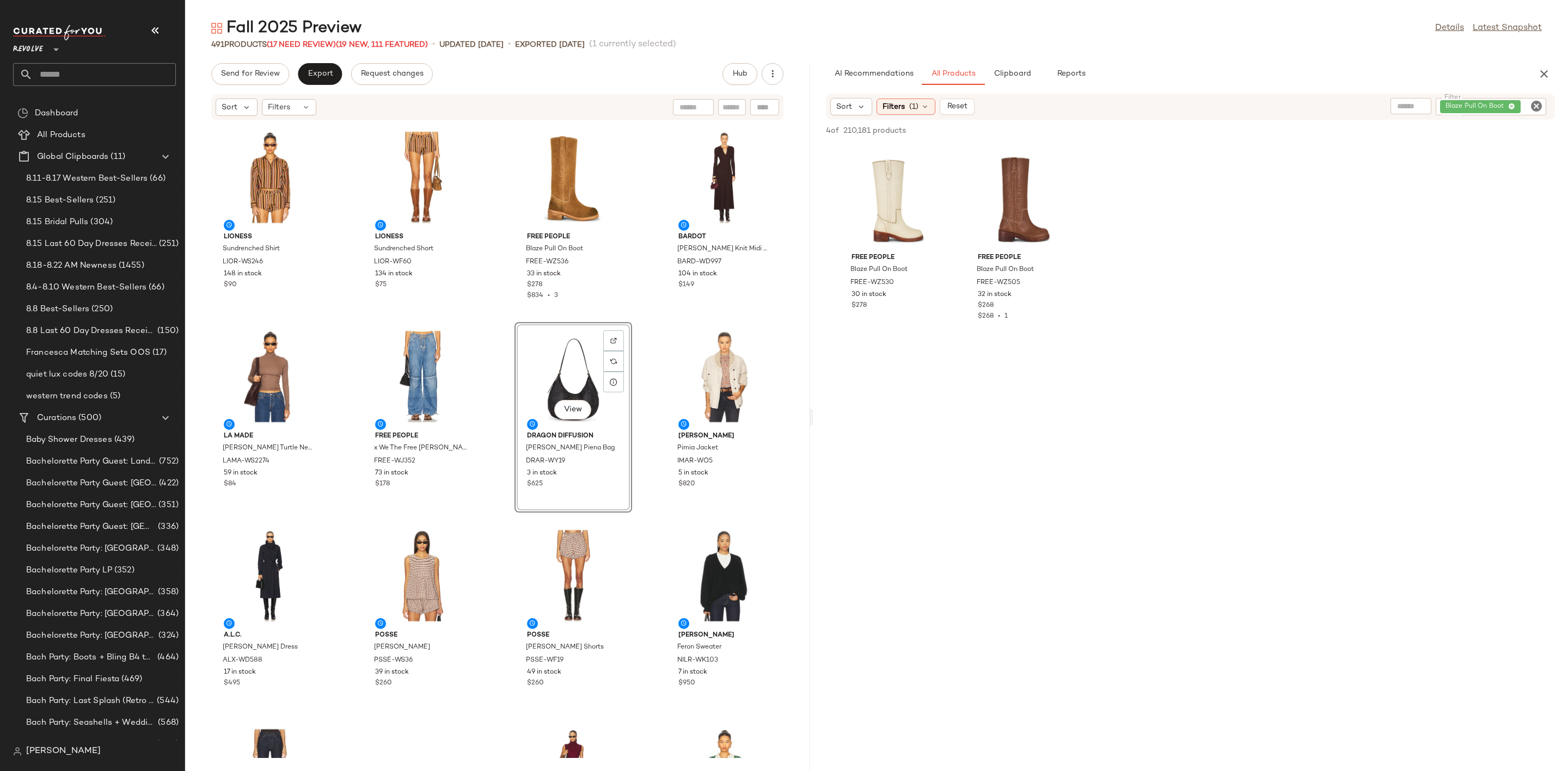
scroll to position [163, 0]
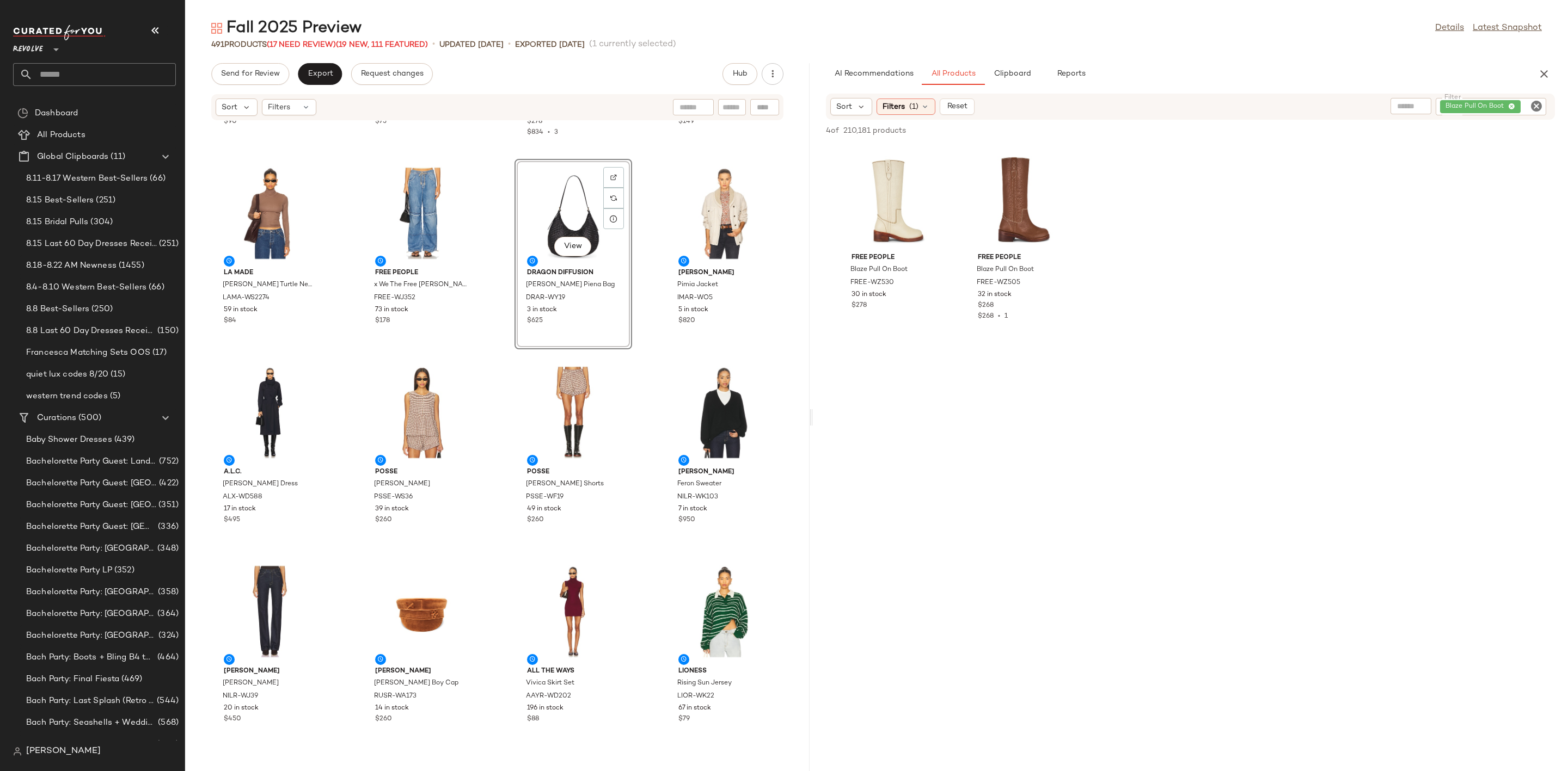
click at [1535, 101] on icon "Clear Filter" at bounding box center [1536, 106] width 13 height 13
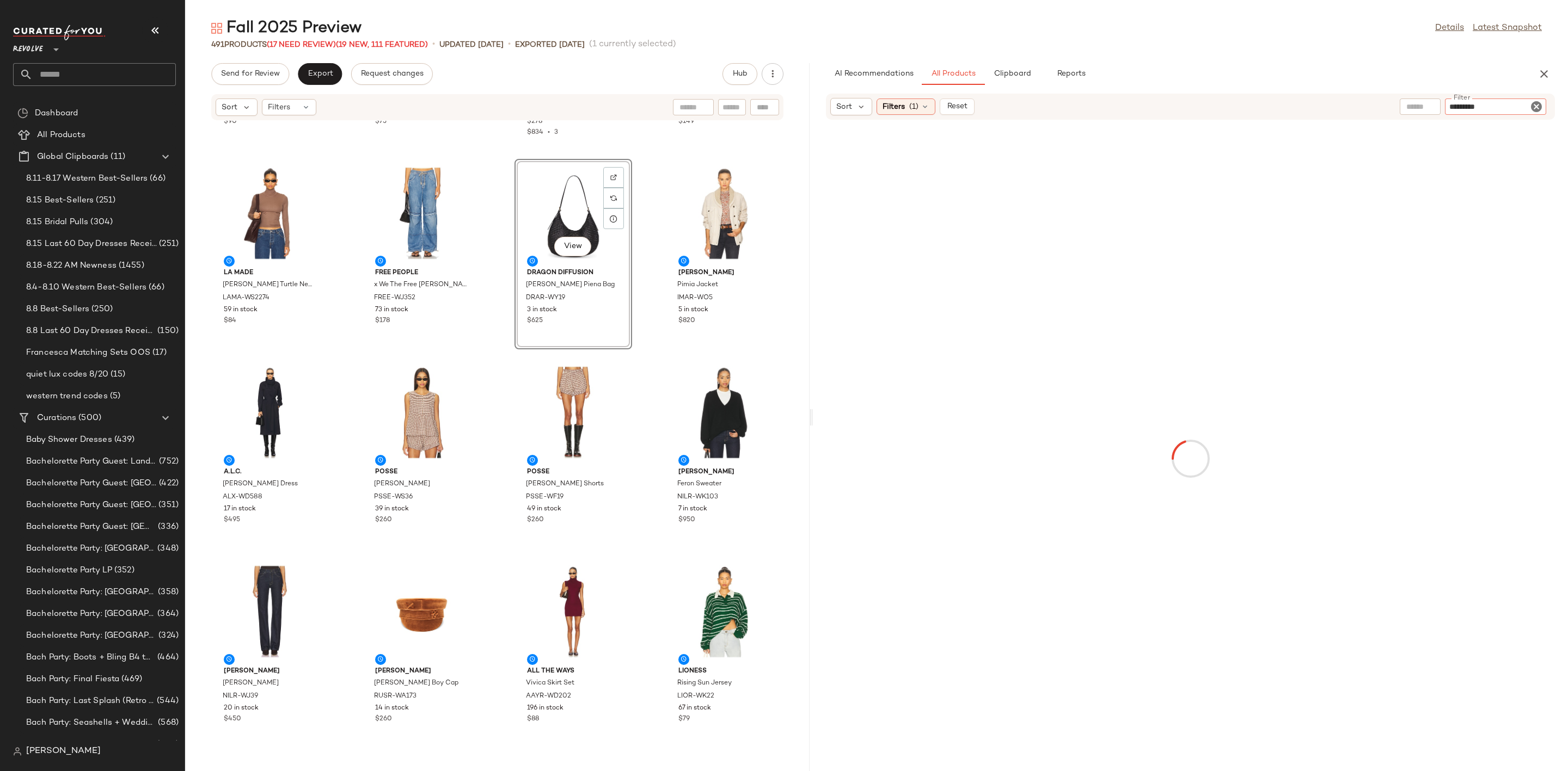
type input "**********"
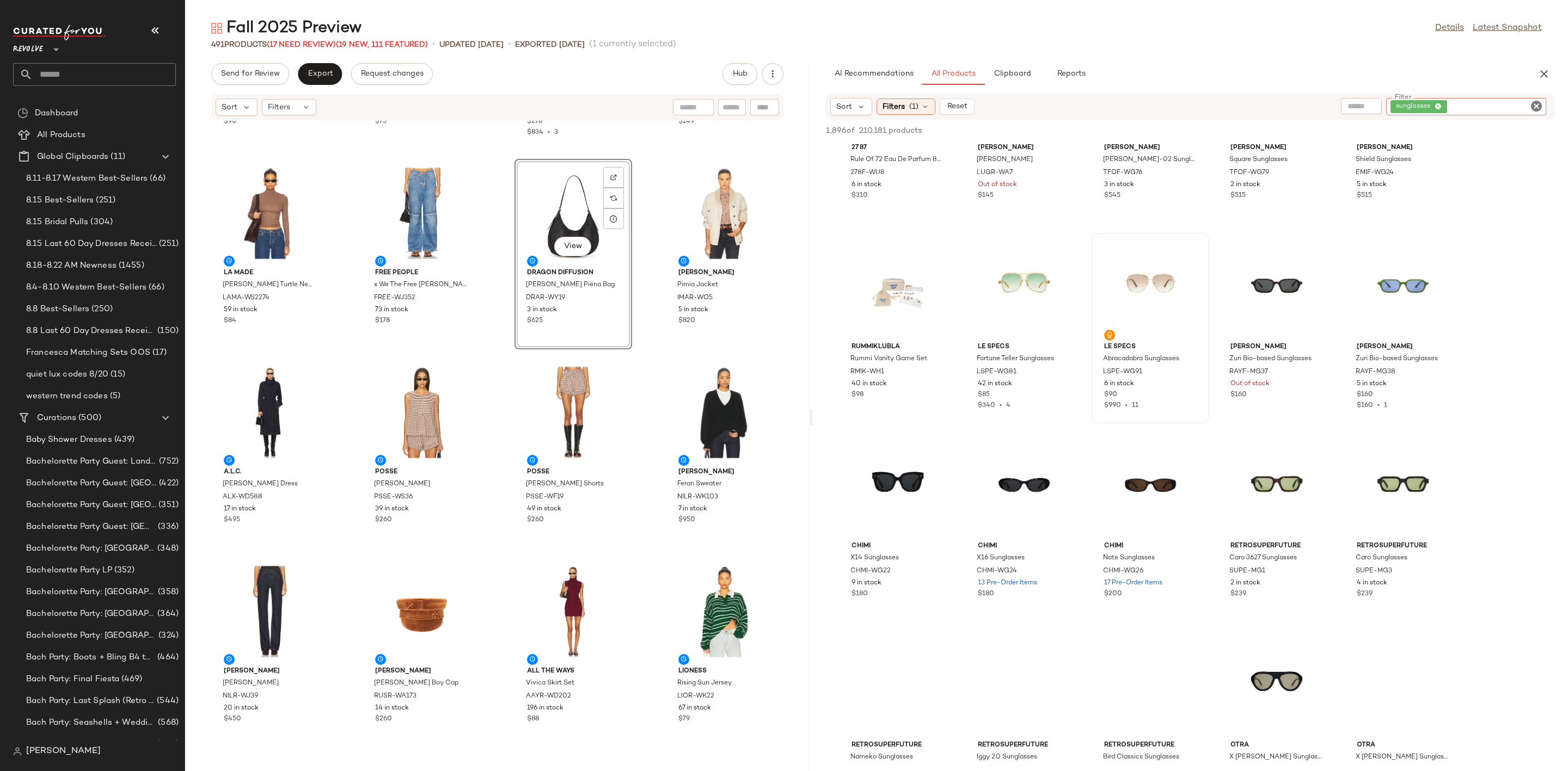
scroll to position [327, 0]
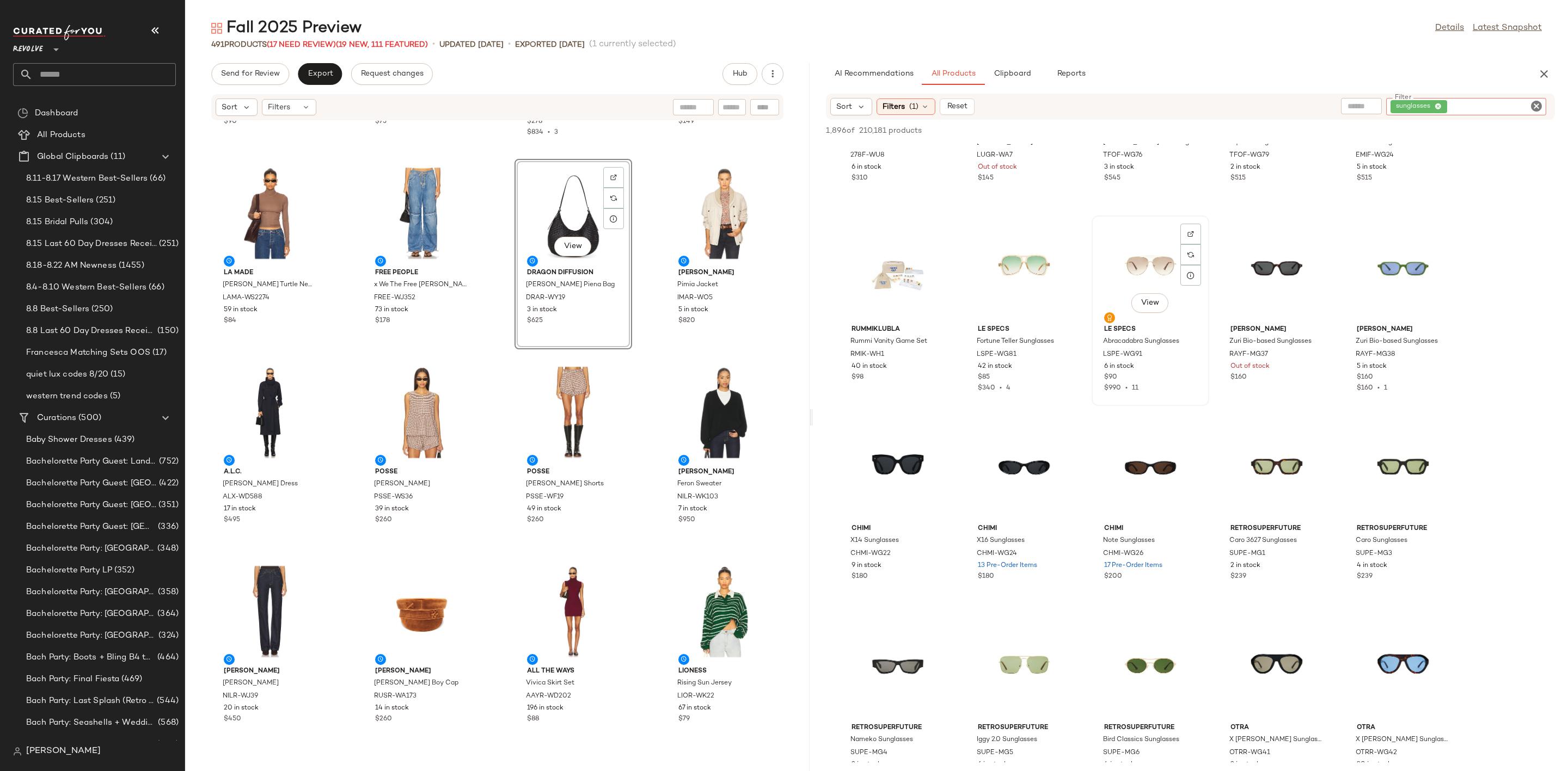
click at [1134, 275] on div "View" at bounding box center [1151, 269] width 110 height 101
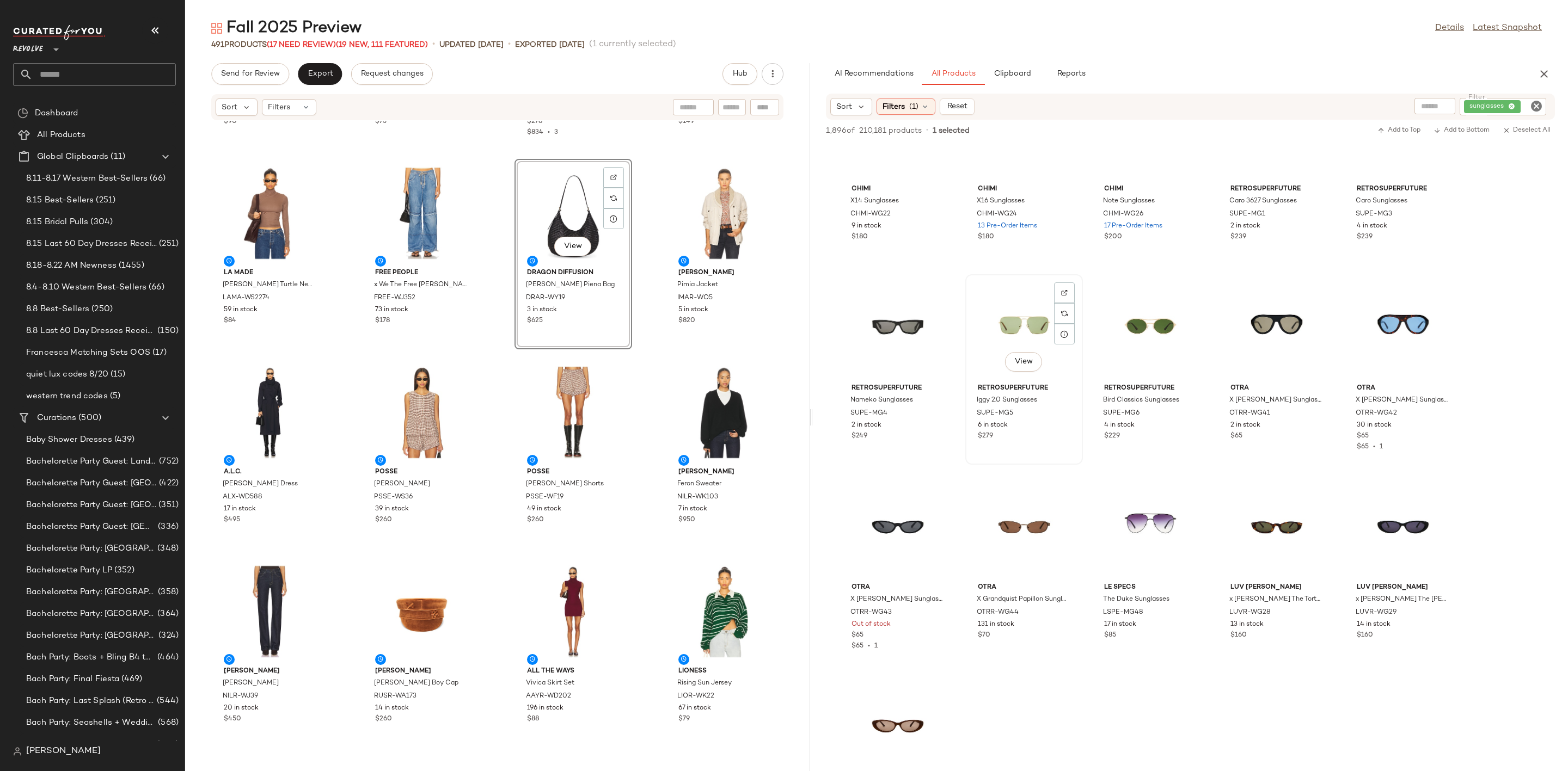
scroll to position [734, 0]
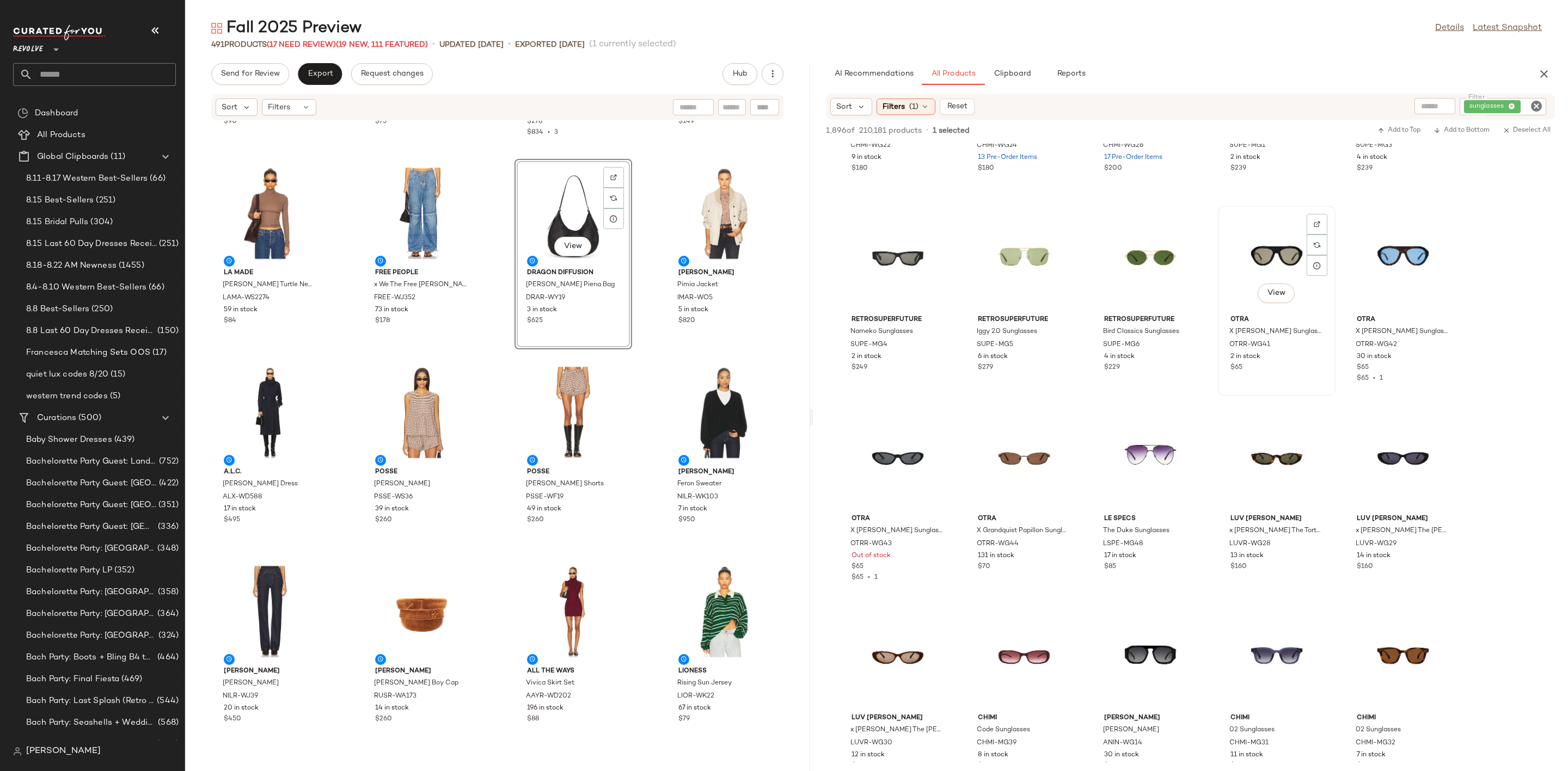
click at [1263, 256] on div "View" at bounding box center [1277, 260] width 110 height 101
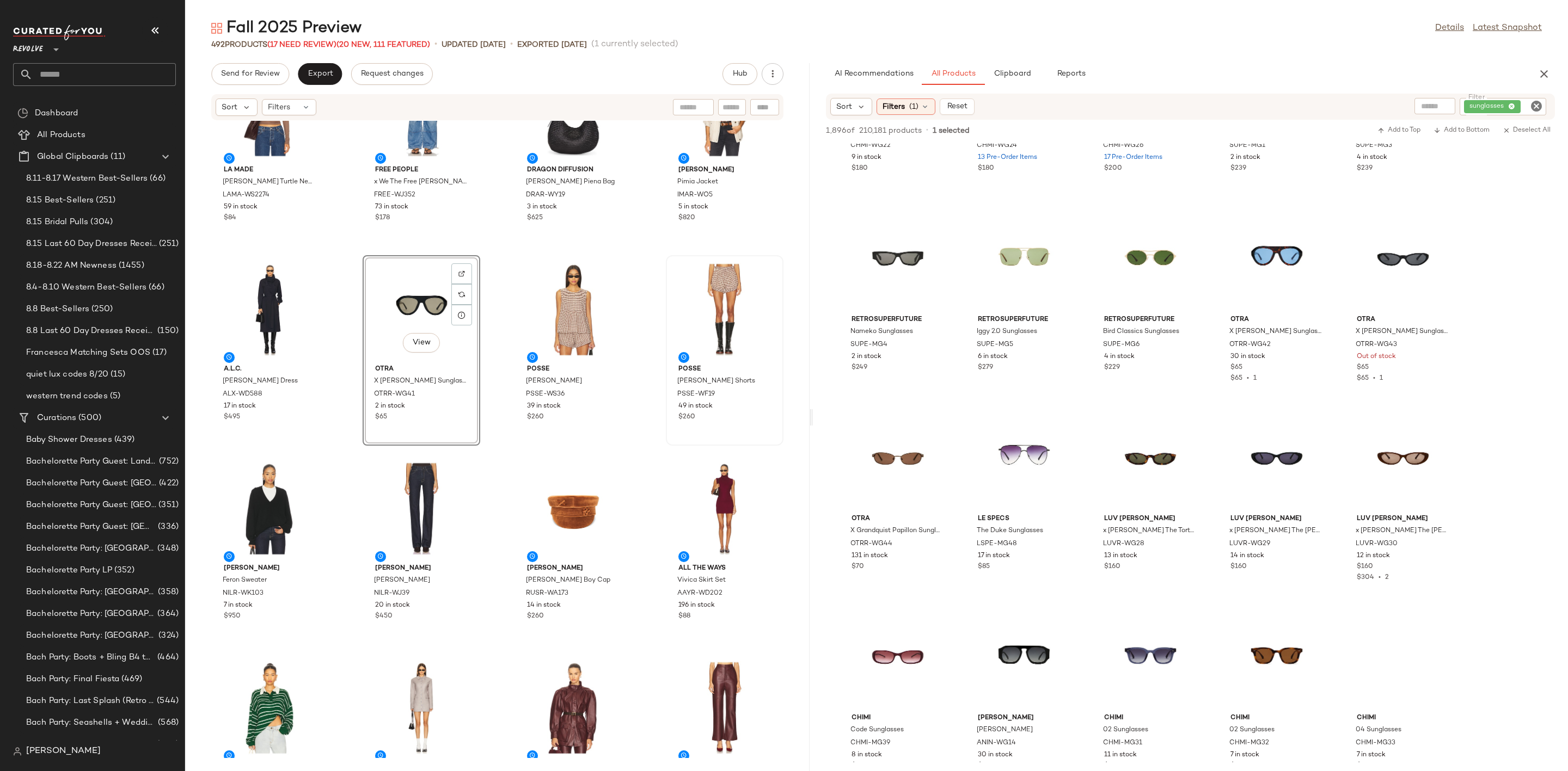
scroll to position [335, 0]
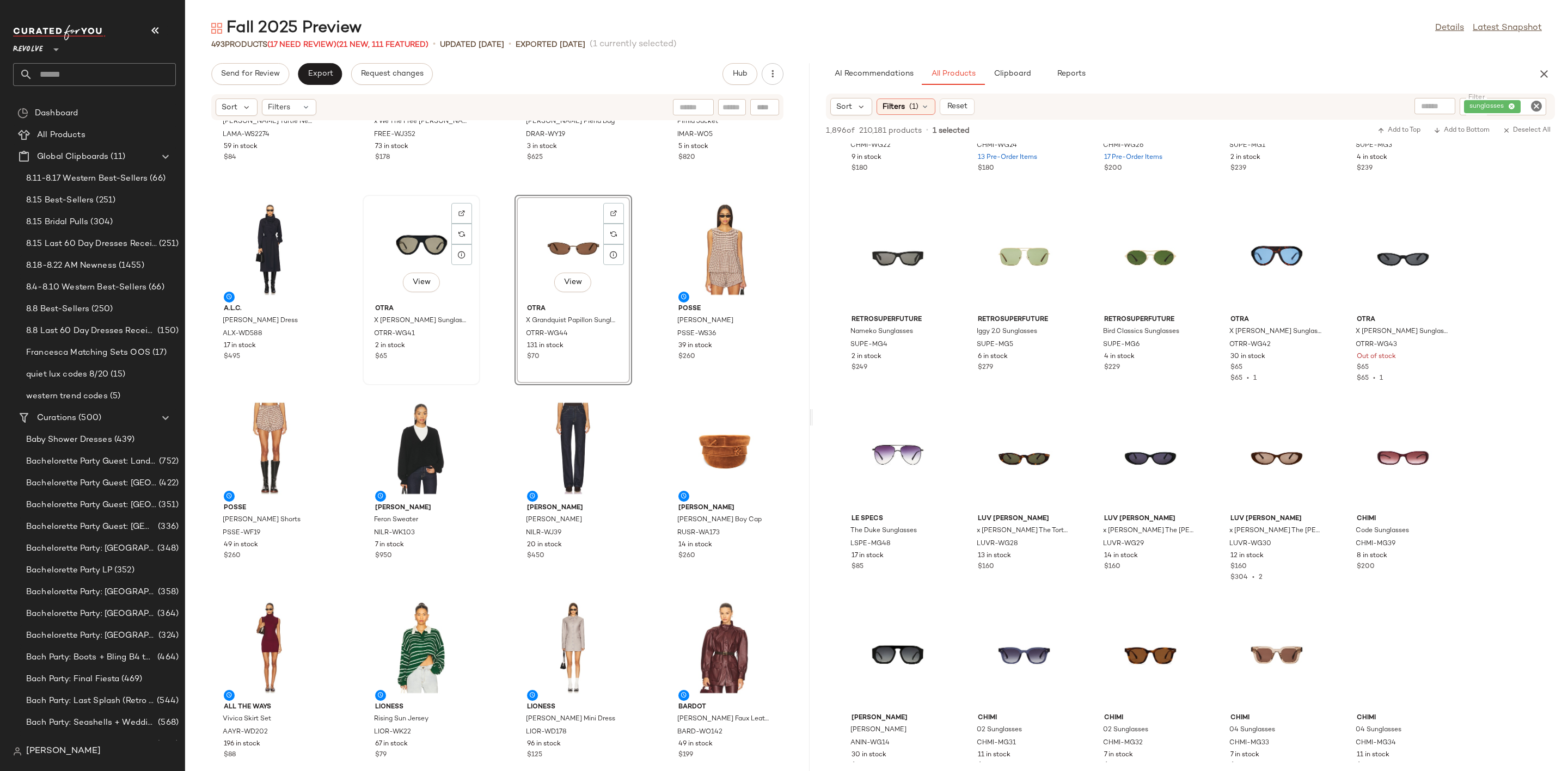
click at [399, 237] on div "View" at bounding box center [421, 249] width 110 height 101
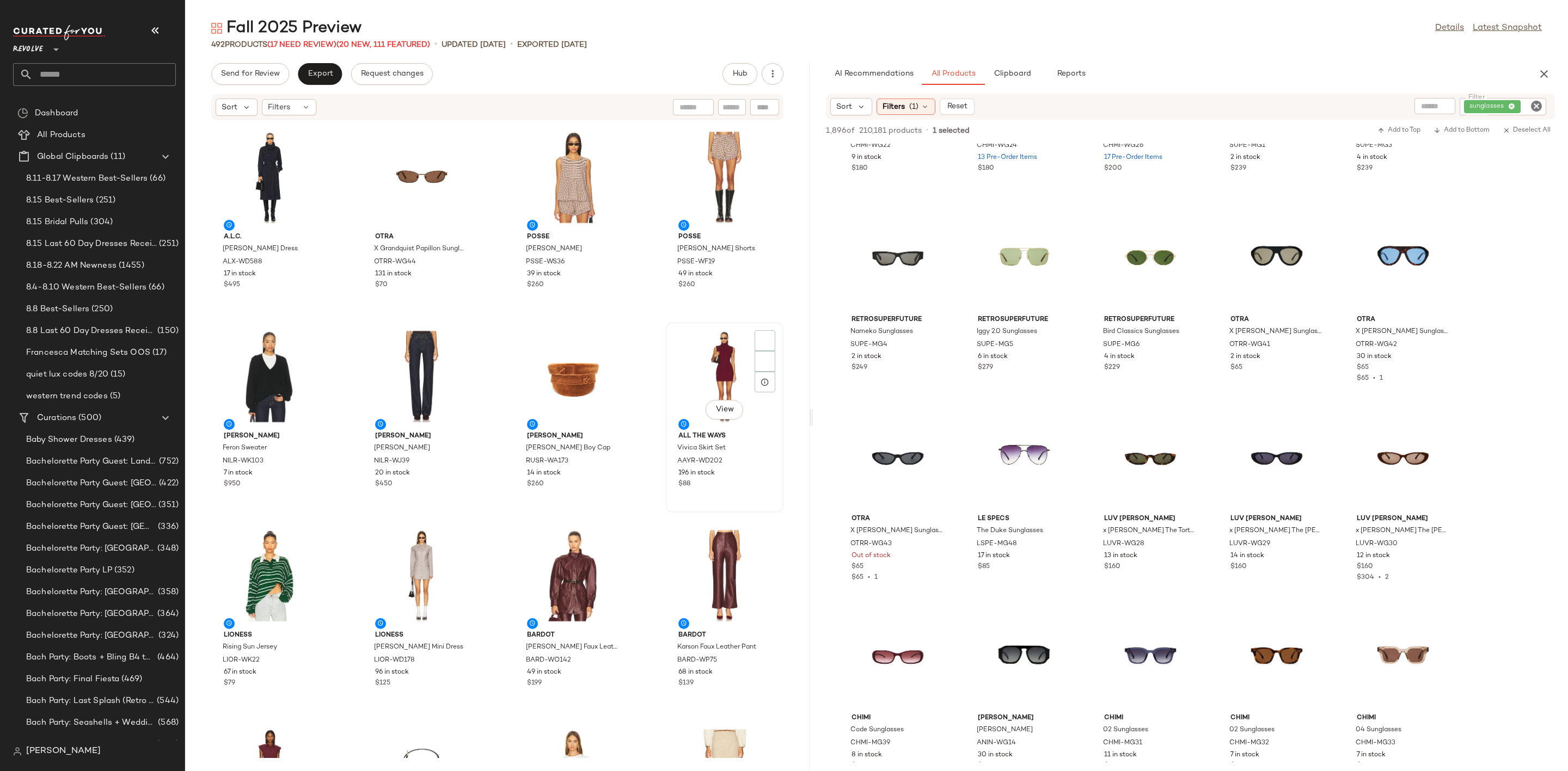
scroll to position [498, 0]
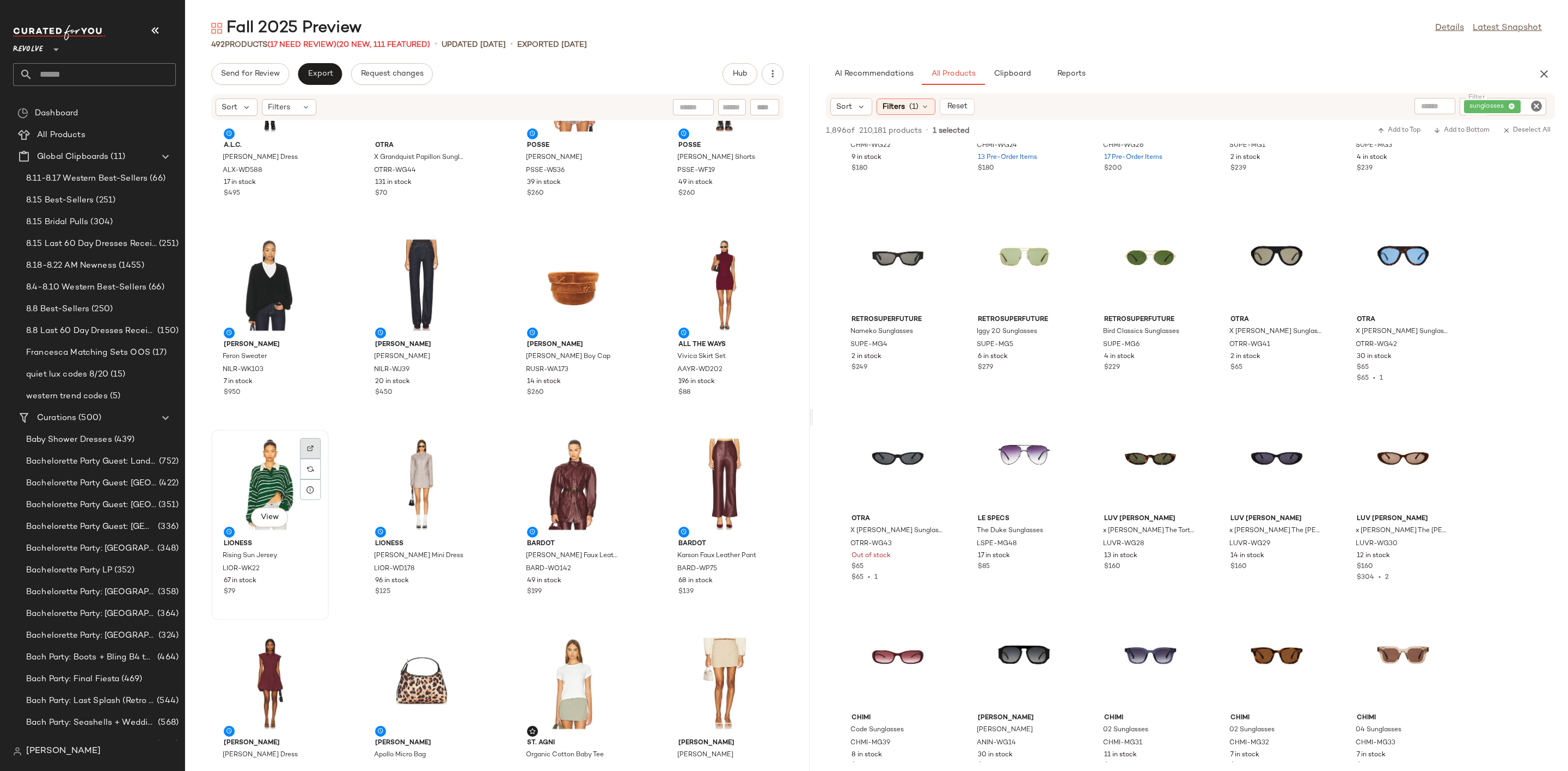
click at [312, 459] on div at bounding box center [310, 469] width 20 height 20
click at [1540, 105] on icon "Clear Filter" at bounding box center [1536, 106] width 13 height 13
type input "*****"
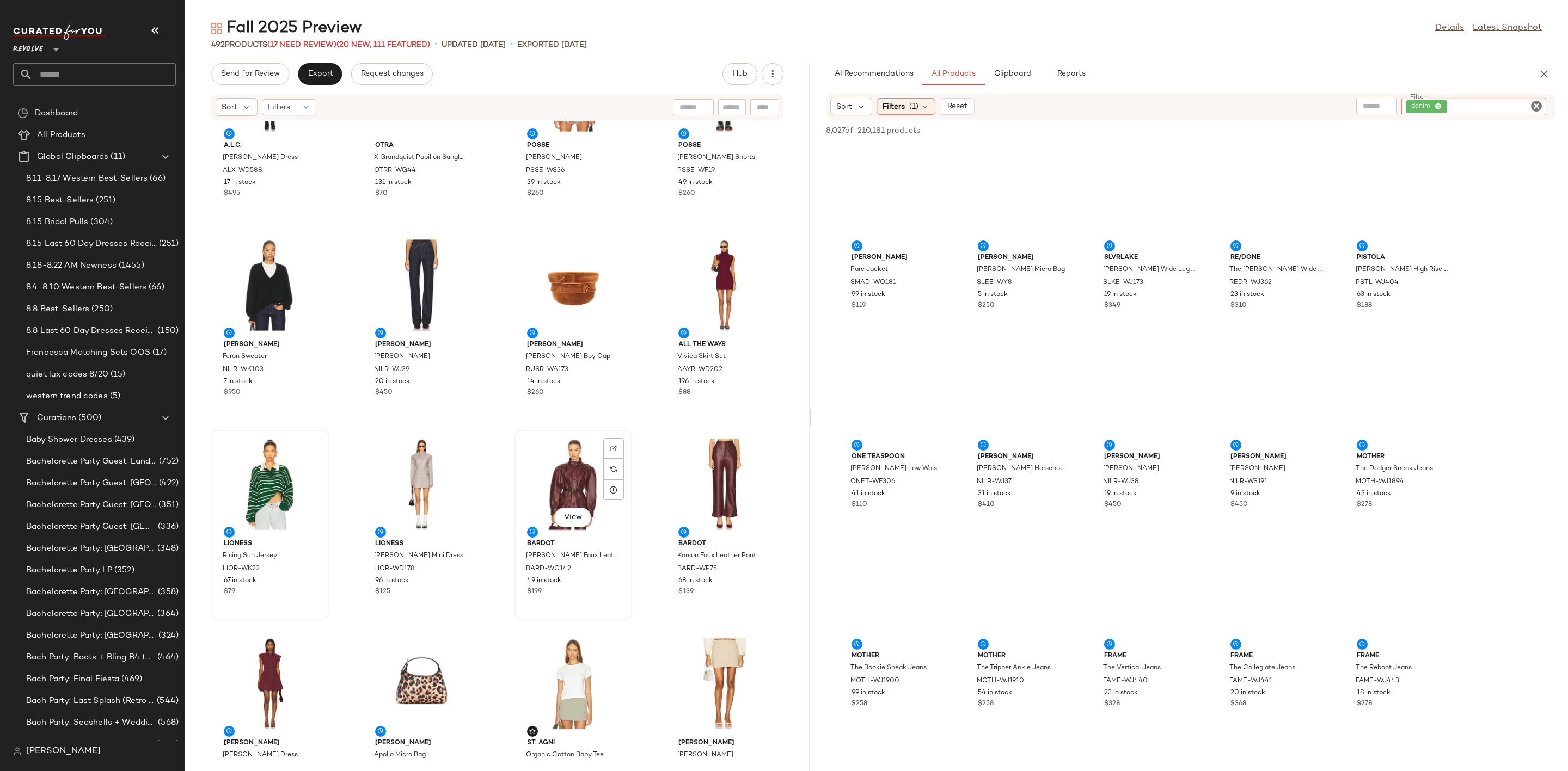
click at [550, 475] on div "View" at bounding box center [573, 484] width 110 height 101
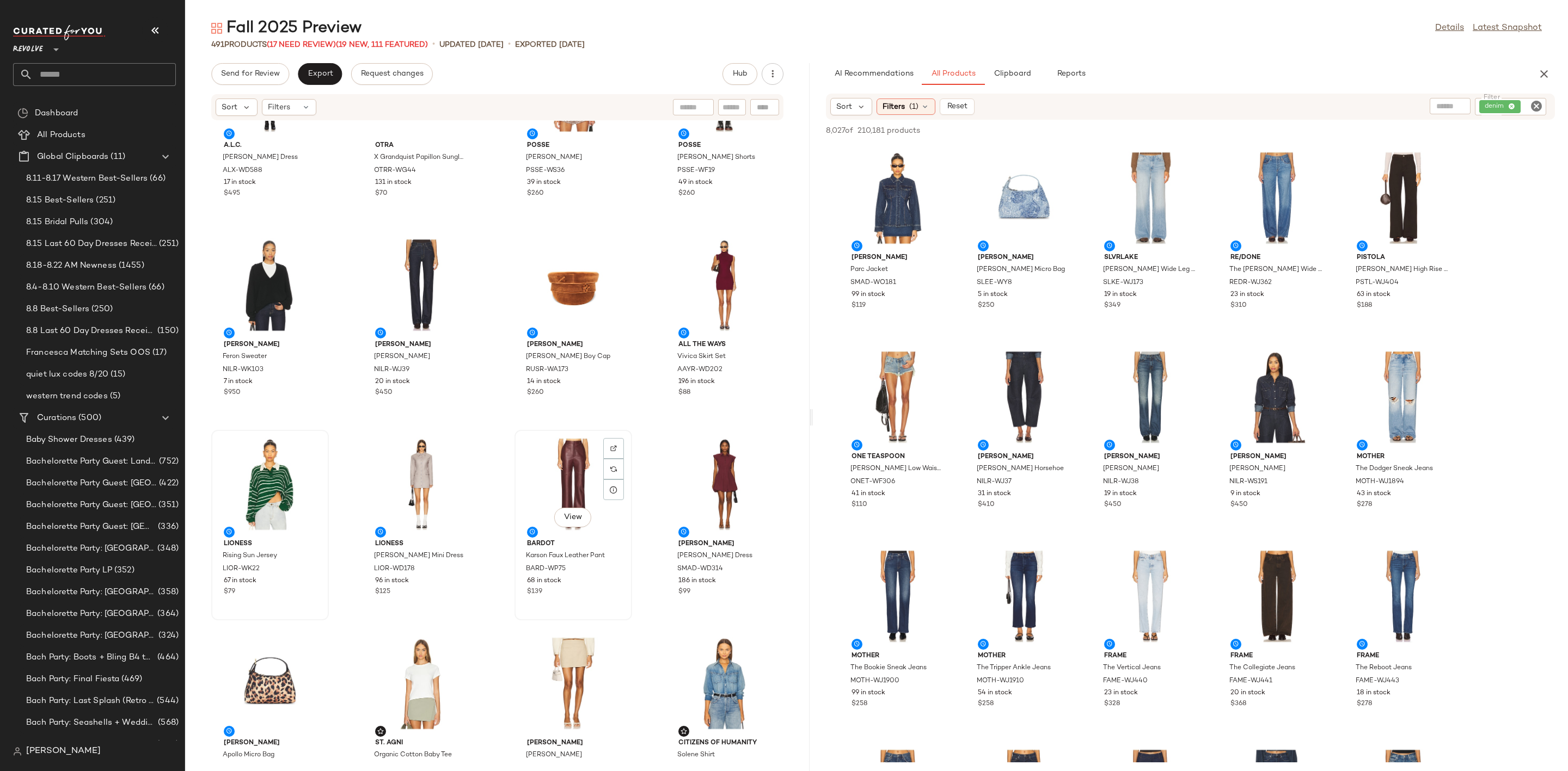
click at [550, 475] on div "View" at bounding box center [573, 484] width 110 height 101
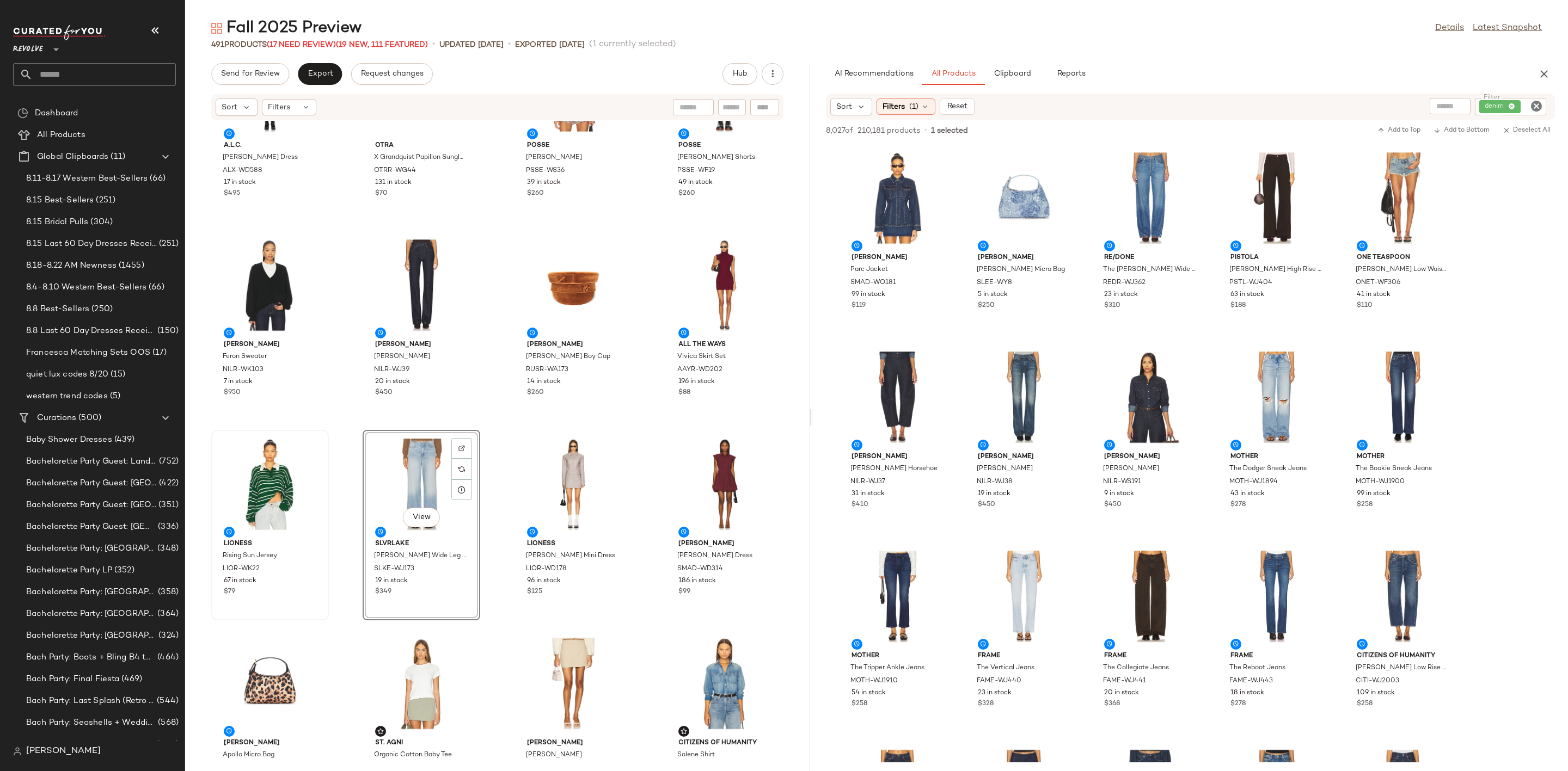
click at [1534, 104] on icon "Clear Filter" at bounding box center [1536, 106] width 13 height 13
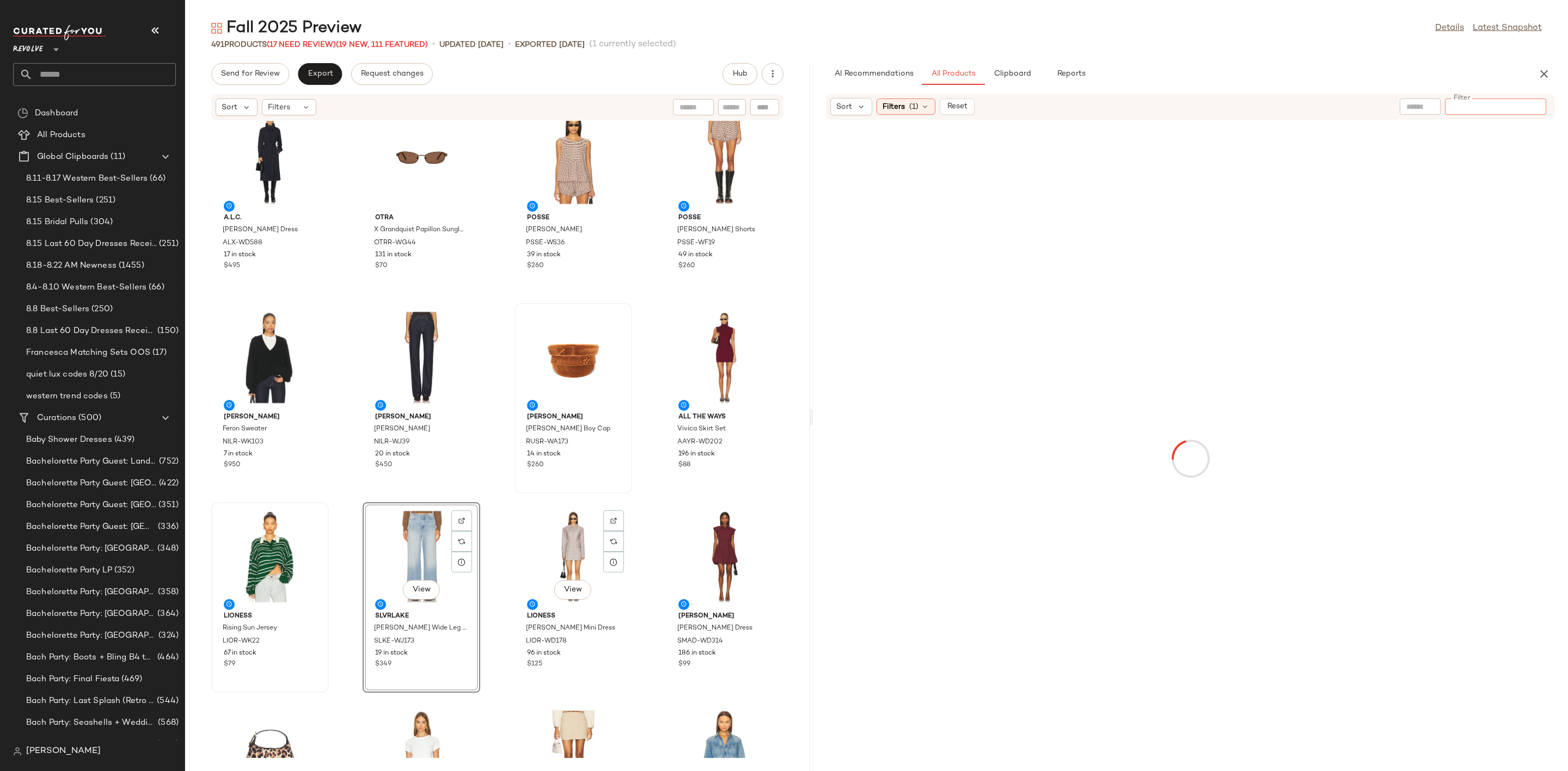
scroll to position [498, 0]
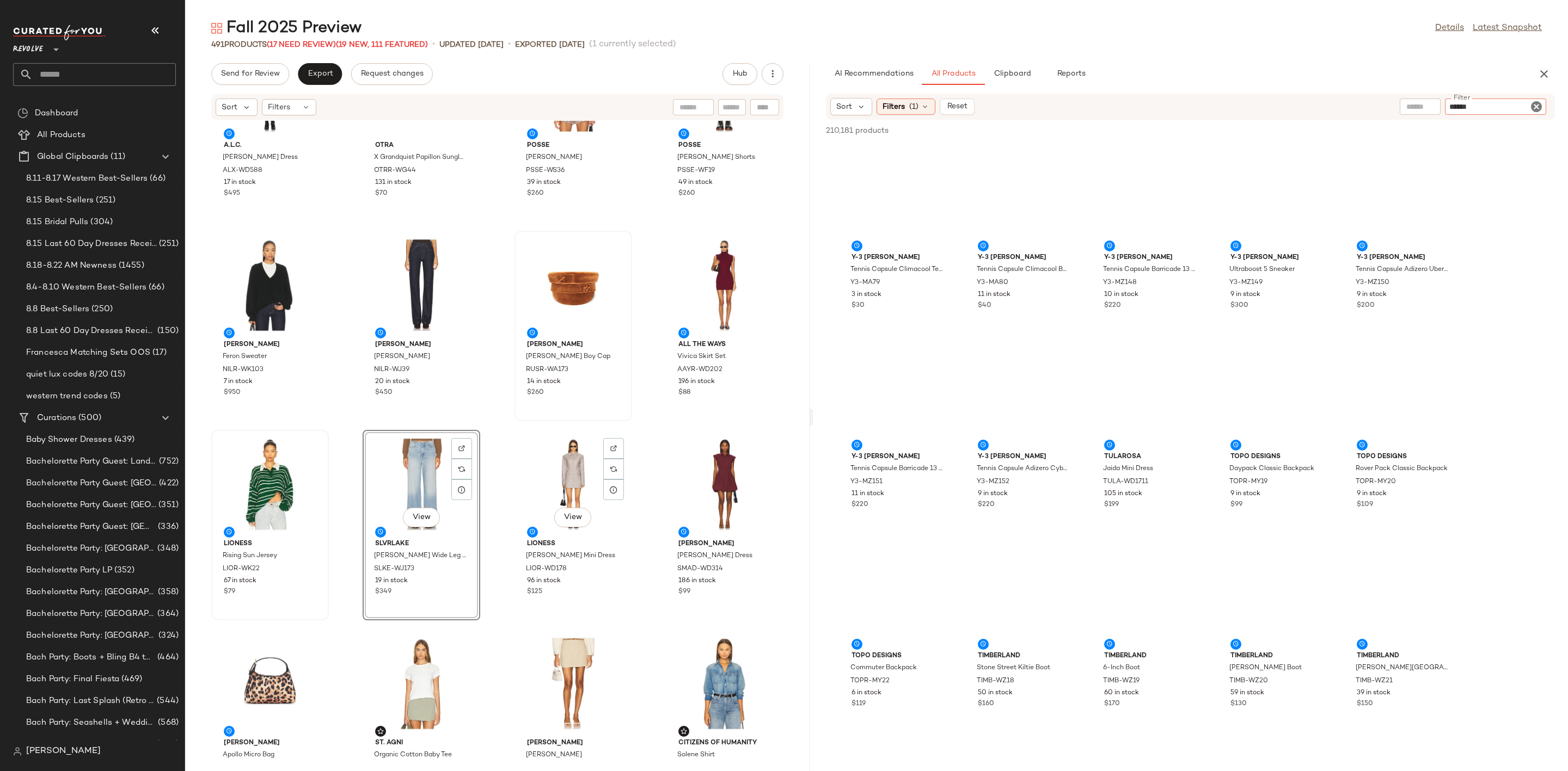
type input "*******"
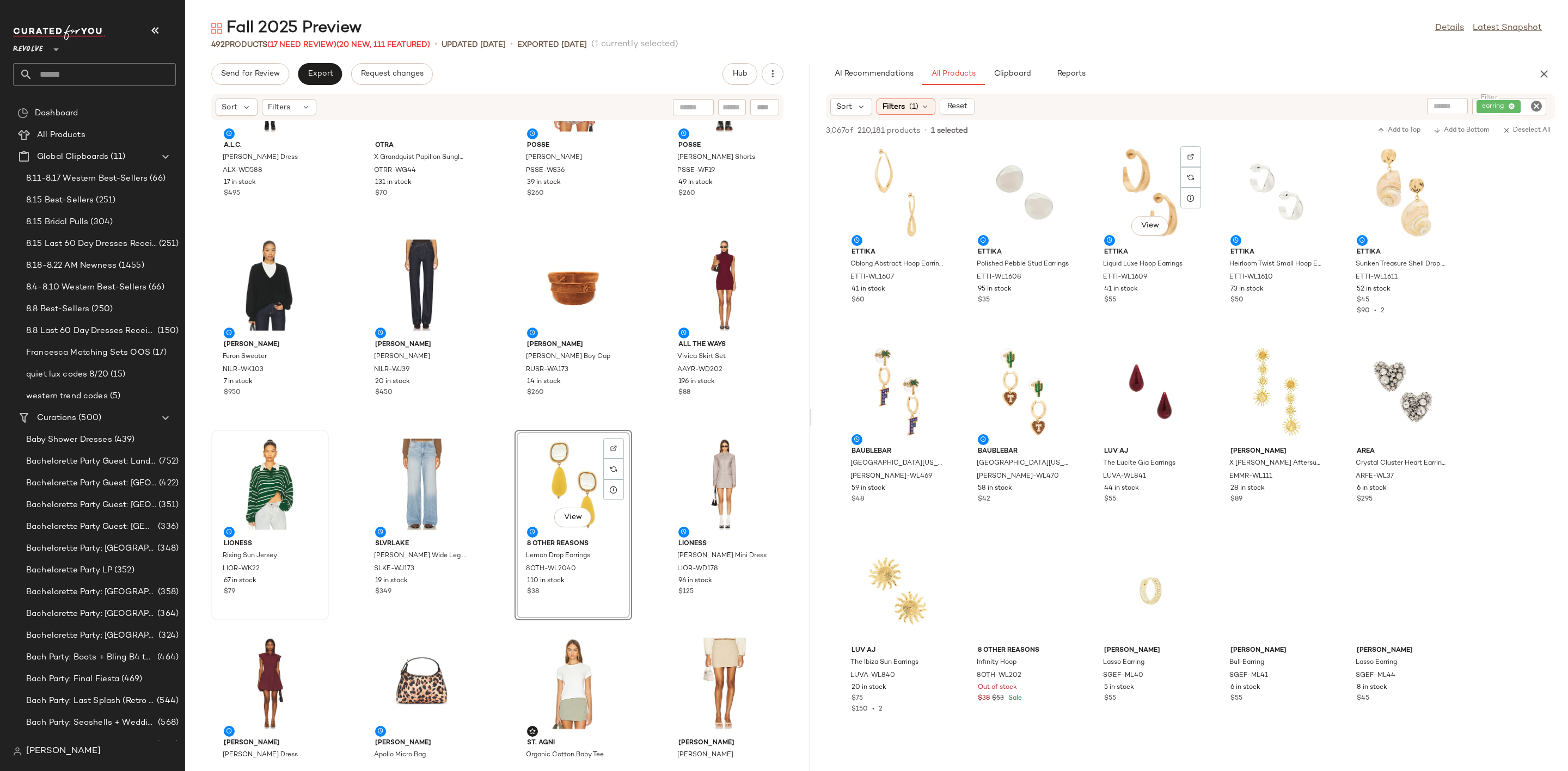
scroll to position [898, 0]
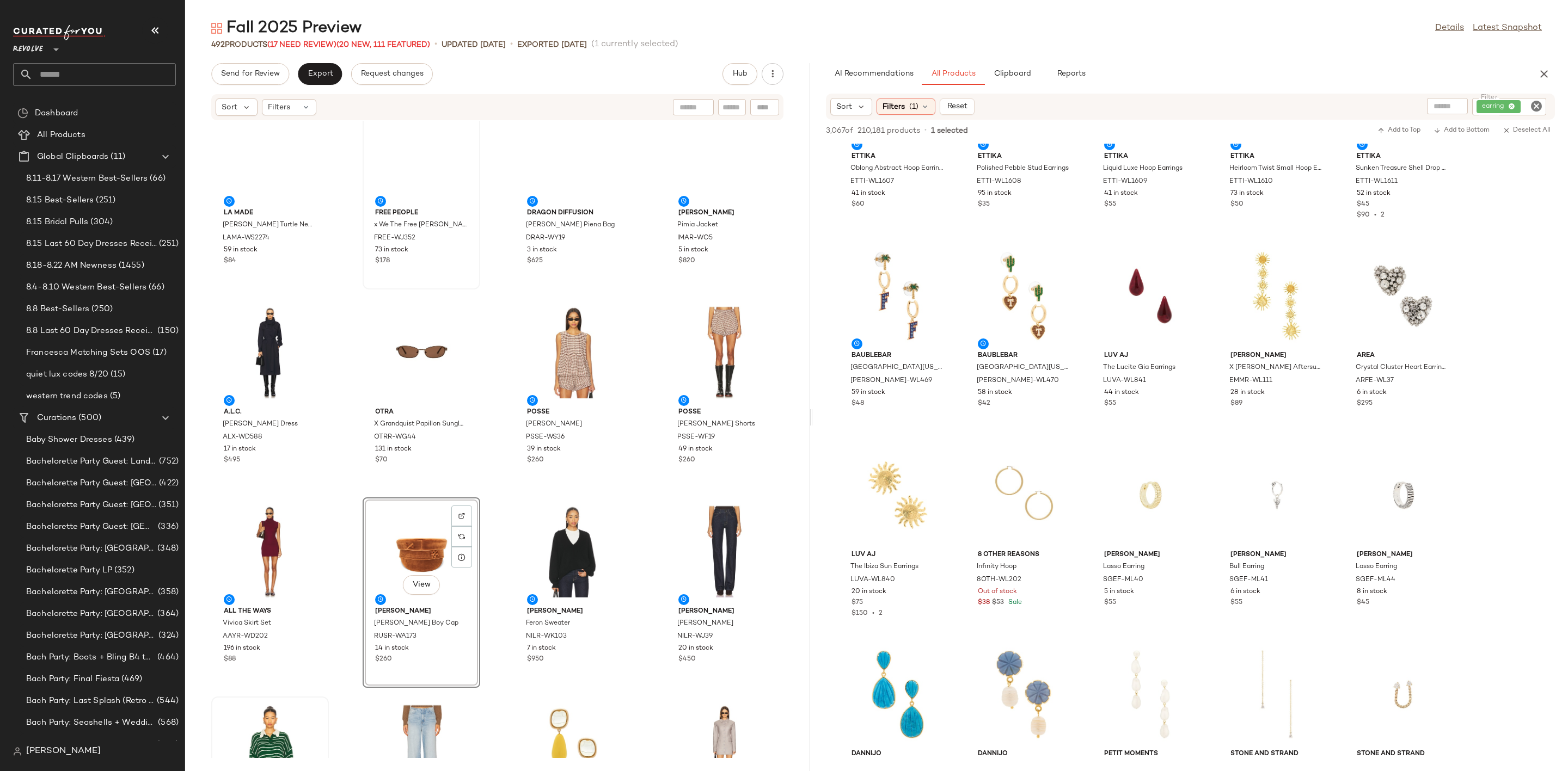
scroll to position [172, 0]
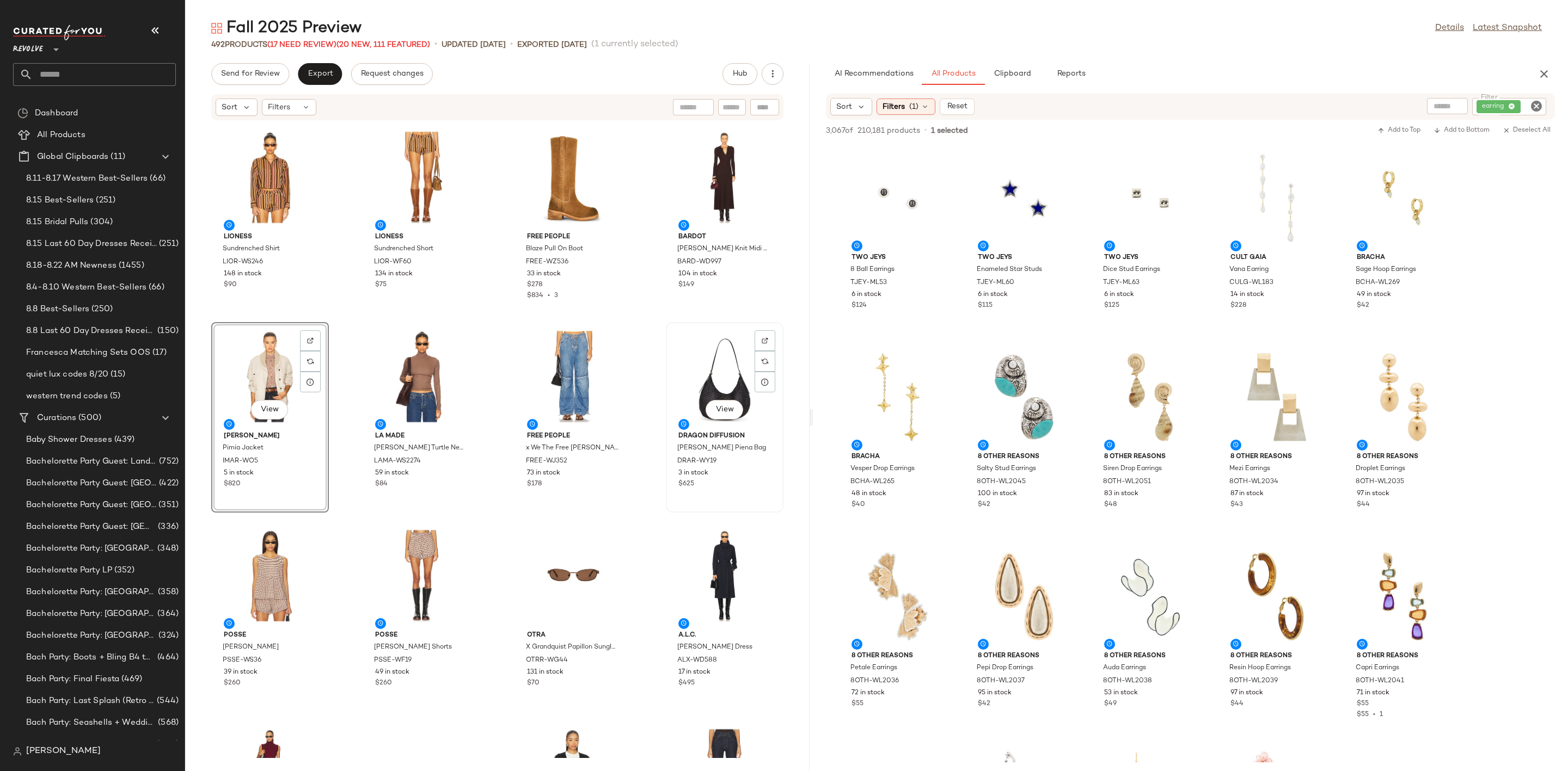
scroll to position [898, 0]
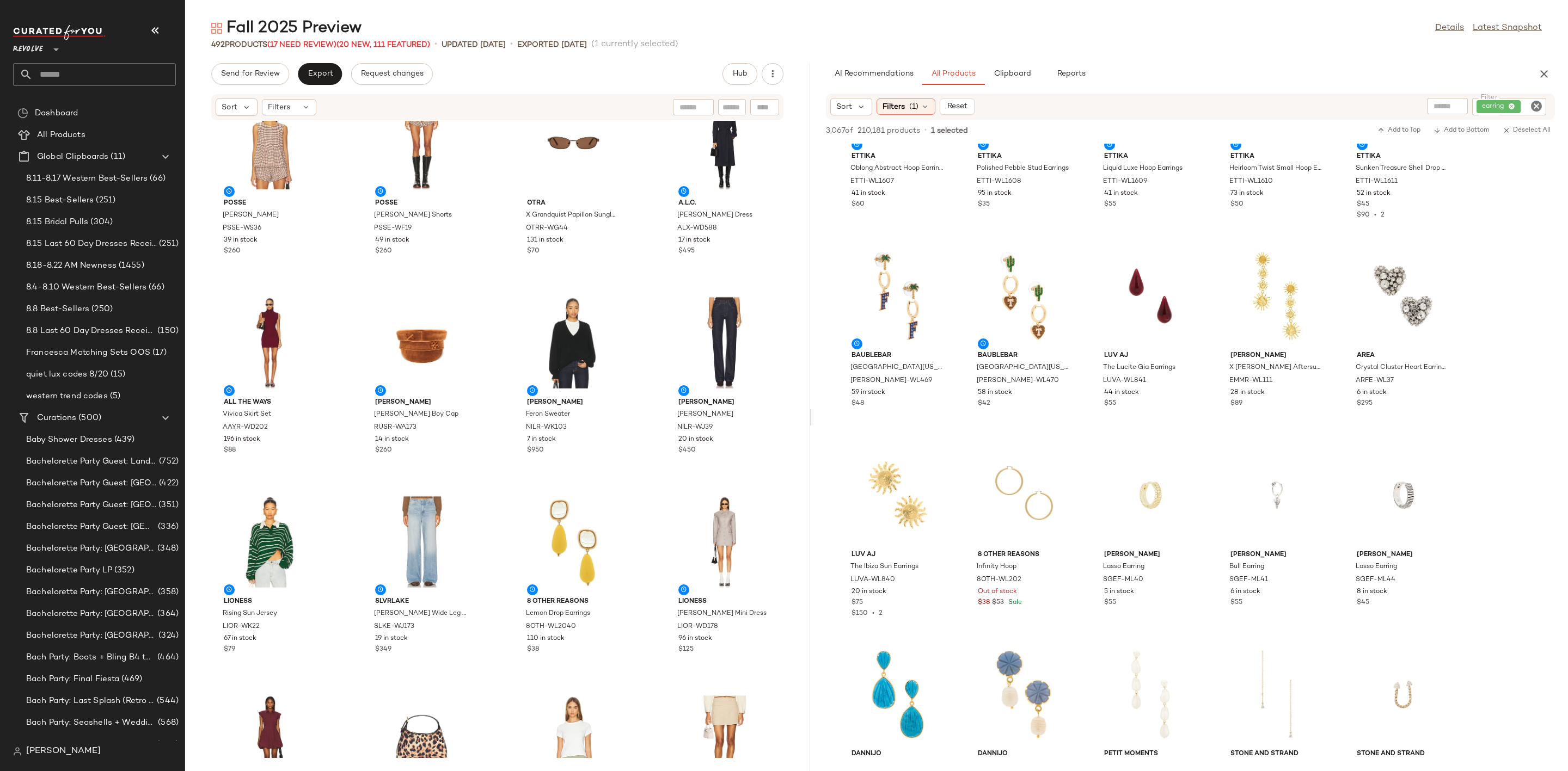
scroll to position [335, 0]
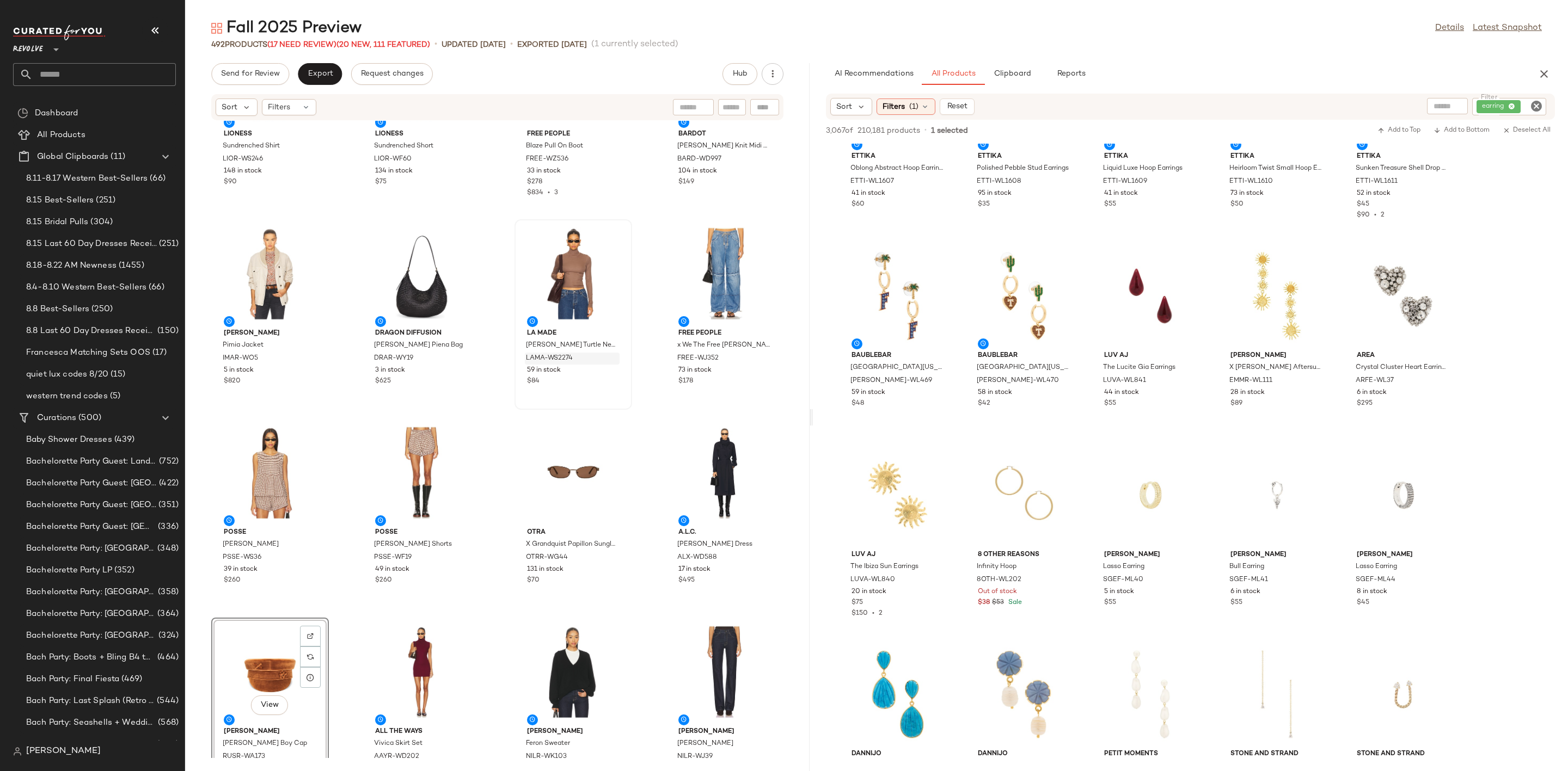
scroll to position [1, 0]
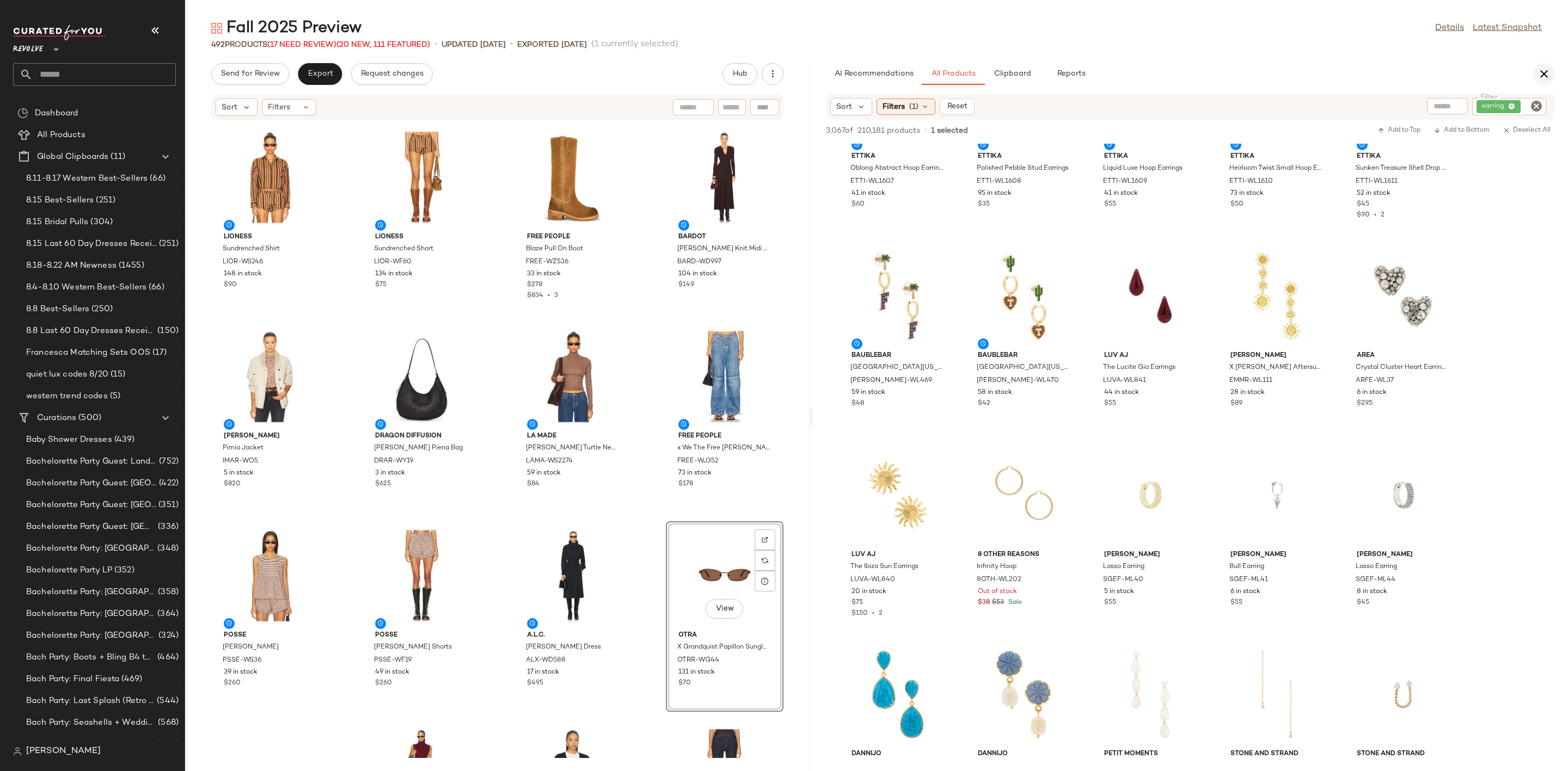
click at [1546, 74] on icon "button" at bounding box center [1544, 74] width 13 height 13
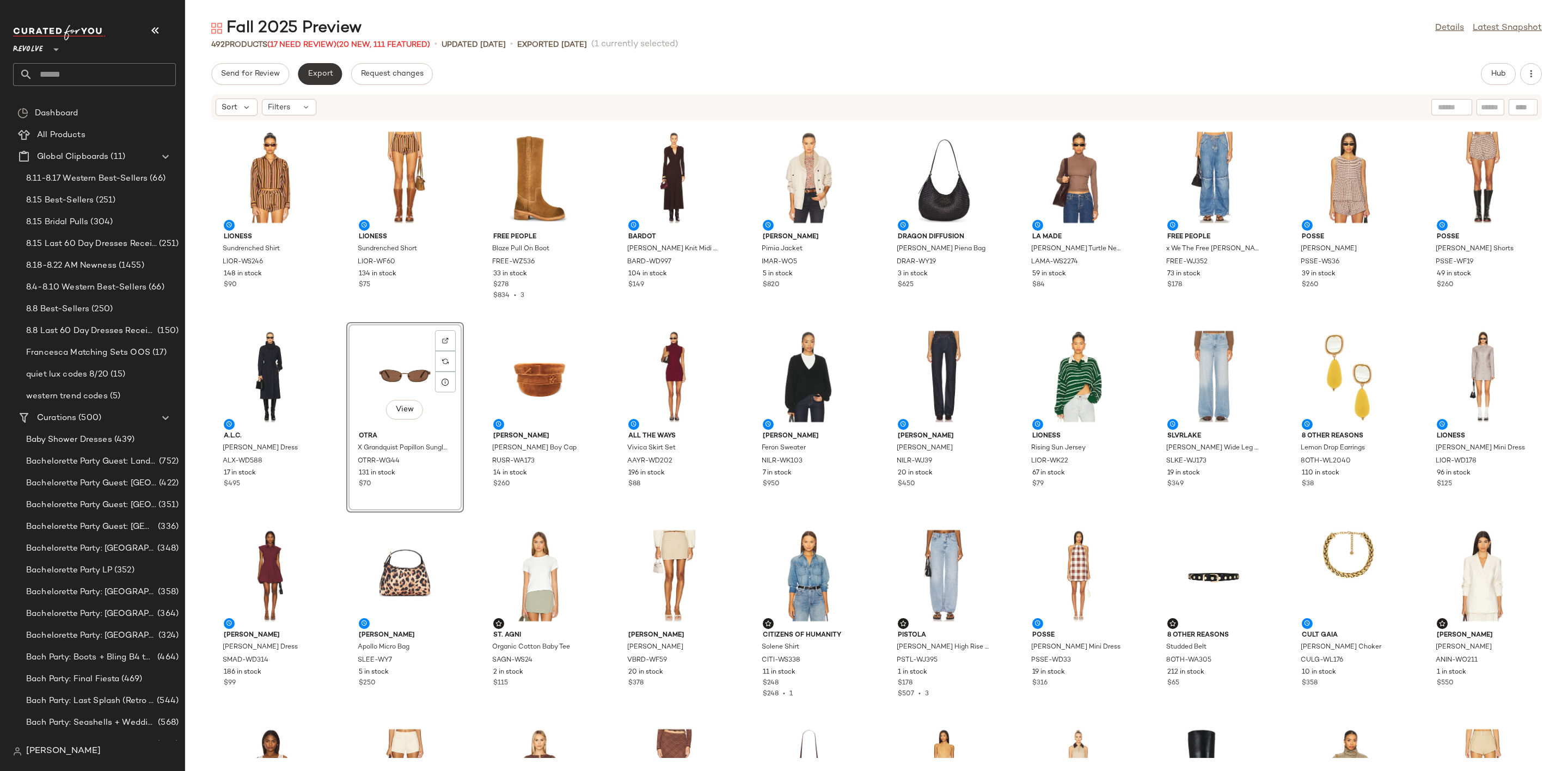
click at [324, 70] on span "Export" at bounding box center [320, 74] width 26 height 9
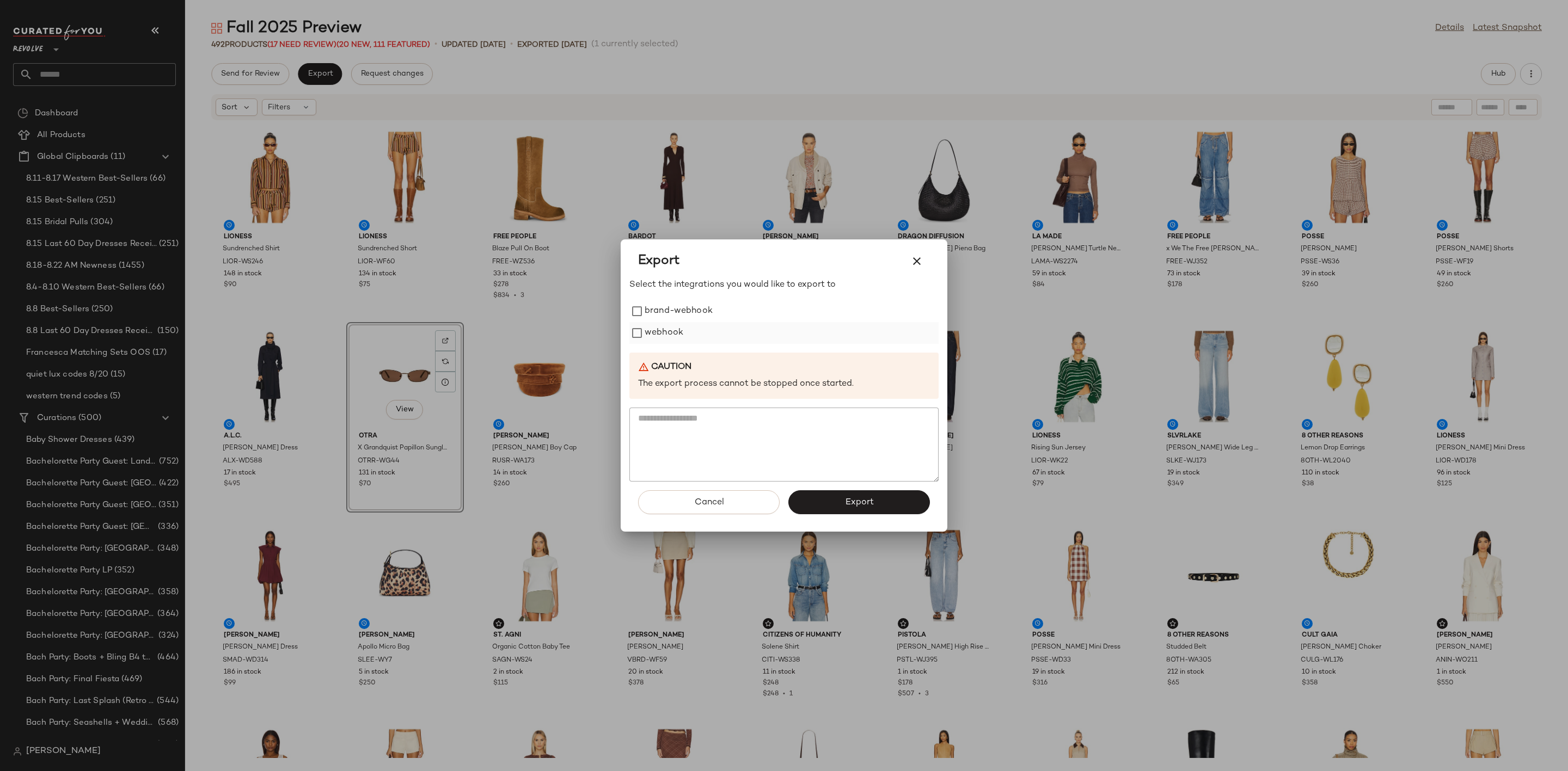
click at [668, 335] on label "webhook" at bounding box center [664, 333] width 39 height 22
click at [838, 495] on button "Export" at bounding box center [859, 502] width 142 height 24
